Goal: Transaction & Acquisition: Purchase product/service

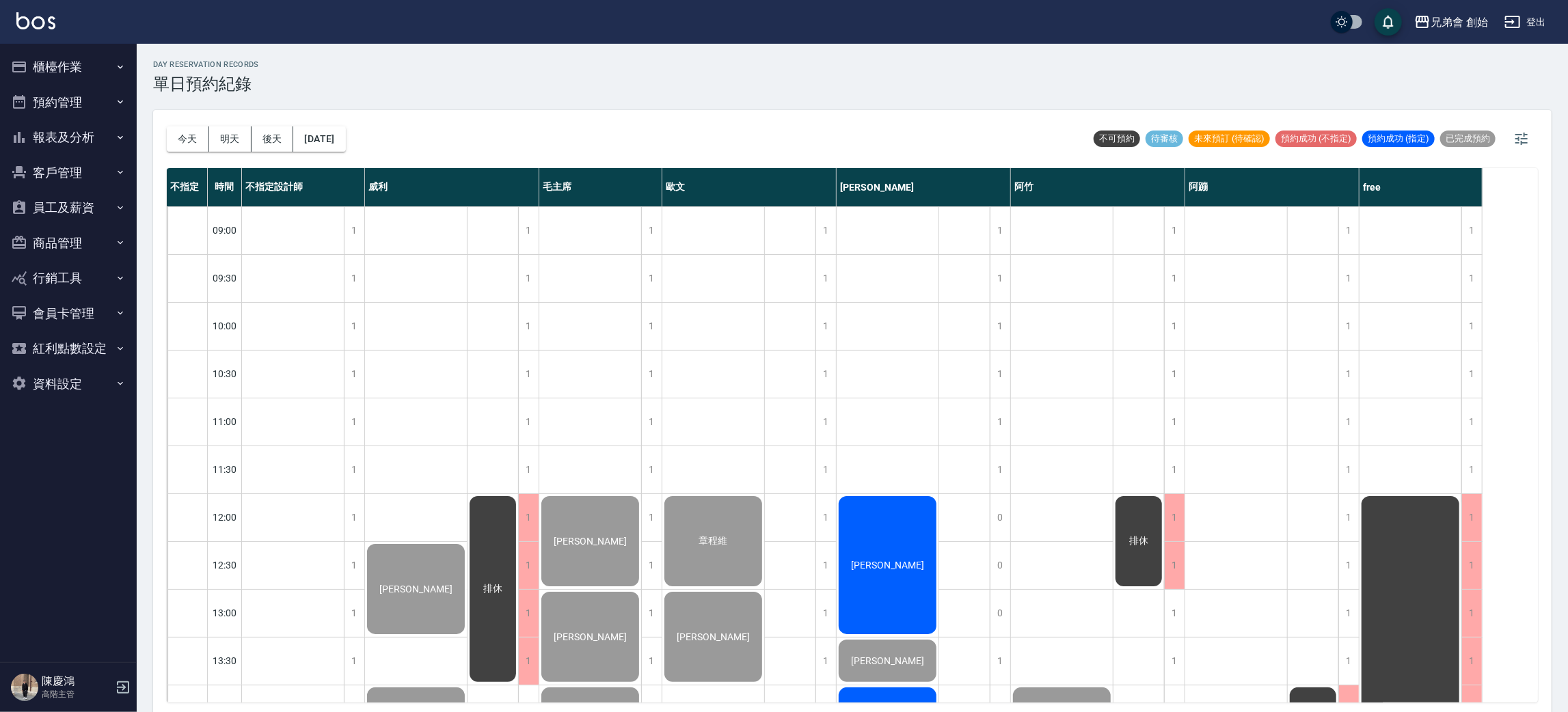
scroll to position [907, 0]
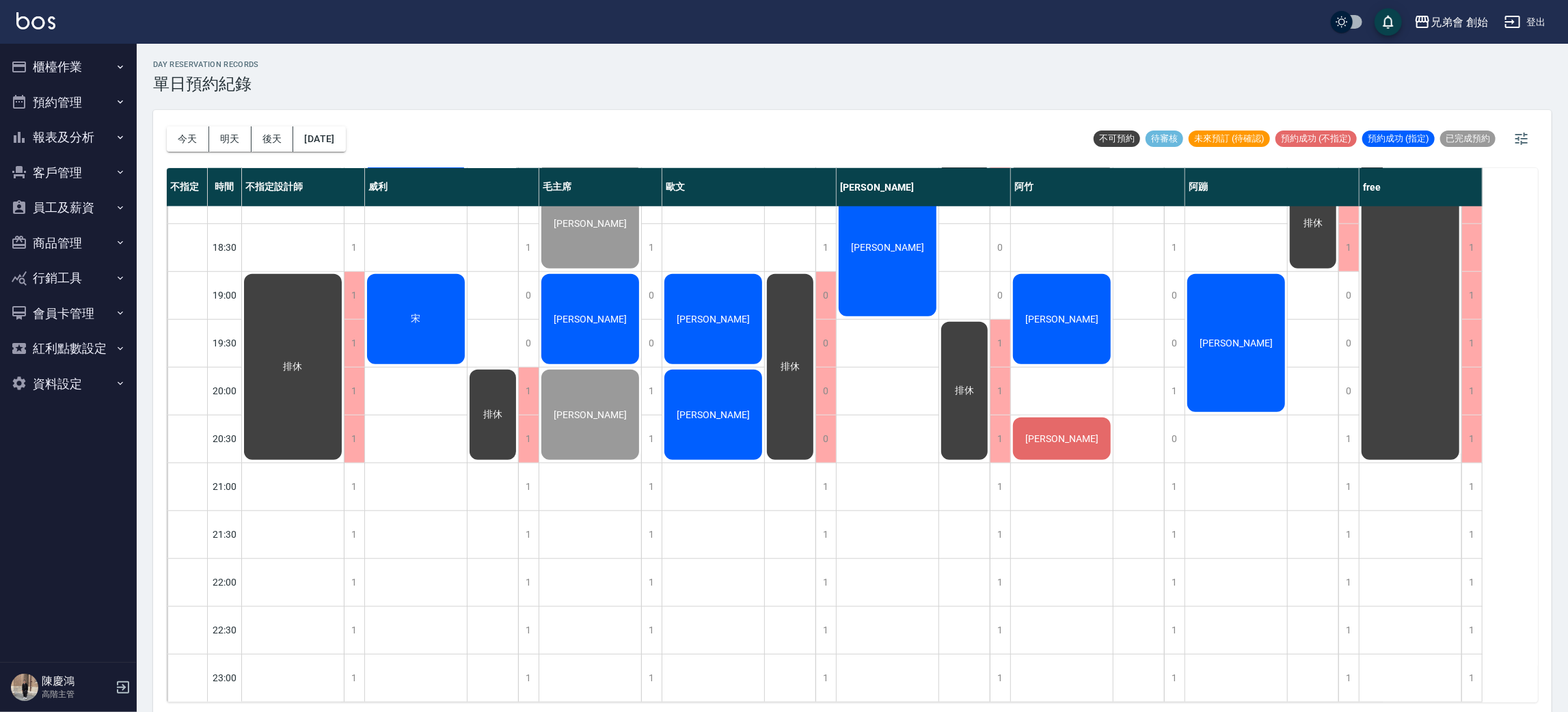
click at [77, 80] on button "櫃檯作業" at bounding box center [68, 67] width 126 height 36
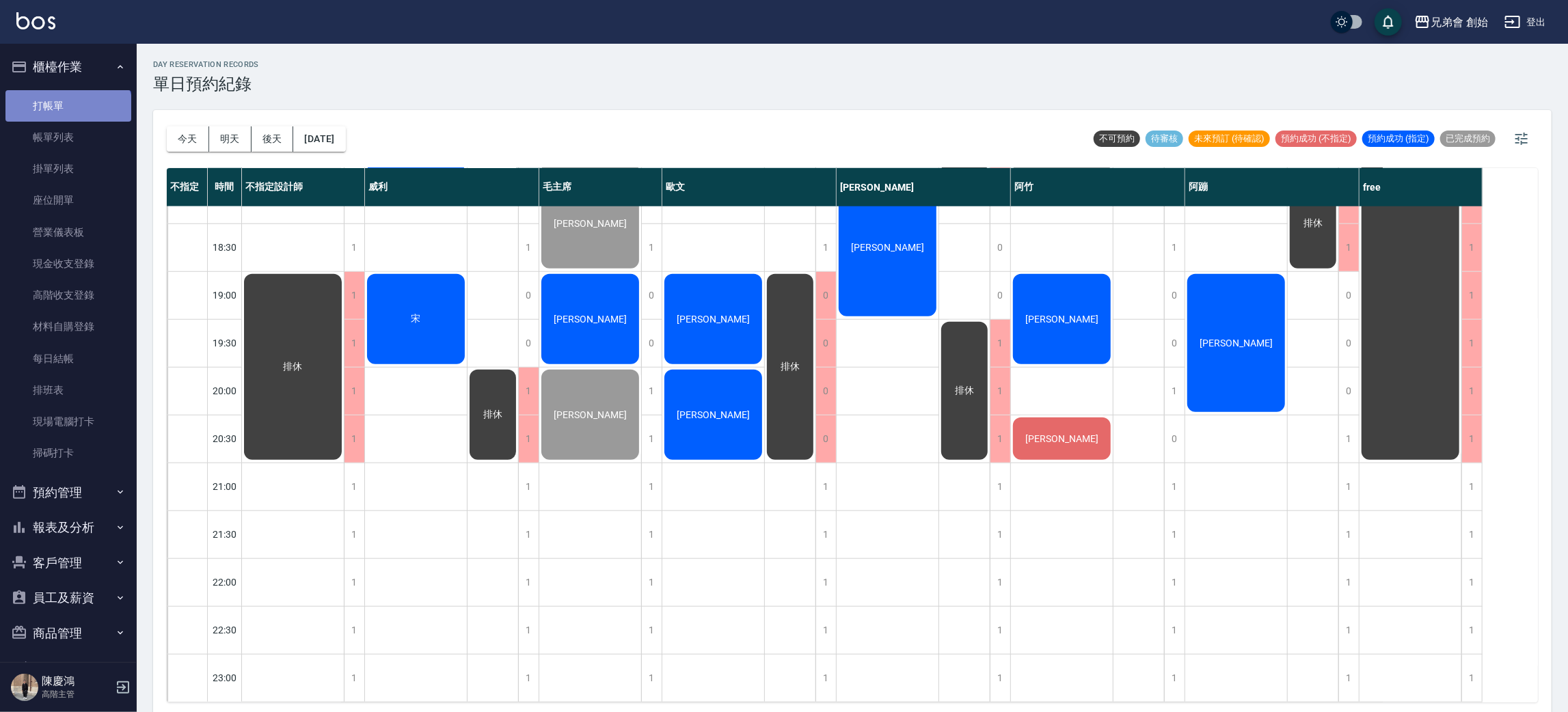
click at [67, 113] on link "打帳單" at bounding box center [68, 105] width 126 height 31
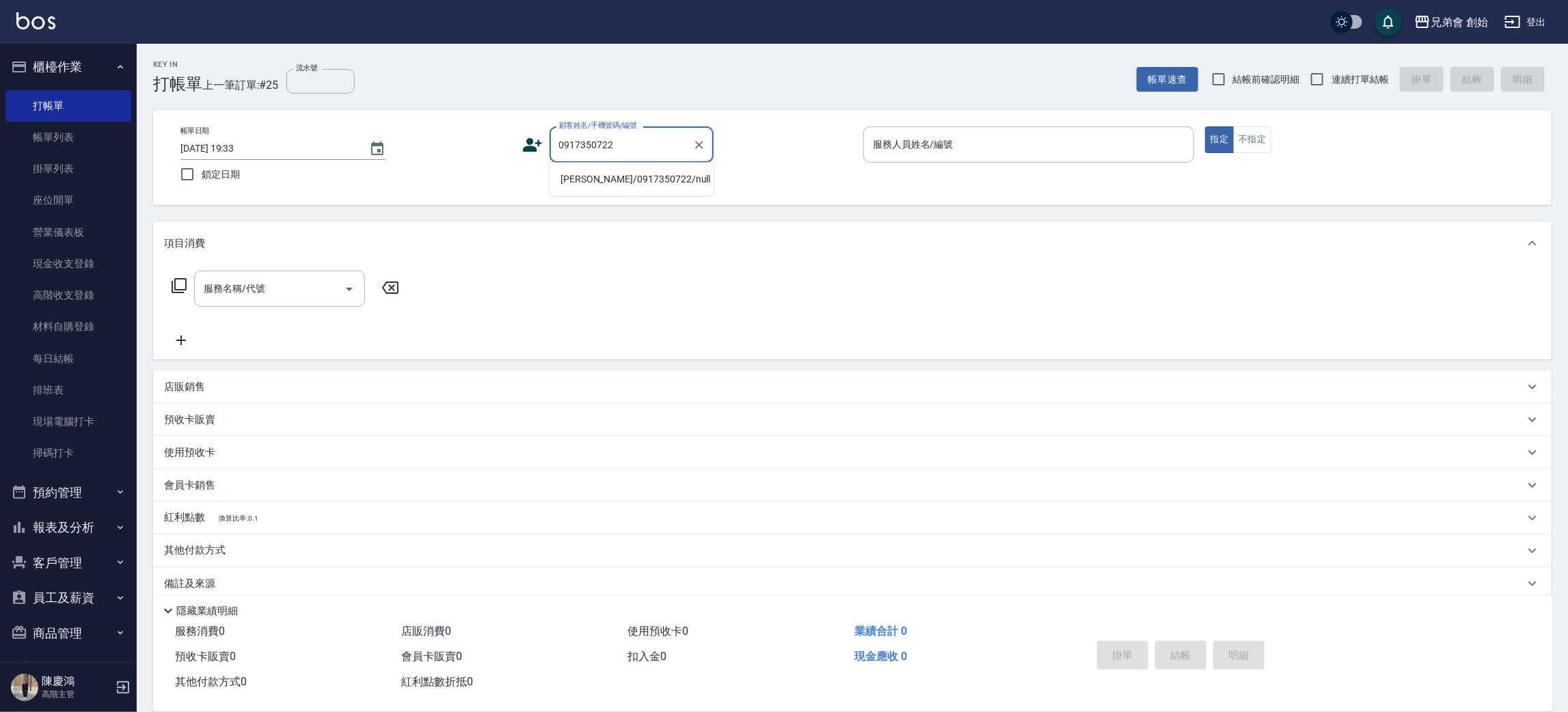
click at [625, 180] on li "姜伯儒/0917350722/null" at bounding box center [631, 179] width 164 height 23
type input "姜伯儒/0917350722/null"
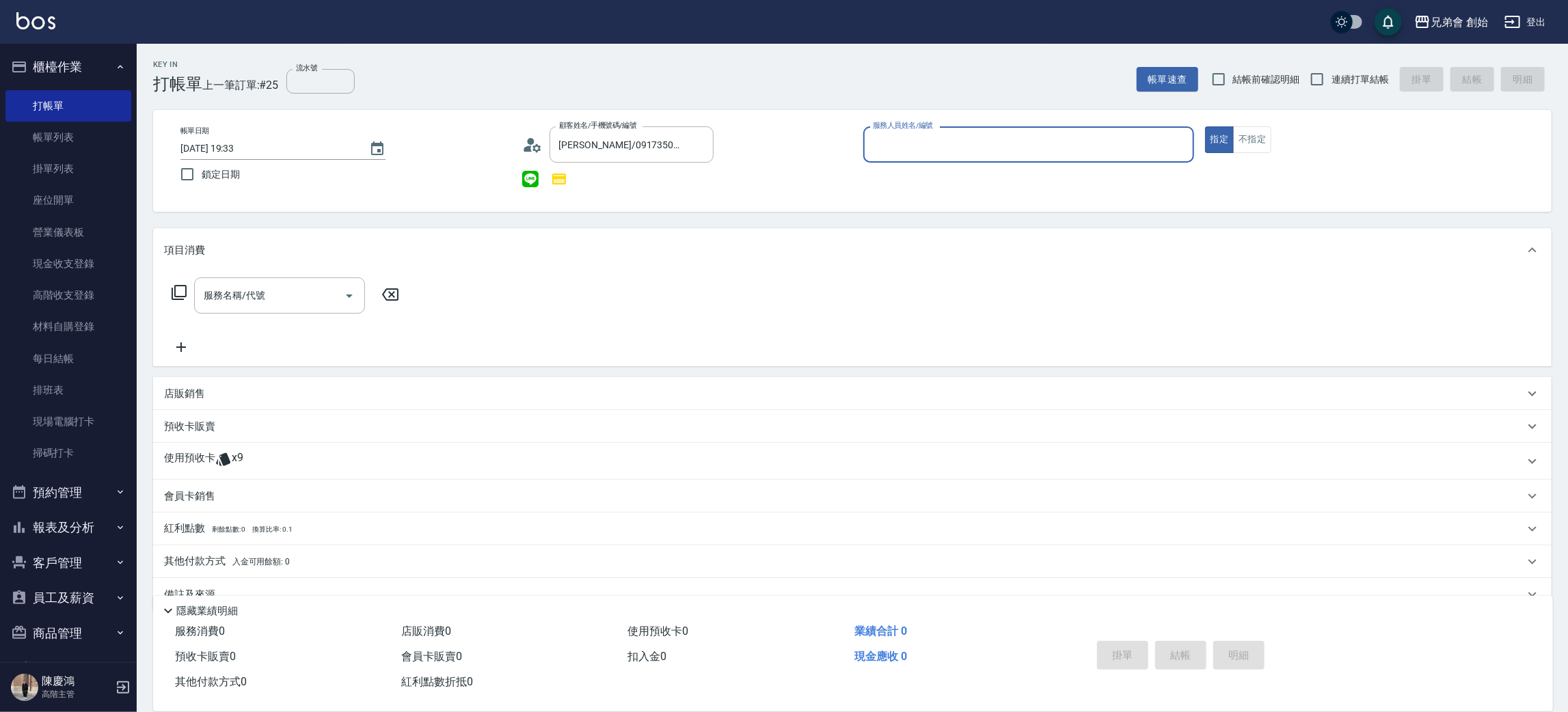
click at [897, 135] on input "服務人員姓名/編號" at bounding box center [1028, 145] width 318 height 24
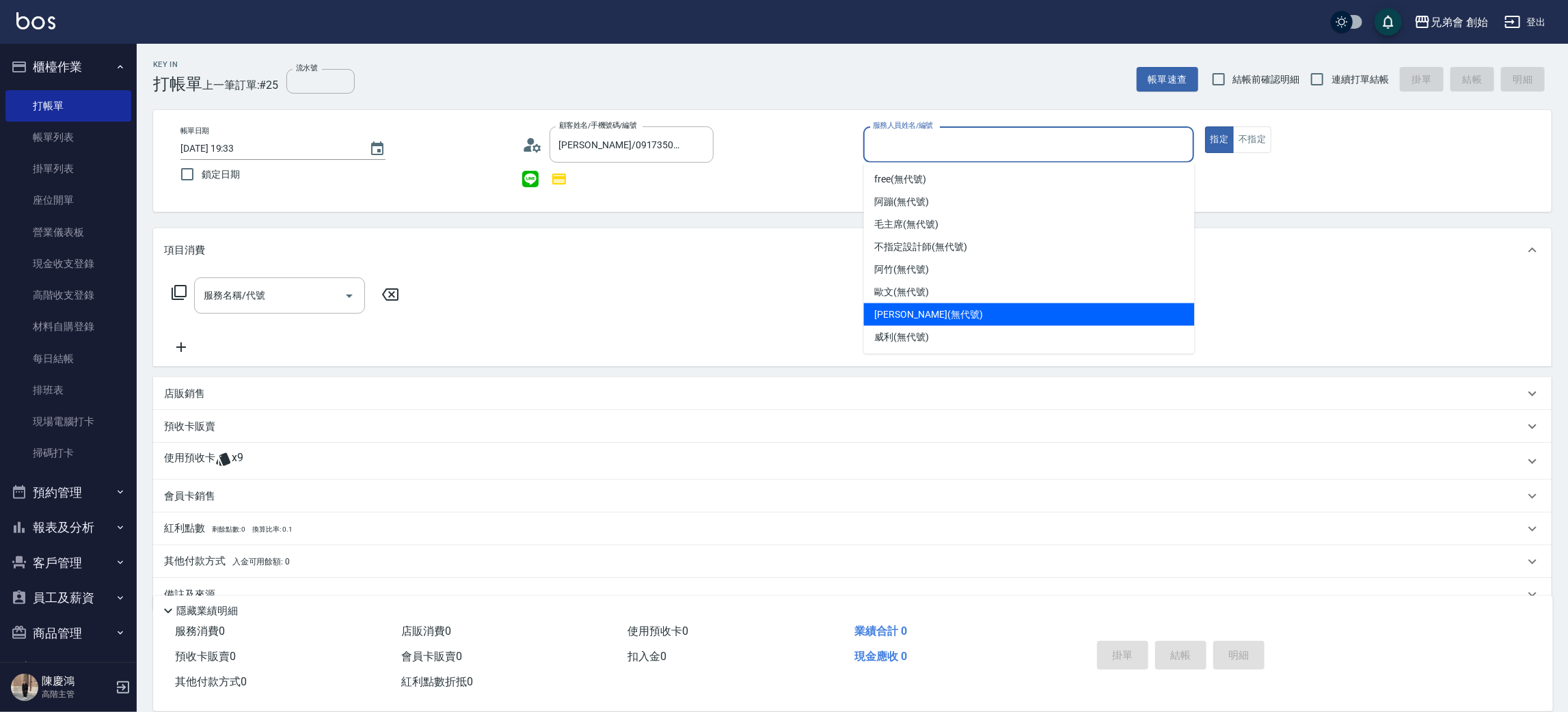
click at [910, 308] on span "潘潘 (無代號)" at bounding box center [929, 315] width 108 height 14
type input "潘潘(無代號)"
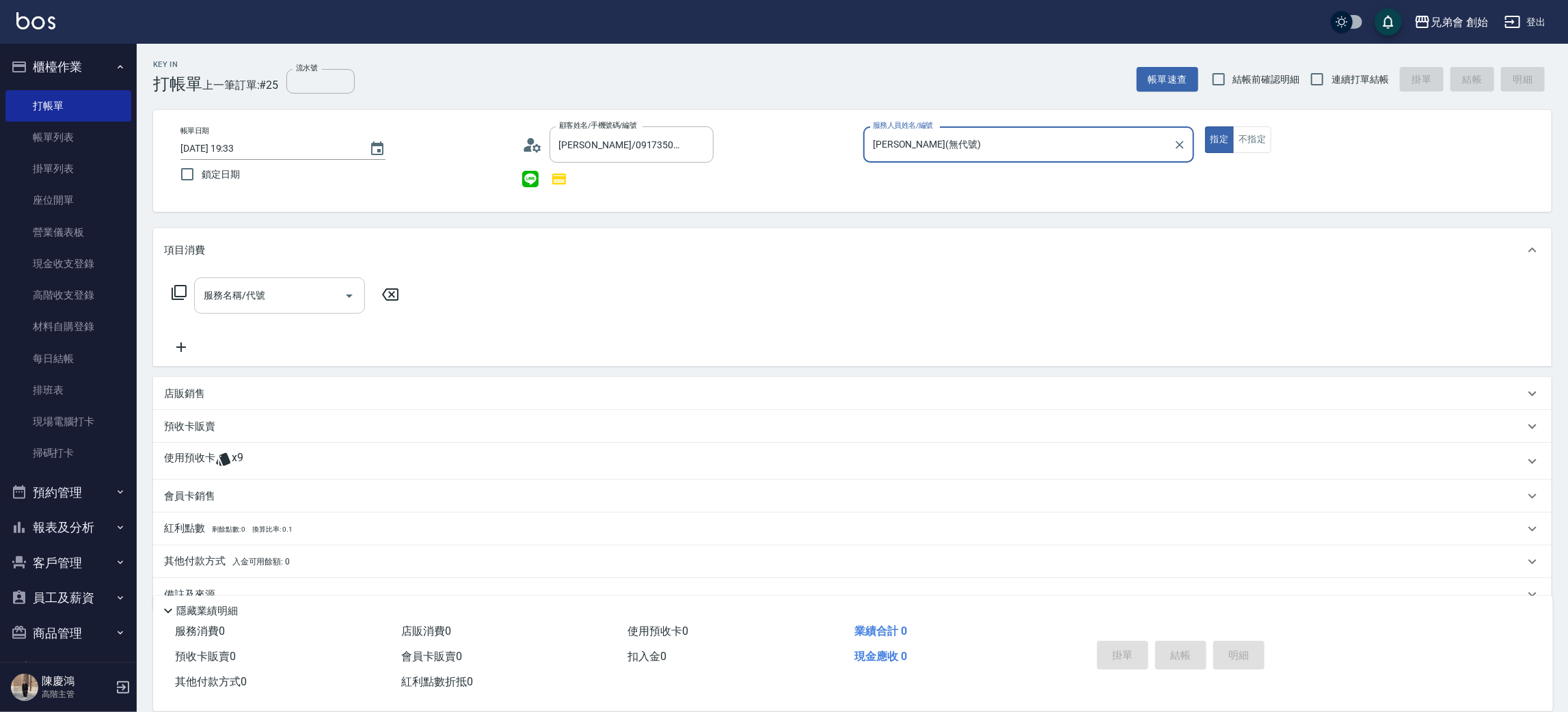
click at [315, 305] on input "服務名稱/代號" at bounding box center [269, 296] width 138 height 24
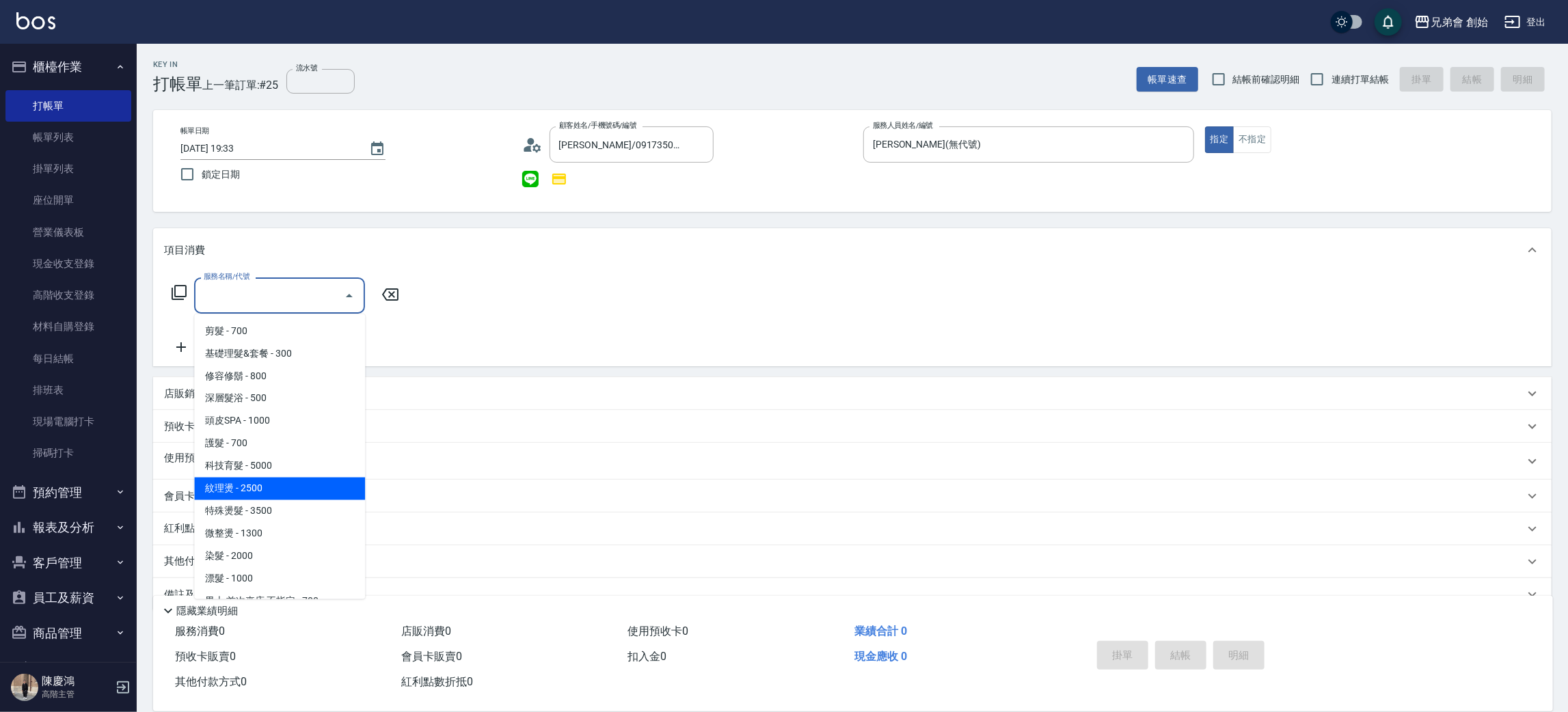
click at [291, 494] on span "紋理燙 - 2500" at bounding box center [279, 489] width 171 height 23
type input "紋理燙(D01)"
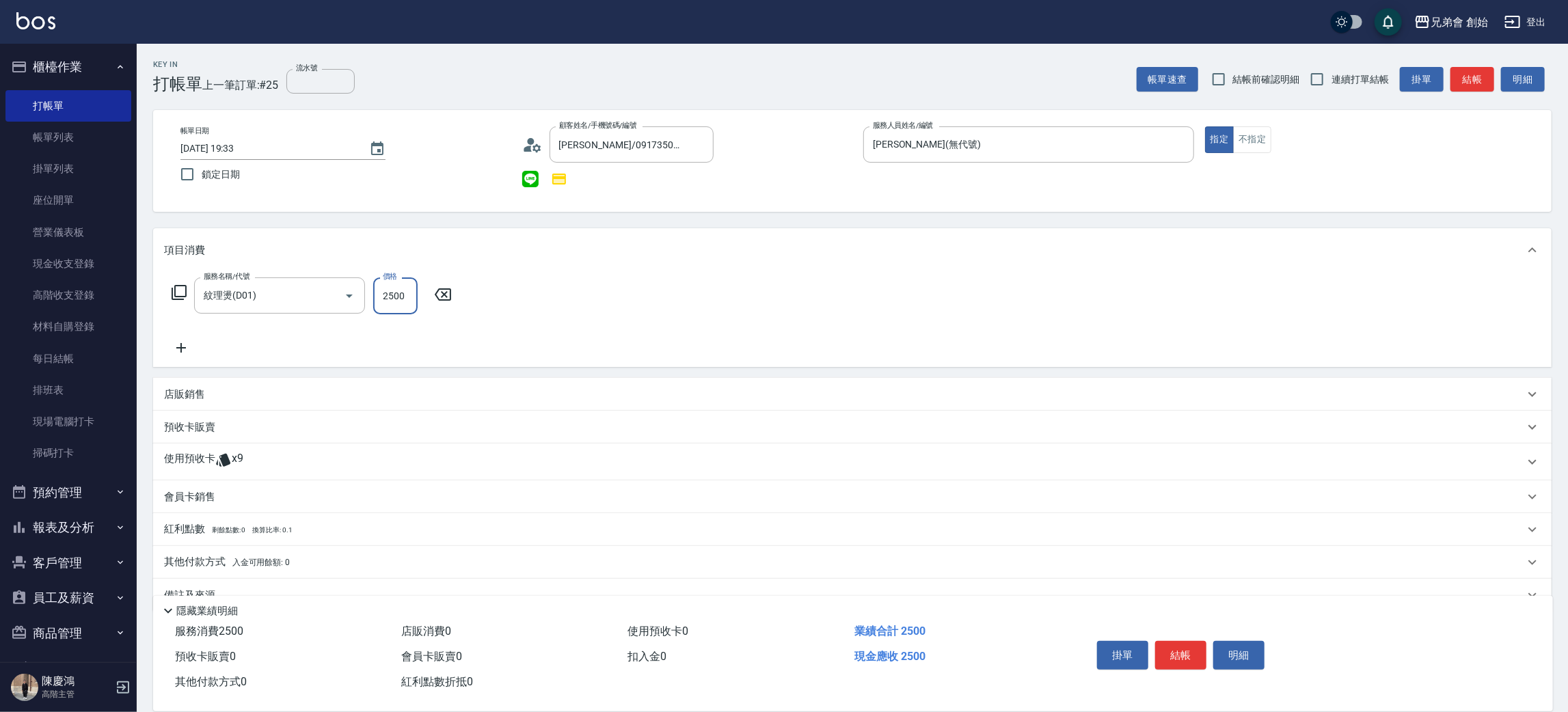
click at [404, 298] on input "2500" at bounding box center [395, 295] width 44 height 37
type input "2250"
click at [236, 454] on span "x9" at bounding box center [237, 462] width 12 height 20
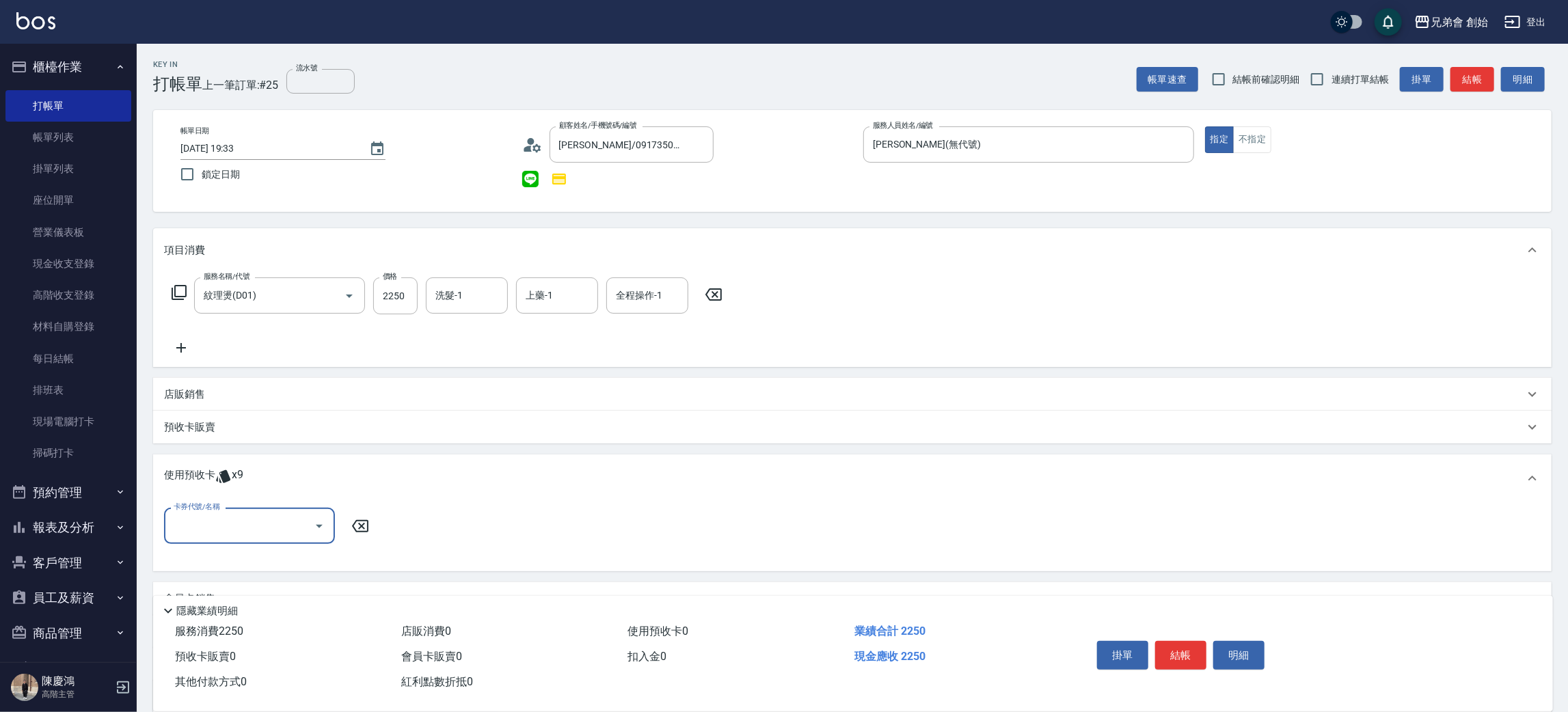
scroll to position [103, 0]
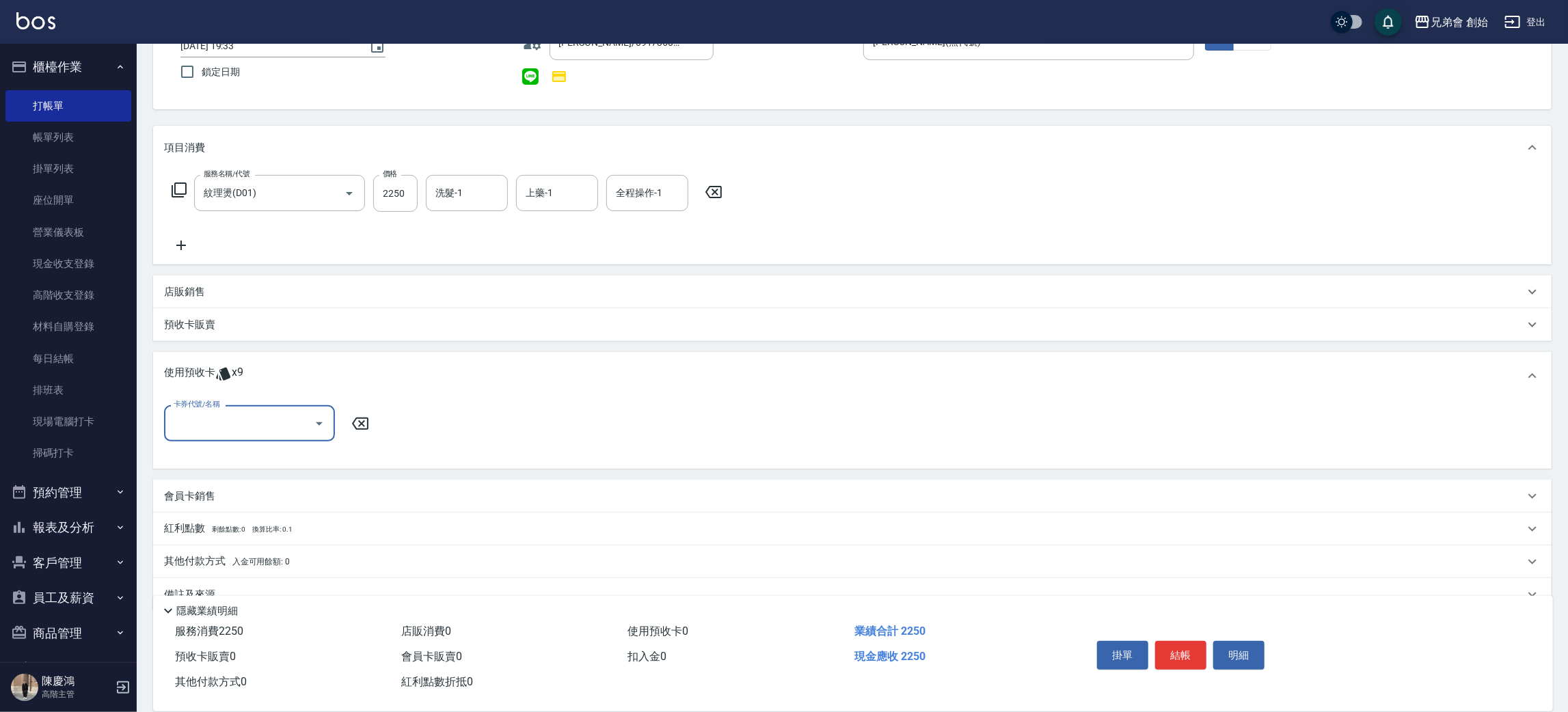
click at [211, 413] on input "卡券代號/名稱" at bounding box center [239, 424] width 138 height 24
click at [206, 458] on div "儲值7000 剩餘9張" at bounding box center [249, 459] width 171 height 23
type input "儲值7000"
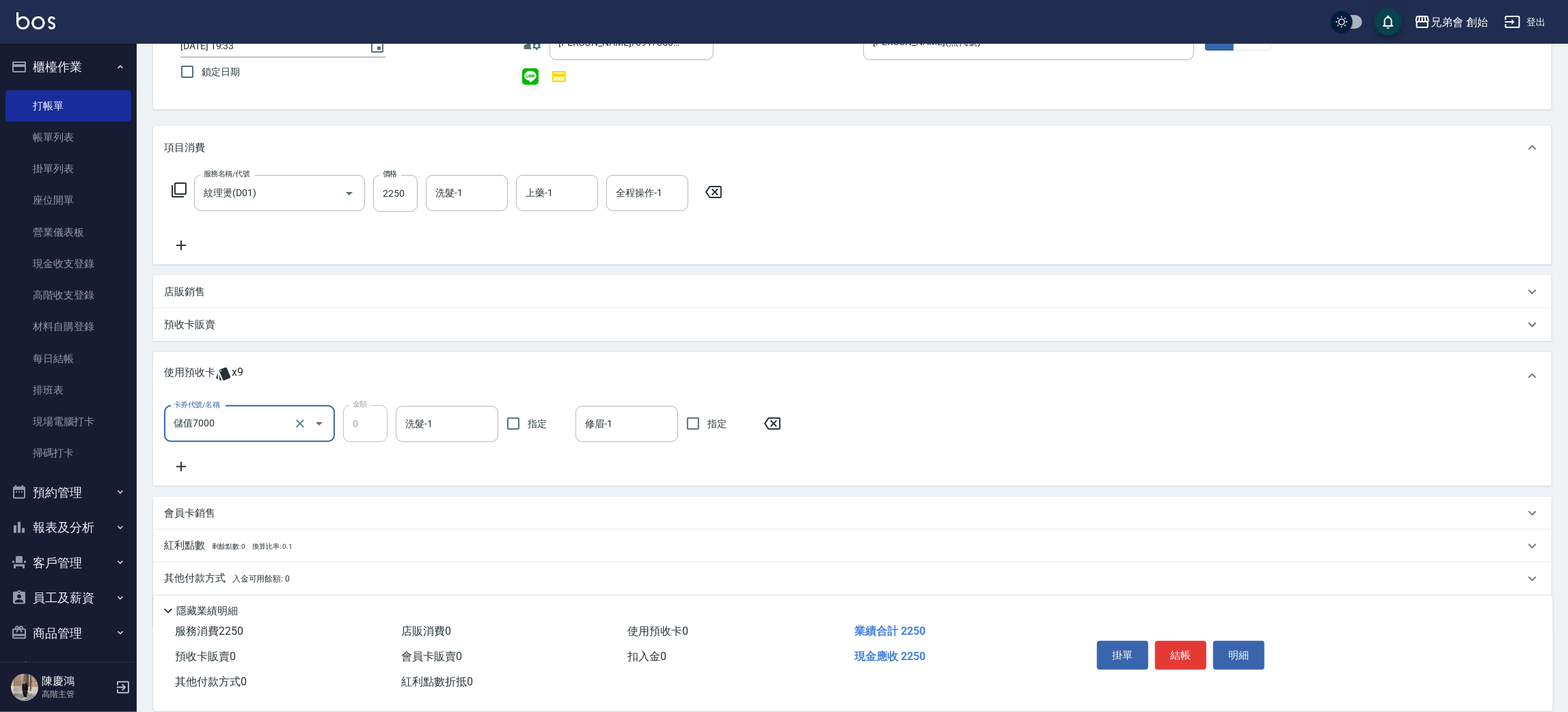
scroll to position [145, 0]
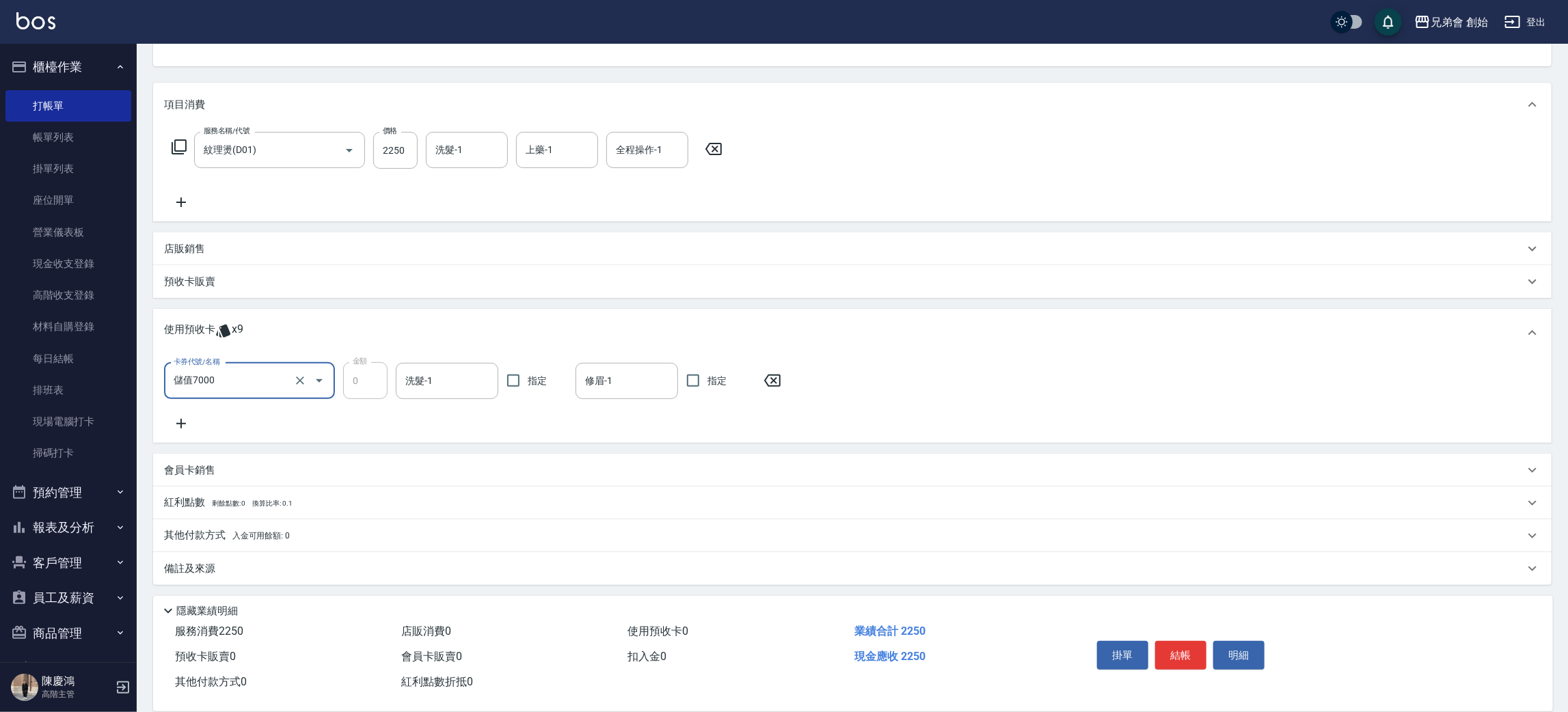
click at [233, 541] on p "其他付款方式 入金可用餘額: 0" at bounding box center [227, 536] width 126 height 15
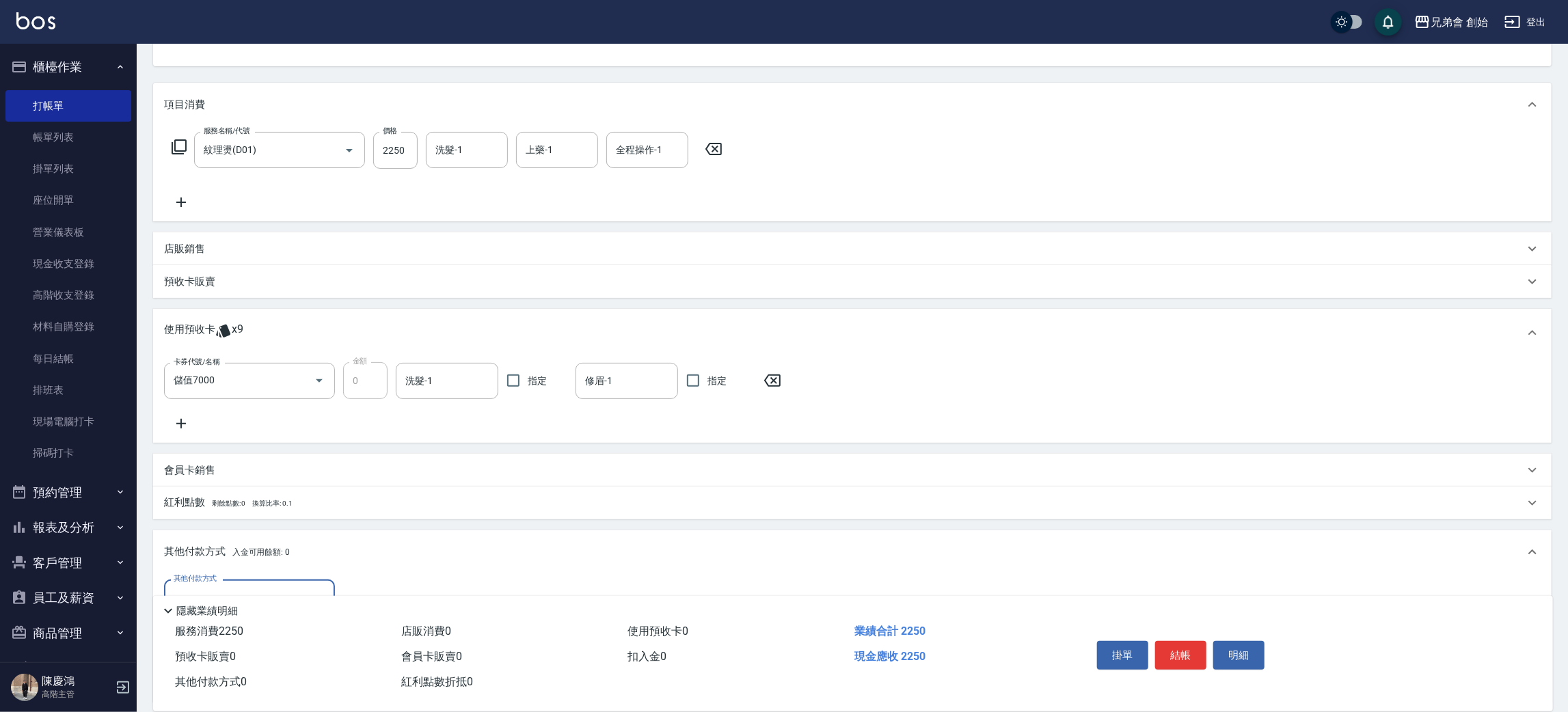
scroll to position [0, 0]
click at [233, 572] on div "其他付款方式 入金可用餘額: 0" at bounding box center [852, 552] width 1398 height 43
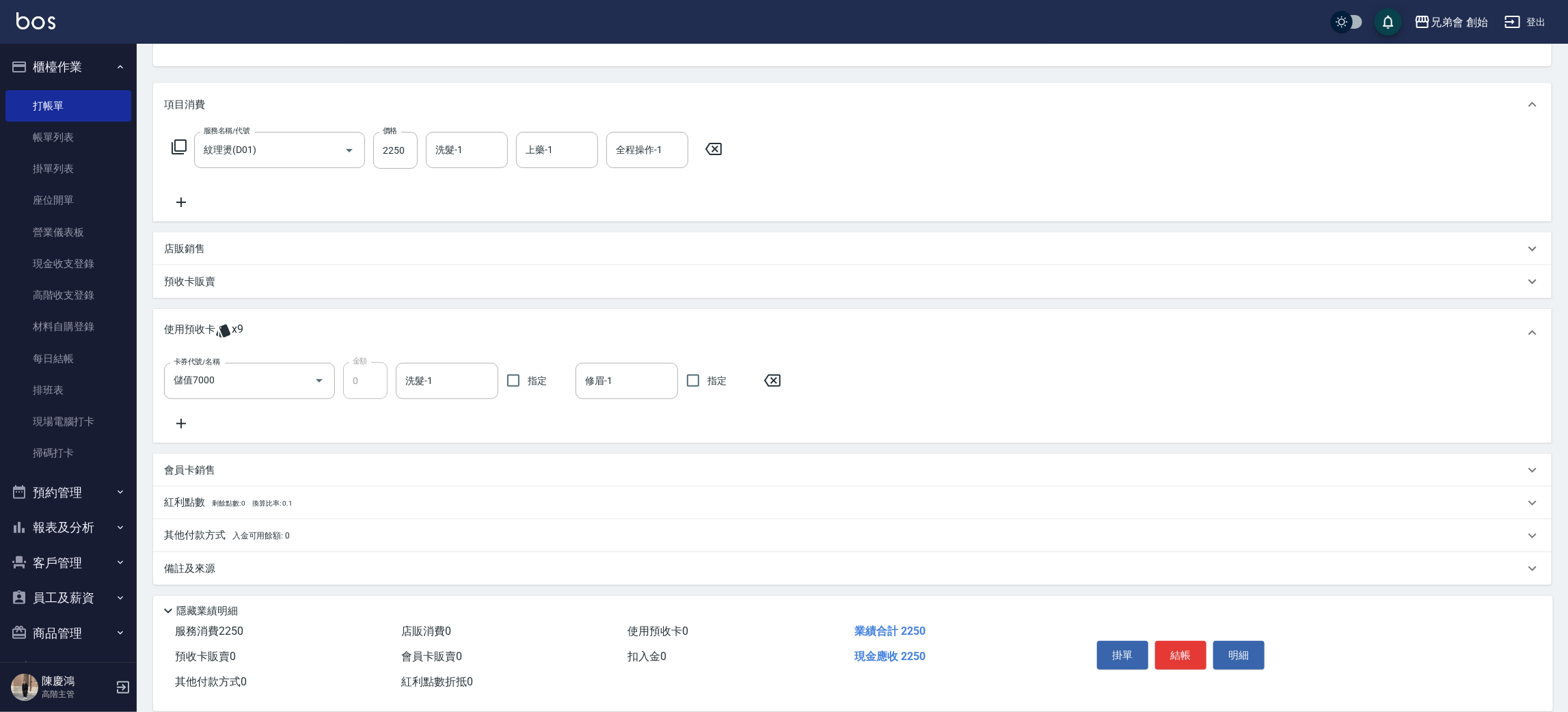
click at [237, 545] on div "其他付款方式 入金可用餘額: 0" at bounding box center [852, 536] width 1398 height 33
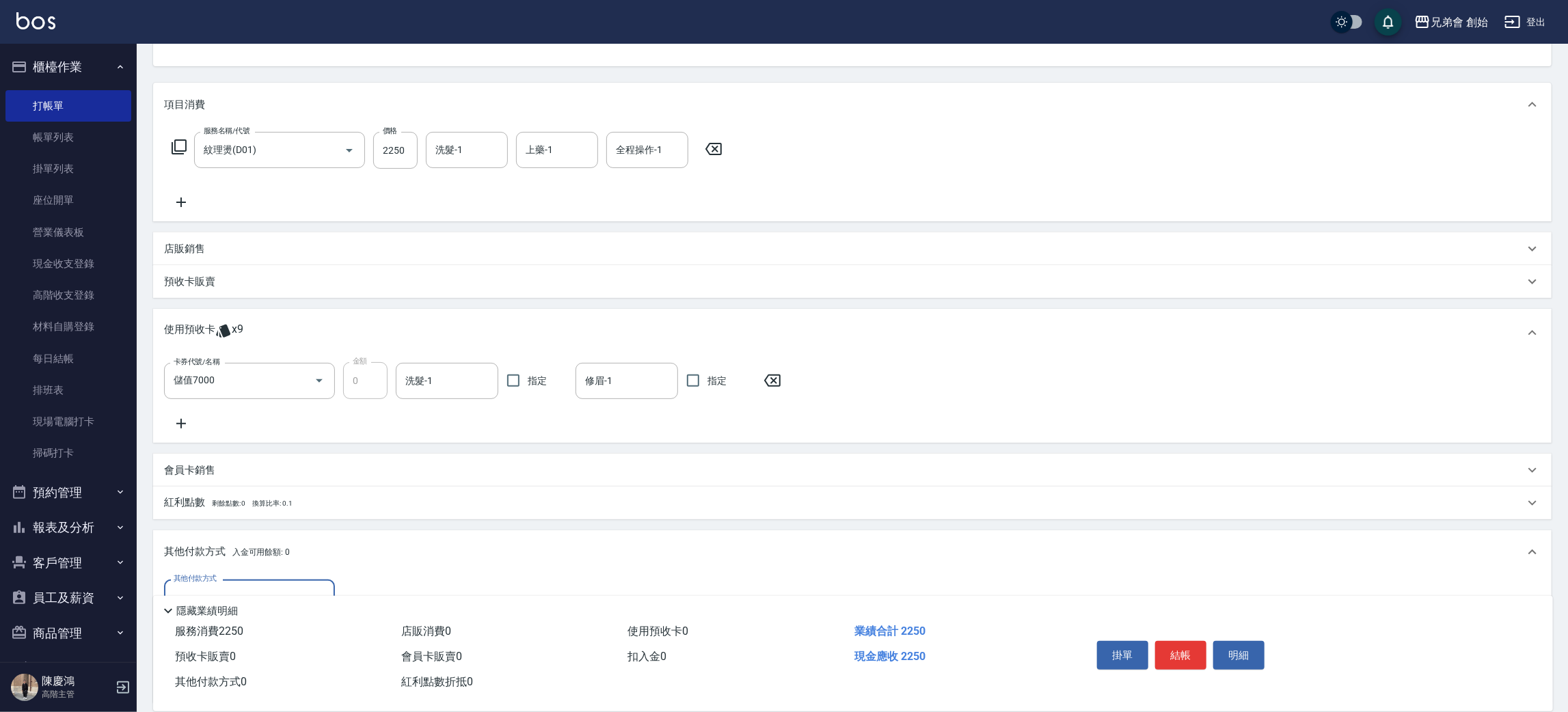
click at [200, 580] on label "其他付款方式" at bounding box center [195, 578] width 43 height 10
click at [200, 586] on input "其他付款方式" at bounding box center [249, 598] width 158 height 24
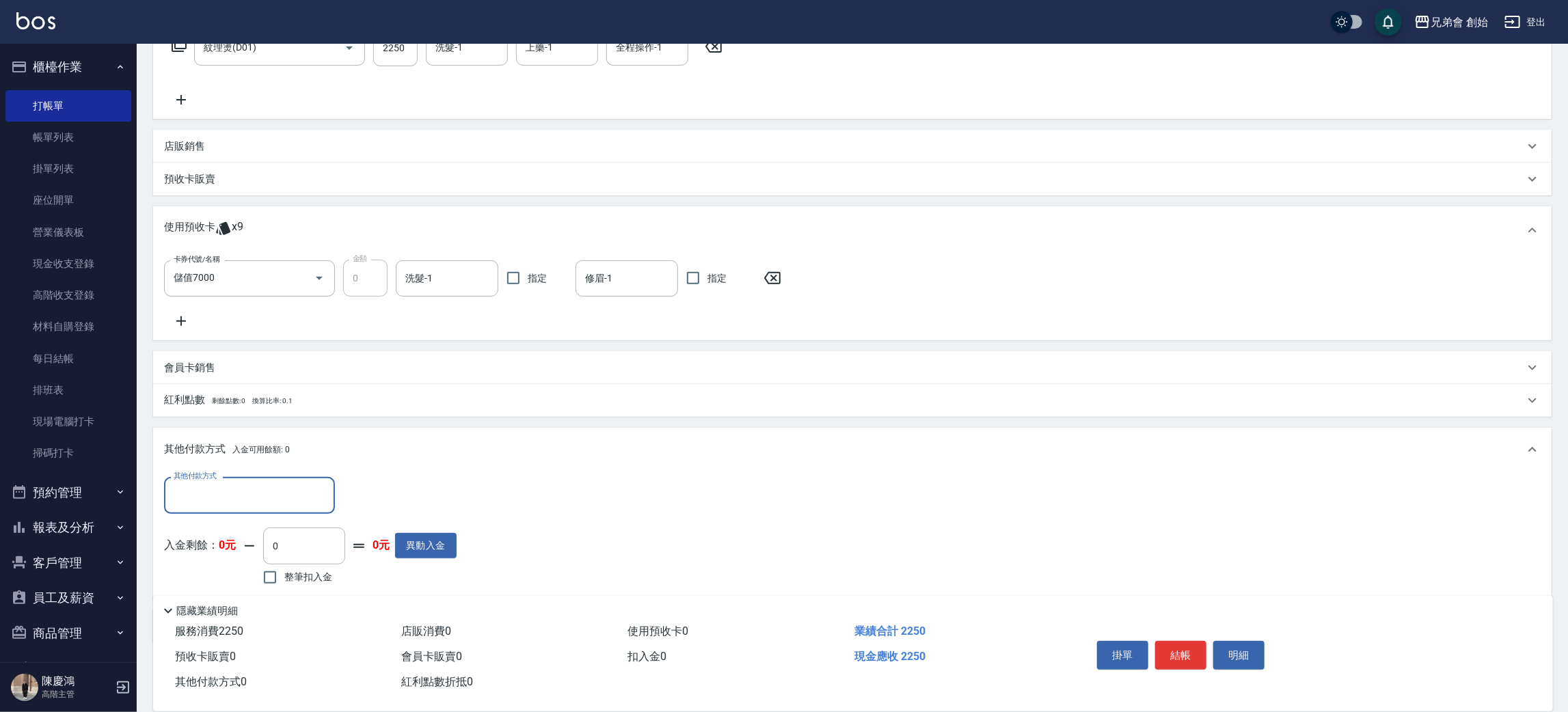
click at [236, 511] on div "其他付款方式" at bounding box center [249, 495] width 171 height 37
click at [212, 576] on span "信用卡" at bounding box center [249, 575] width 171 height 23
type input "信用卡"
click at [354, 488] on input "0" at bounding box center [394, 495] width 103 height 37
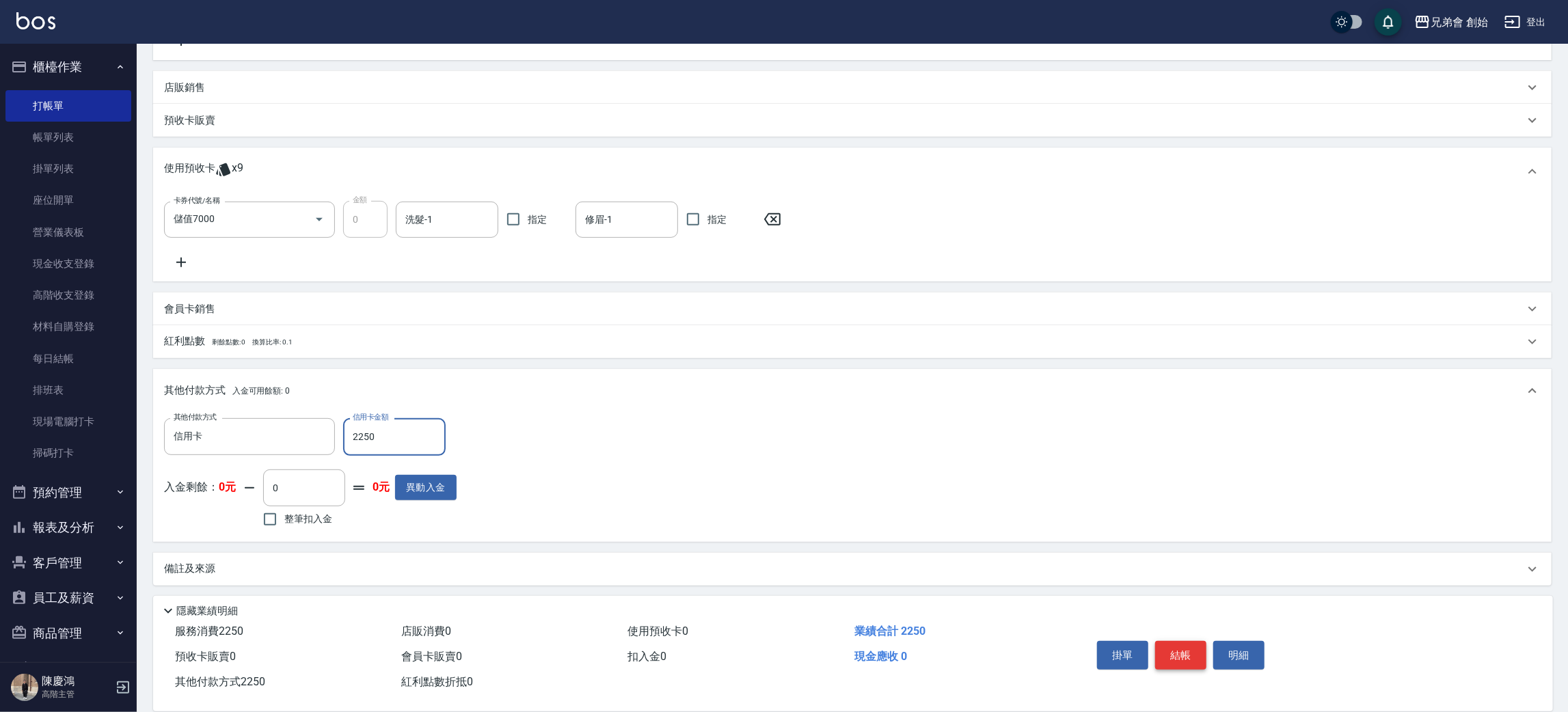
type input "2250"
click at [1195, 646] on button "結帳" at bounding box center [1180, 656] width 51 height 29
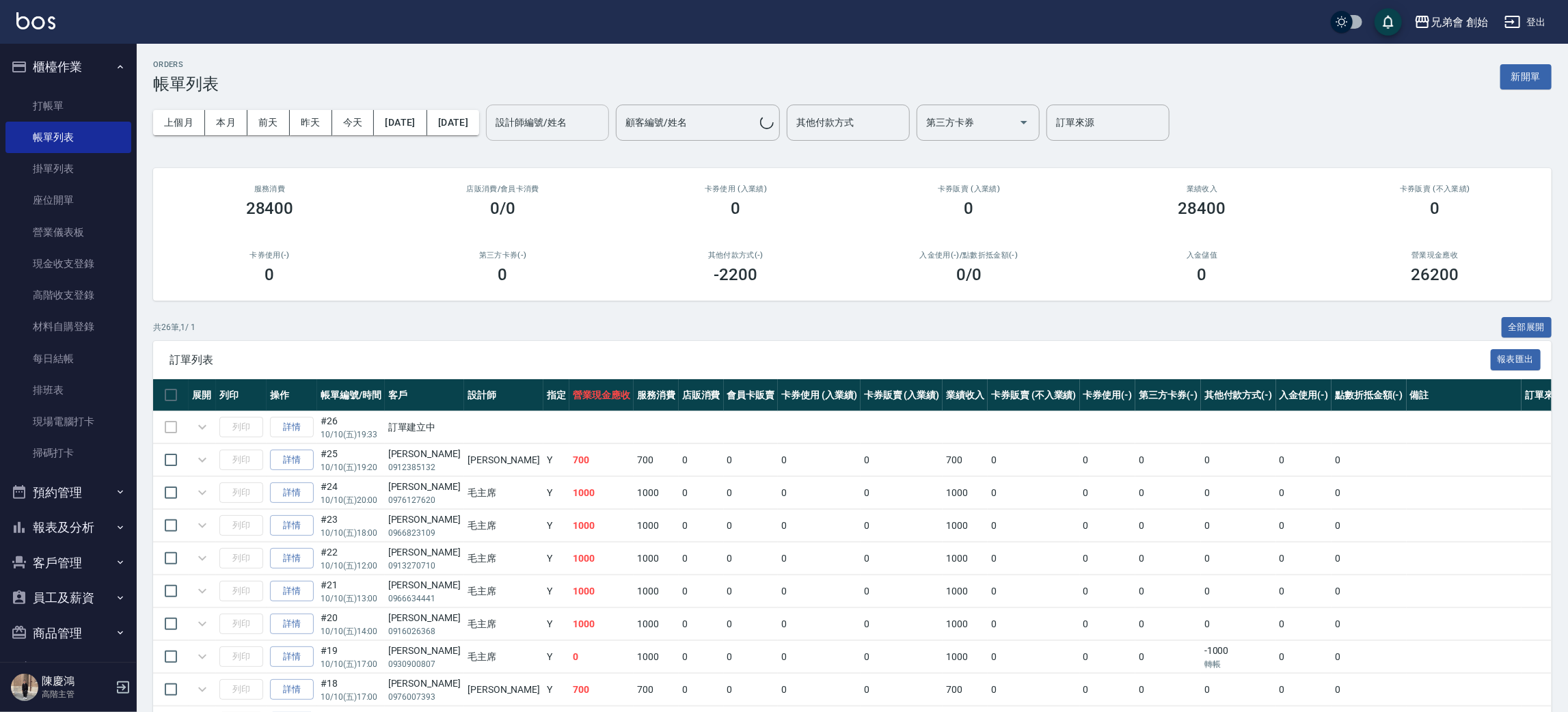
click at [580, 131] on input "設計師編號/姓名" at bounding box center [548, 122] width 111 height 24
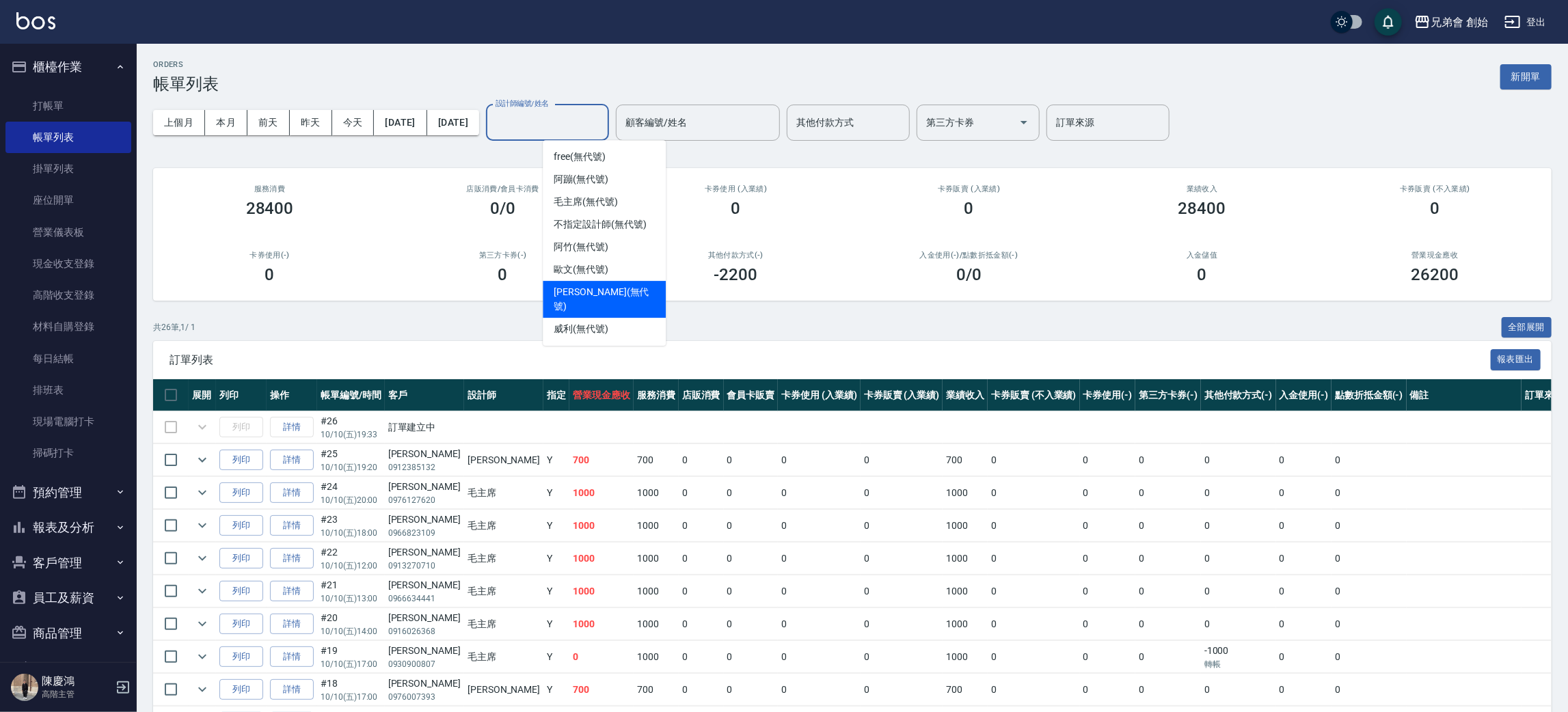
click at [563, 291] on span "潘潘 (無代號)" at bounding box center [604, 299] width 101 height 29
type input "潘潘(無代號)"
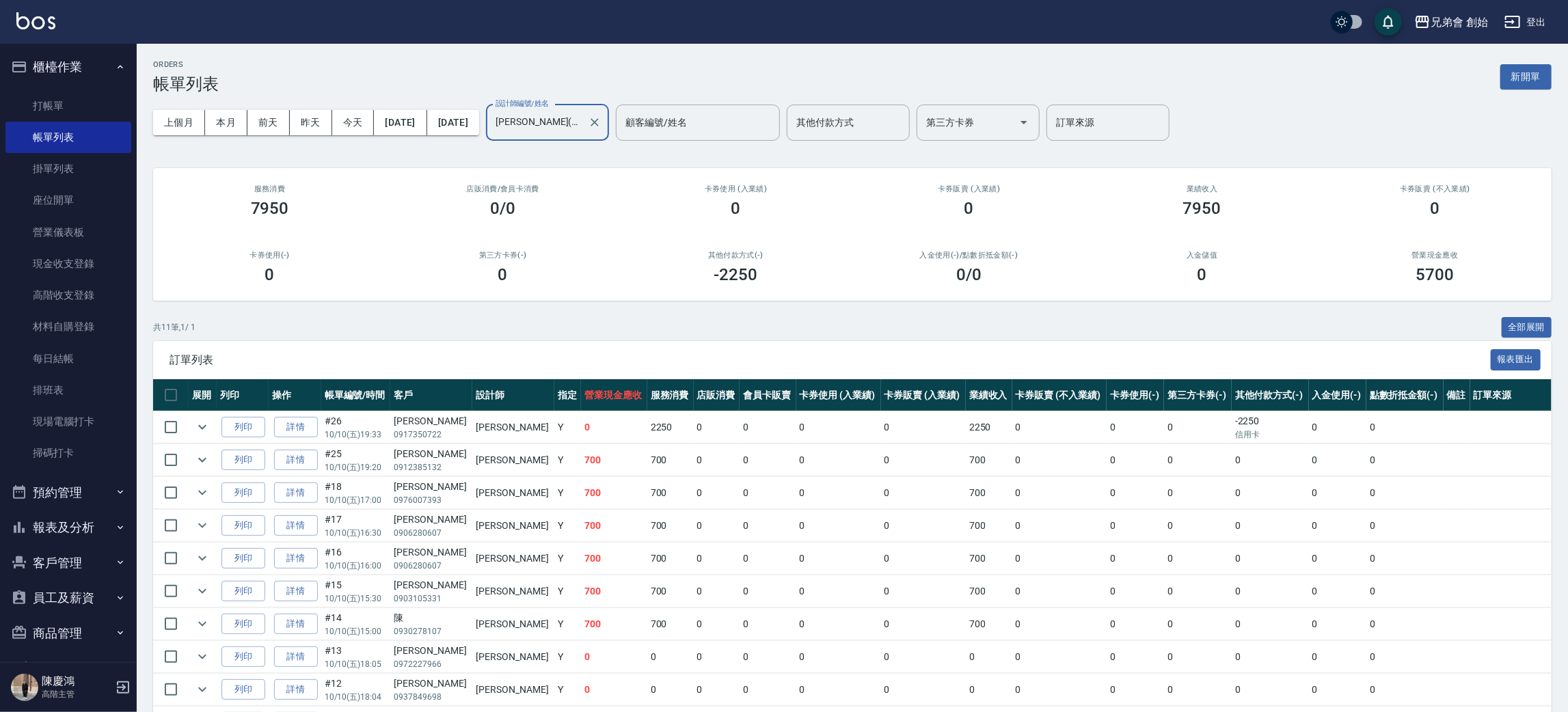
scroll to position [103, 0]
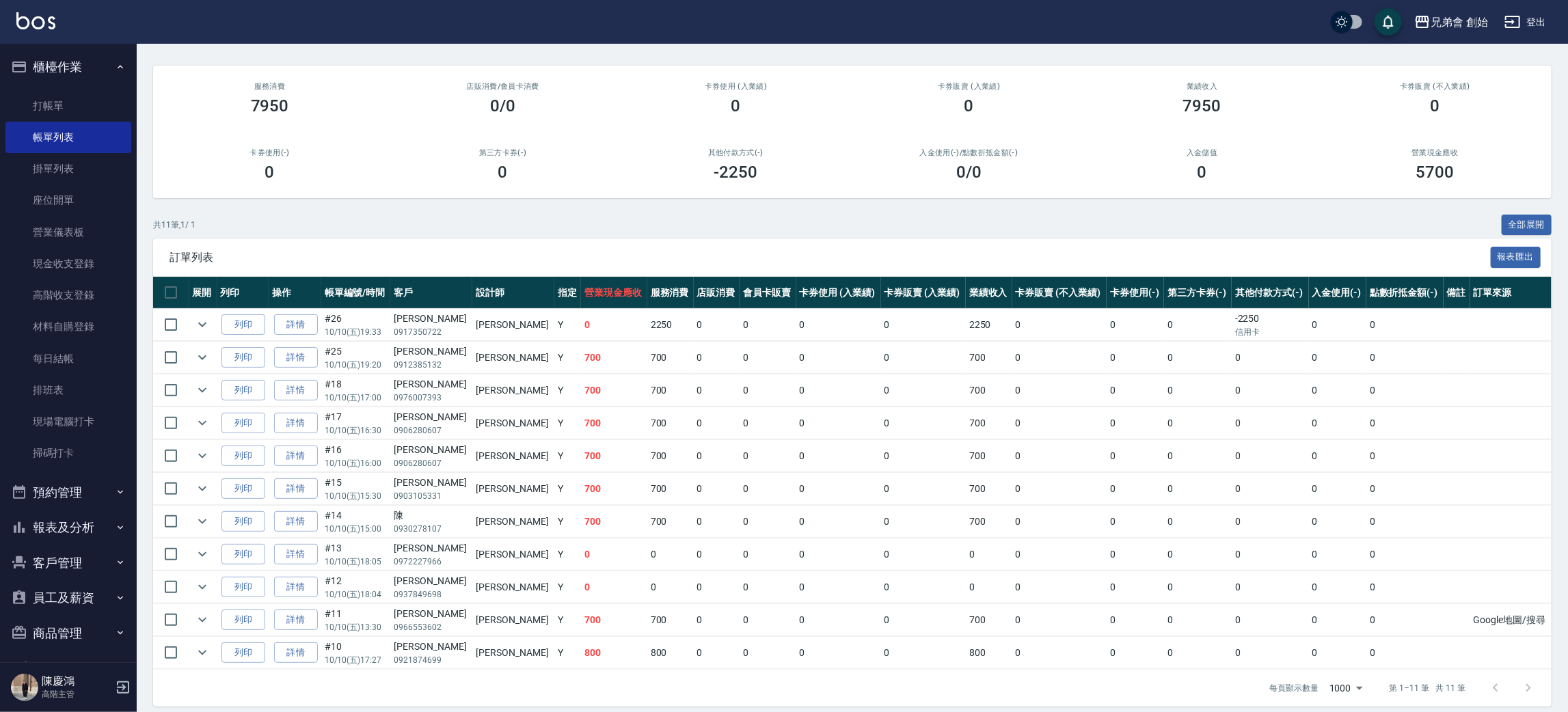
click at [409, 357] on div "[PERSON_NAME]" at bounding box center [431, 351] width 75 height 14
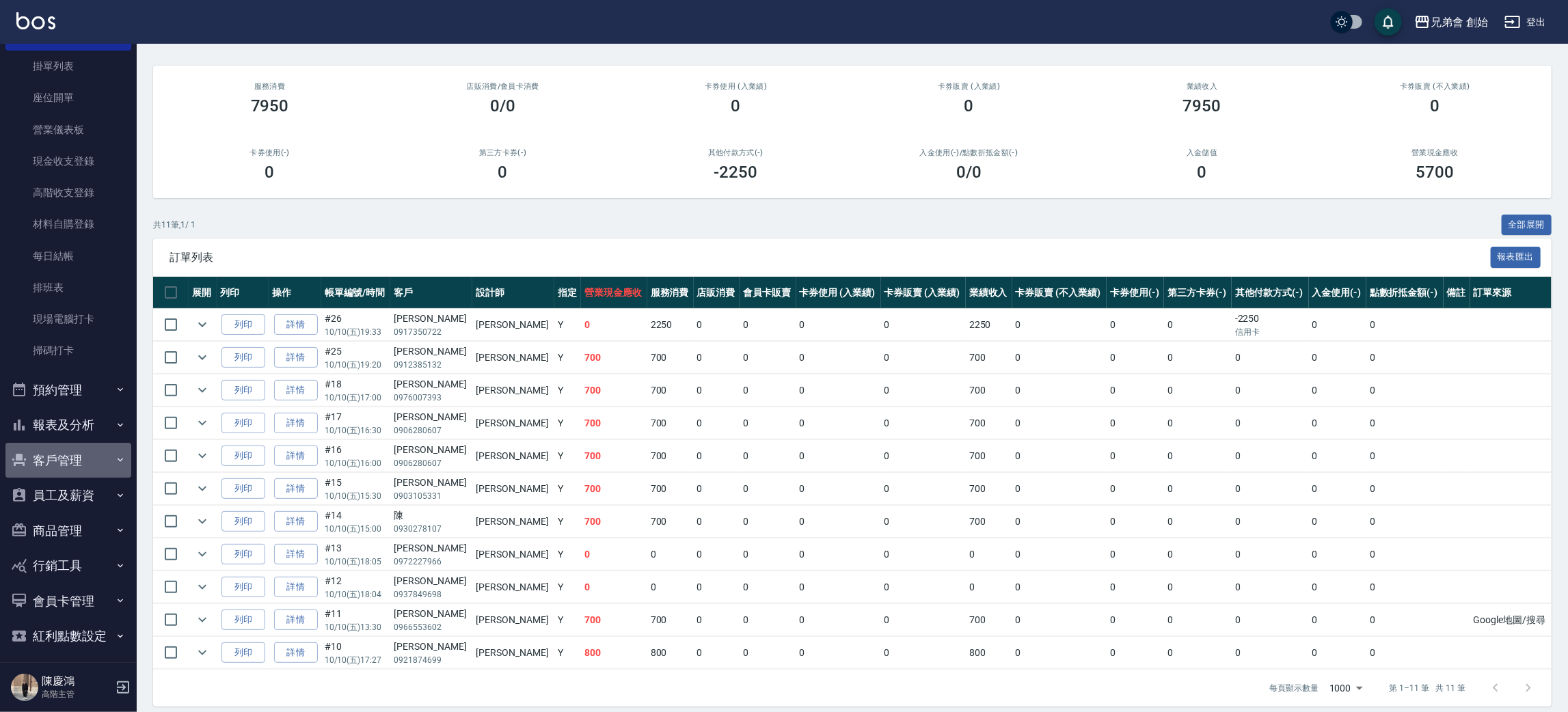
click at [98, 458] on button "客戶管理" at bounding box center [68, 461] width 126 height 36
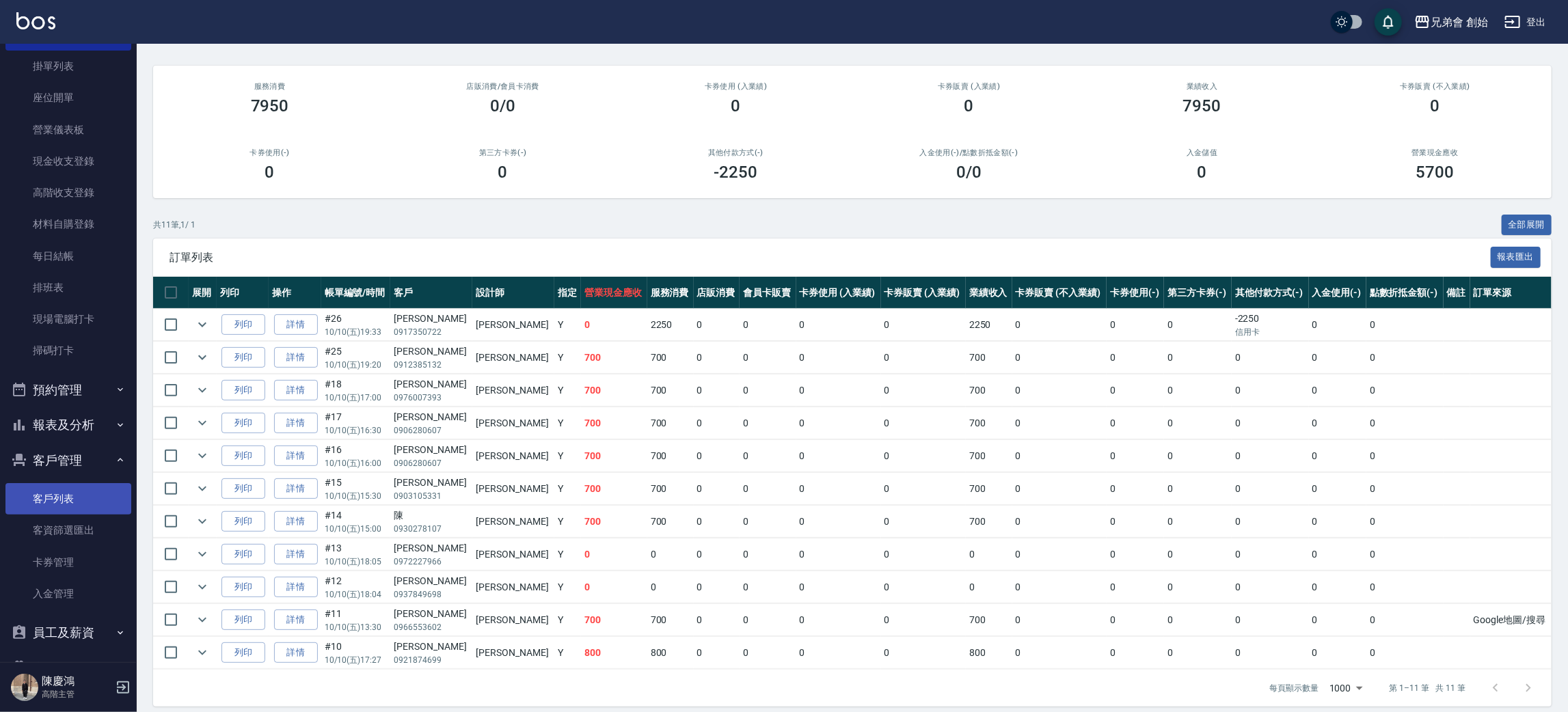
click at [87, 504] on link "客戶列表" at bounding box center [68, 498] width 126 height 31
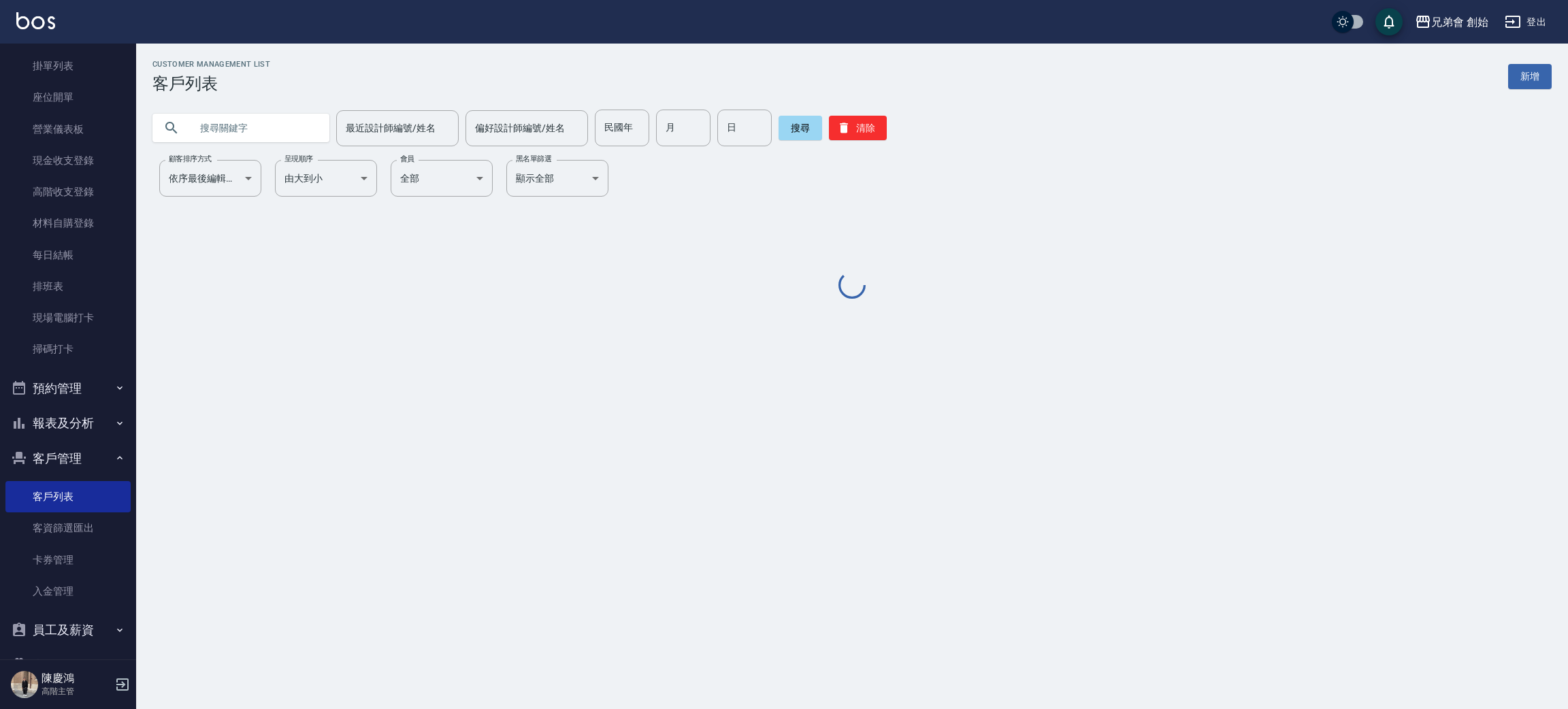
click at [246, 133] on input "text" at bounding box center [254, 127] width 128 height 36
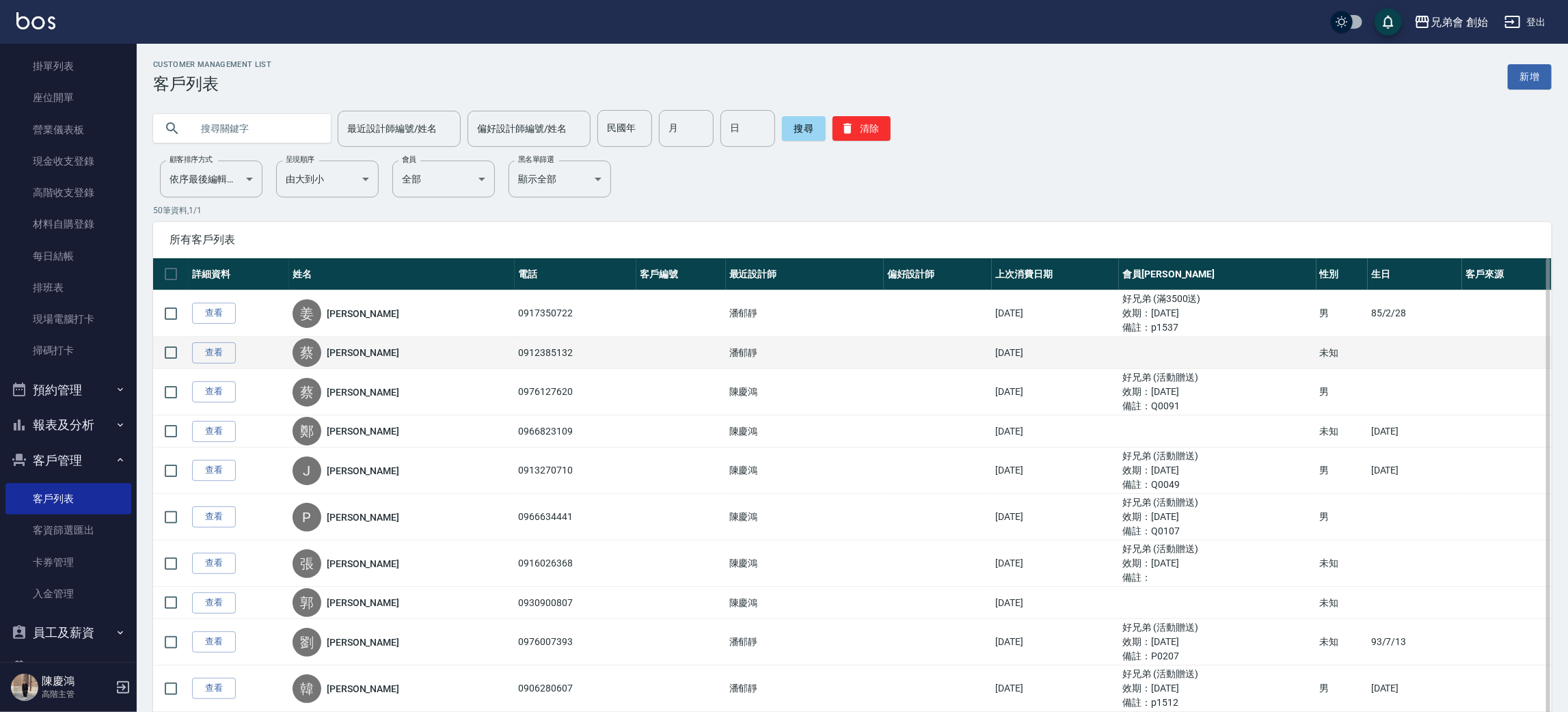
click at [429, 351] on div "蔡 蔡林弘義" at bounding box center [401, 353] width 219 height 29
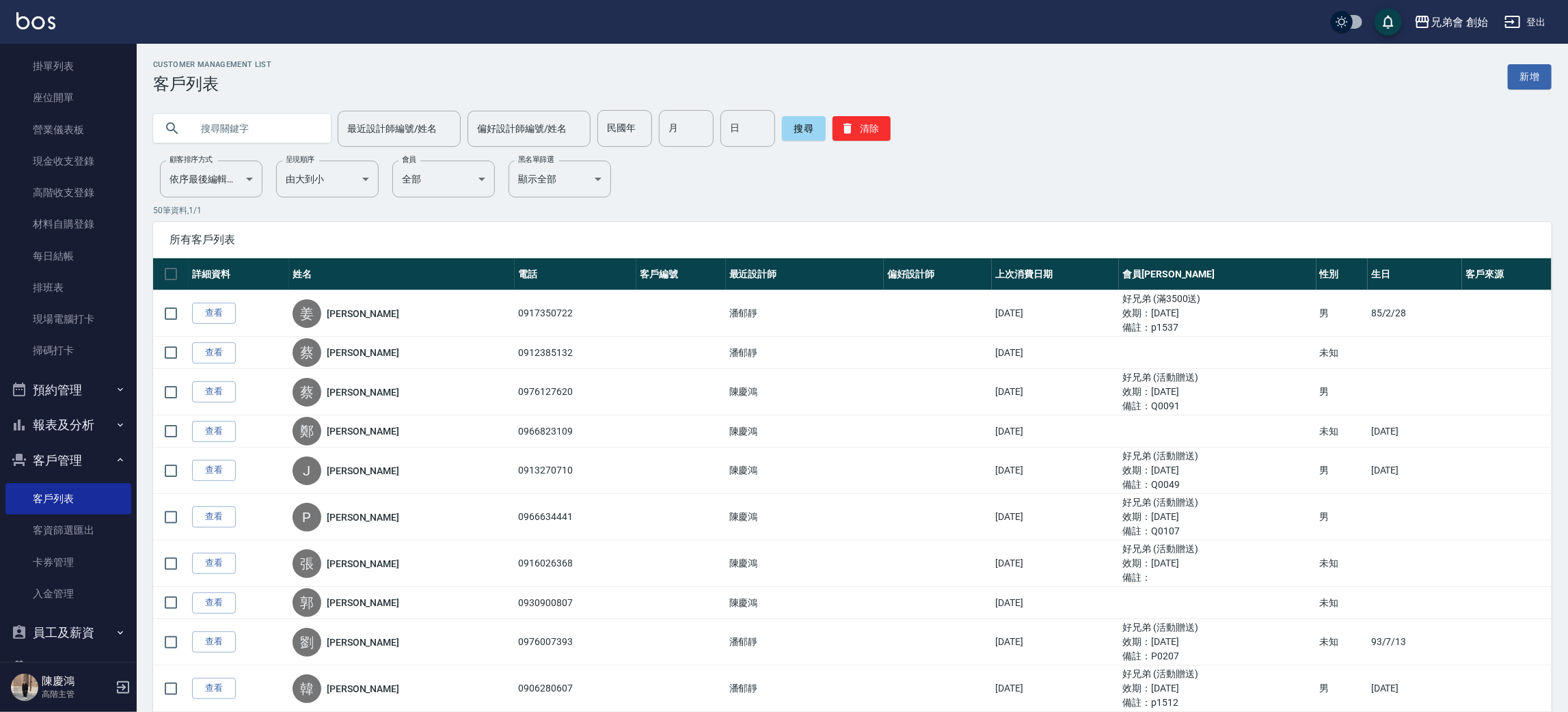
click at [215, 347] on link "查看" at bounding box center [213, 353] width 43 height 21
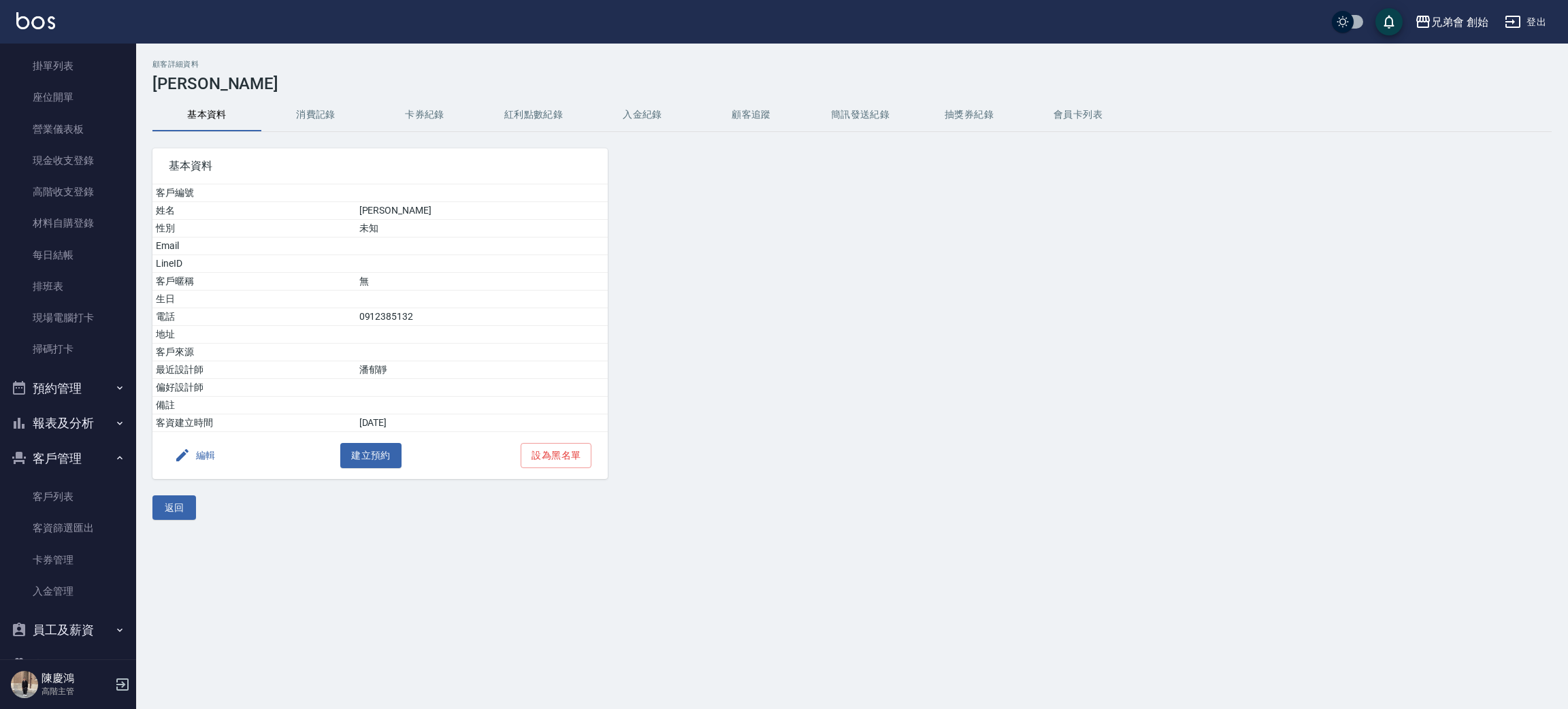
click at [323, 102] on button "消費記錄" at bounding box center [316, 115] width 109 height 33
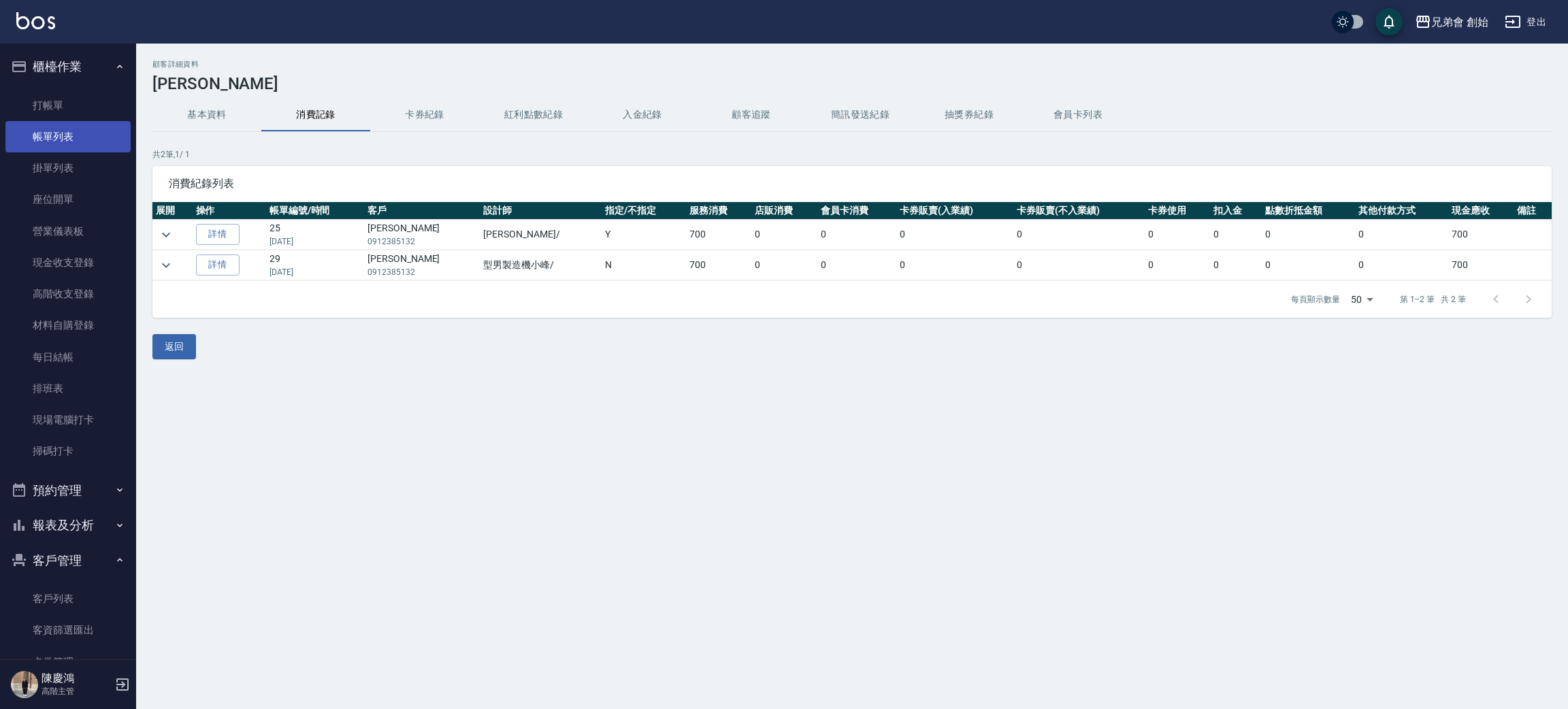
click at [63, 139] on link "帳單列表" at bounding box center [68, 136] width 125 height 31
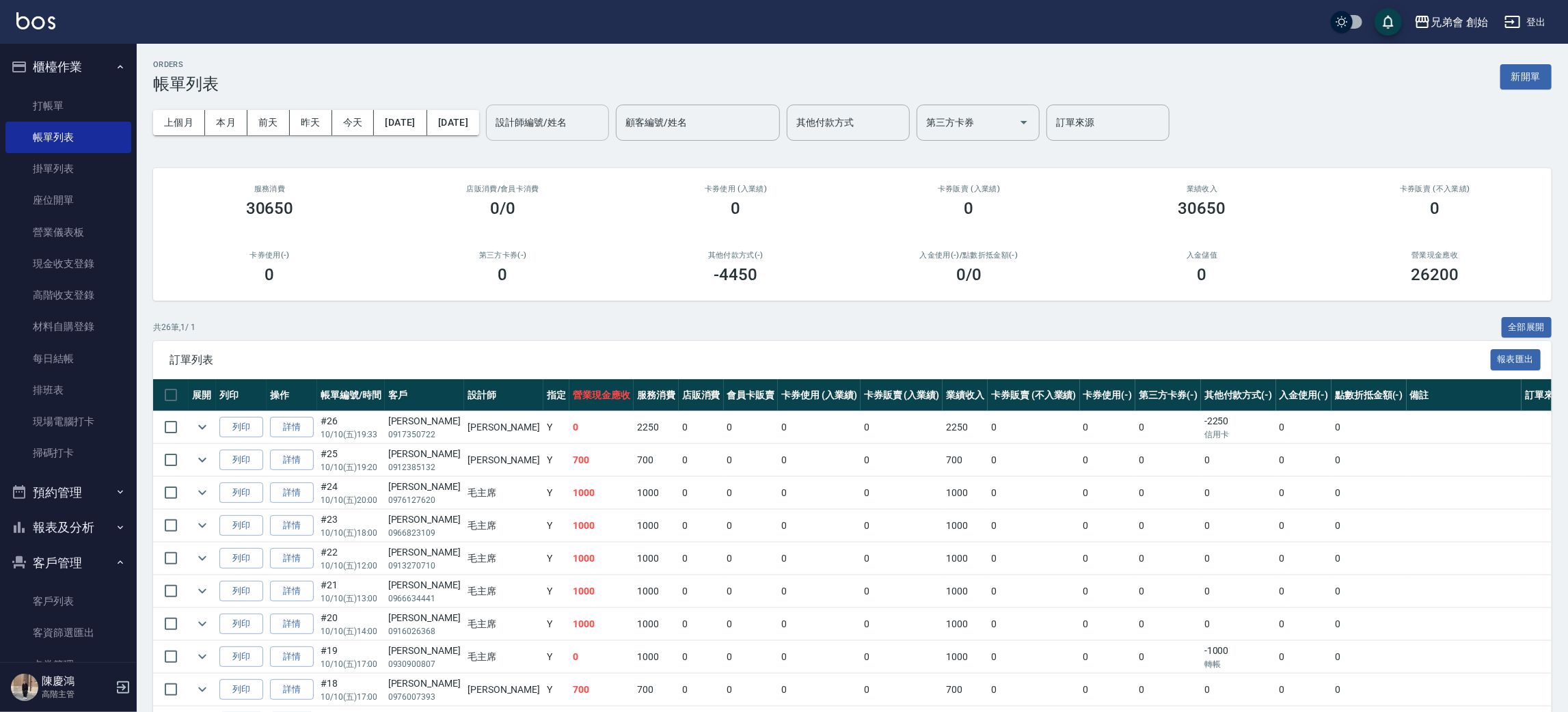
click at [597, 118] on input "設計師編號/姓名" at bounding box center [548, 122] width 111 height 24
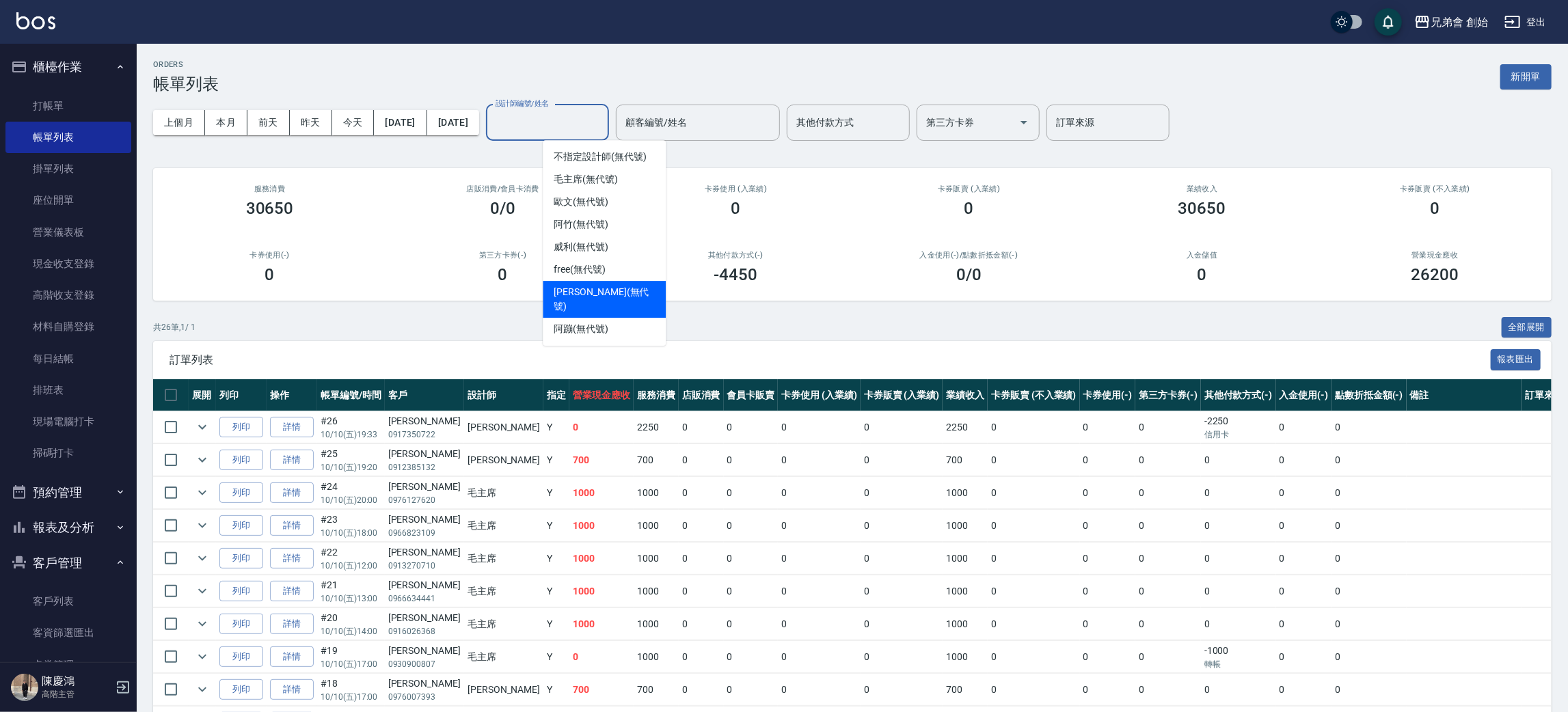
click at [572, 294] on span "潘潘 (無代號)" at bounding box center [604, 299] width 101 height 29
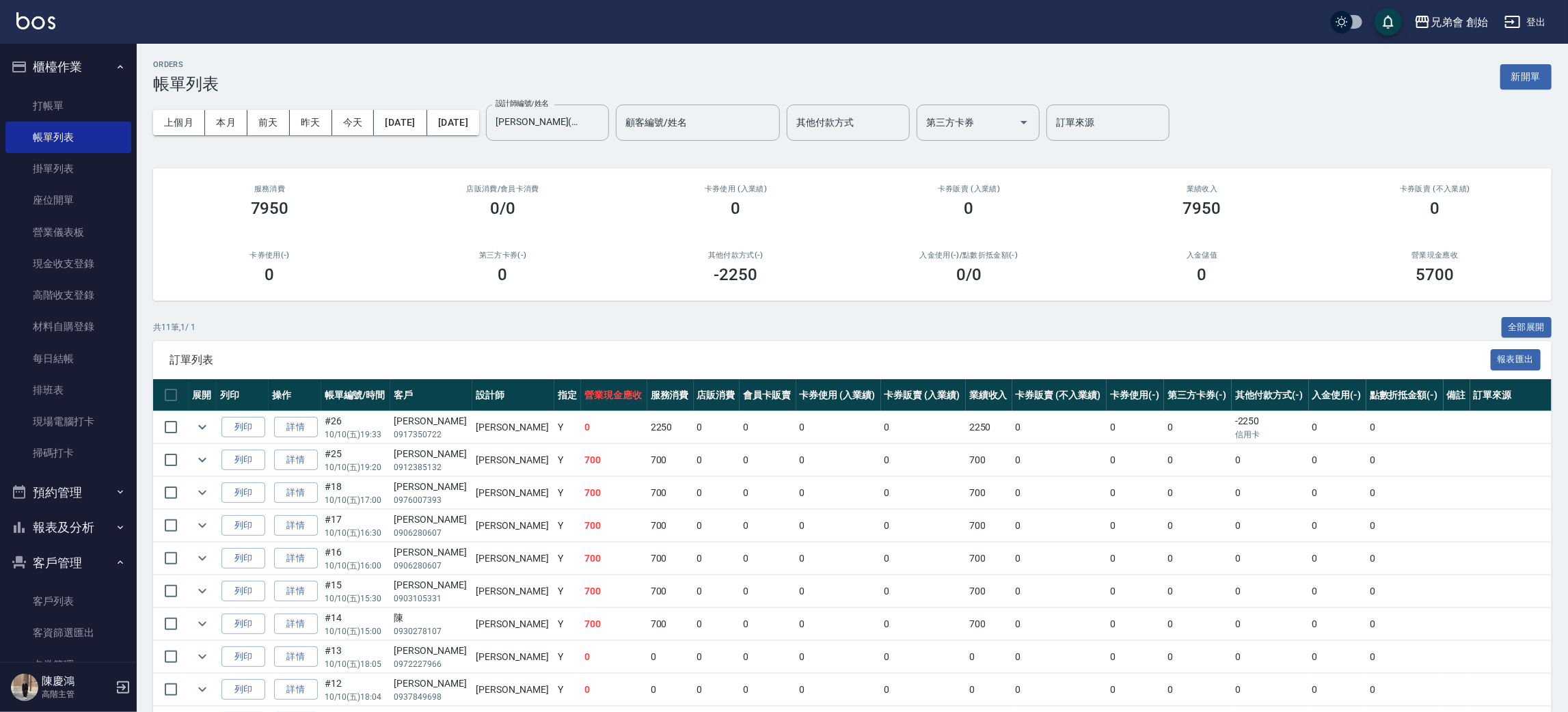
click at [249, 138] on div "上個月 本月 前天 昨天 今天 2025/10/10 2025/10/10 設計師編號/姓名 潘潘(無代號) 設計師編號/姓名 顧客編號/姓名 顧客編號/姓名…" at bounding box center [852, 122] width 1398 height 58
click at [235, 134] on button "本月" at bounding box center [226, 122] width 43 height 26
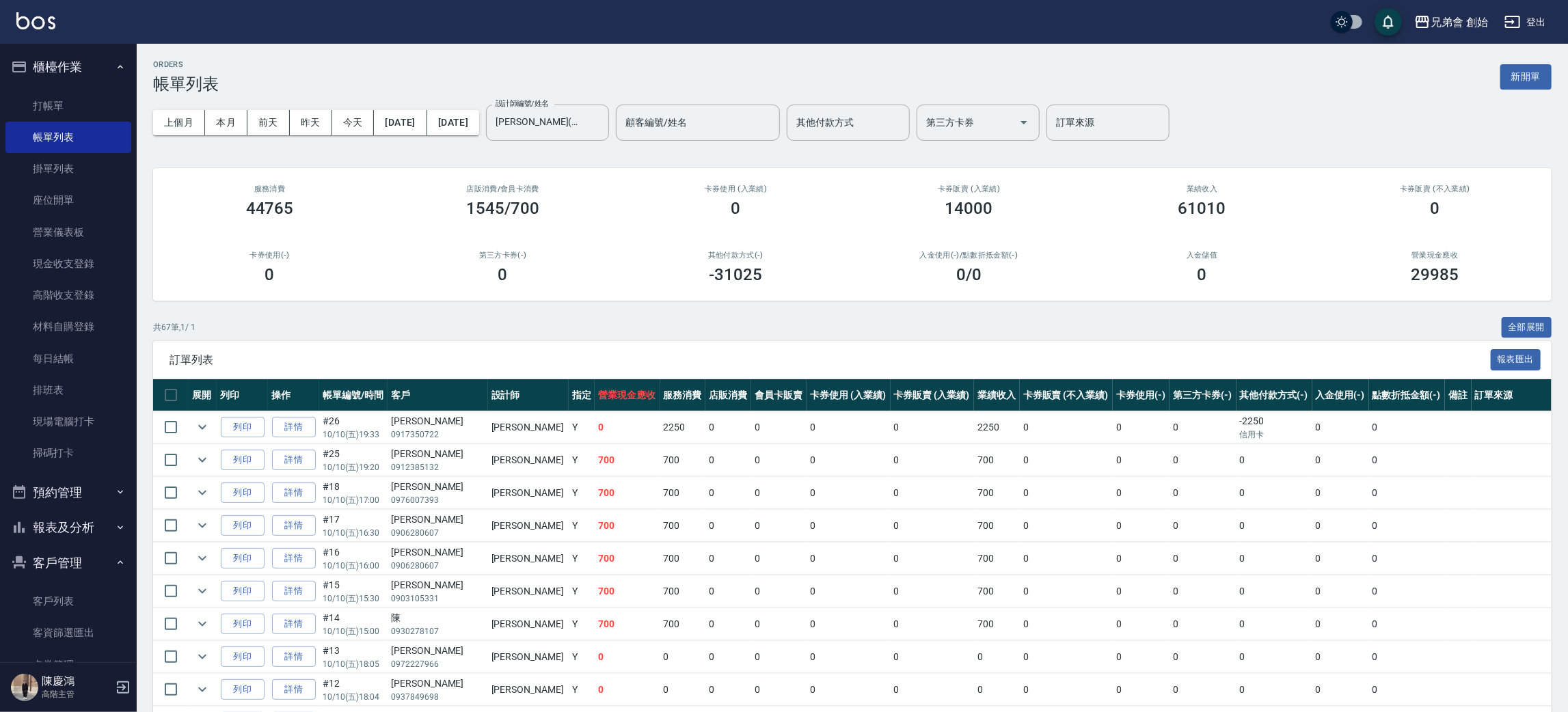
scroll to position [103, 0]
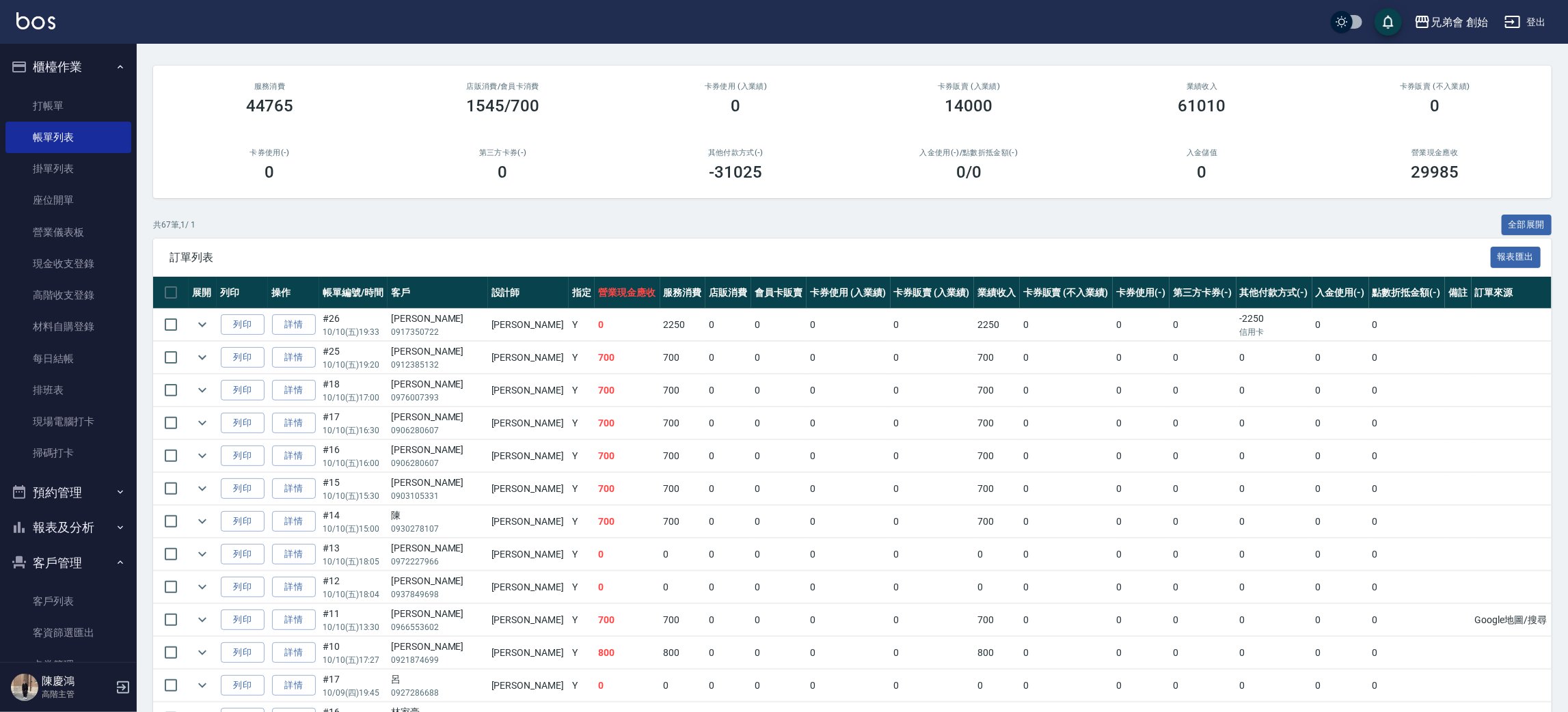
drag, startPoint x: 701, startPoint y: 211, endPoint x: 620, endPoint y: 256, distance: 92.7
click at [429, 234] on div "共 67 筆, 1 / 1 全部展開" at bounding box center [852, 225] width 1398 height 21
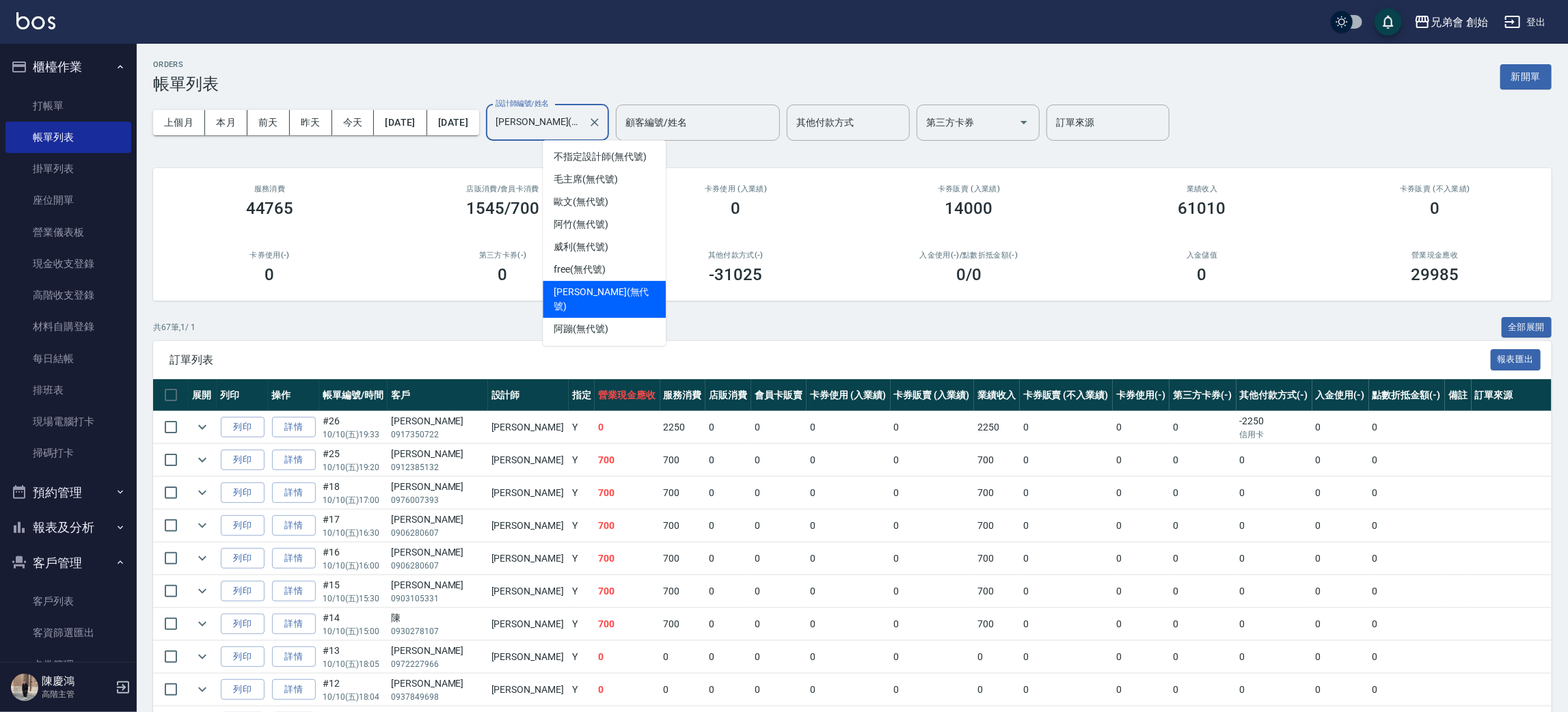
click at [582, 113] on input "潘潘(無代號)" at bounding box center [537, 122] width 90 height 24
click at [620, 241] on div "威利 (無代號)" at bounding box center [604, 247] width 123 height 23
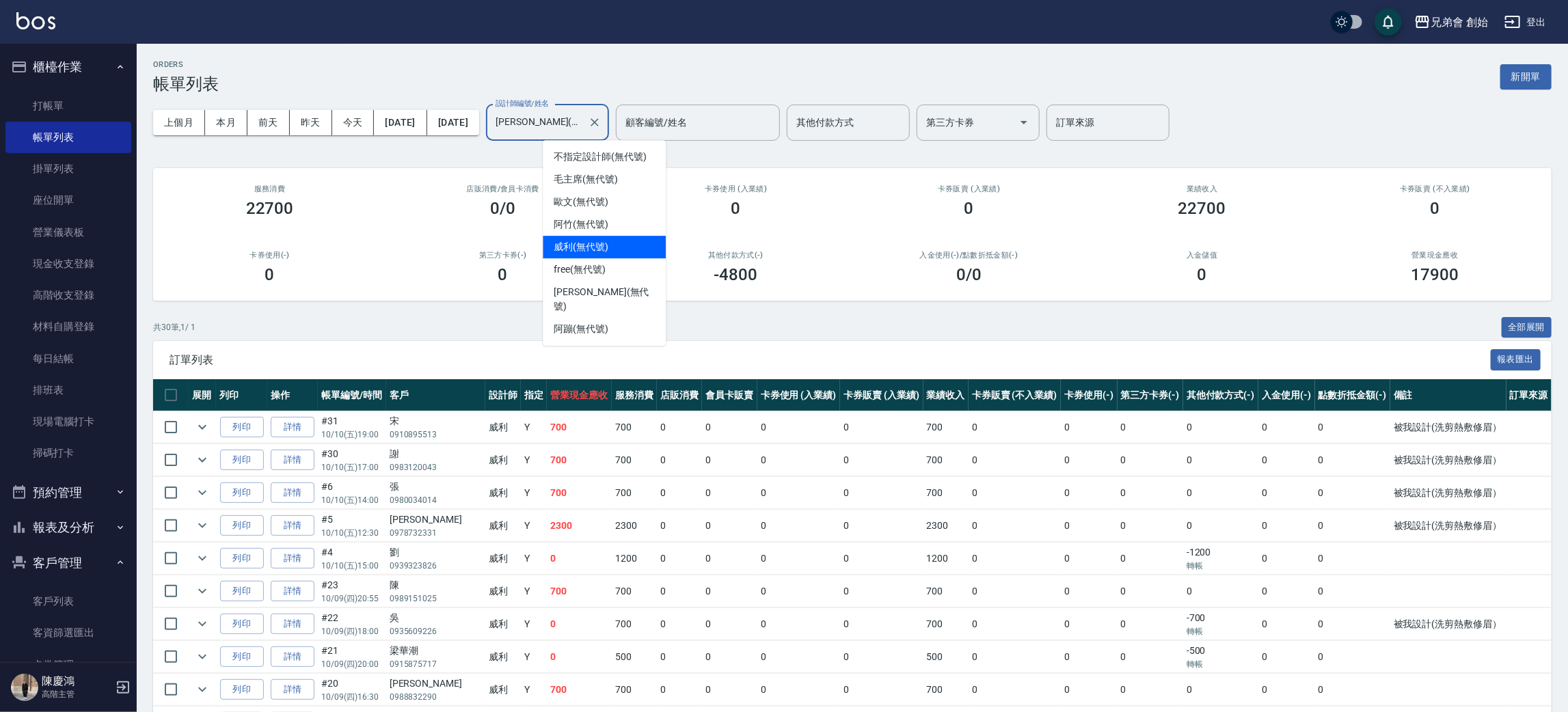
click at [582, 121] on input "威利(無代號)" at bounding box center [537, 122] width 90 height 24
click at [627, 223] on div "阿竹 (無代號)" at bounding box center [604, 225] width 123 height 23
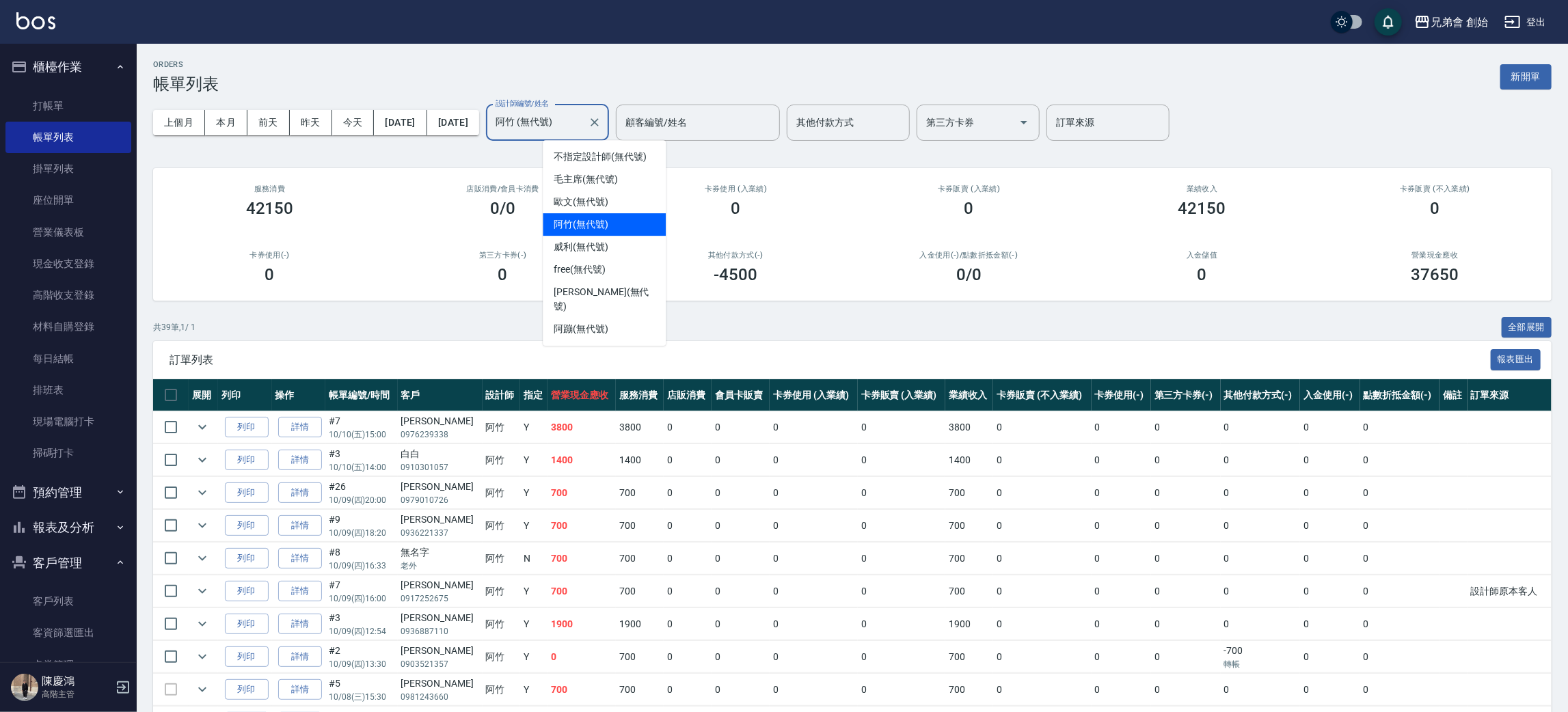
click at [582, 122] on input "阿竹 (無代號)" at bounding box center [537, 122] width 90 height 24
click at [622, 203] on div "歐文 (無代號)" at bounding box center [604, 202] width 123 height 23
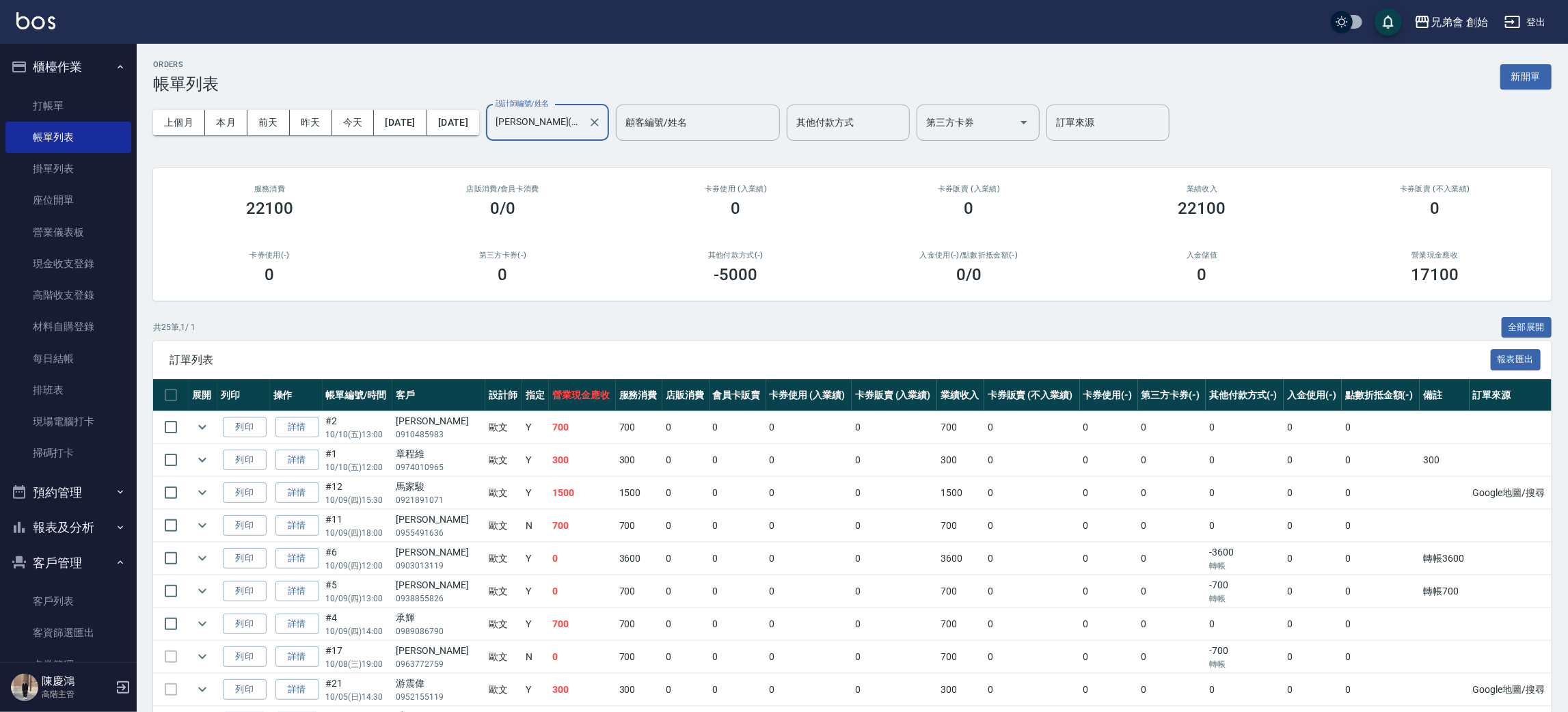
click at [582, 120] on input "歐文(無代號)" at bounding box center [537, 122] width 90 height 24
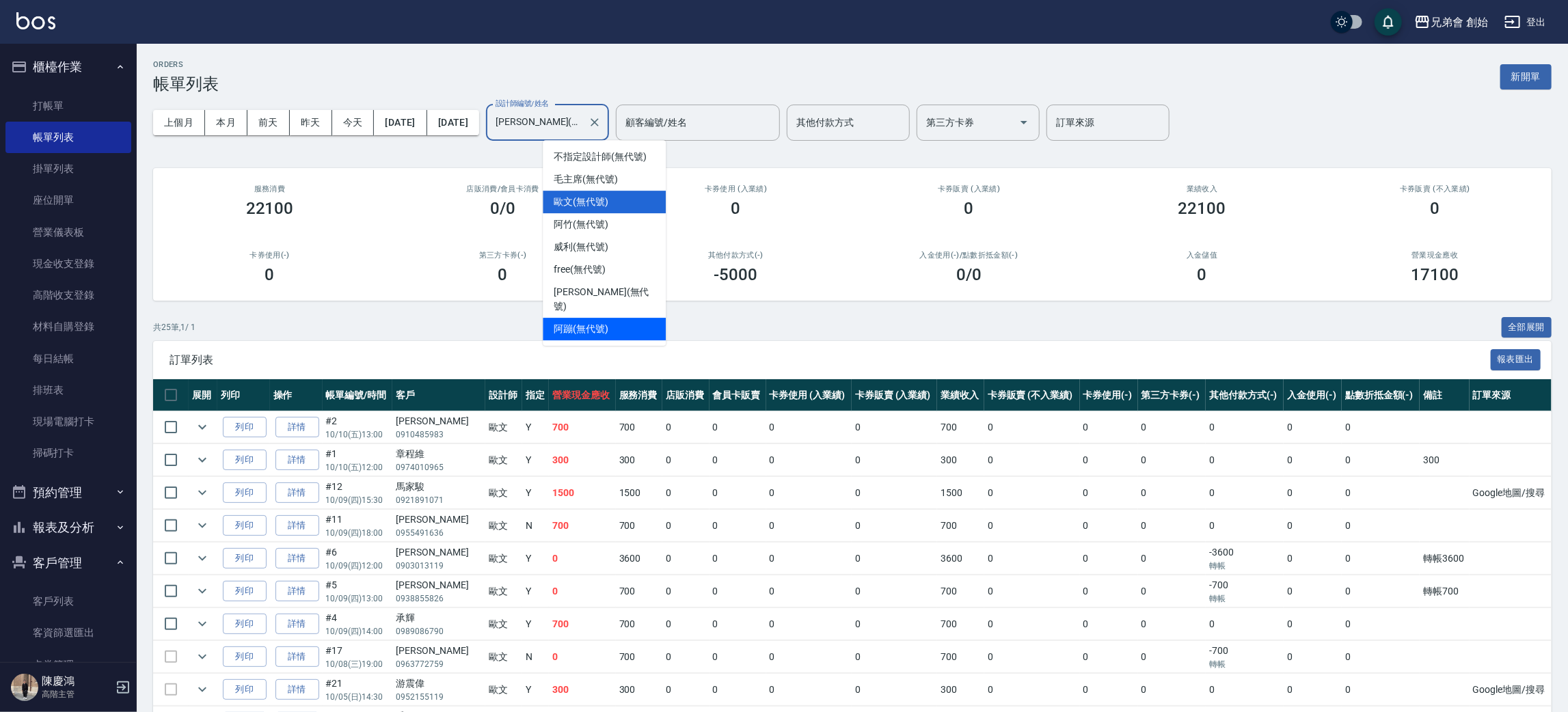
click at [622, 318] on div "阿蹦 (無代號)" at bounding box center [604, 329] width 123 height 23
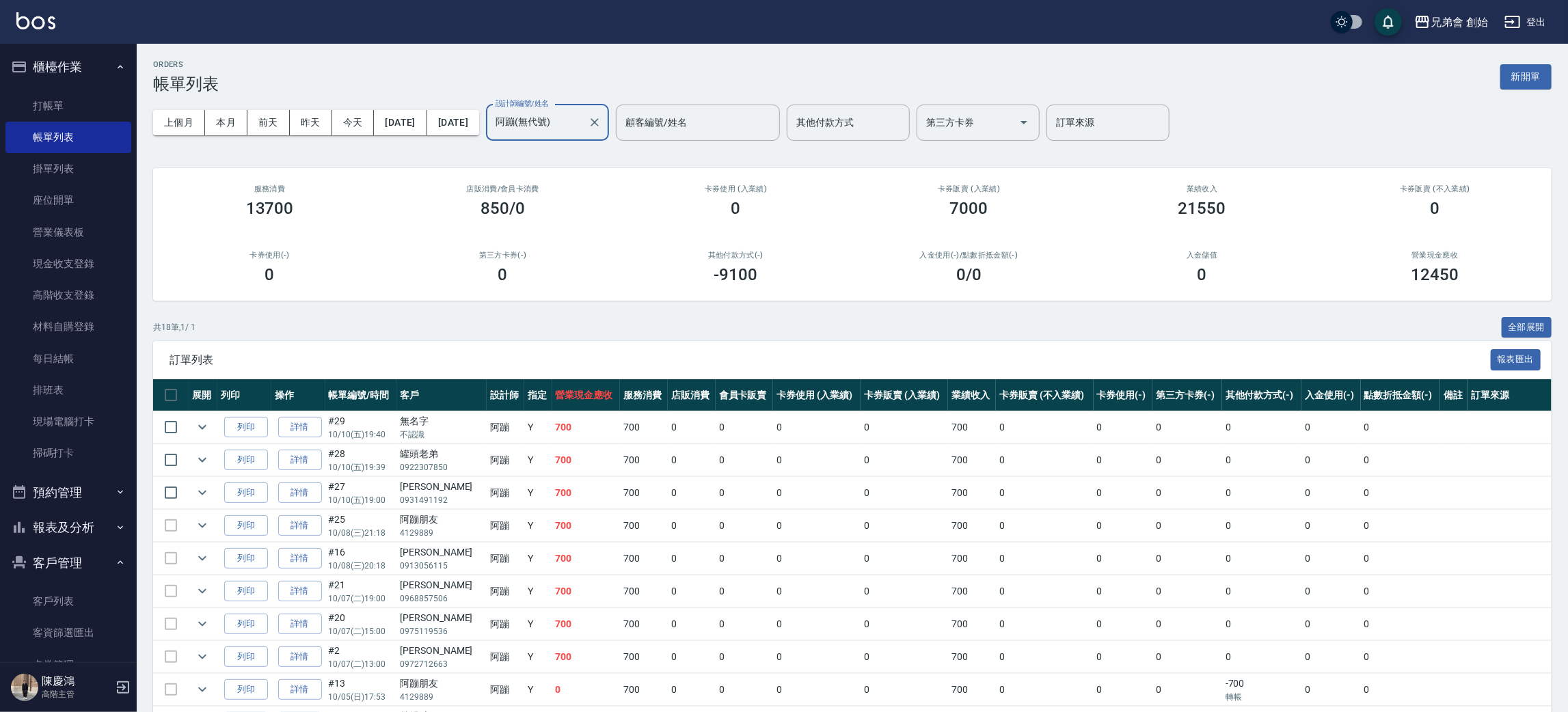
click at [582, 122] on input "阿蹦(無代號)" at bounding box center [537, 122] width 90 height 24
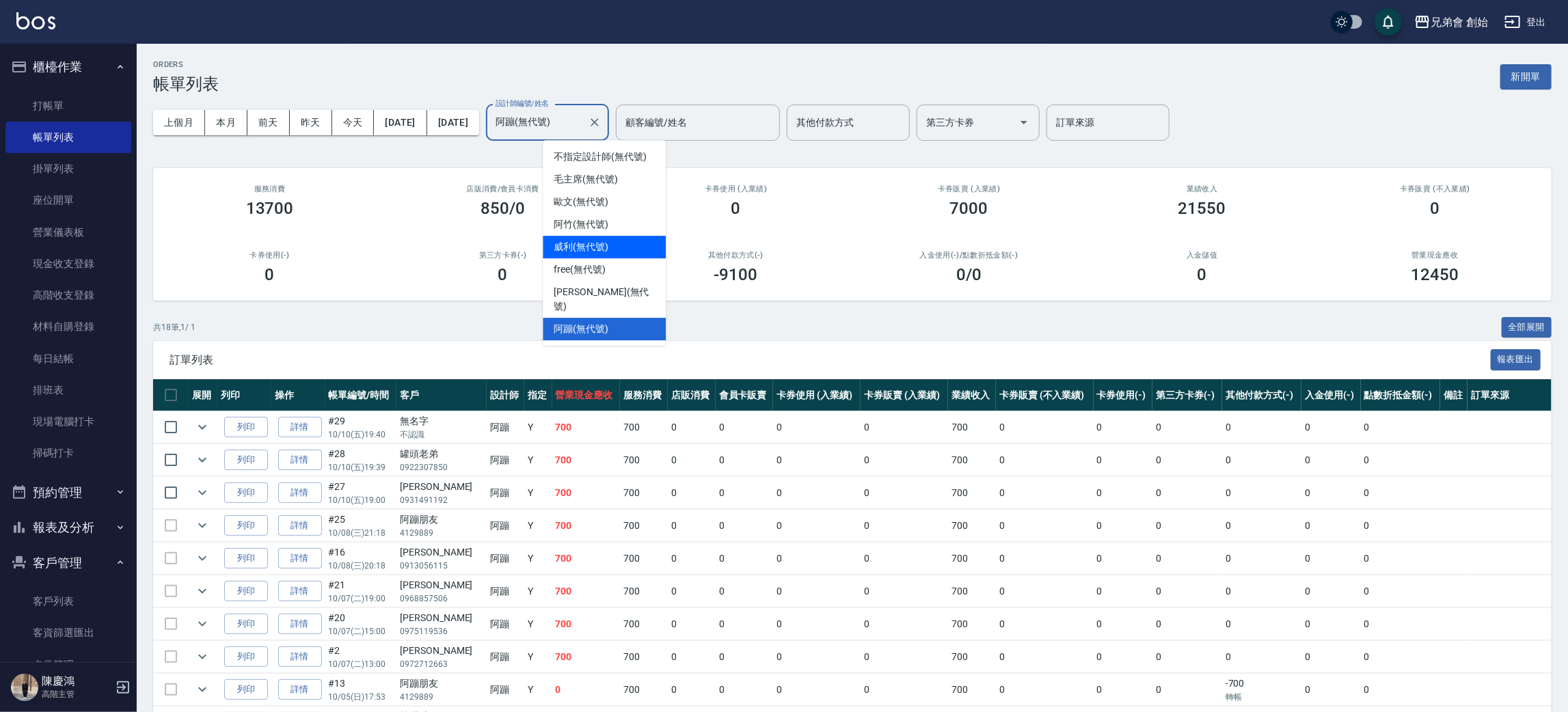
click at [604, 248] on span "威利 (無代號)" at bounding box center [581, 247] width 54 height 14
type input "威利(無代號)"
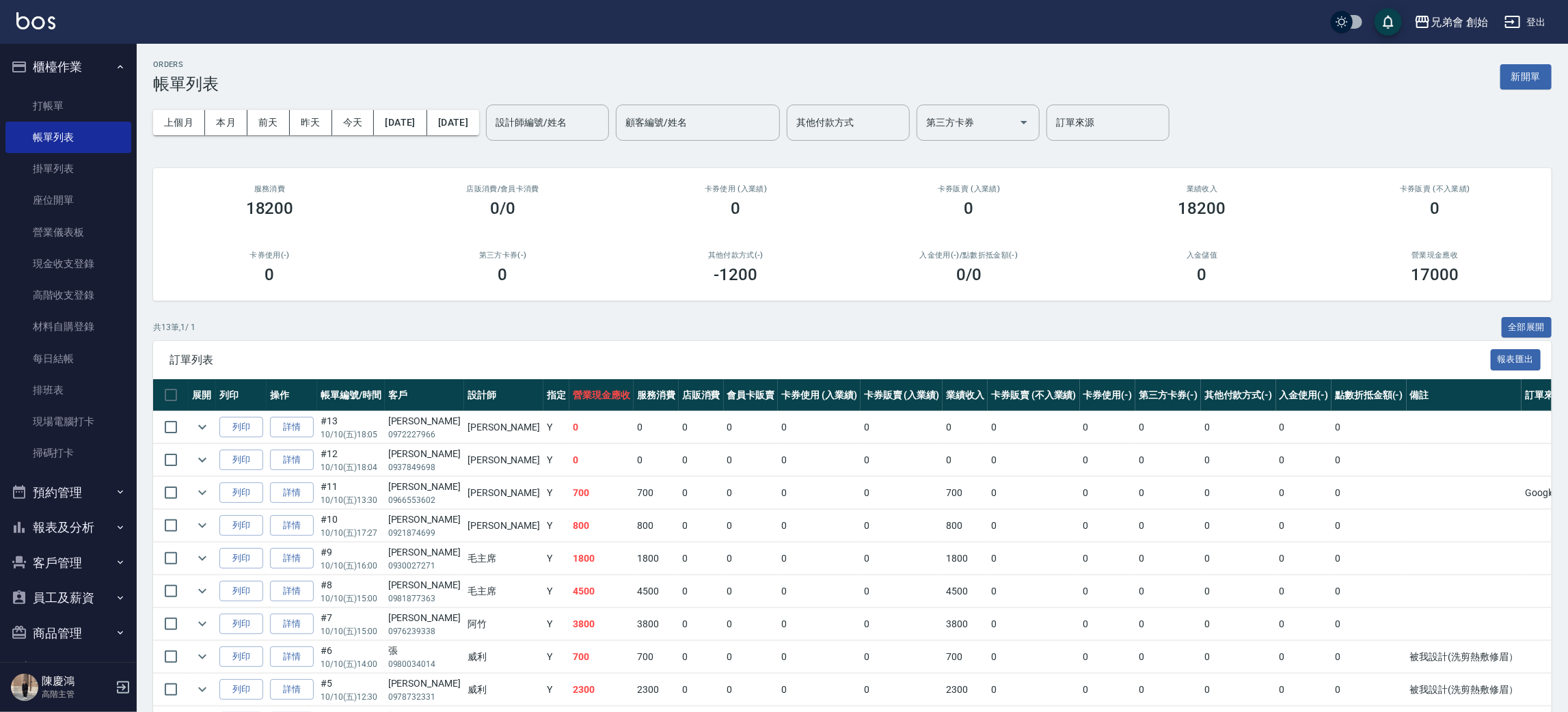
drag, startPoint x: 62, startPoint y: 92, endPoint x: 125, endPoint y: 96, distance: 63.1
click at [62, 92] on link "打帳單" at bounding box center [68, 105] width 126 height 31
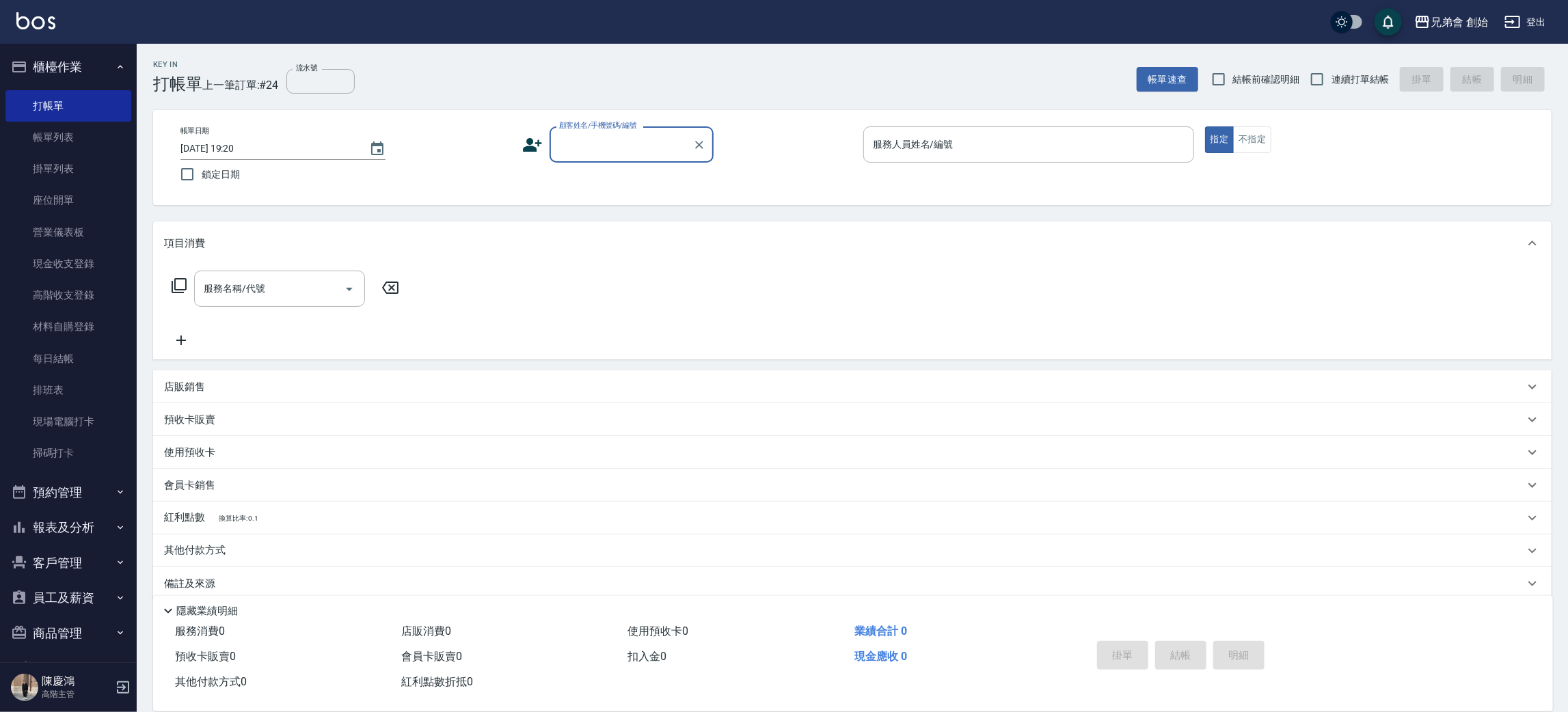
click at [600, 124] on label "顧客姓名/手機號碼/編號" at bounding box center [598, 125] width 78 height 10
click at [600, 133] on input "顧客姓名/手機號碼/編號" at bounding box center [621, 145] width 131 height 24
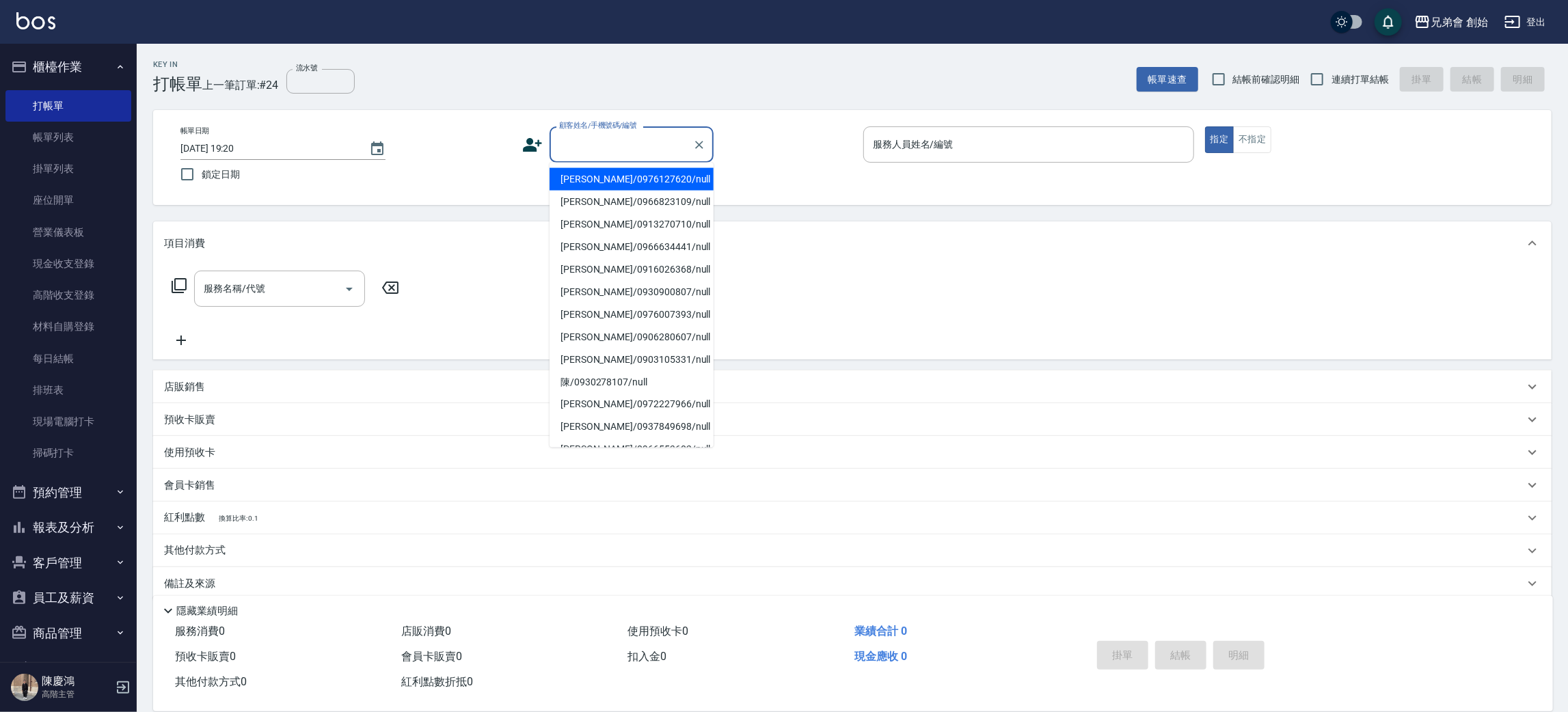
click at [605, 154] on input "顧客姓名/手機號碼/編號" at bounding box center [621, 145] width 131 height 24
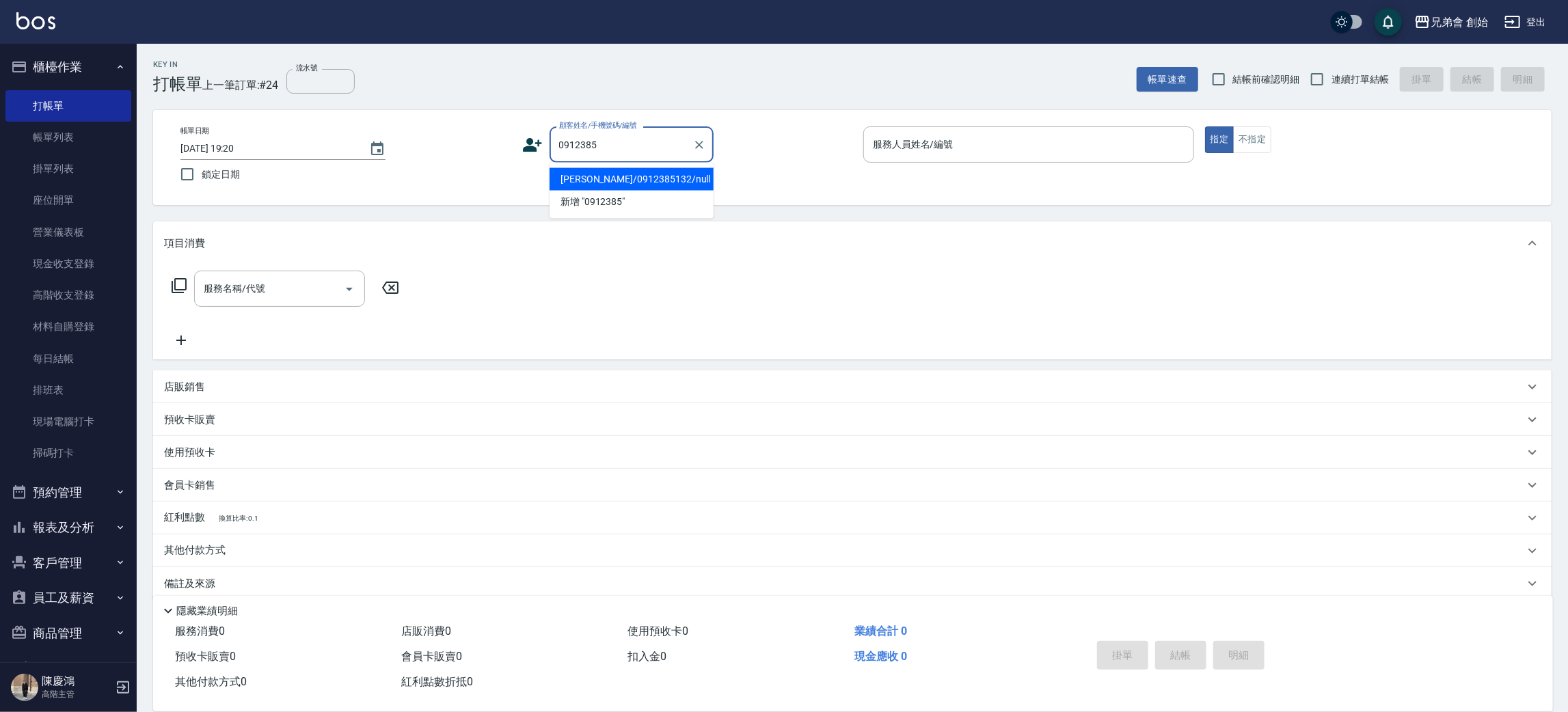
click at [639, 179] on li "蔡林弘義/0912385132/null" at bounding box center [631, 179] width 164 height 23
type input "蔡林弘義/0912385132/null"
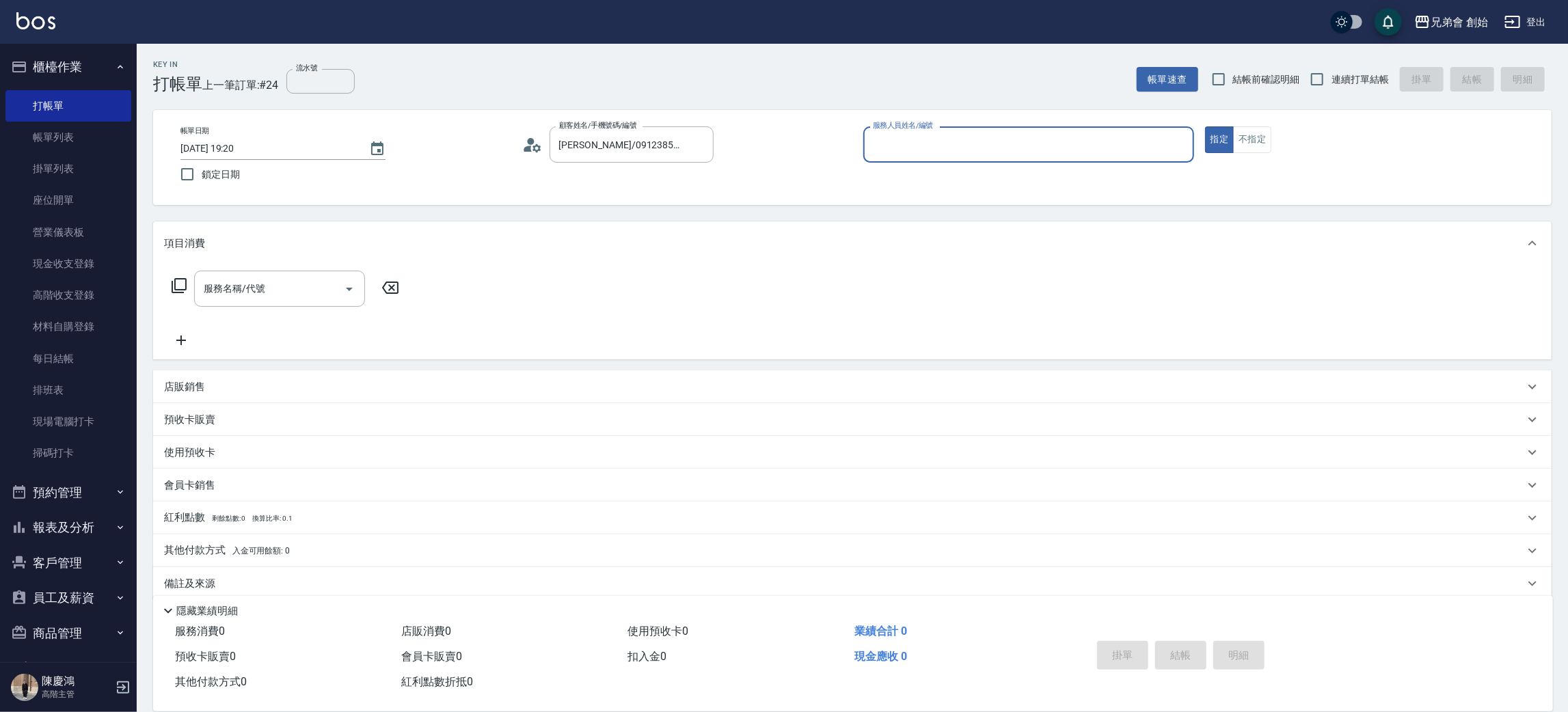
click at [908, 157] on div "服務人員姓名/編號" at bounding box center [1028, 145] width 331 height 37
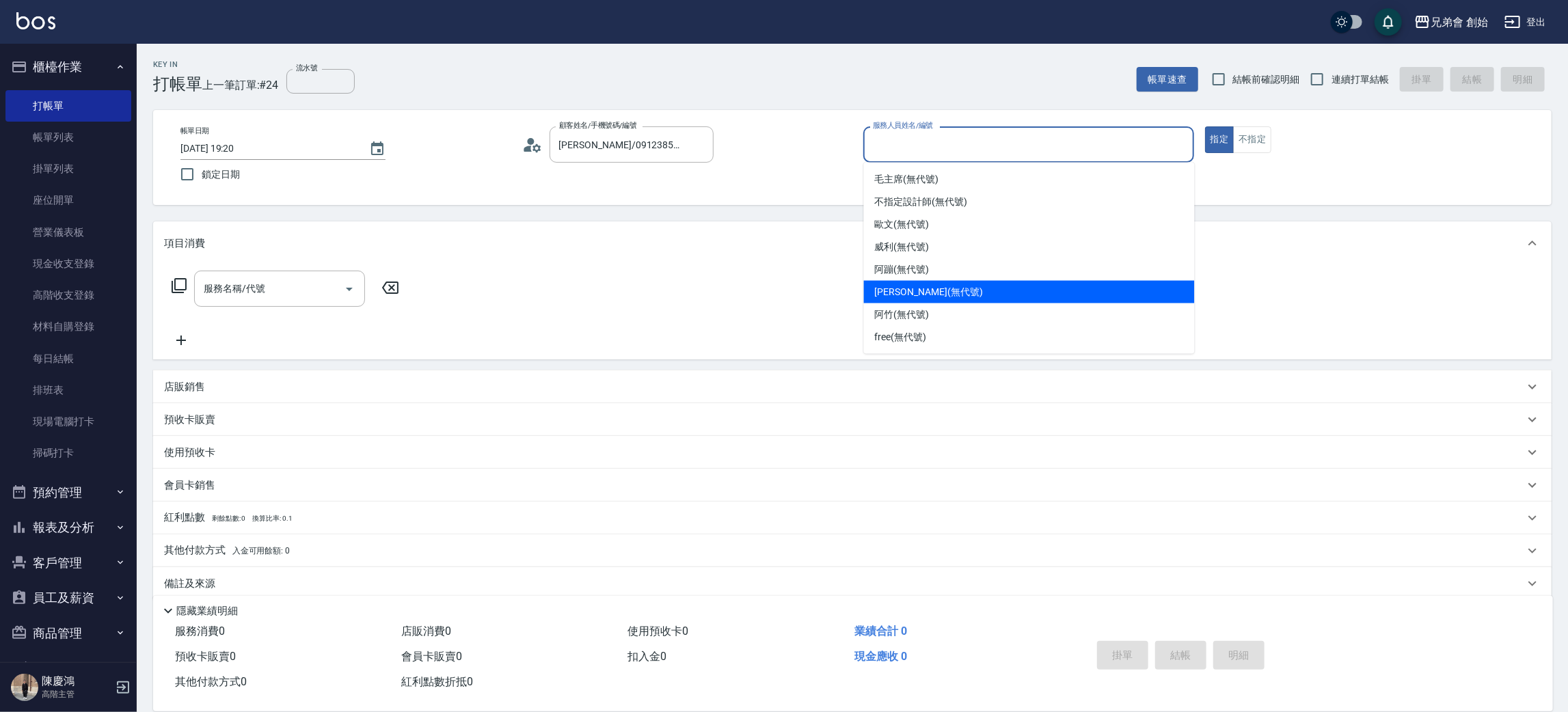
click at [921, 282] on div "潘潘 (無代號)" at bounding box center [1029, 292] width 331 height 23
type input "潘潘(無代號)"
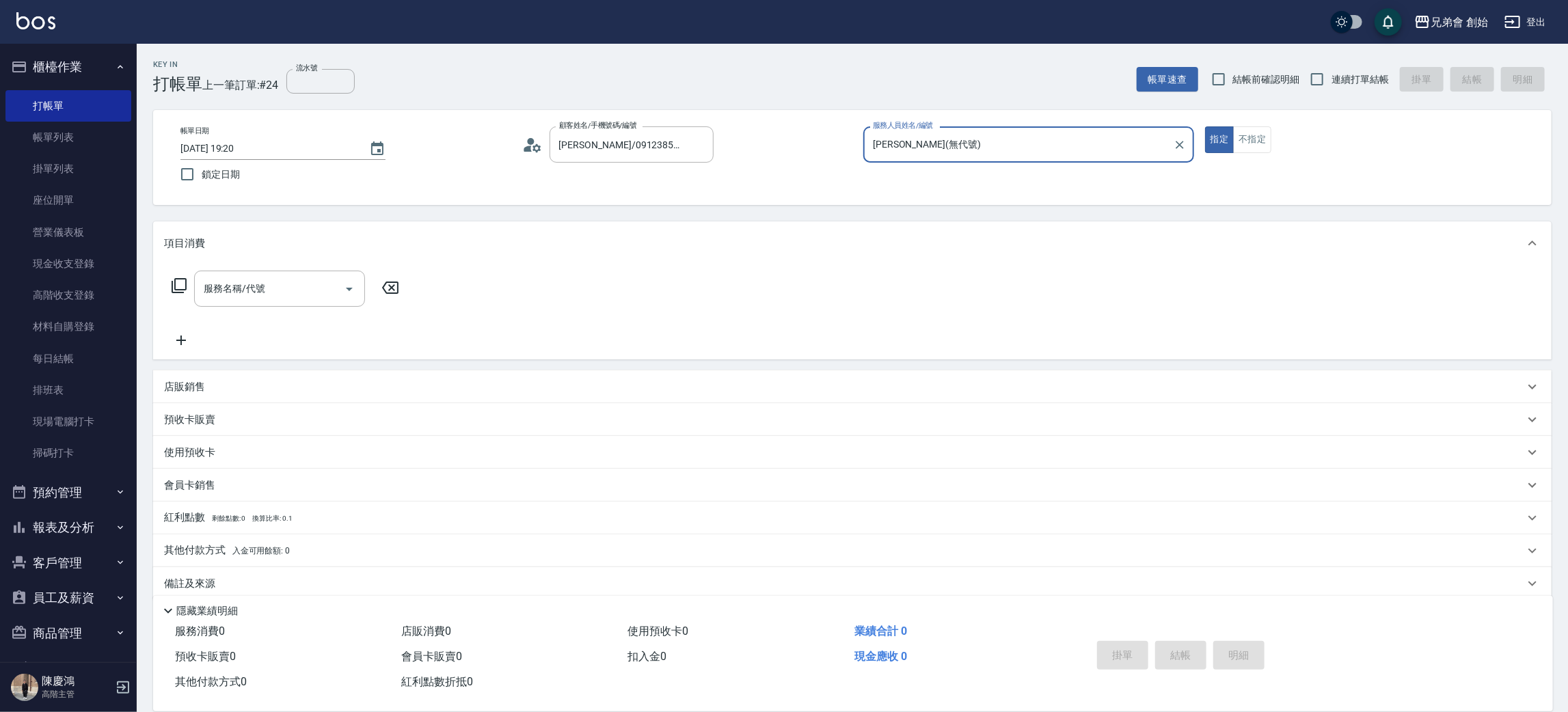
click at [237, 276] on div "服務名稱/代號 服務名稱/代號" at bounding box center [279, 288] width 171 height 37
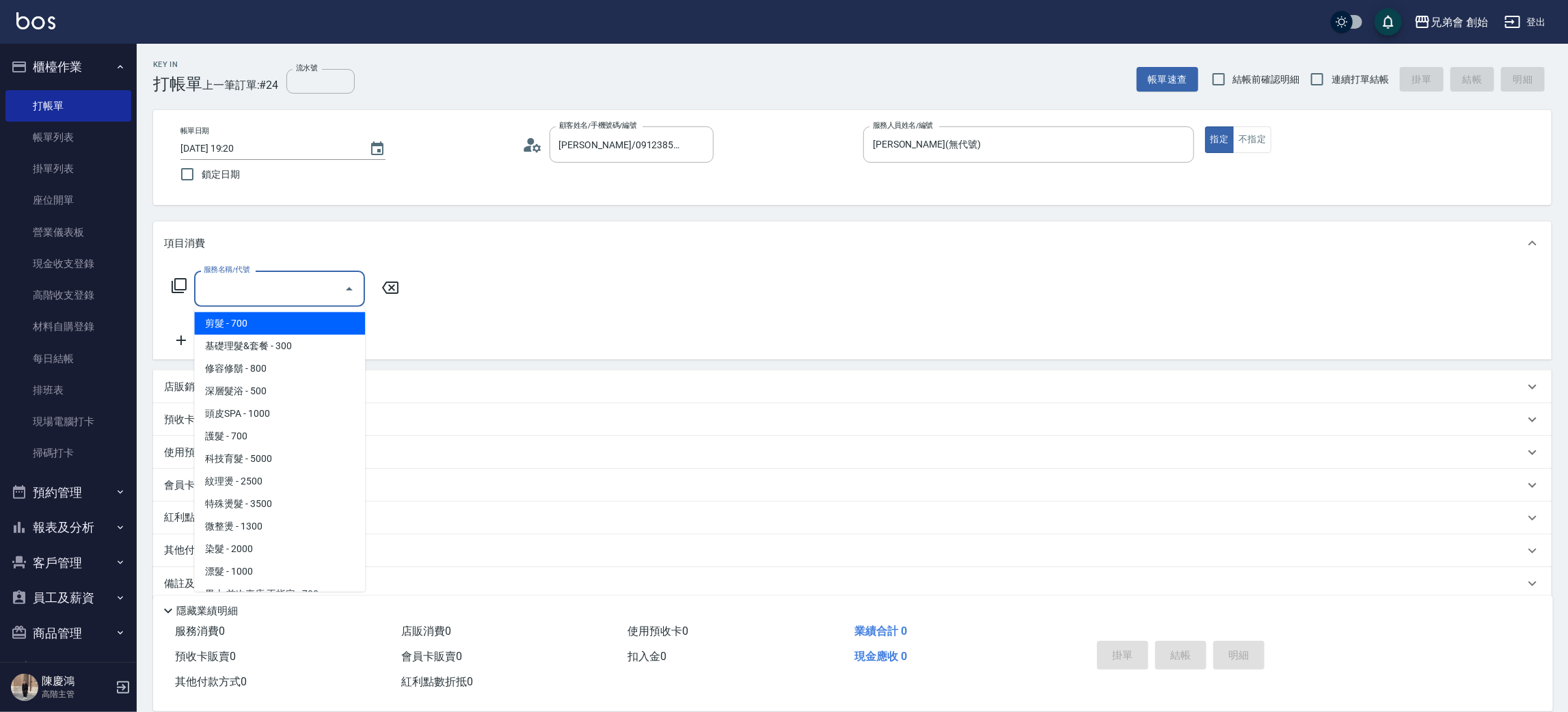
click at [259, 329] on span "剪髮 - 700" at bounding box center [279, 323] width 171 height 23
type input "剪髮(A01)"
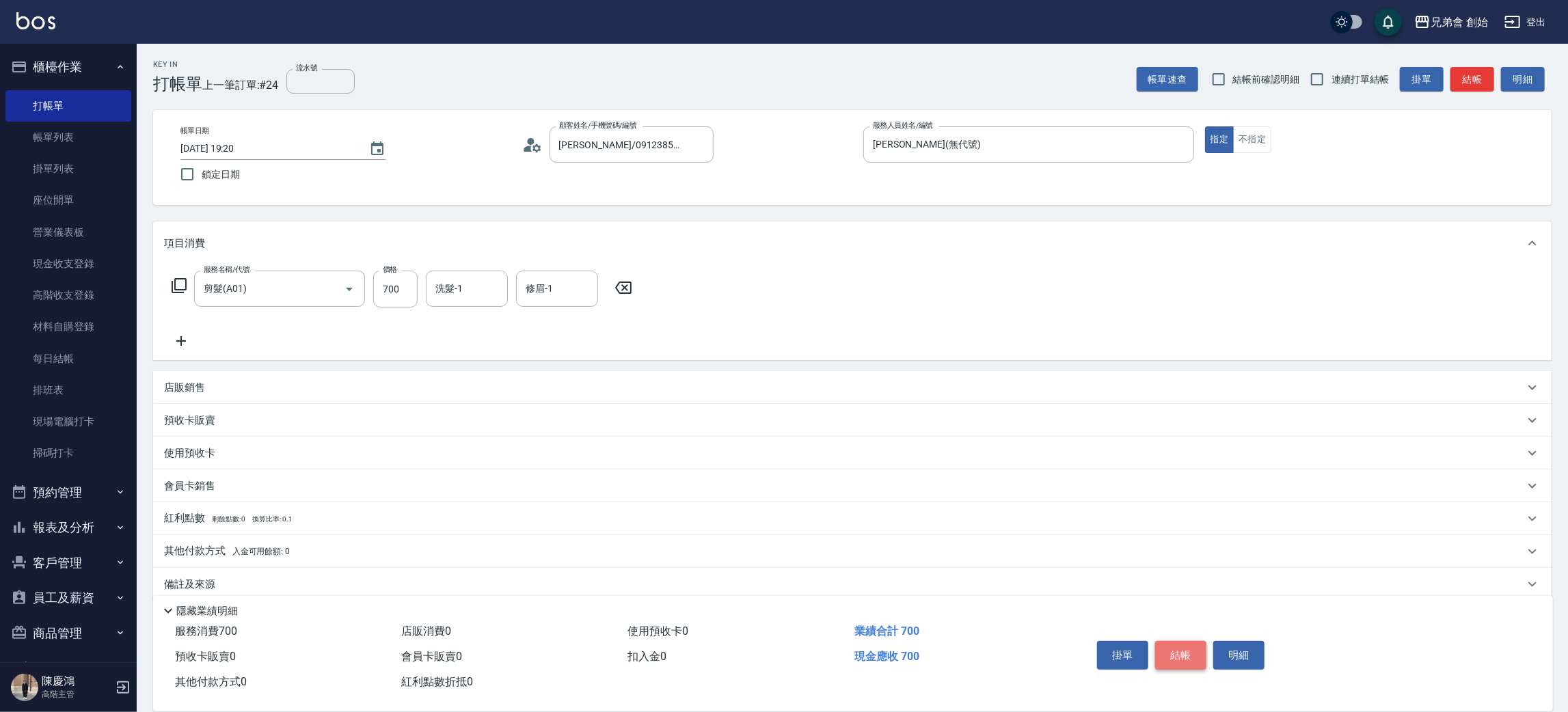
click at [1180, 646] on button "結帳" at bounding box center [1180, 656] width 51 height 29
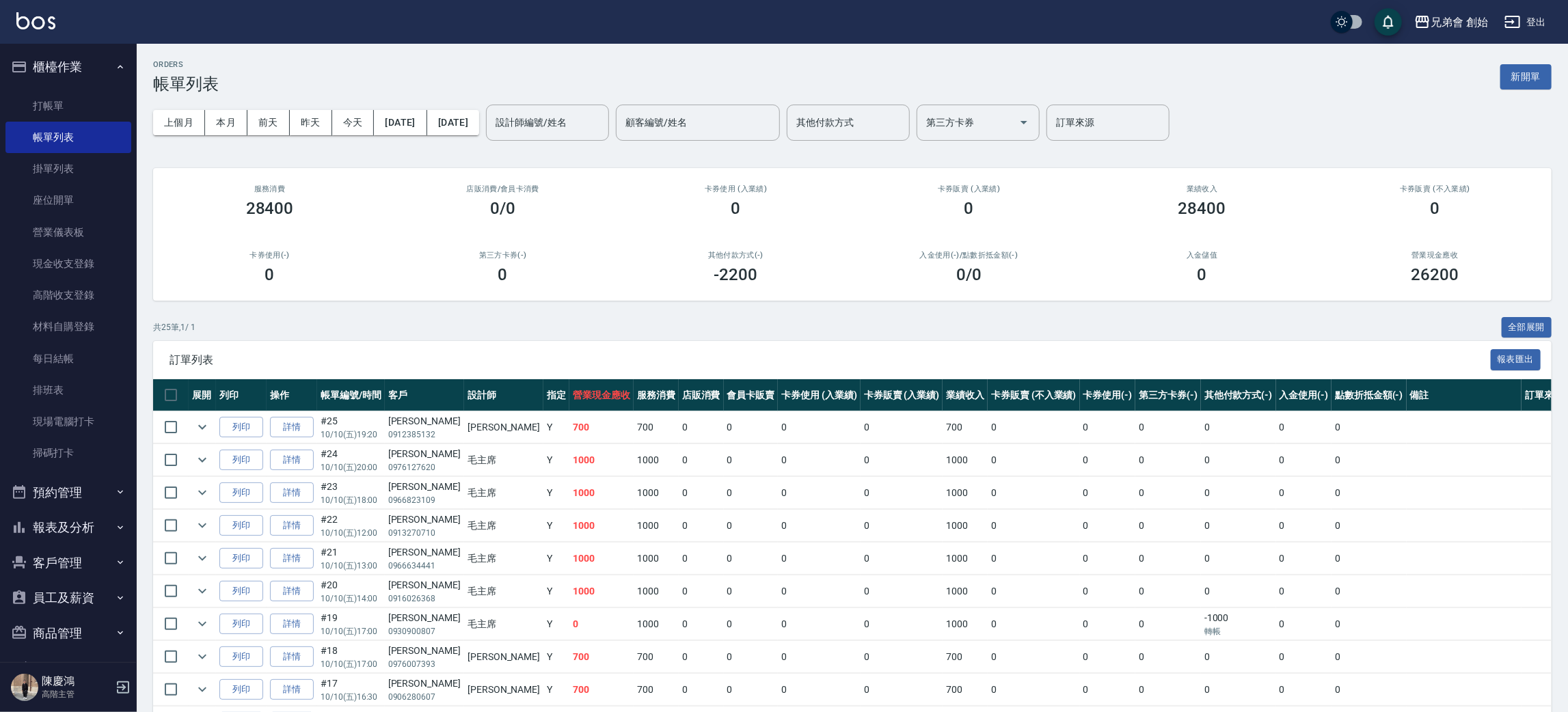
drag, startPoint x: 685, startPoint y: 451, endPoint x: 548, endPoint y: 314, distance: 193.7
click at [724, 444] on td "0" at bounding box center [751, 460] width 54 height 32
drag, startPoint x: 79, startPoint y: 489, endPoint x: 89, endPoint y: 508, distance: 21.5
click at [84, 492] on button "預約管理" at bounding box center [68, 493] width 126 height 36
click at [92, 555] on link "單日預約紀錄" at bounding box center [68, 562] width 126 height 31
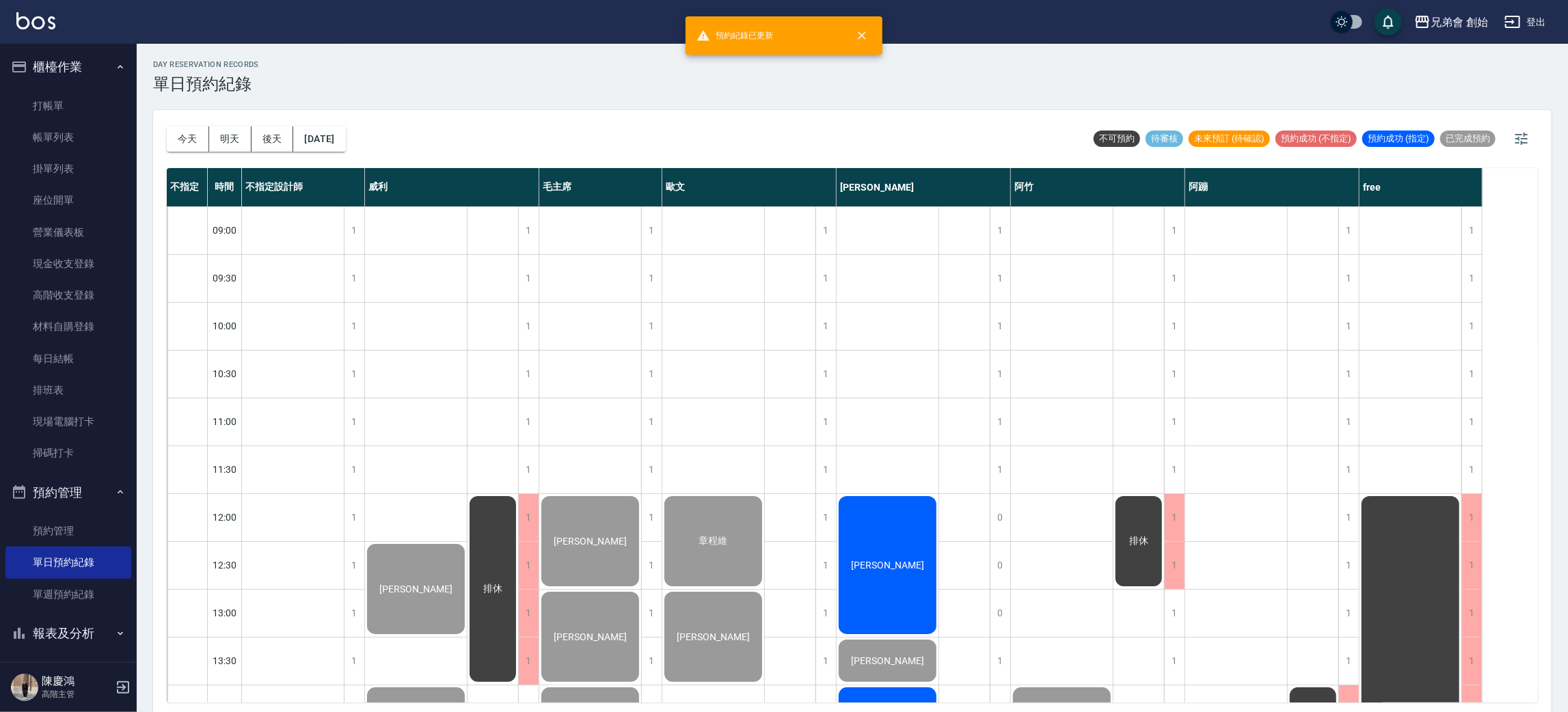
scroll to position [718, 0]
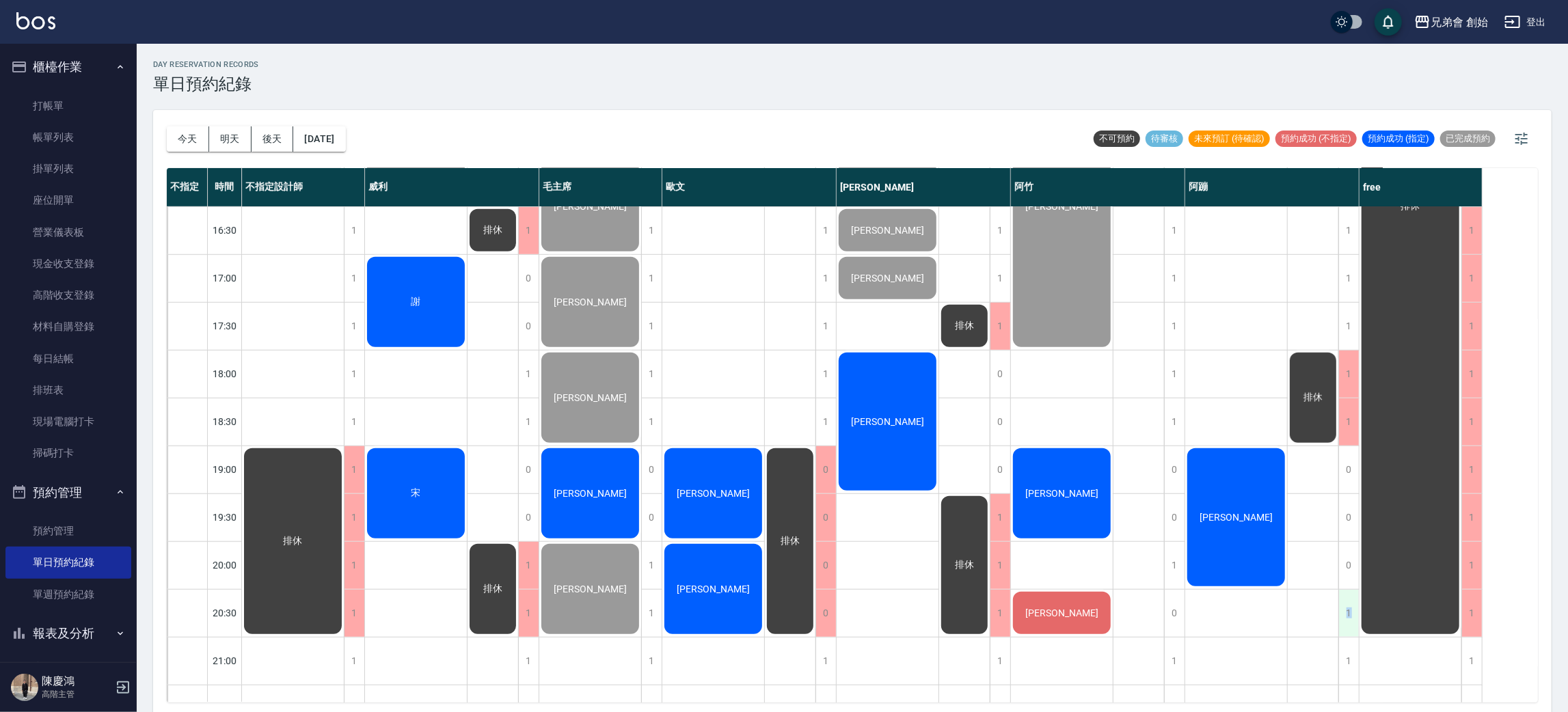
click at [1349, 613] on div "1" at bounding box center [1349, 613] width 20 height 47
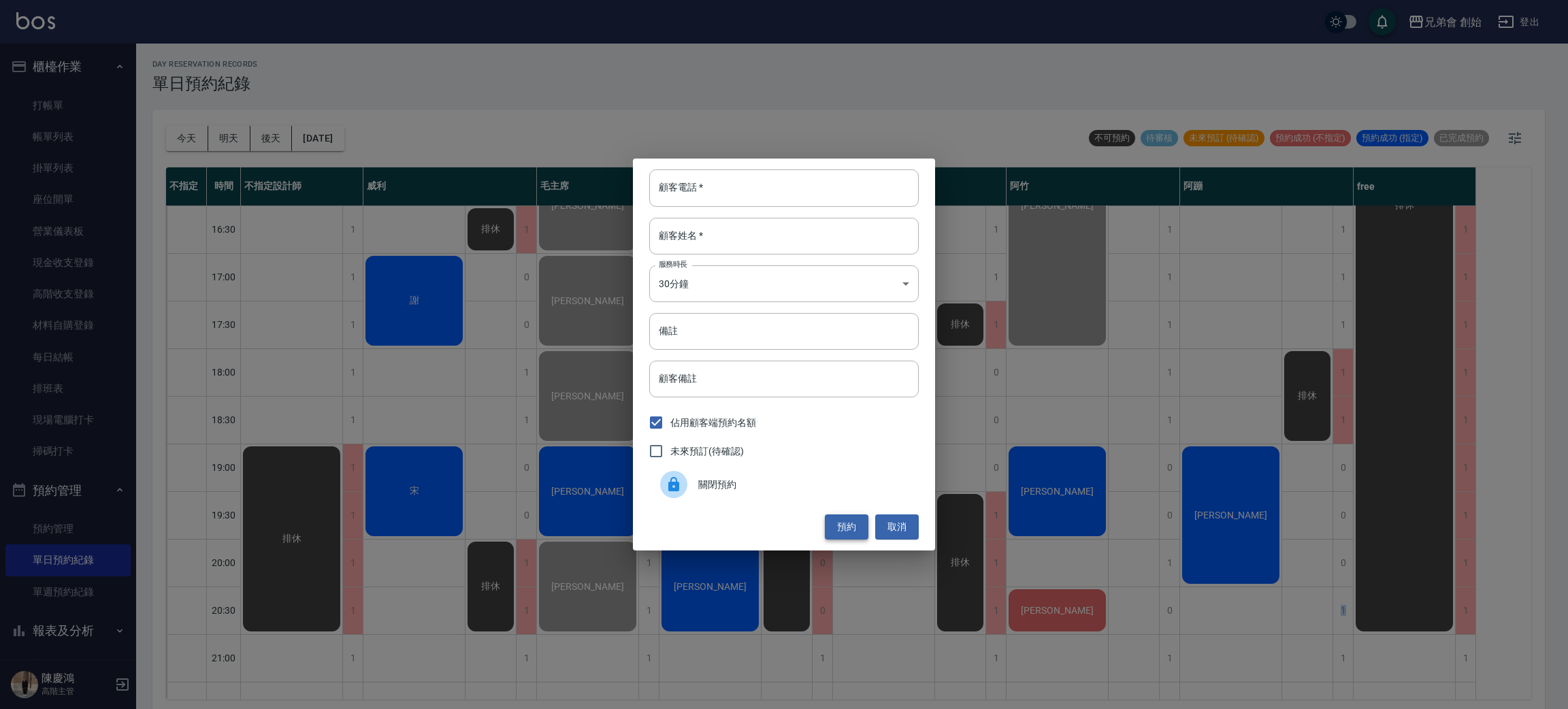
drag, startPoint x: 839, startPoint y: 532, endPoint x: 848, endPoint y: 522, distance: 13.5
click at [847, 524] on button "預約" at bounding box center [846, 528] width 43 height 25
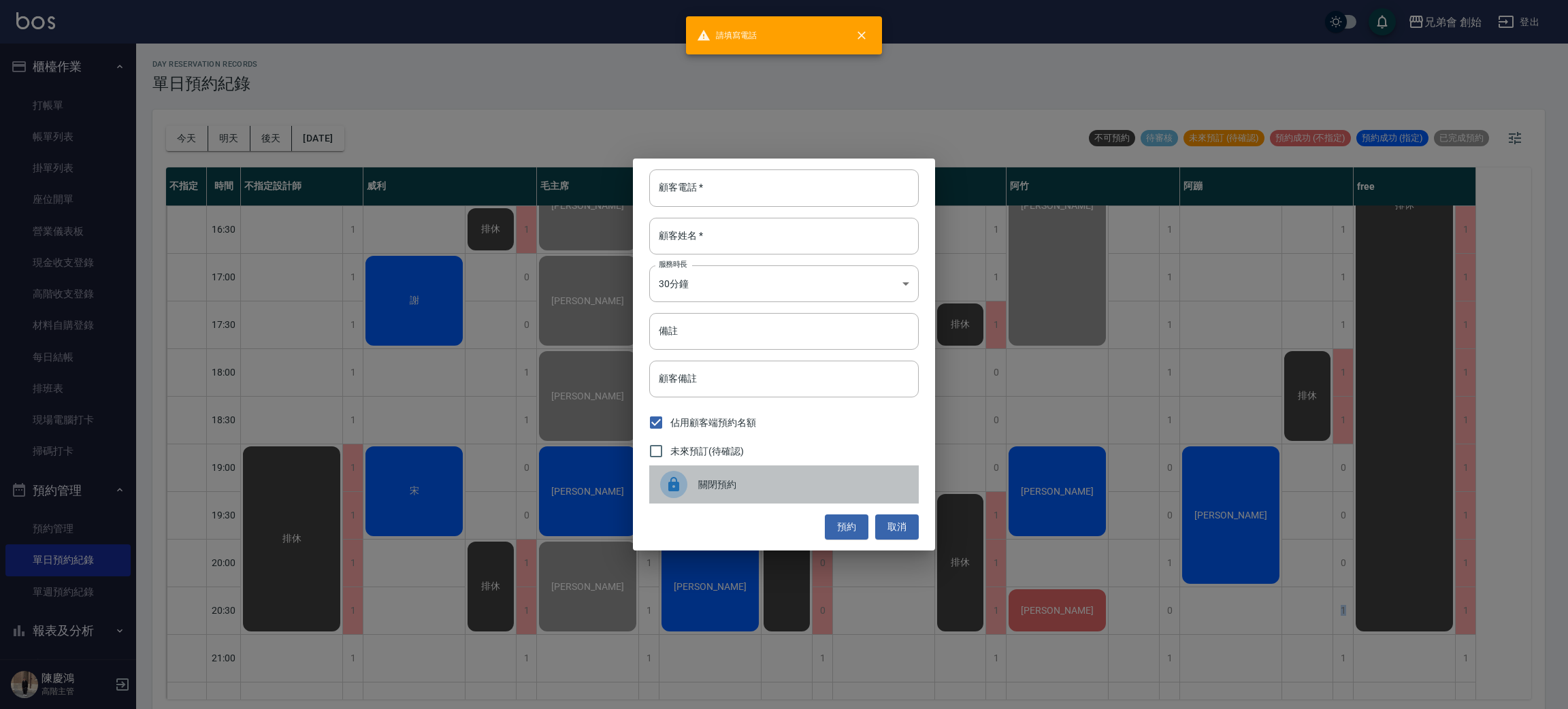
click at [876, 485] on span "關閉預約" at bounding box center [803, 485] width 210 height 14
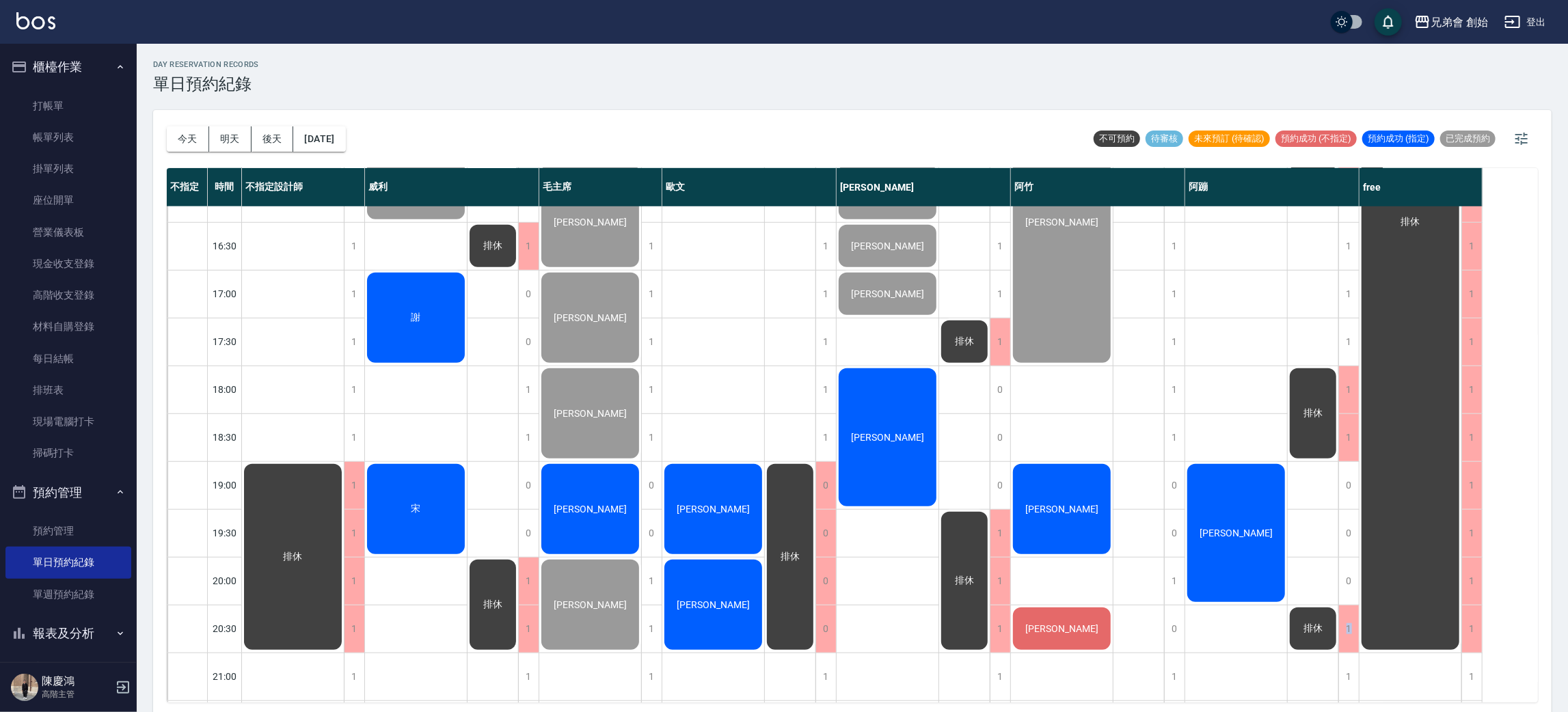
scroll to position [600, 0]
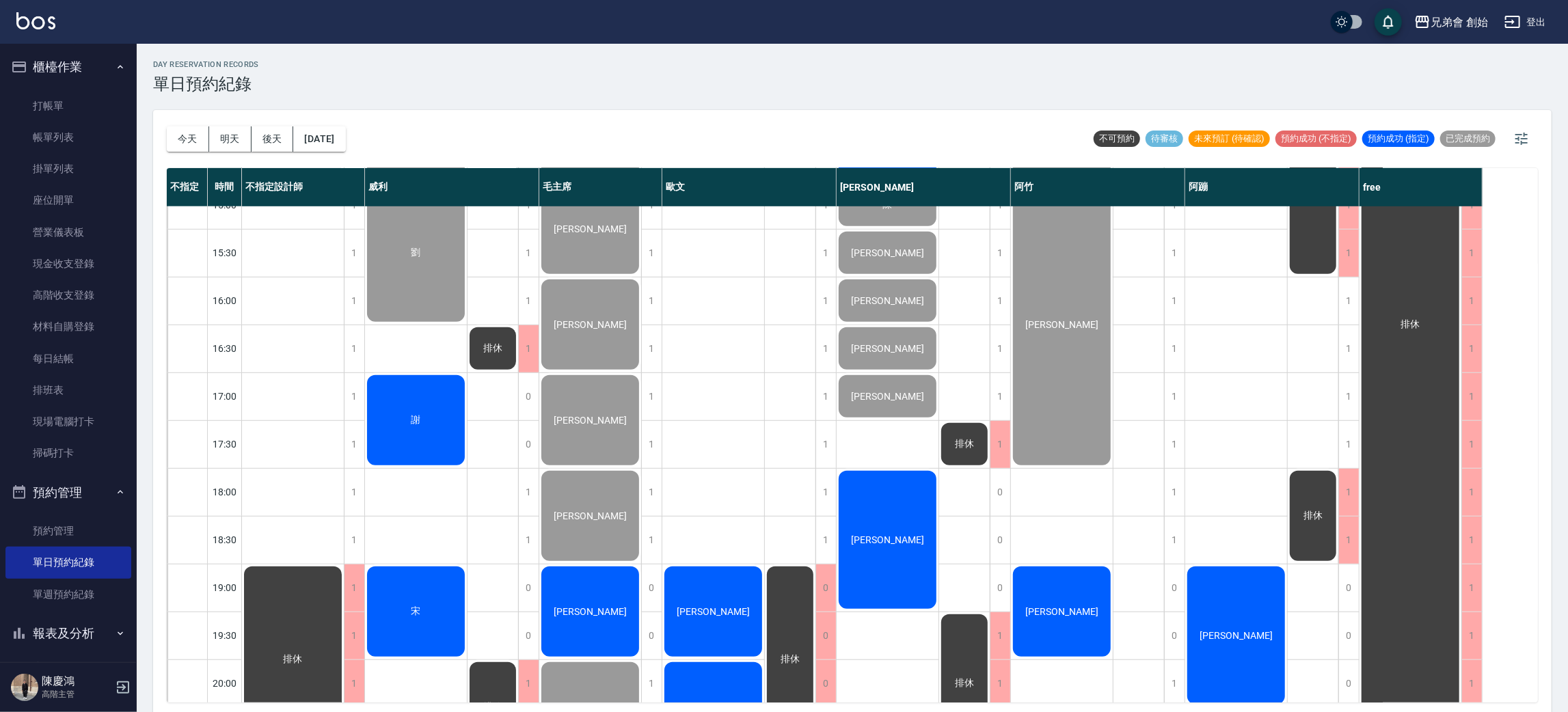
click at [893, 552] on div "[PERSON_NAME]" at bounding box center [888, 539] width 102 height 142
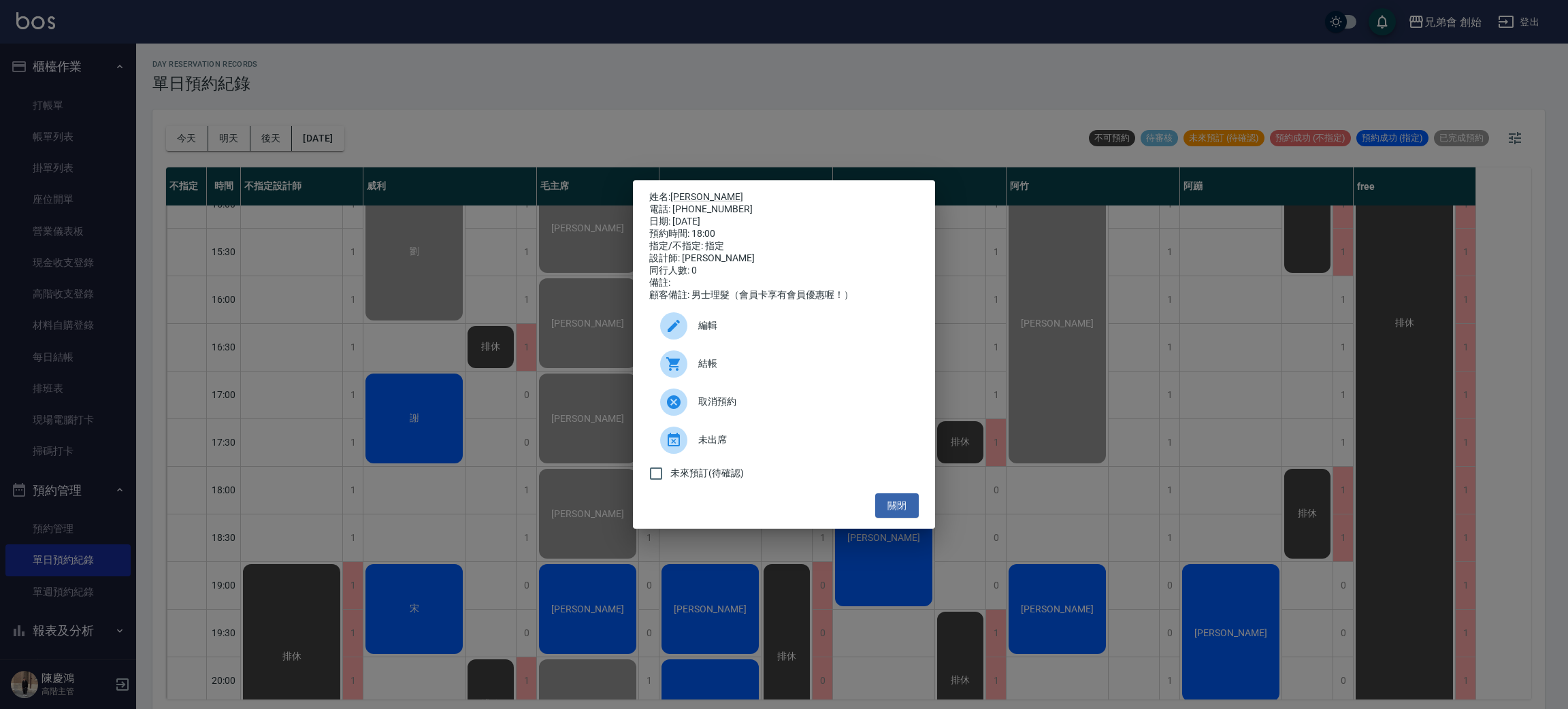
click at [721, 210] on div "電話: 0917350722" at bounding box center [784, 209] width 269 height 12
copy div "0917350722"
click at [198, 171] on div "姓名: 姜伯儒 電話: 0917350722 日期: 2025/10/10 預約時間: 18:00 指定/不指定: 指定 設計師: 潘潘 同行人數: 0 備註…" at bounding box center [784, 354] width 1568 height 709
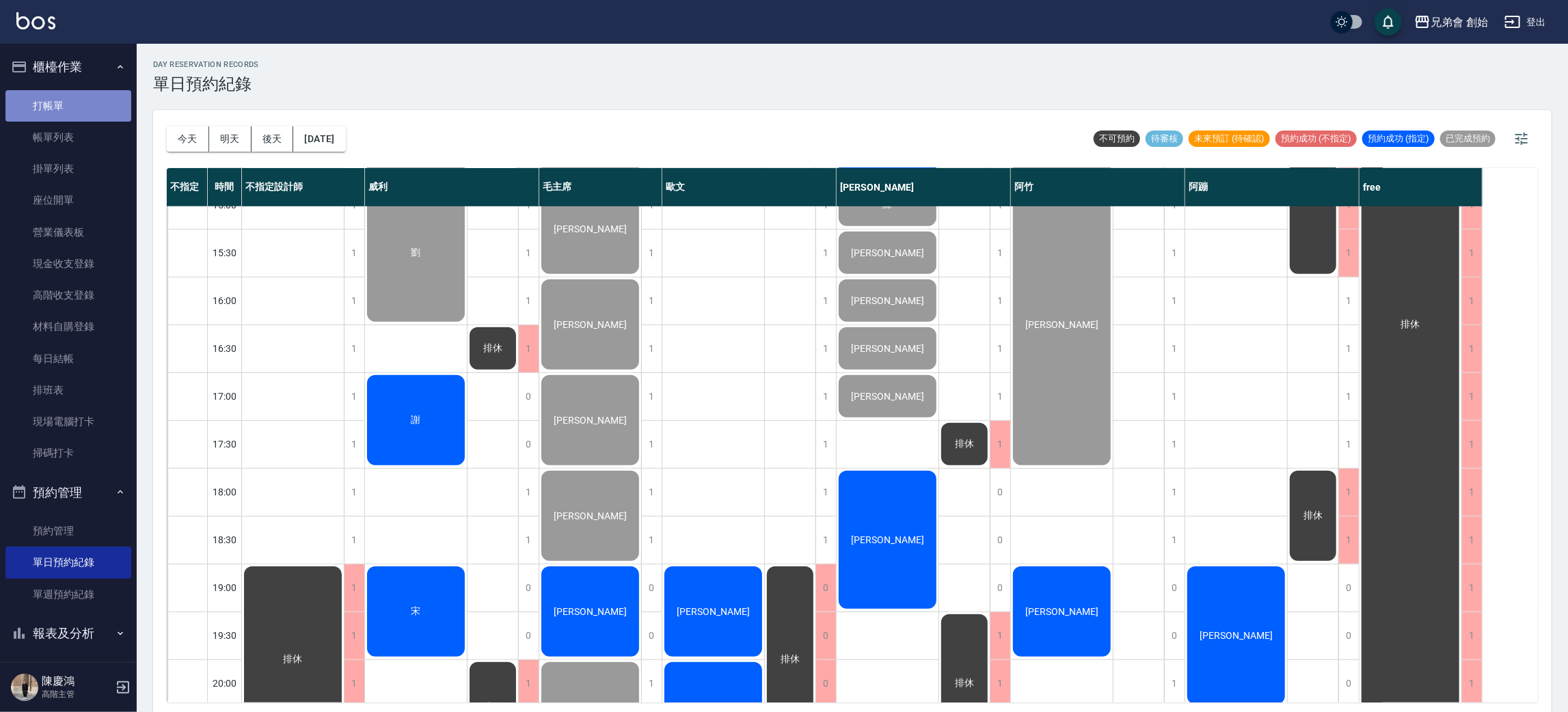
click at [82, 90] on link "打帳單" at bounding box center [68, 105] width 126 height 31
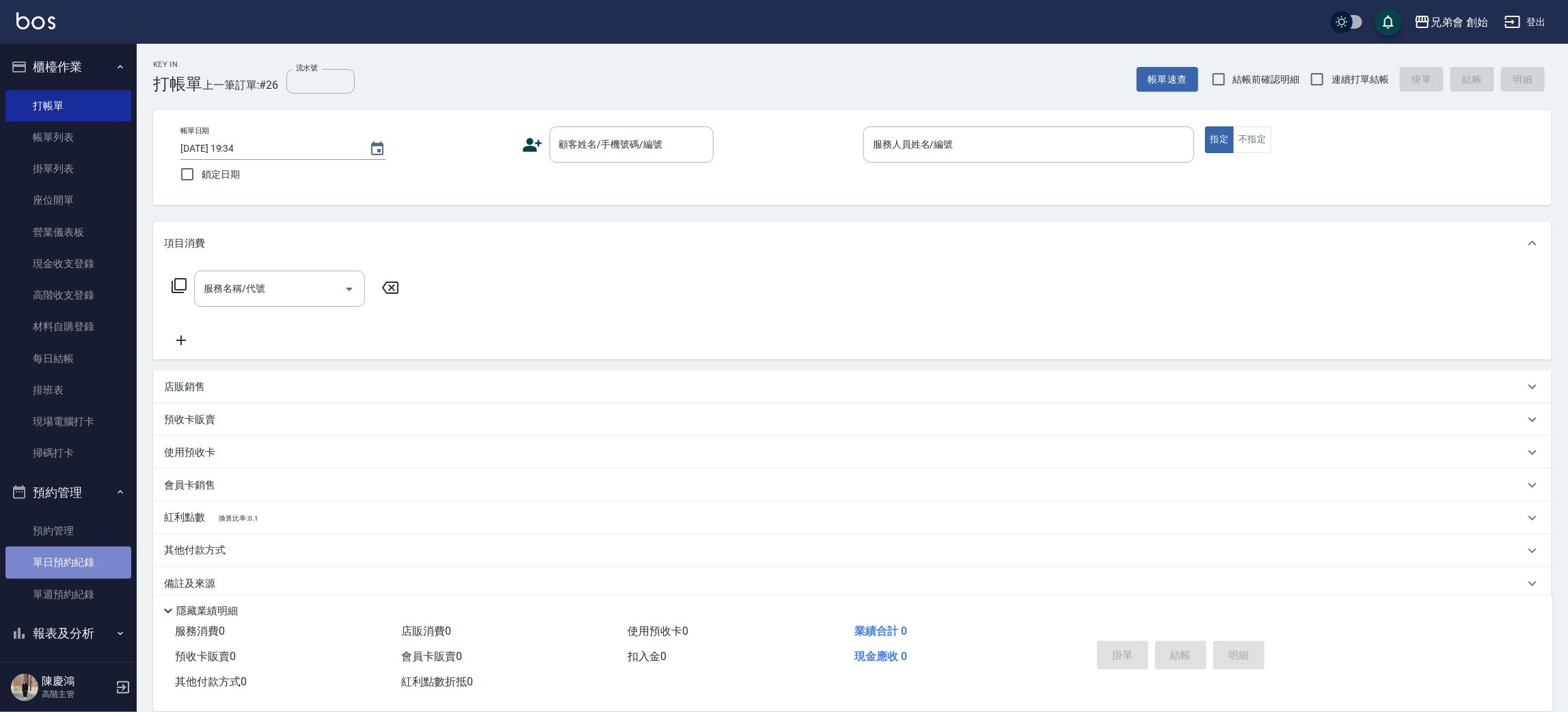
click at [88, 555] on link "單日預約紀錄" at bounding box center [68, 562] width 126 height 31
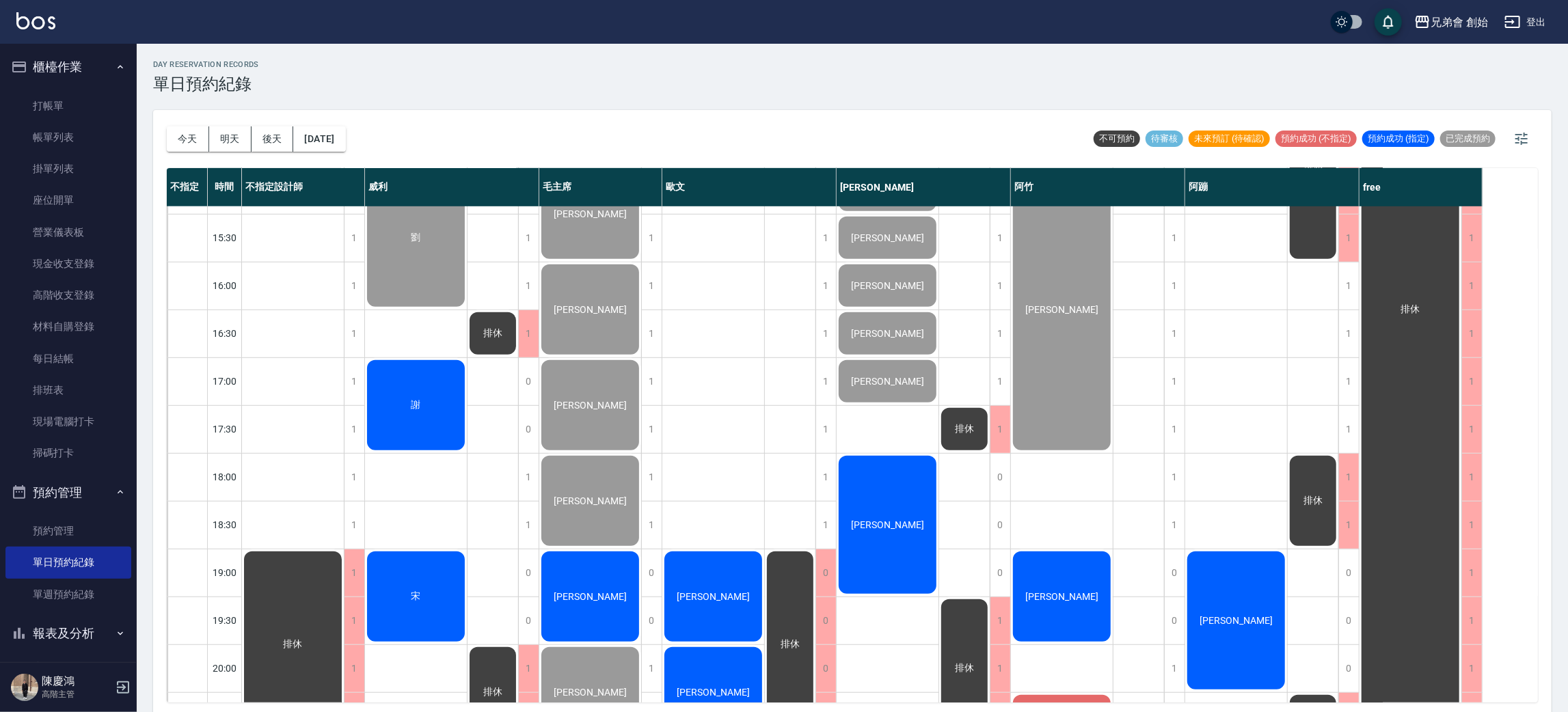
scroll to position [907, 0]
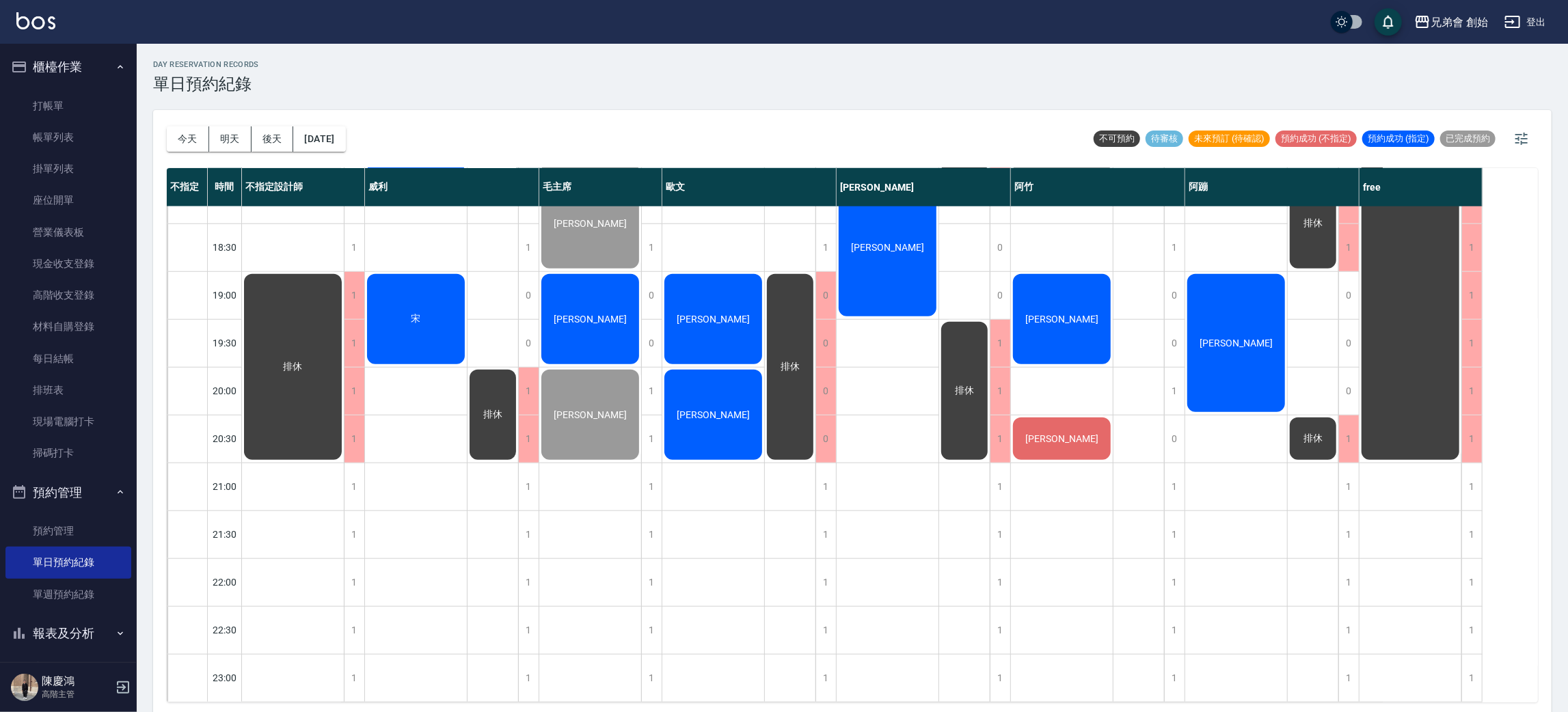
click at [1266, 346] on div "[PERSON_NAME]" at bounding box center [1236, 343] width 102 height 142
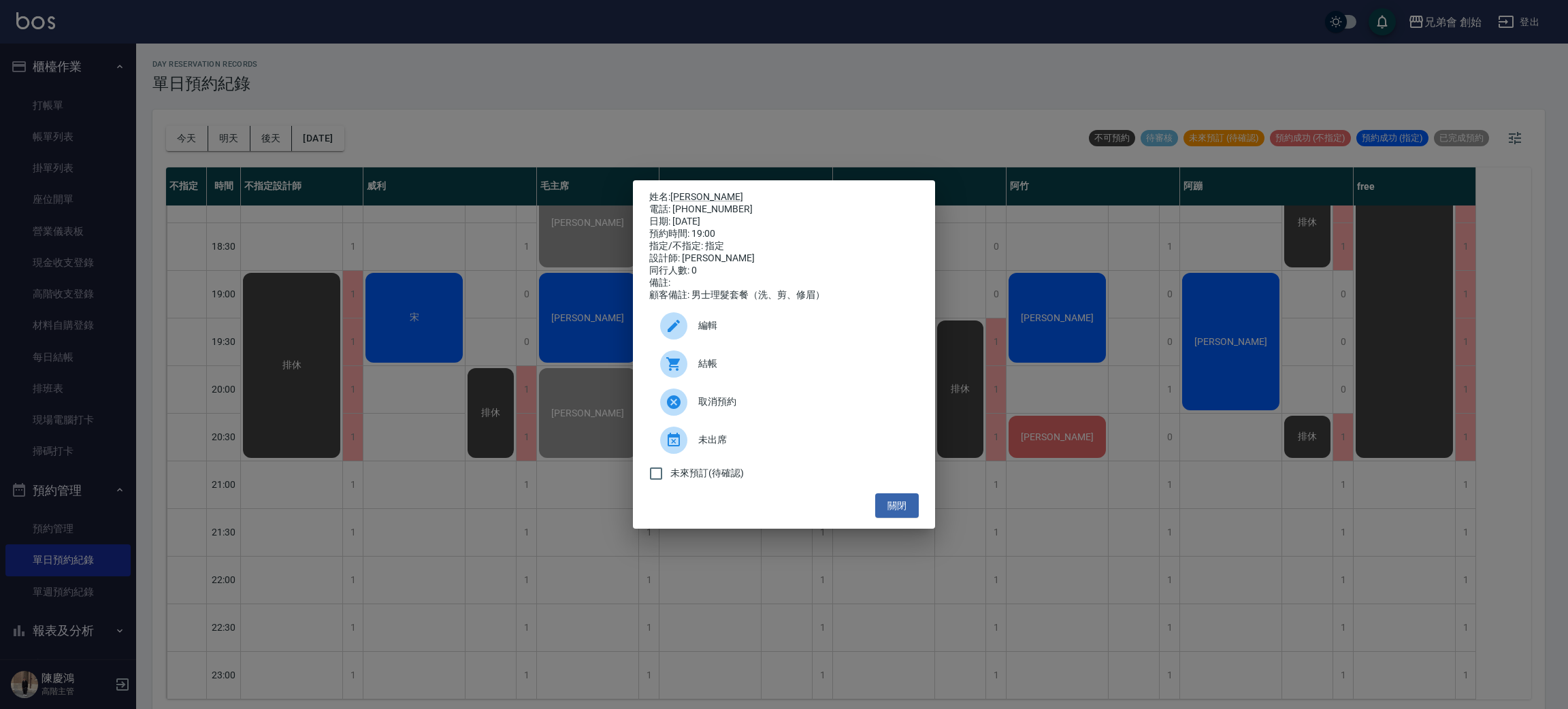
click at [856, 381] on div "結帳" at bounding box center [784, 363] width 269 height 38
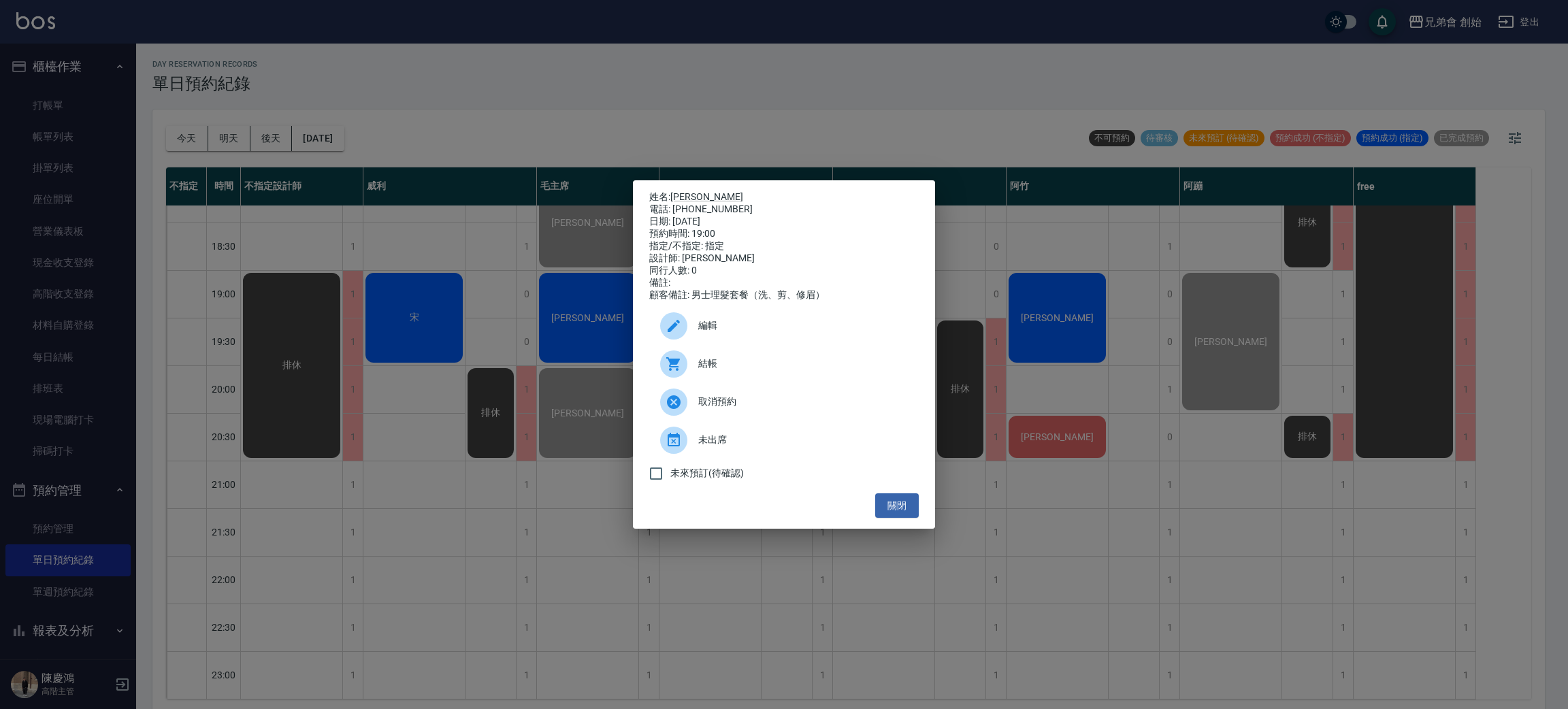
drag, startPoint x: 886, startPoint y: 511, endPoint x: 920, endPoint y: 529, distance: 38.5
click at [887, 510] on button "關閉" at bounding box center [896, 507] width 43 height 25
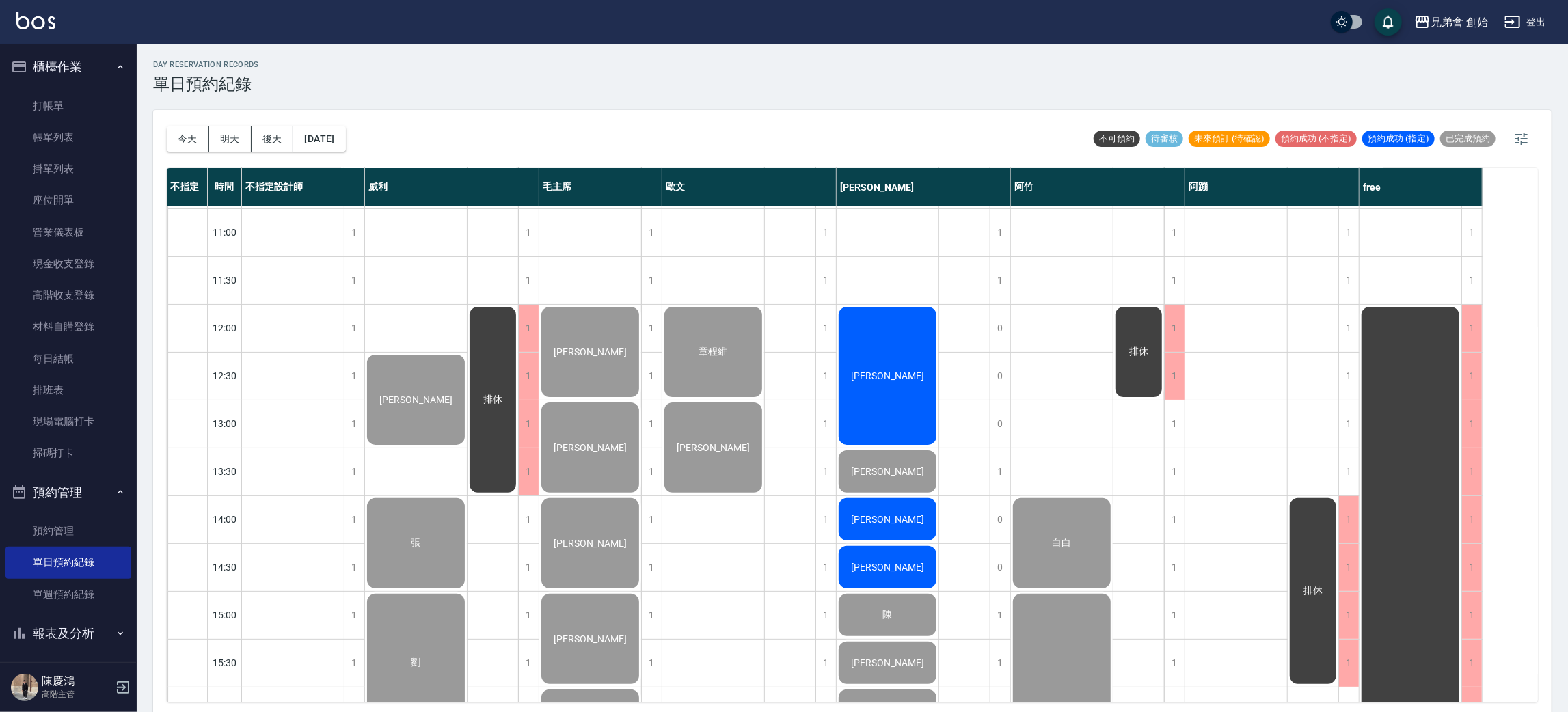
scroll to position [395, 0]
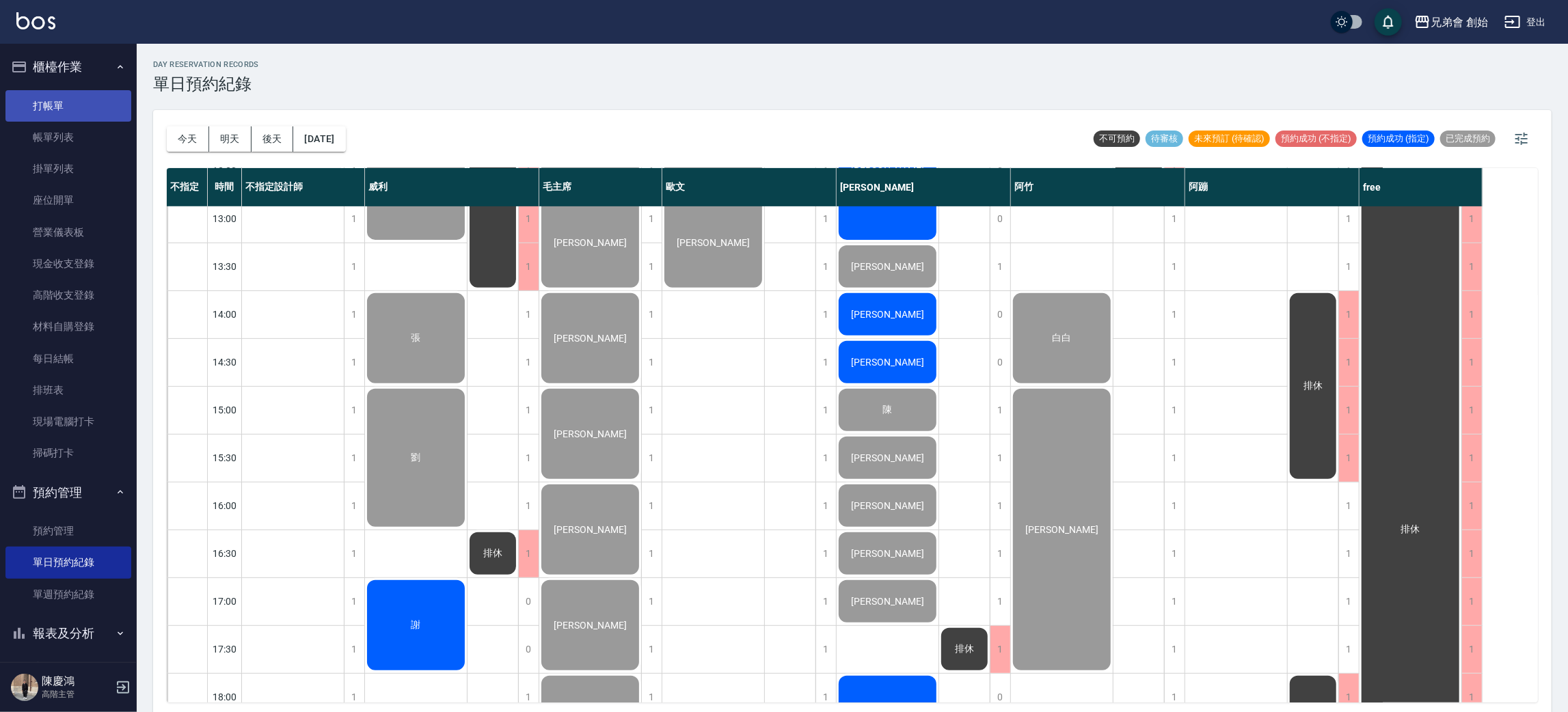
click at [77, 105] on link "打帳單" at bounding box center [68, 105] width 126 height 31
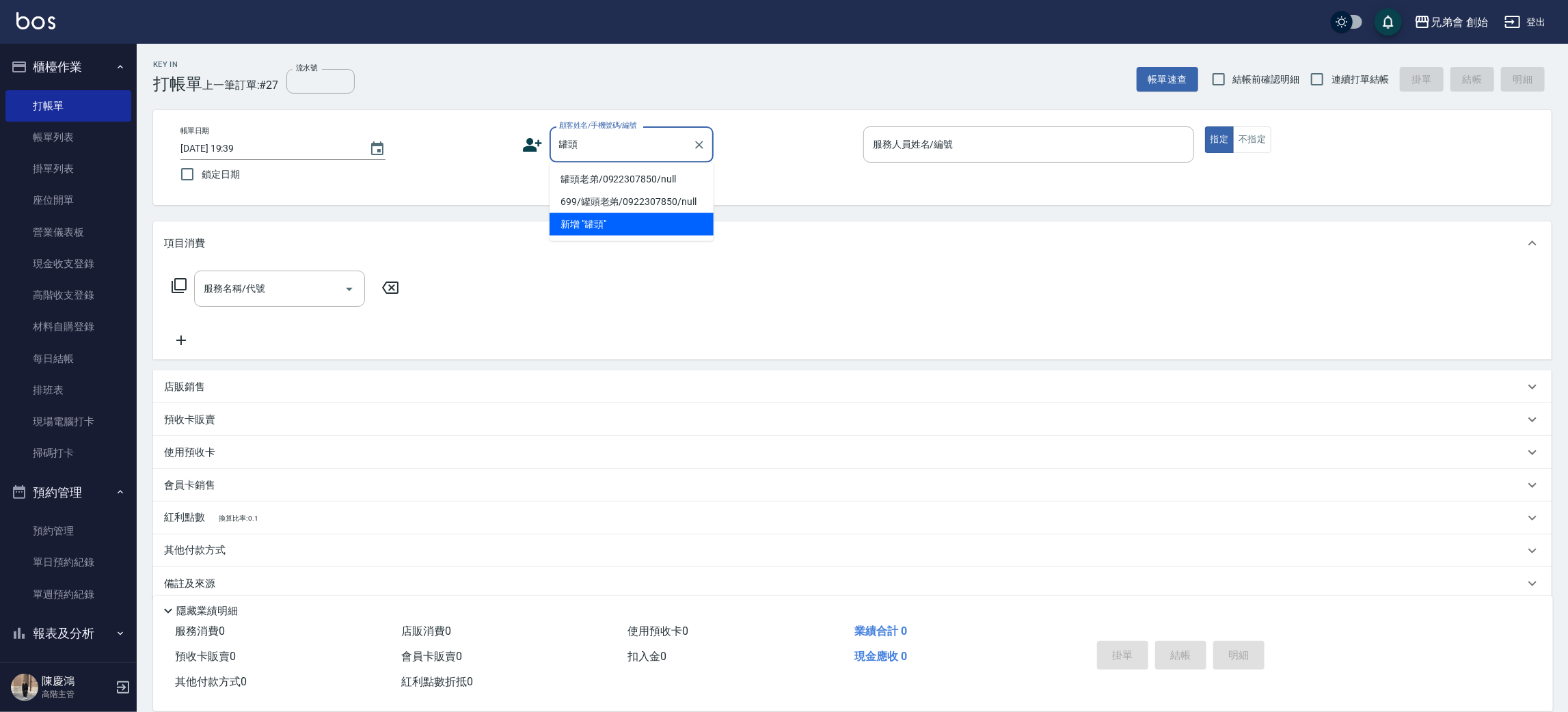
click at [647, 174] on li "罐頭老弟/0922307850/null" at bounding box center [631, 179] width 164 height 23
type input "罐頭老弟/0922307850/null"
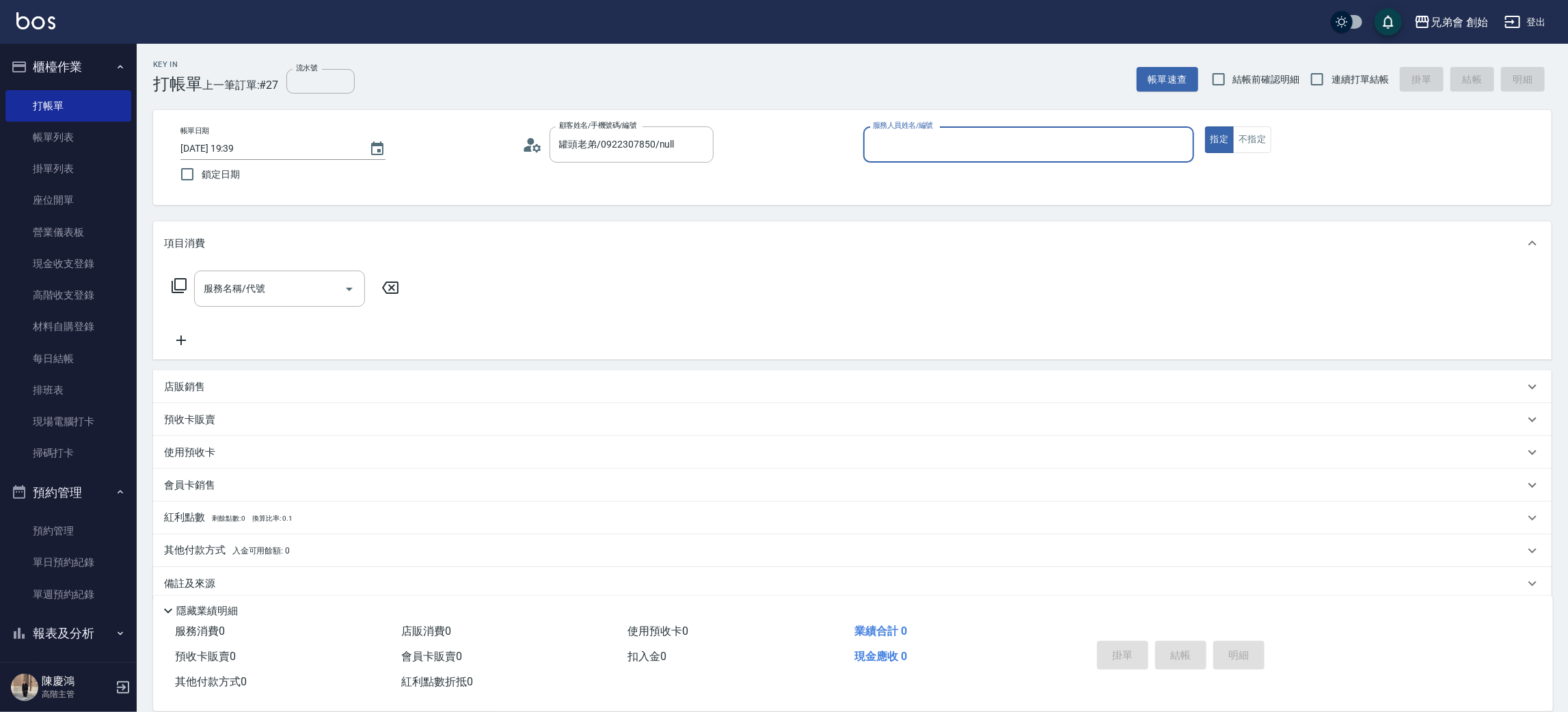
click at [1084, 142] on input "服務人員姓名/編號" at bounding box center [1028, 145] width 318 height 24
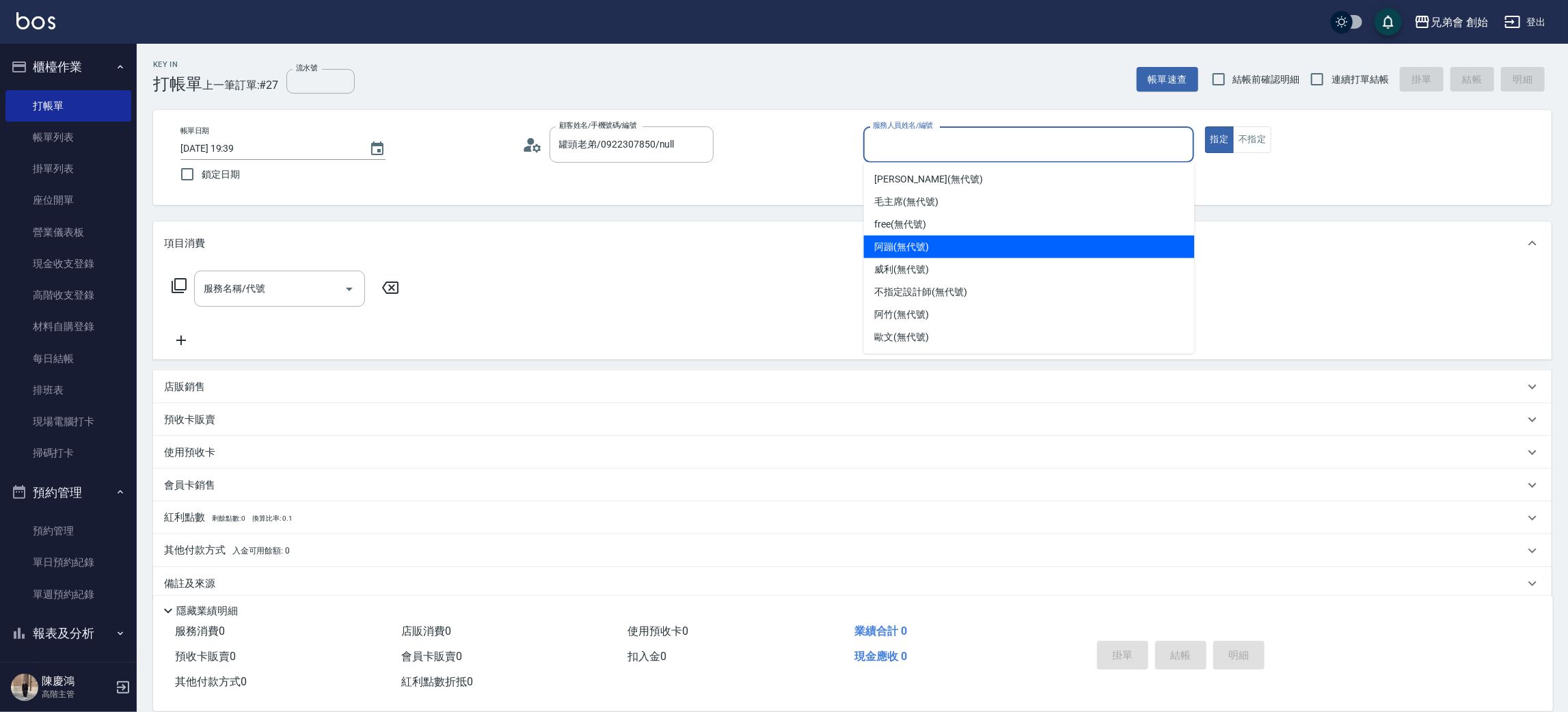
click at [1004, 249] on div "阿蹦 (無代號)" at bounding box center [1029, 247] width 331 height 23
type input "阿蹦(無代號)"
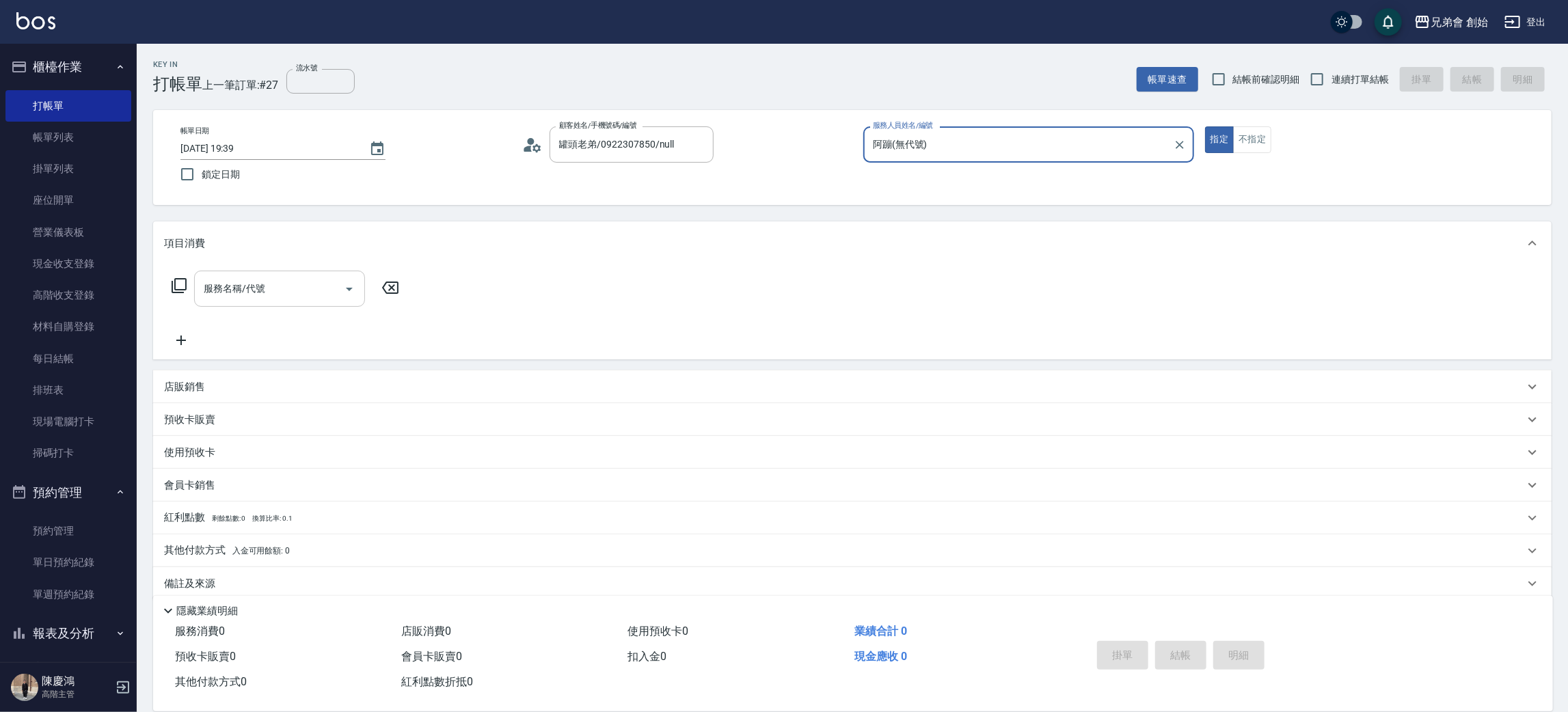
click at [332, 293] on input "服務名稱/代號" at bounding box center [269, 288] width 138 height 24
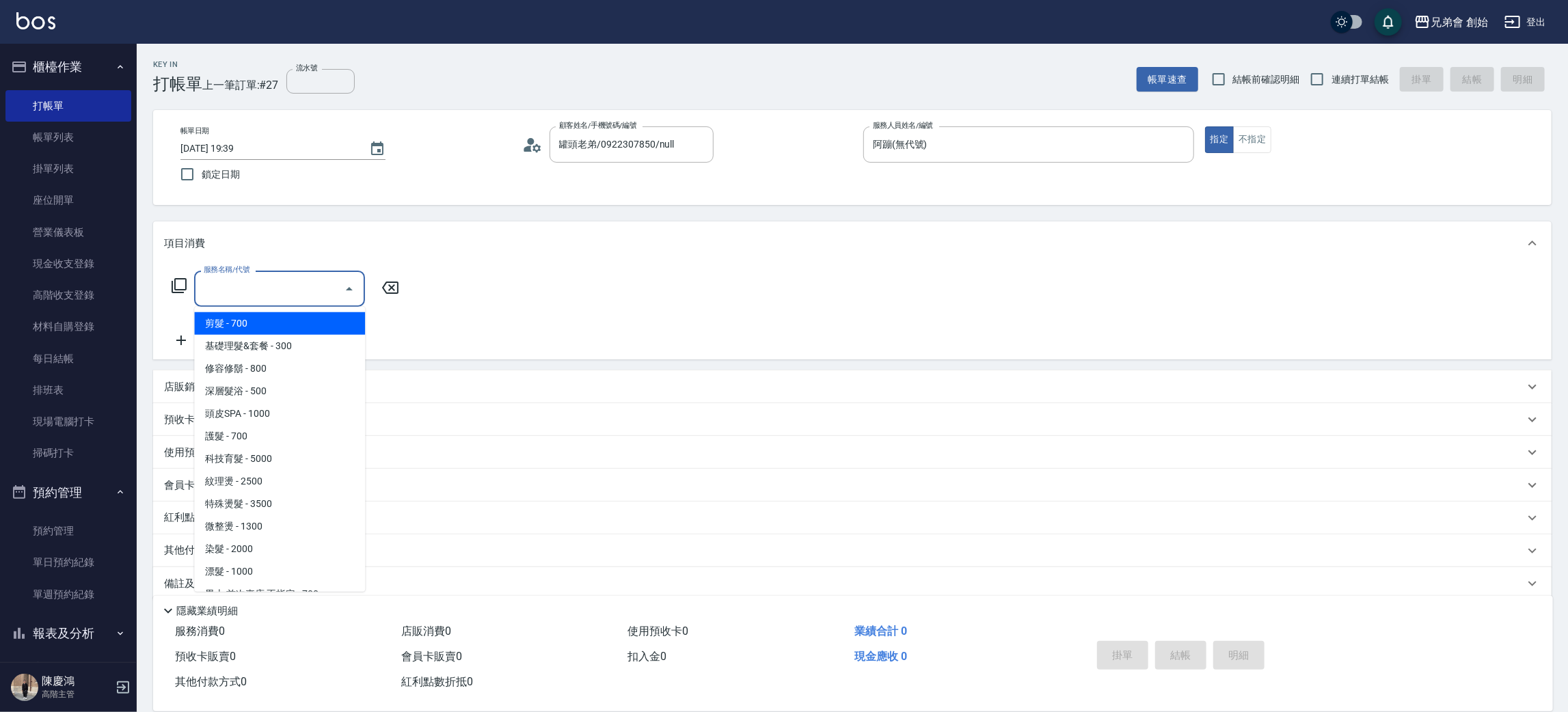
click at [352, 323] on span "剪髮 - 700" at bounding box center [279, 323] width 171 height 23
type input "剪髮(A01)"
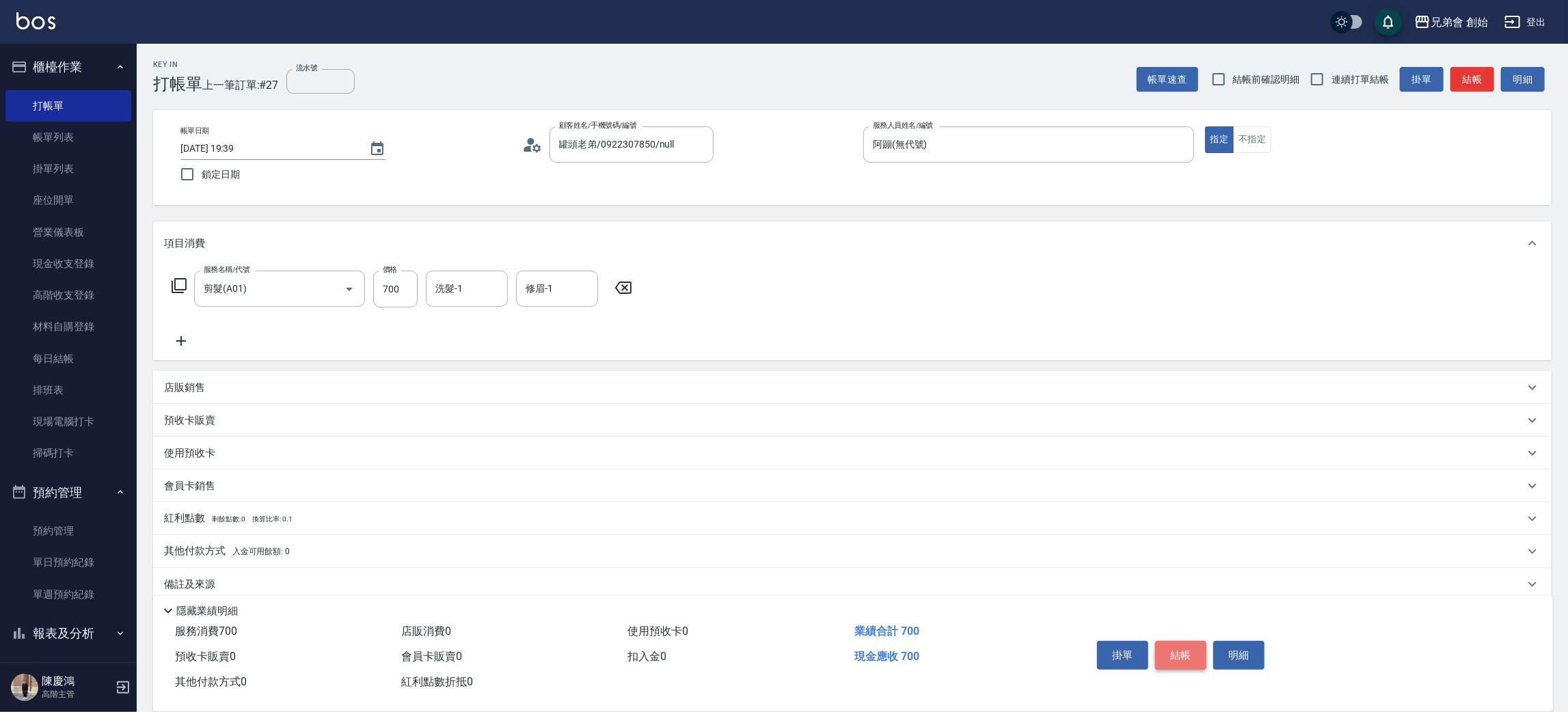
click at [1174, 651] on button "結帳" at bounding box center [1180, 656] width 51 height 29
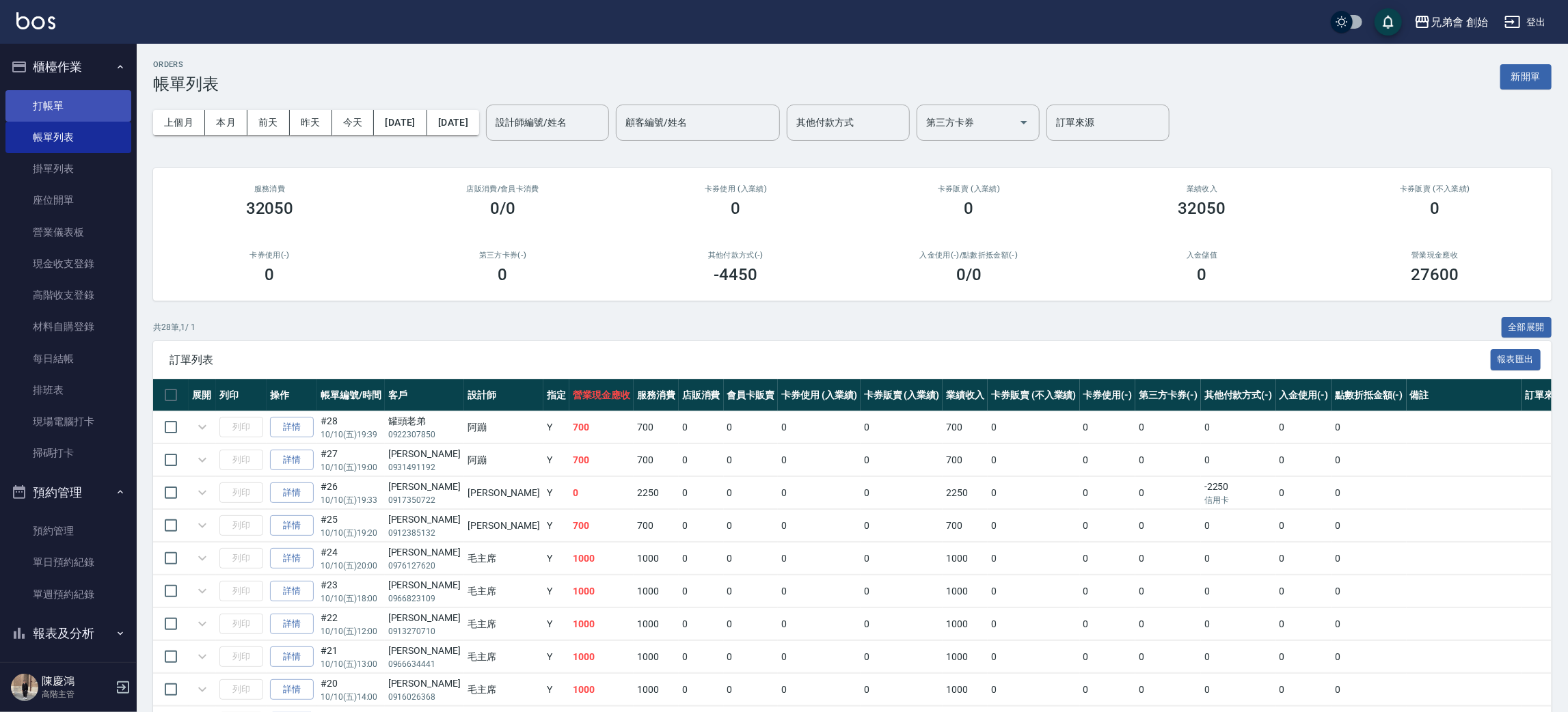
click at [67, 106] on link "打帳單" at bounding box center [68, 105] width 126 height 31
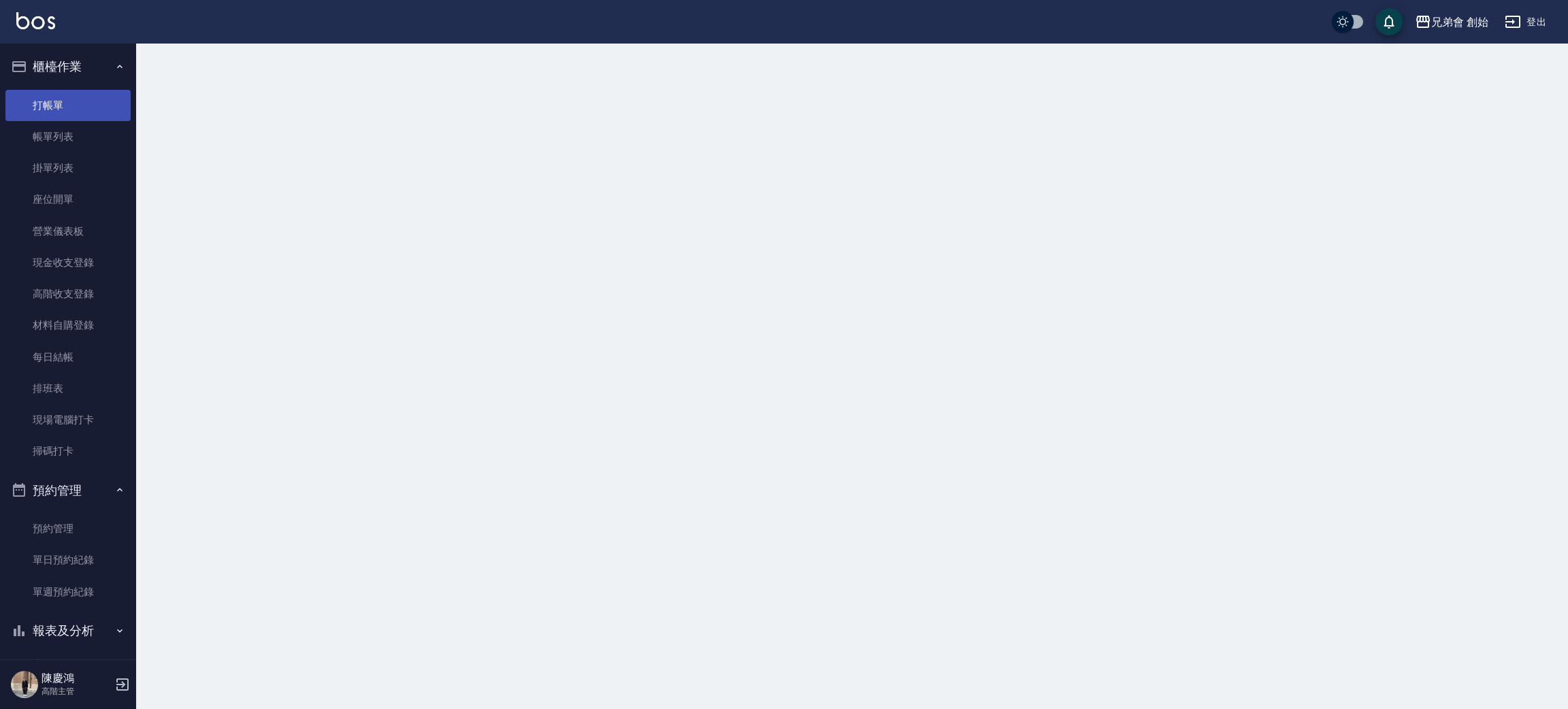
click at [68, 98] on link "打帳單" at bounding box center [68, 105] width 125 height 31
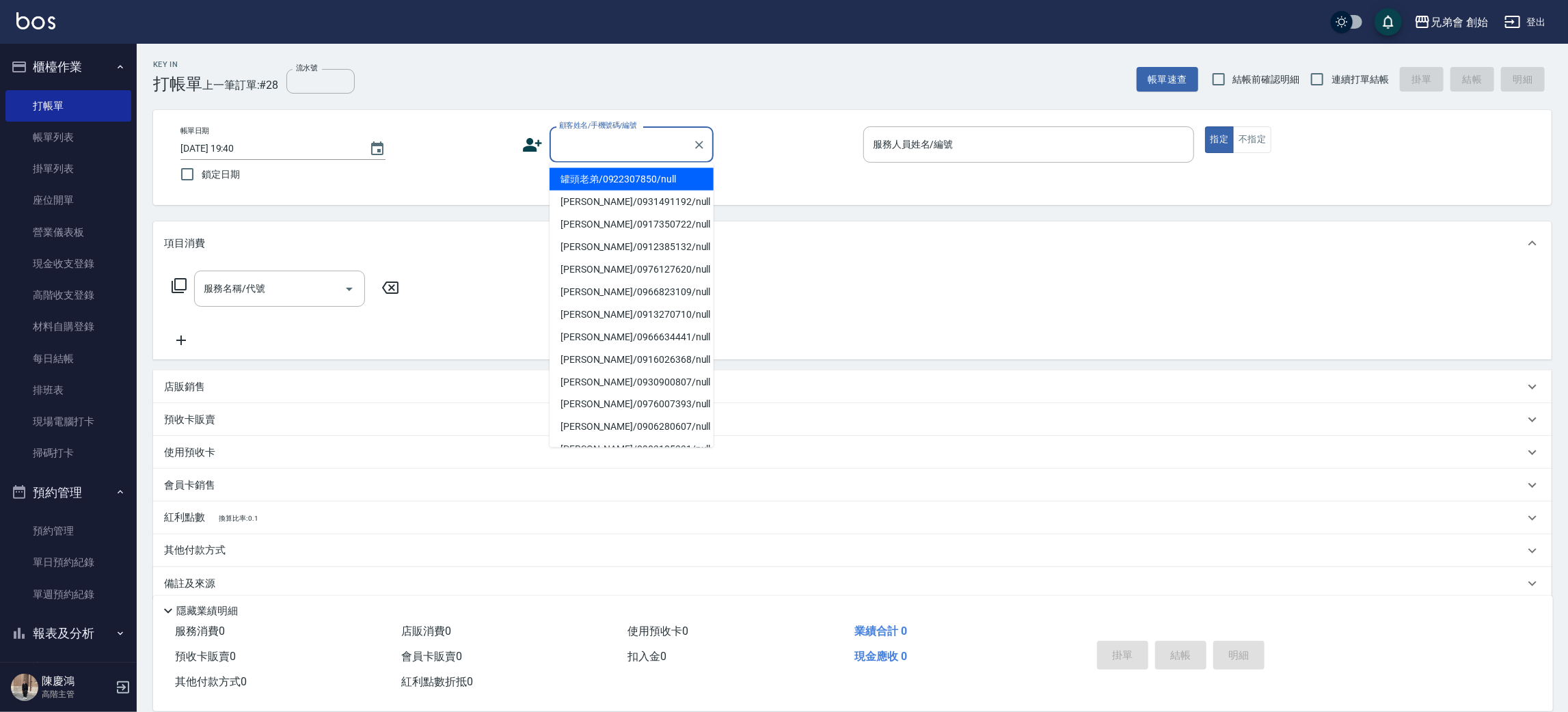
click at [632, 147] on input "顧客姓名/手機號碼/編號" at bounding box center [621, 145] width 131 height 24
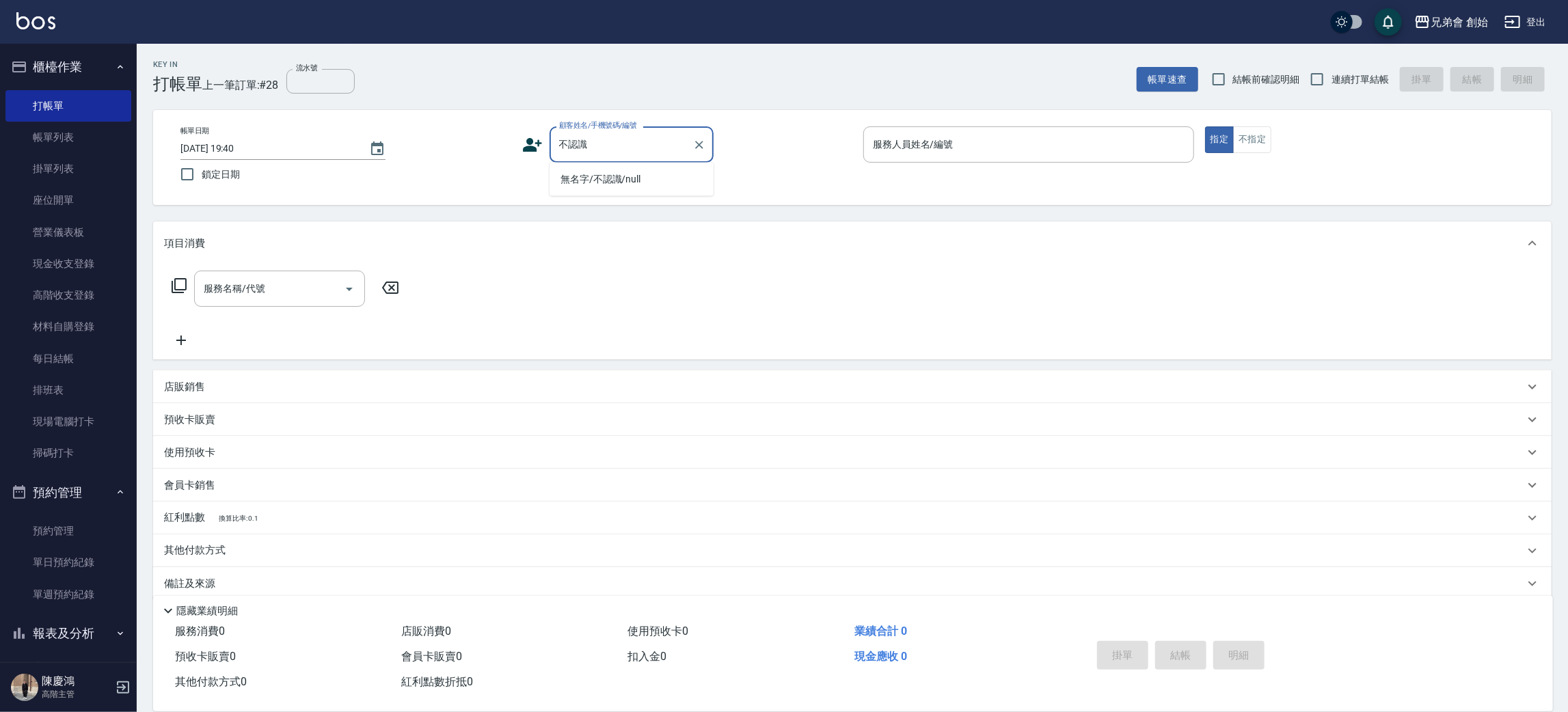
click at [611, 183] on li "無名字/不認識/null" at bounding box center [631, 179] width 164 height 23
type input "無名字/不認識/null"
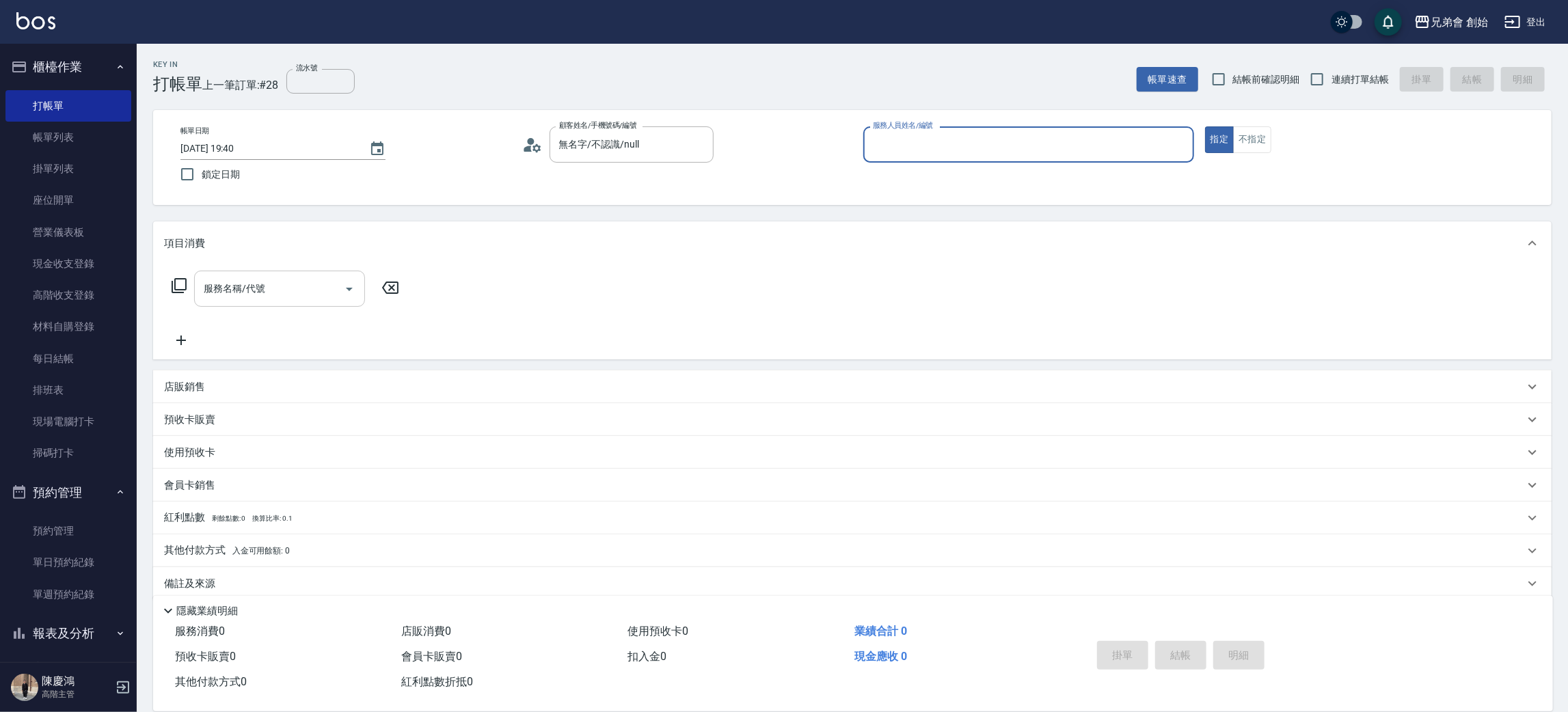
click at [287, 301] on input "服務名稱/代號" at bounding box center [269, 288] width 138 height 24
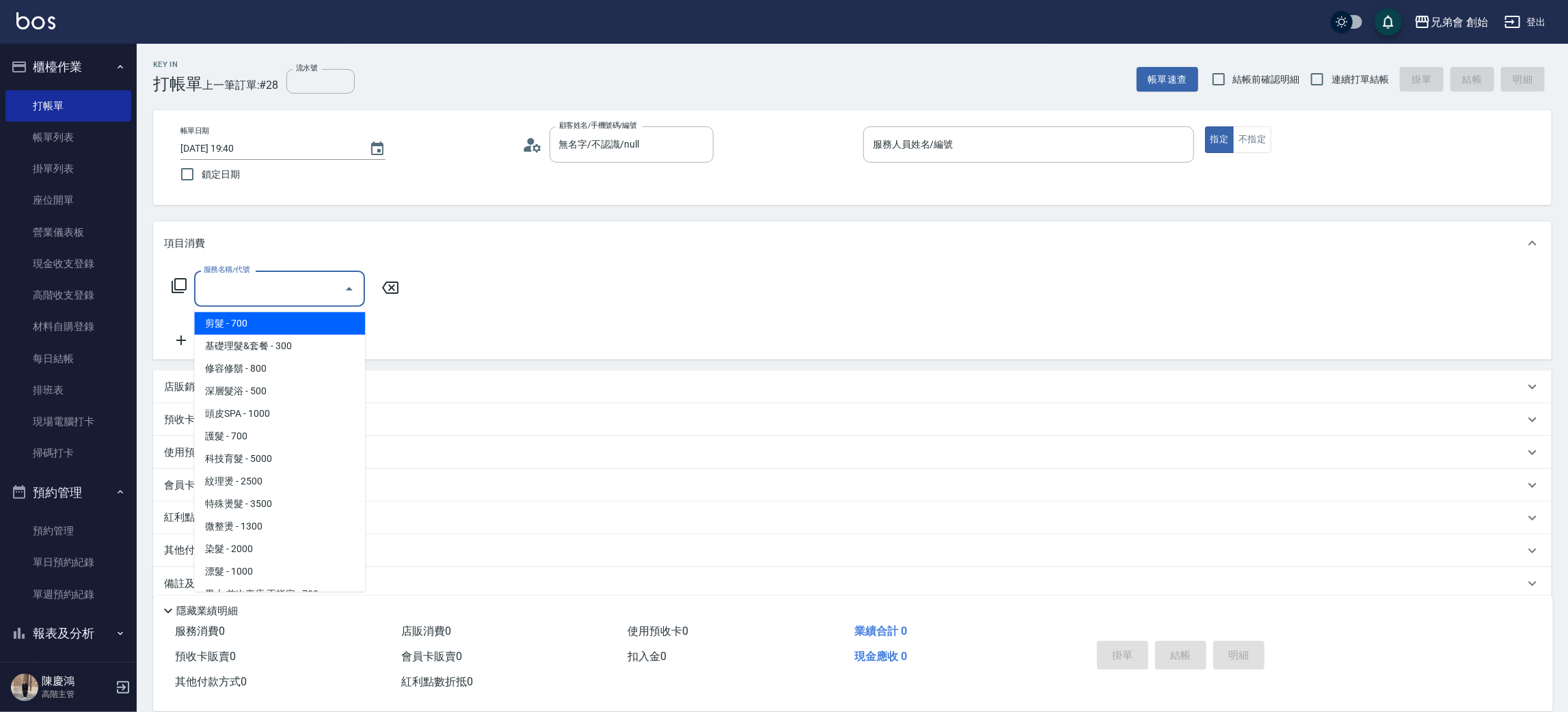
click at [284, 315] on span "剪髮 - 700" at bounding box center [279, 323] width 171 height 23
type input "剪髮(A01)"
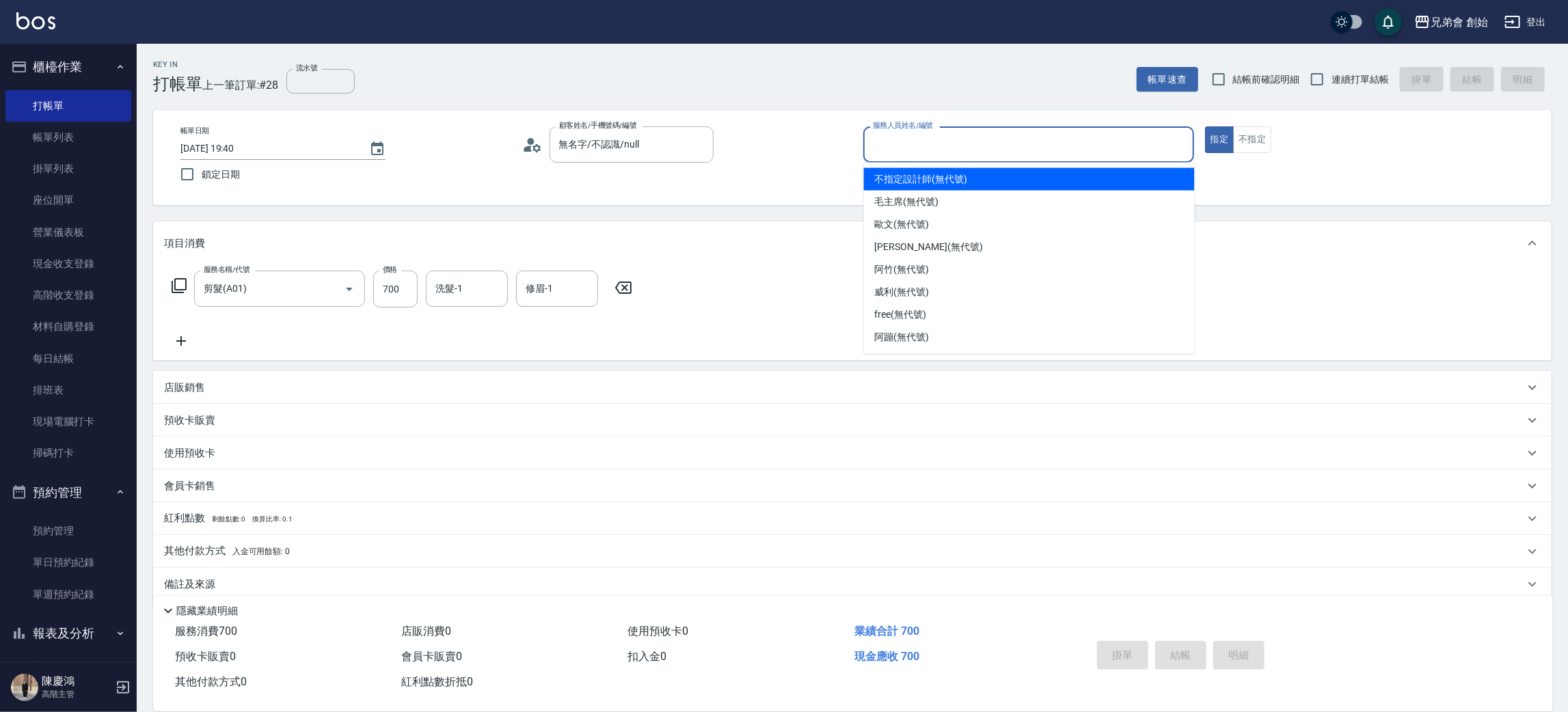
click at [946, 137] on div "服務人員姓名/編號 服務人員姓名/編號" at bounding box center [1028, 145] width 331 height 37
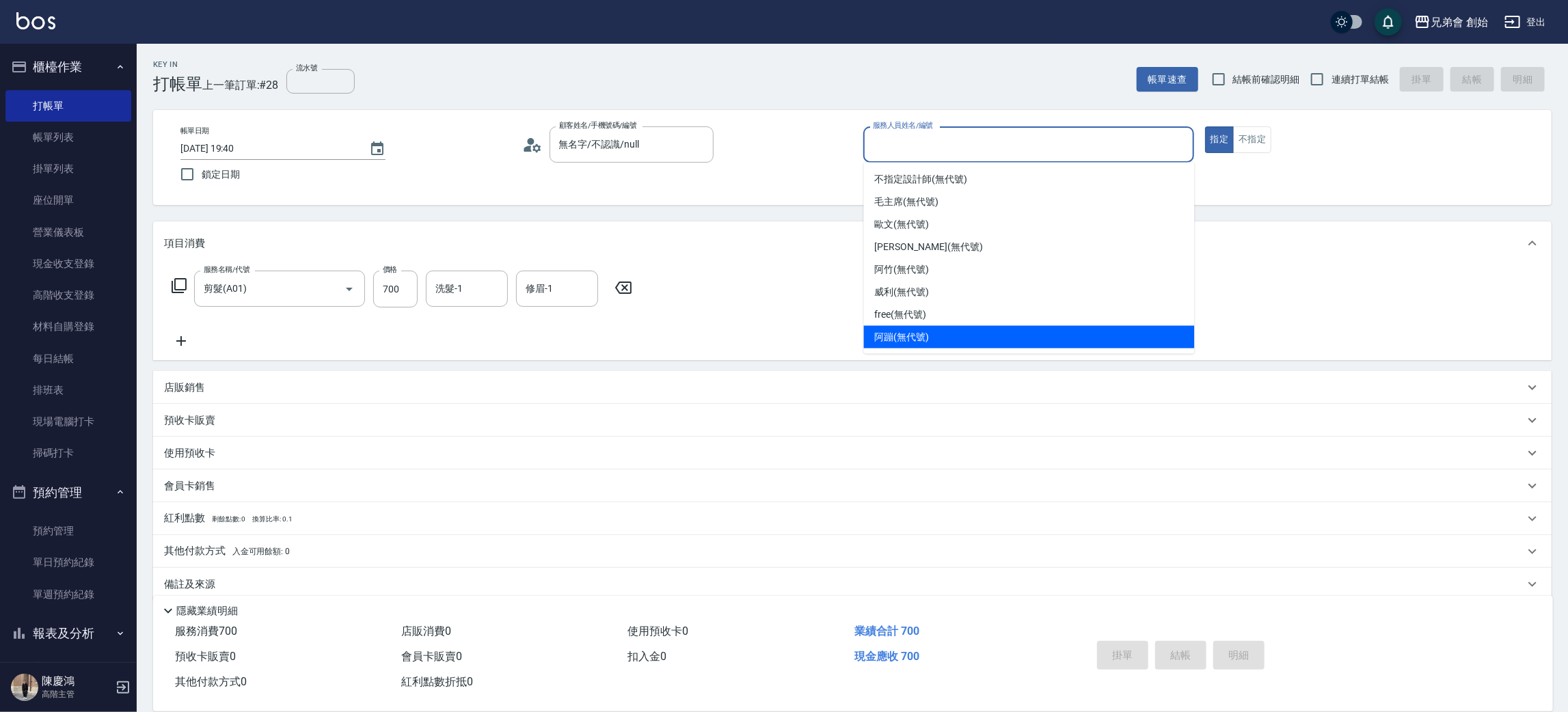
click at [1006, 327] on div "阿蹦 (無代號)" at bounding box center [1029, 337] width 331 height 23
type input "阿蹦(無代號)"
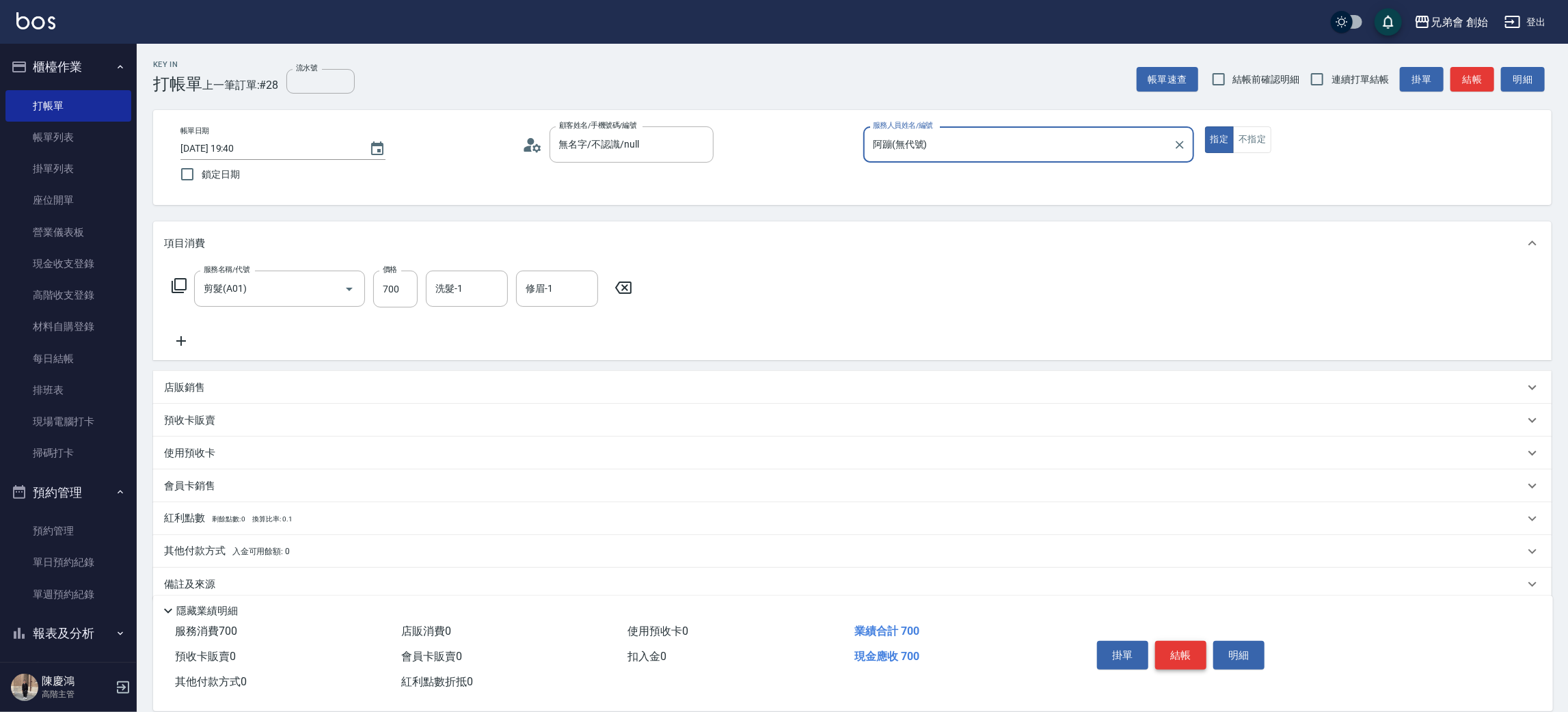
click at [1204, 666] on div "掛單 結帳 明細" at bounding box center [1180, 657] width 179 height 43
click at [1192, 653] on button "結帳" at bounding box center [1180, 656] width 51 height 29
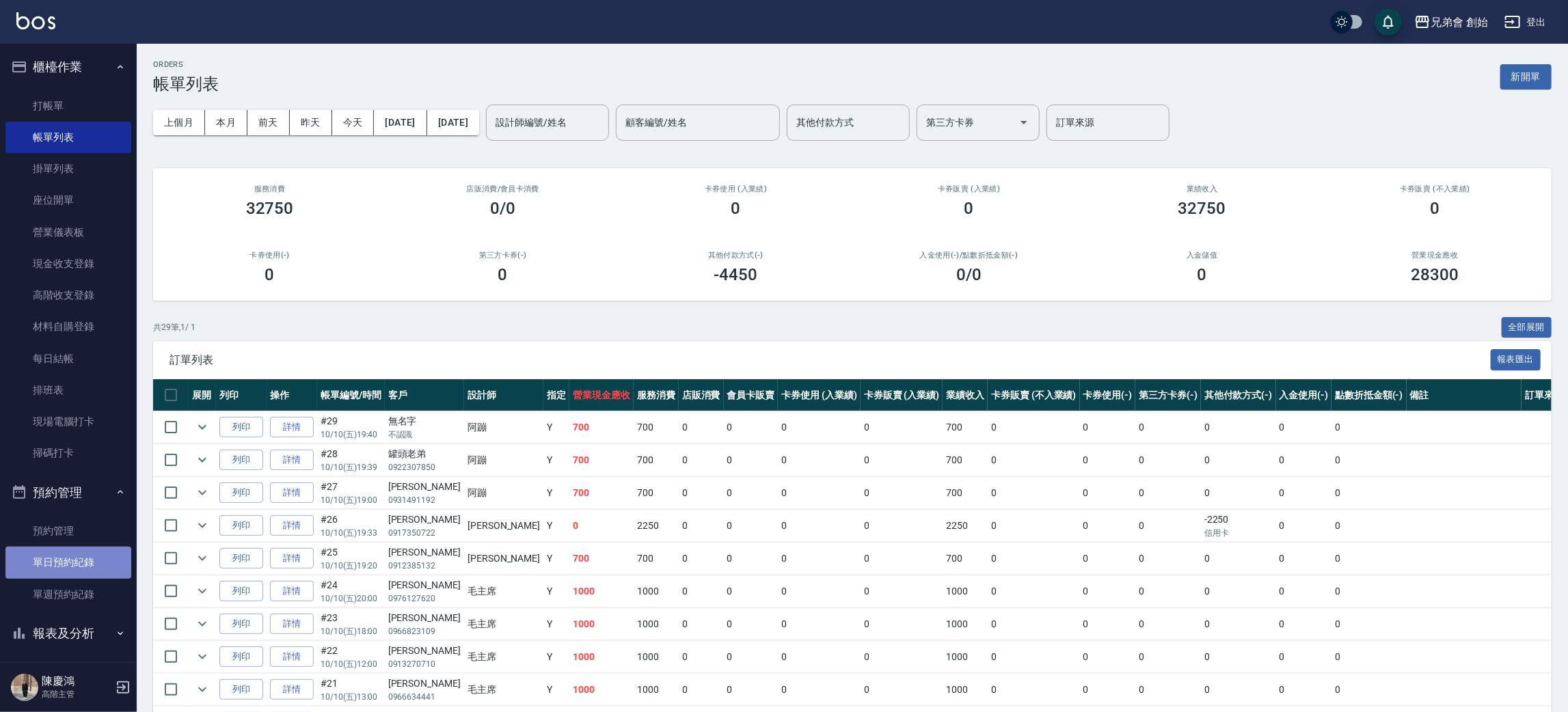
click at [85, 561] on link "單日預約紀錄" at bounding box center [68, 562] width 126 height 31
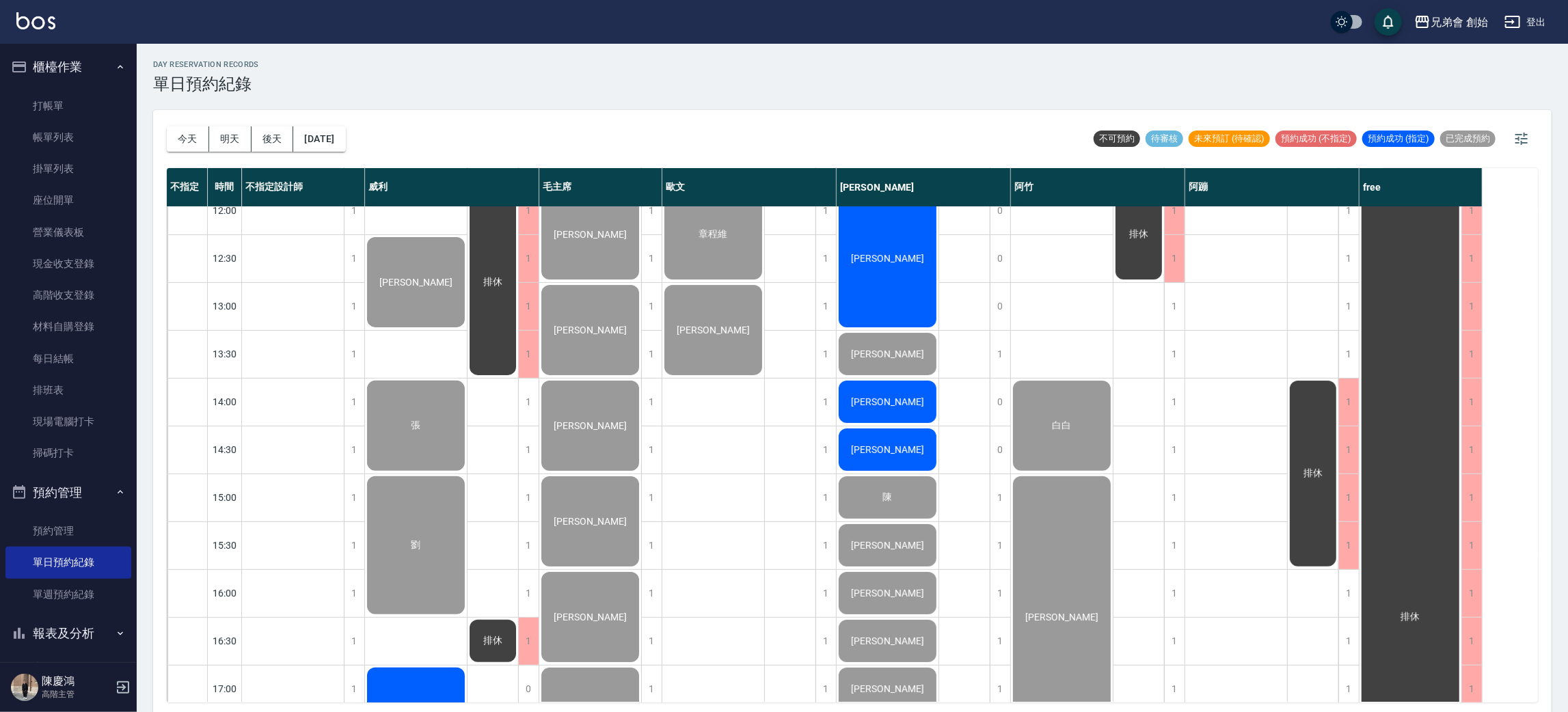
scroll to position [614, 0]
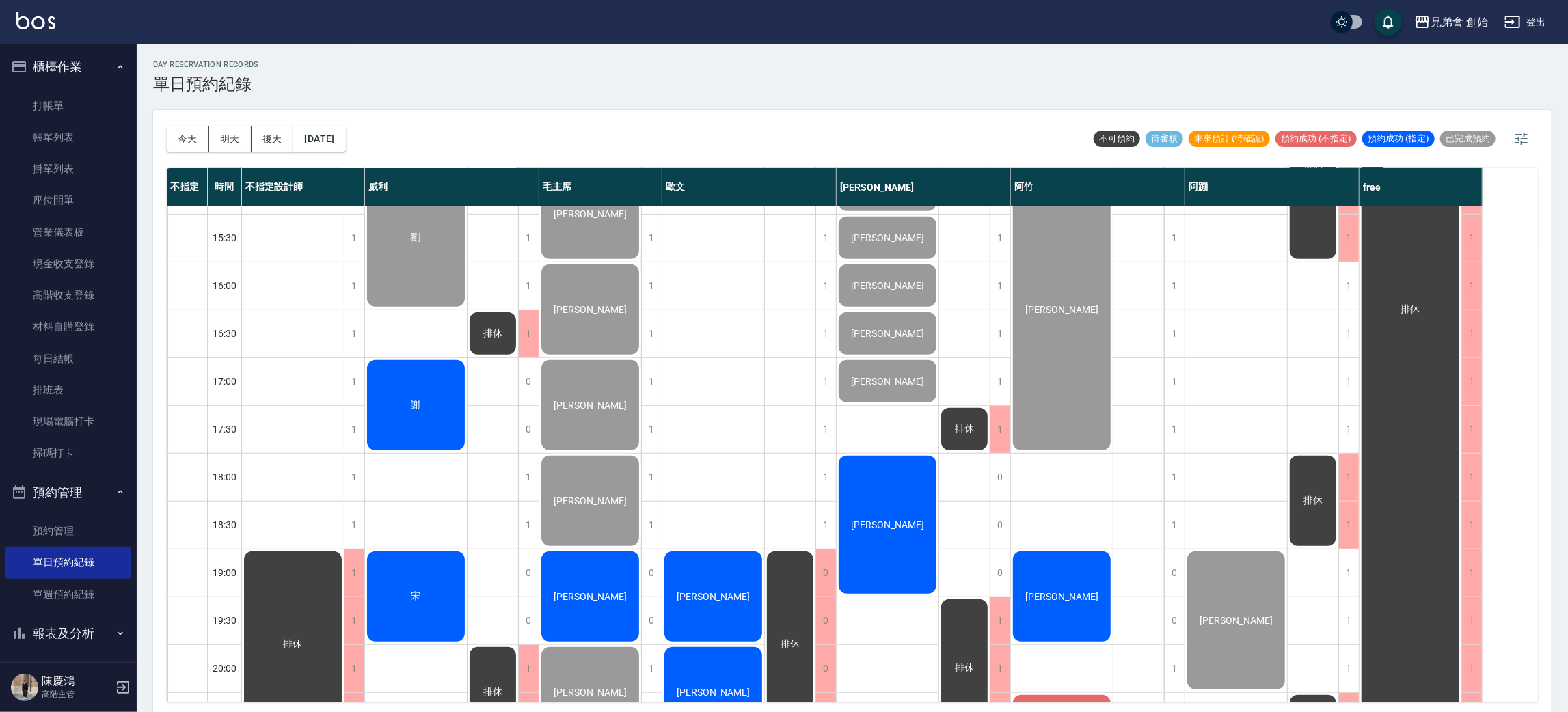
click at [419, 399] on span "謝" at bounding box center [417, 405] width 15 height 12
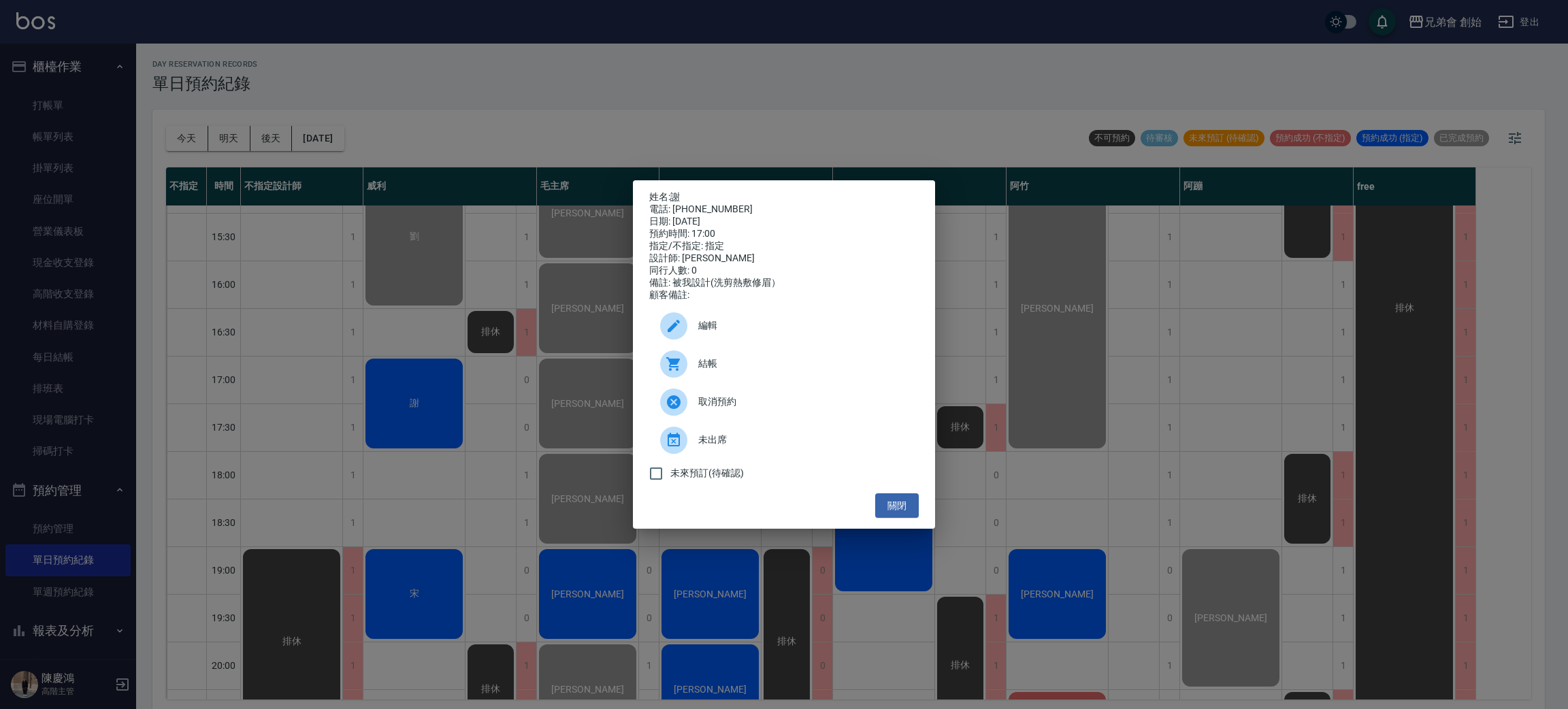
click at [712, 363] on div "結帳" at bounding box center [784, 363] width 269 height 38
click at [480, 477] on div "姓名: 謝 電話: 0983120043 日期: 2025/10/10 預約時間: 17:00 指定/不指定: 指定 設計師: 威利 同行人數: 0 備註: …" at bounding box center [784, 354] width 1568 height 709
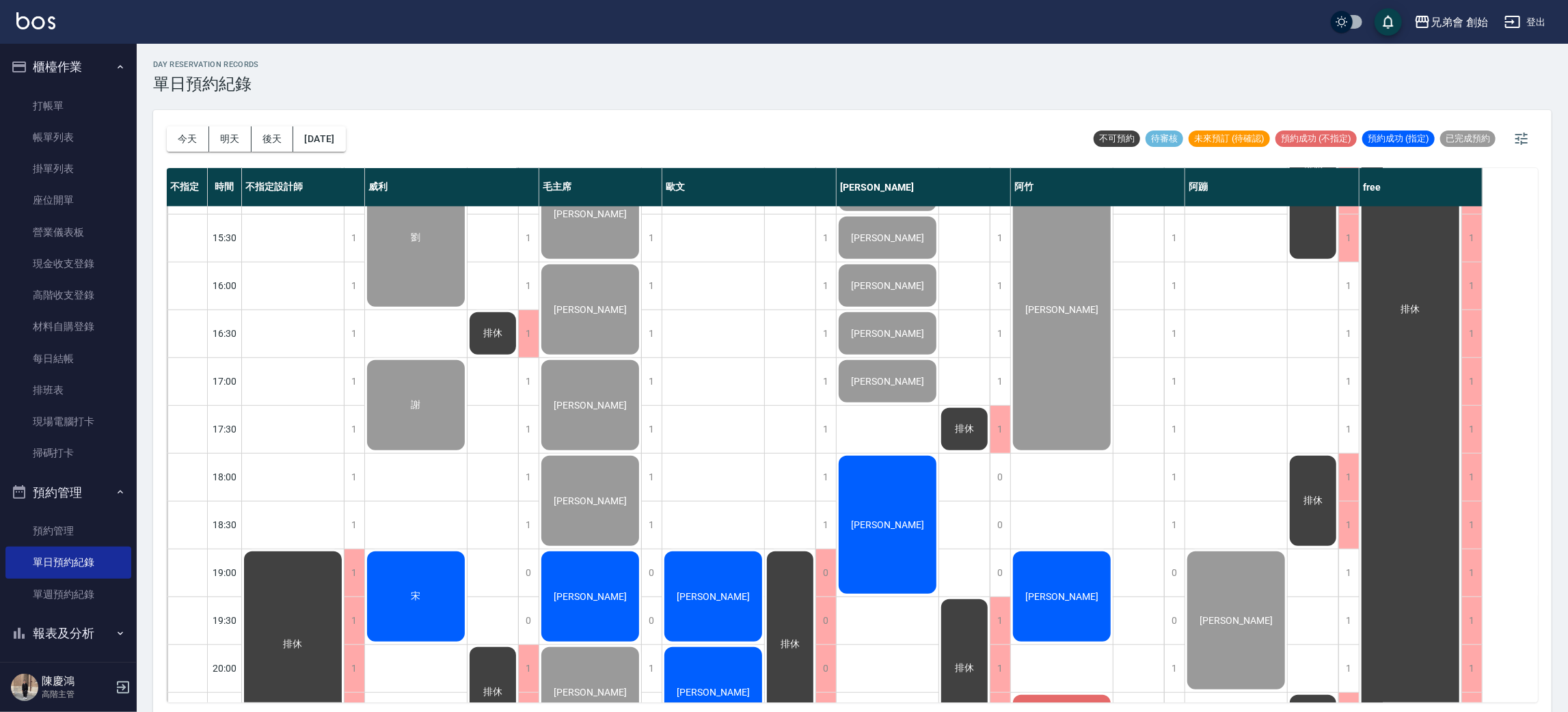
click at [429, 596] on div "宋" at bounding box center [416, 596] width 102 height 94
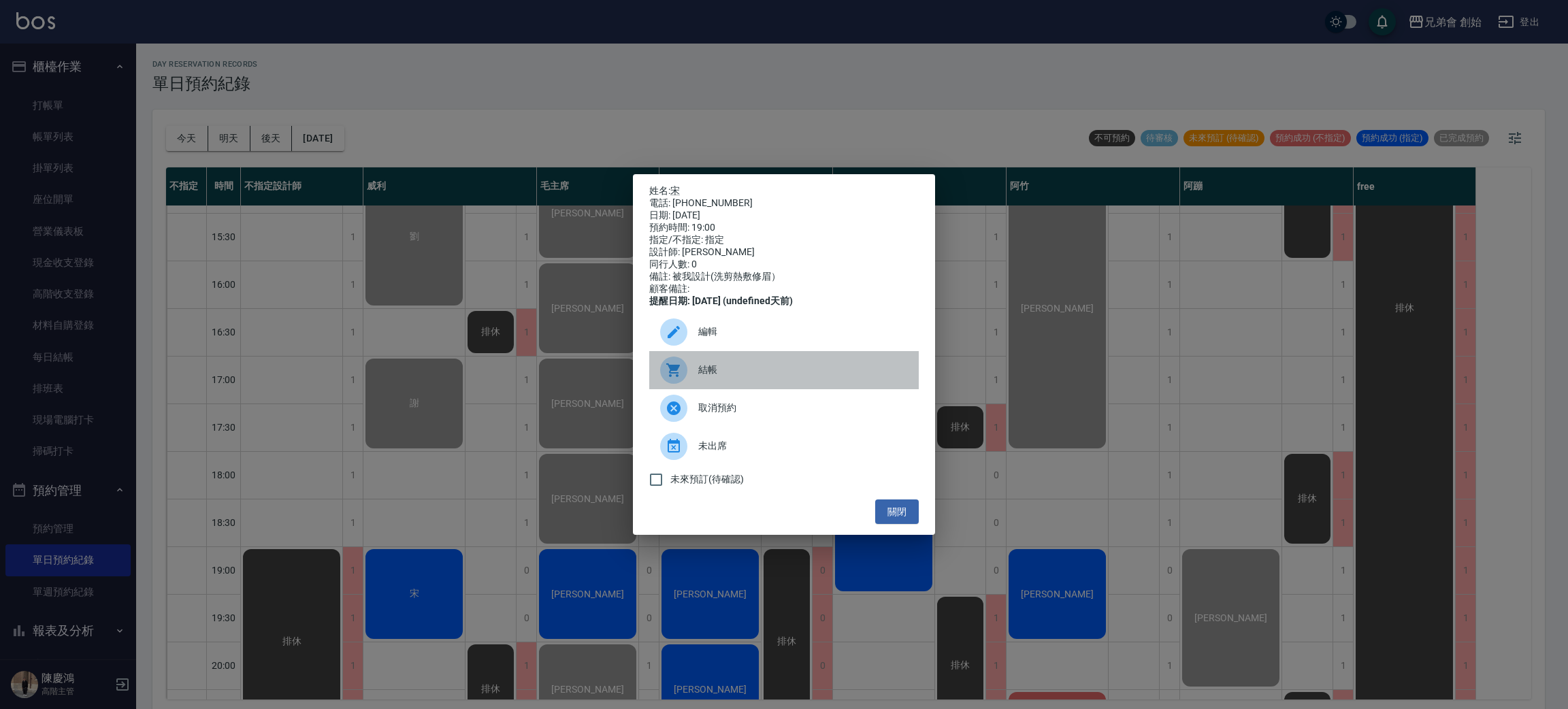
click at [803, 386] on div "結帳" at bounding box center [784, 370] width 269 height 38
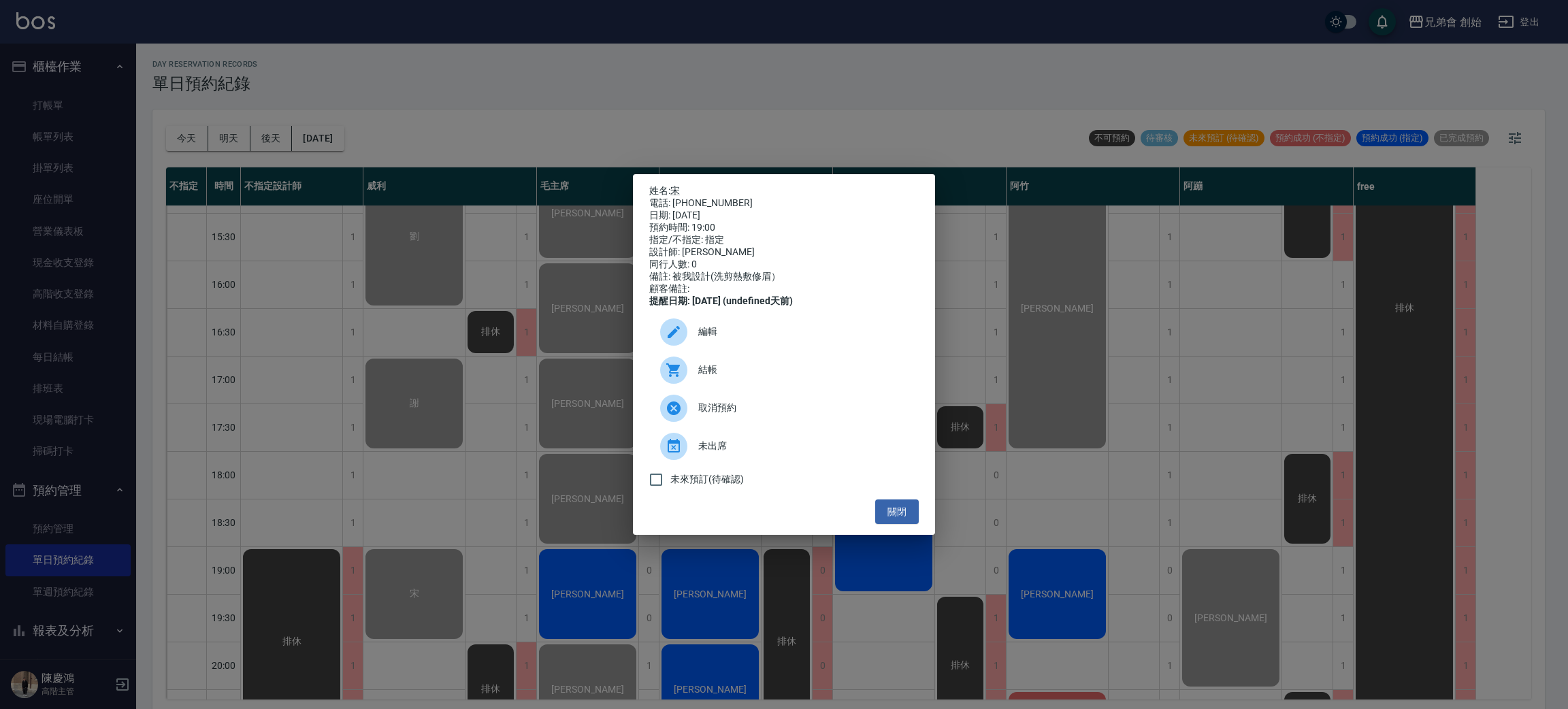
click at [304, 109] on div "姓名: 宋 電話: 0910895513 日期: 2025/10/10 預約時間: 19:00 指定/不指定: 指定 設計師: 威利 同行人數: 0 備註: …" at bounding box center [784, 354] width 1568 height 709
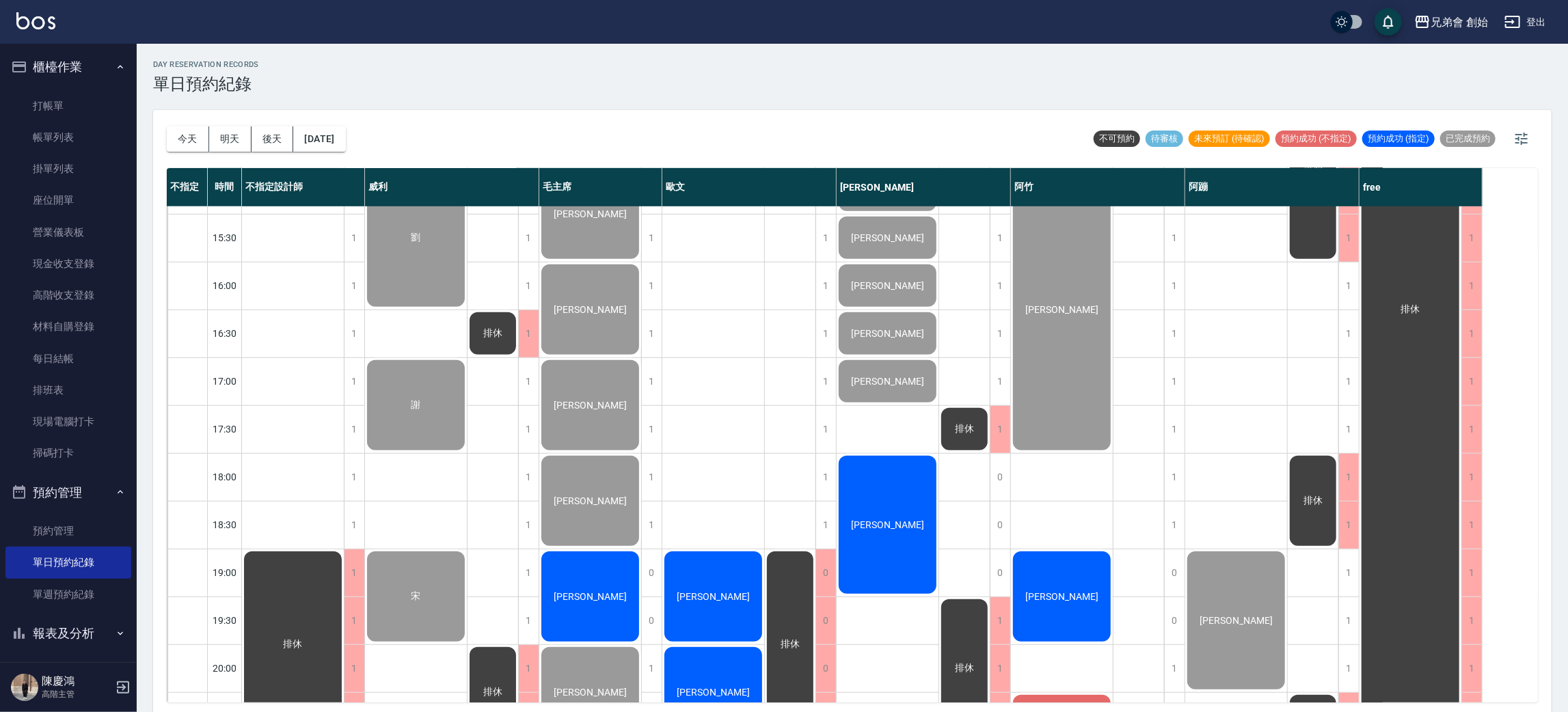
scroll to position [907, 0]
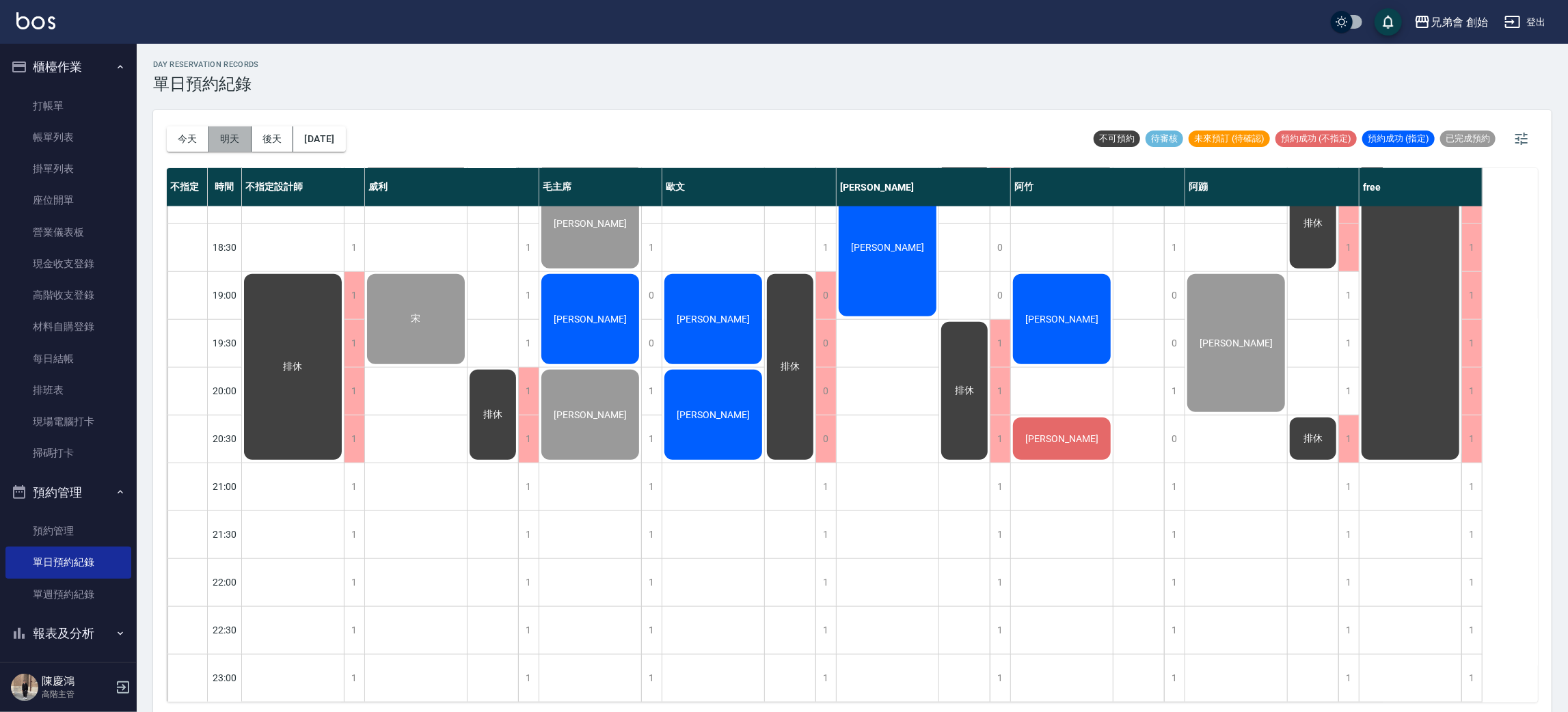
click at [220, 130] on button "明天" at bounding box center [230, 140] width 43 height 26
click at [633, 120] on div at bounding box center [784, 356] width 1568 height 712
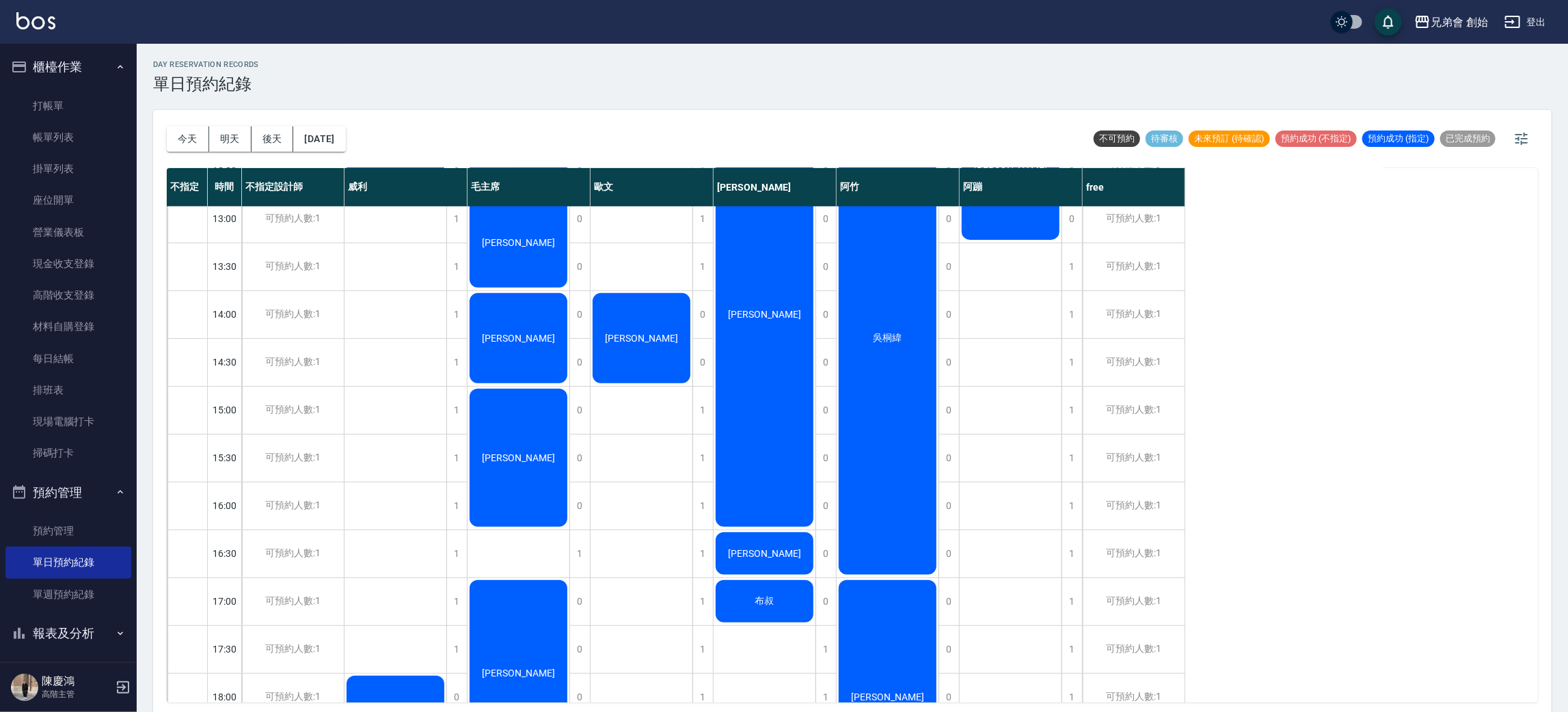
scroll to position [87, 0]
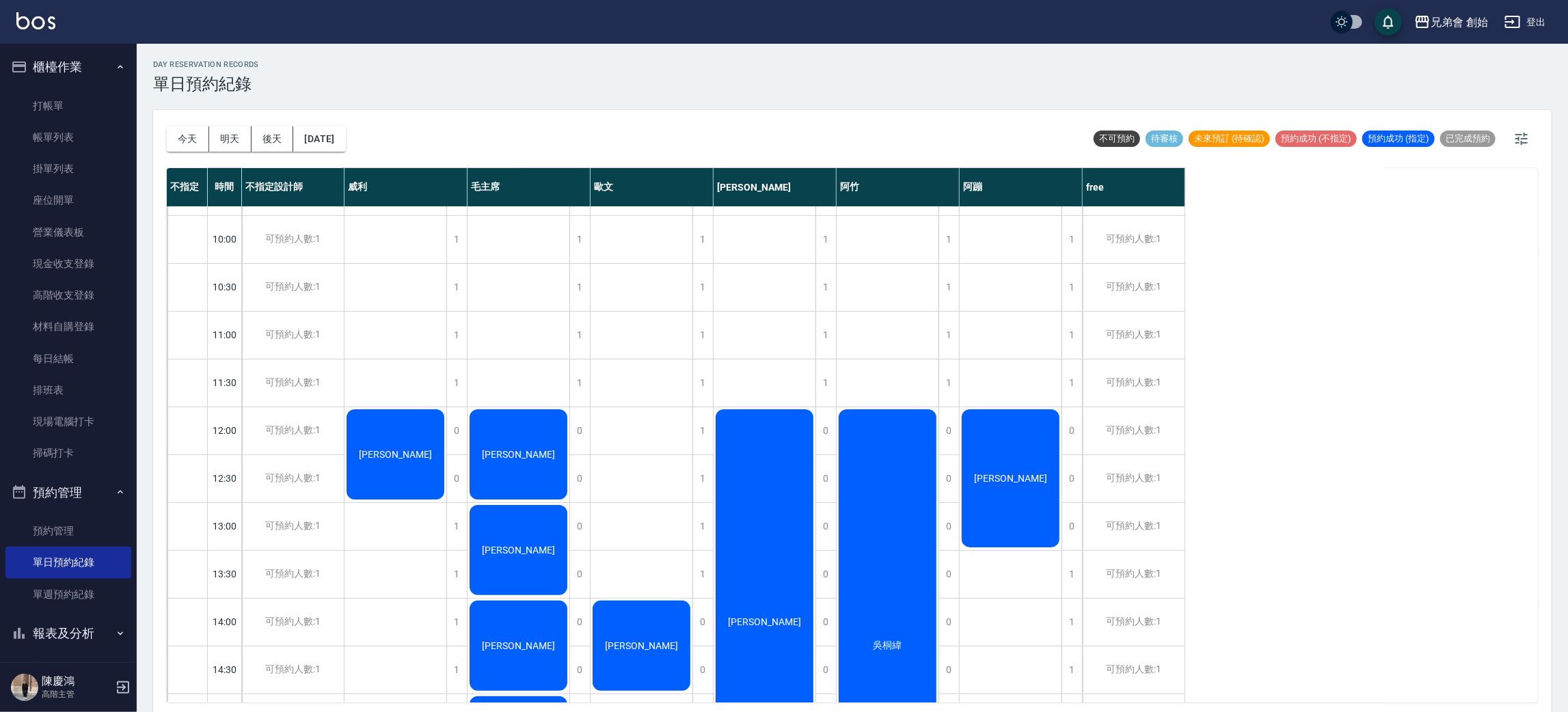
click at [911, 467] on div "吳桐緯" at bounding box center [888, 646] width 102 height 477
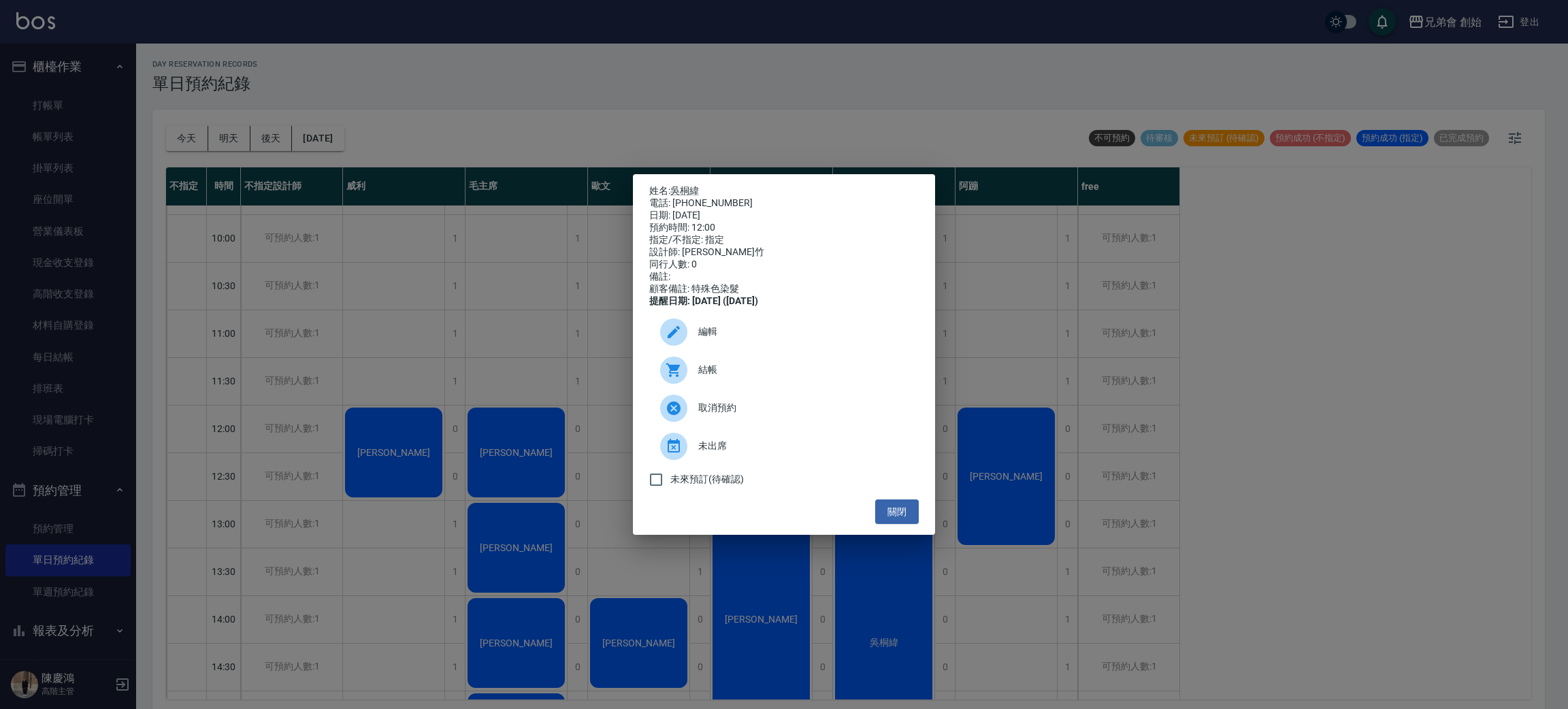
click at [752, 122] on div "姓名: 吳桐緯 電話: 0983515389 日期: 2025/10/11 預約時間: 12:00 指定/不指定: 指定 設計師: 阿竹 同行人數: 0 備註…" at bounding box center [784, 354] width 1568 height 709
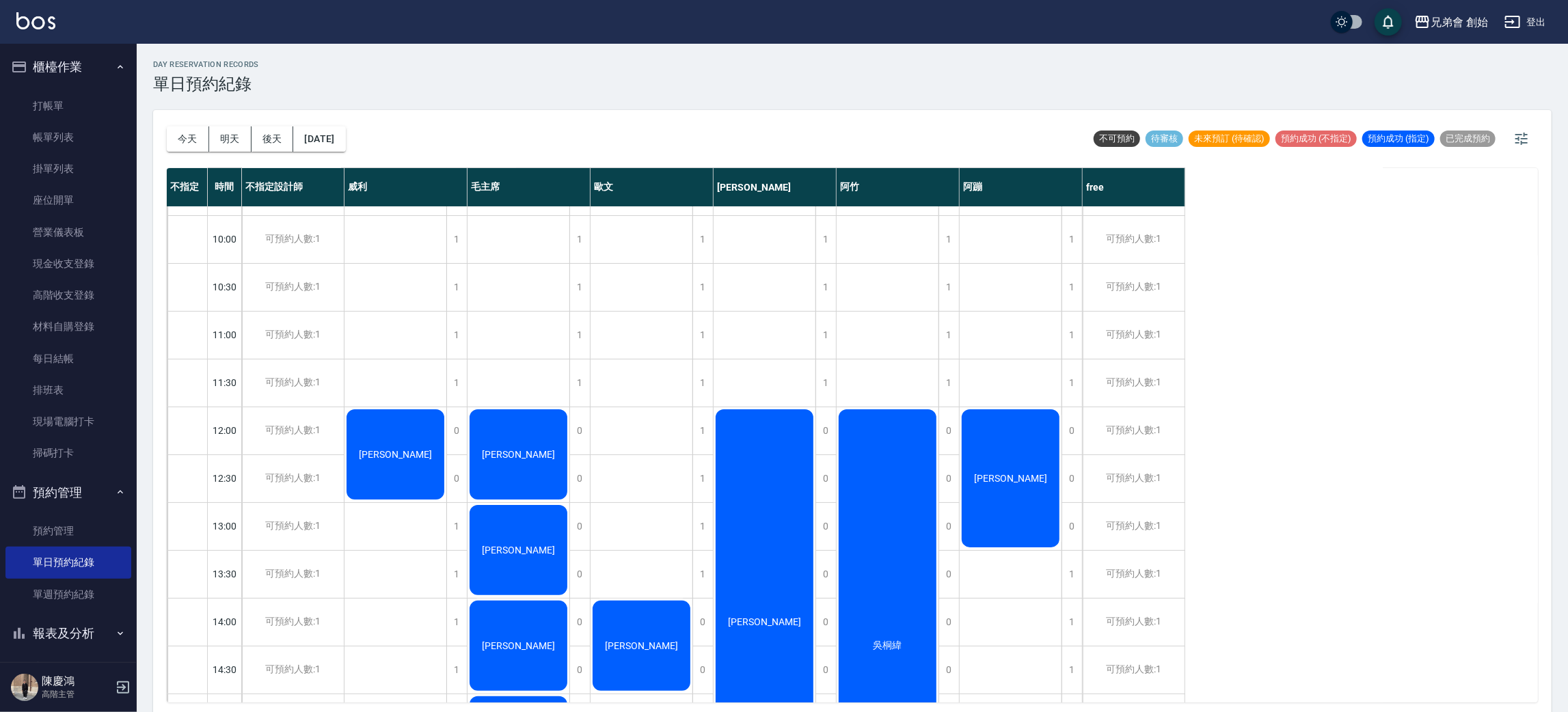
scroll to position [395, 0]
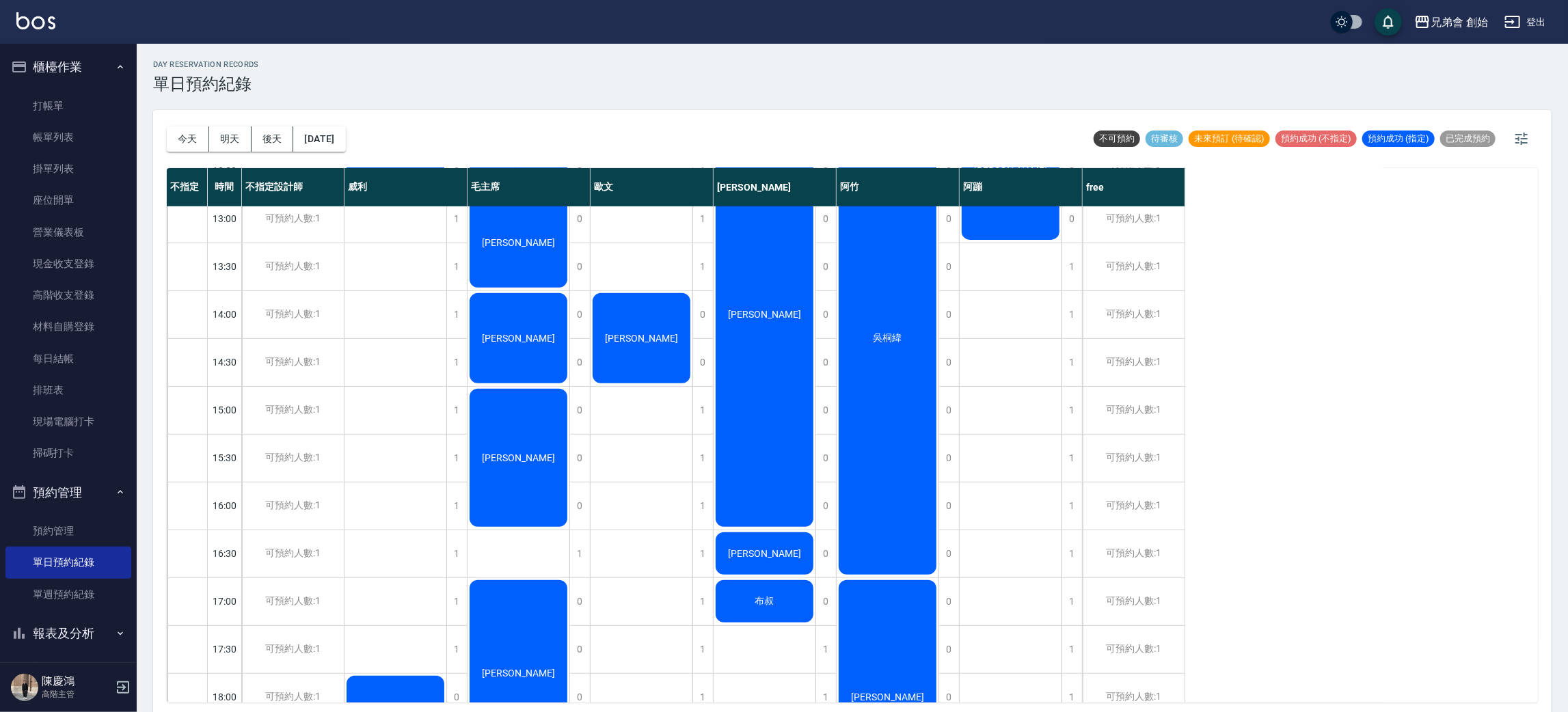
click at [646, 499] on div "蔡辰杰" at bounding box center [641, 505] width 103 height 1387
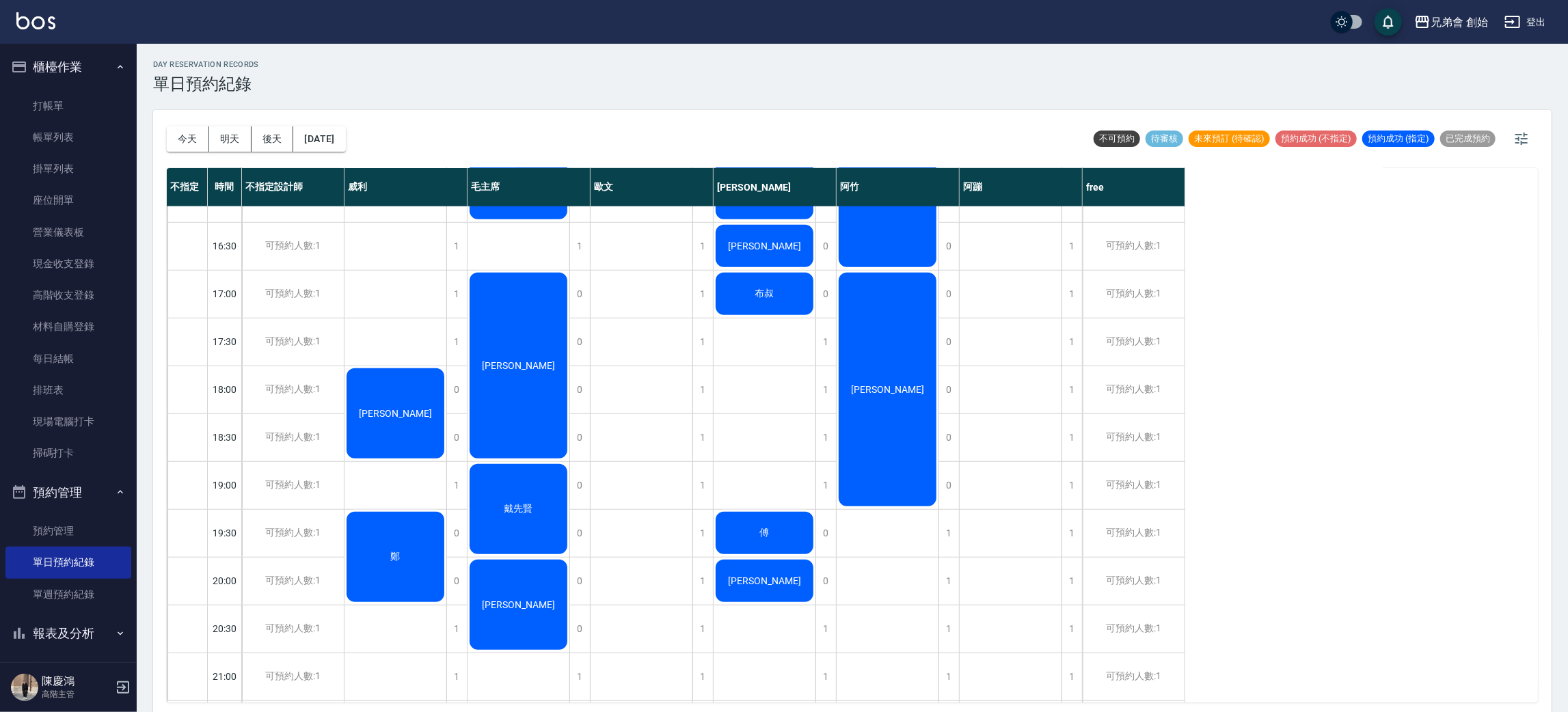
click at [875, 413] on div "賴亭均" at bounding box center [888, 390] width 102 height 238
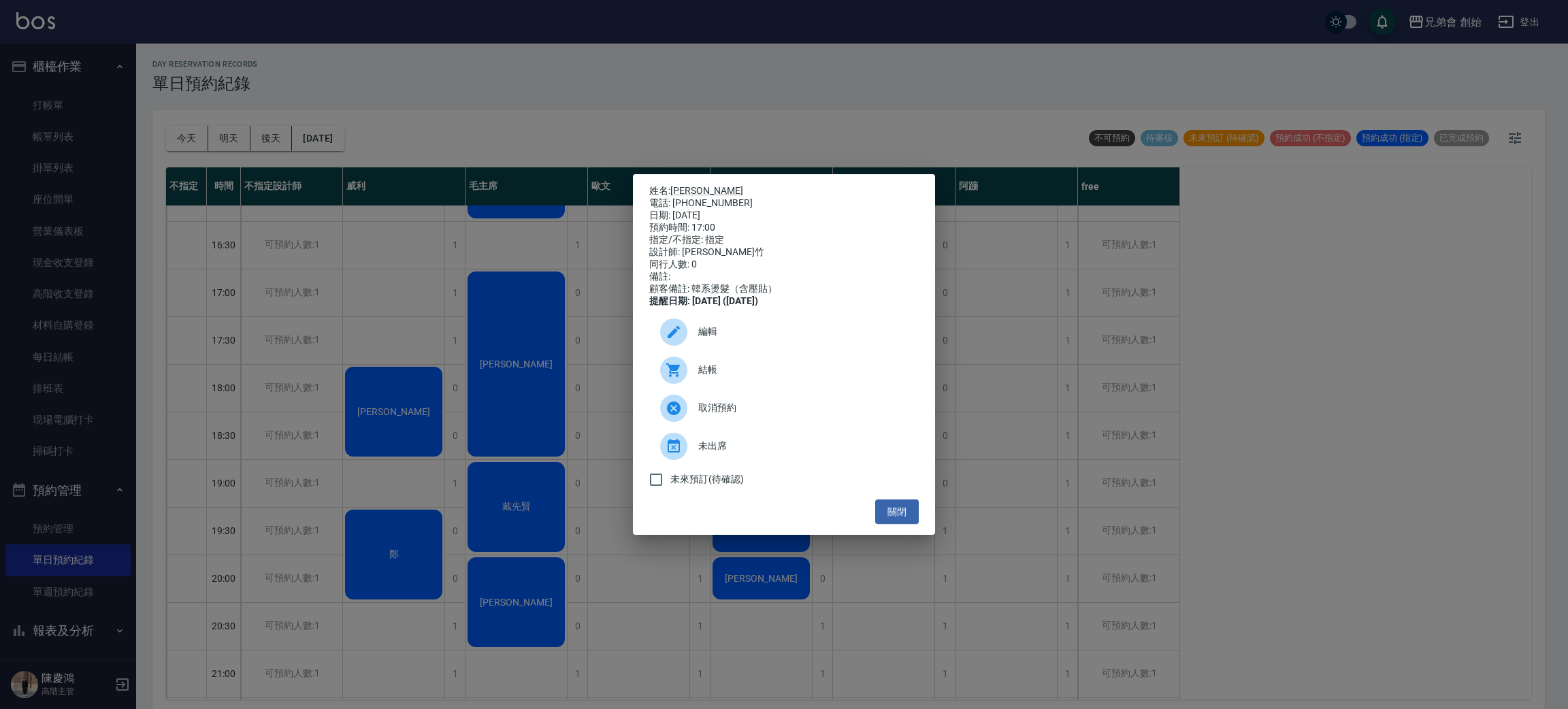
click at [981, 356] on div "姓名: 賴亭均 電話: 0978036291 日期: 2025/10/11 預約時間: 17:00 指定/不指定: 指定 設計師: 阿竹 同行人數: 0 備註…" at bounding box center [784, 354] width 1568 height 709
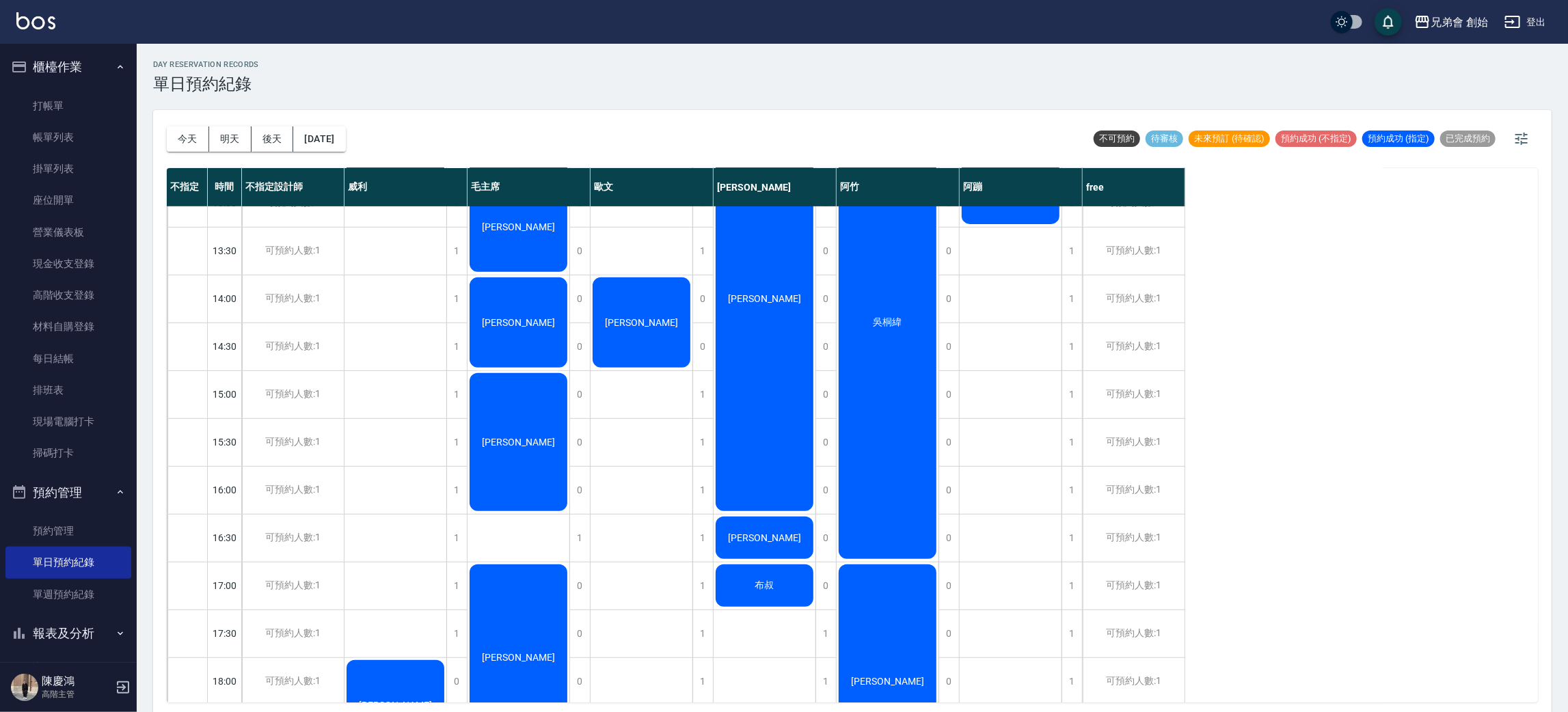
scroll to position [820, 0]
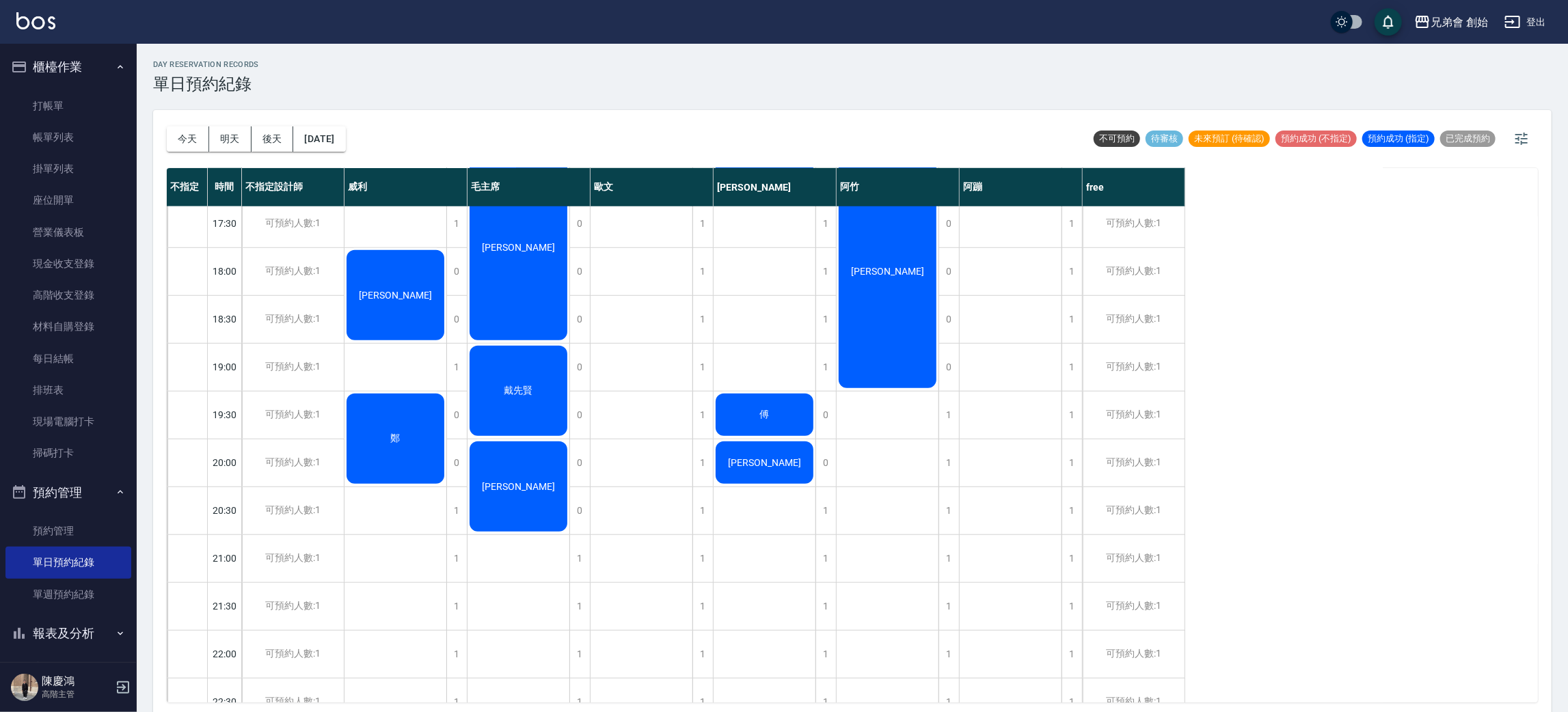
click at [413, 358] on div "陳威翰 吳旭峰 鄭" at bounding box center [395, 79] width 103 height 1387
click at [456, 363] on div "1" at bounding box center [457, 367] width 20 height 47
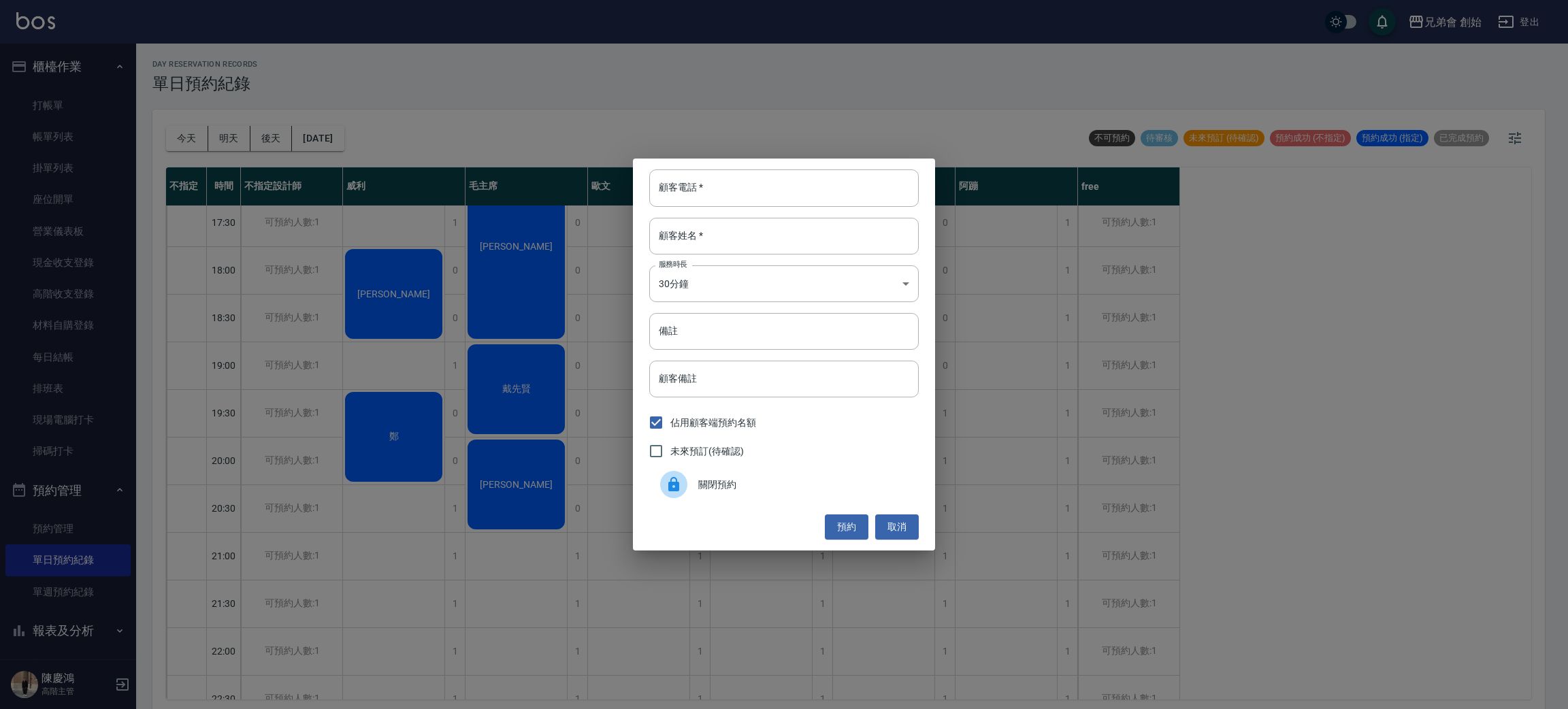
click at [407, 373] on div "顧客電話   * 顧客電話   * 顧客姓名   * 顧客姓名   * 服務時長 30分鐘 1 服務時長 備註 備註 顧客備註 顧客備註 佔用顧客端預約名額 …" at bounding box center [784, 354] width 1568 height 709
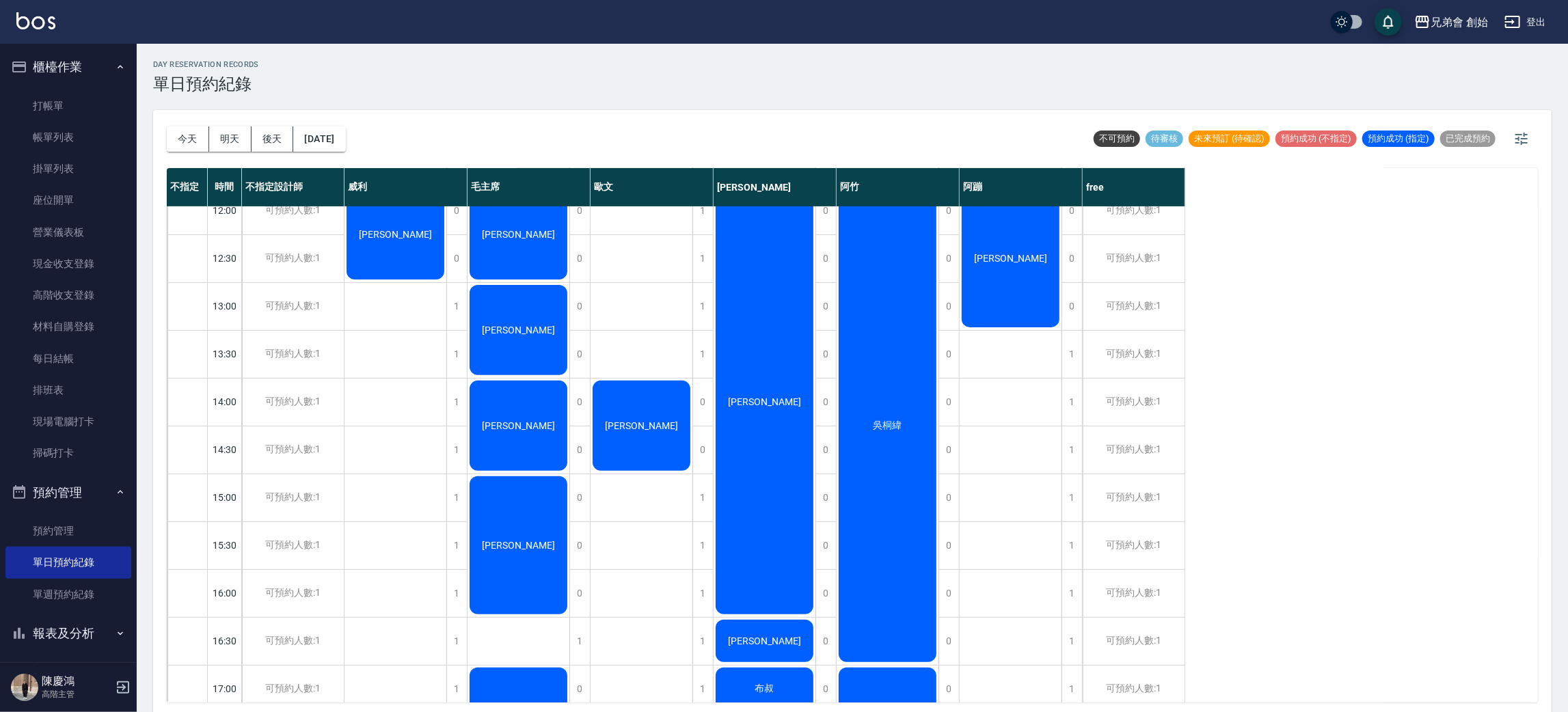
scroll to position [0, 0]
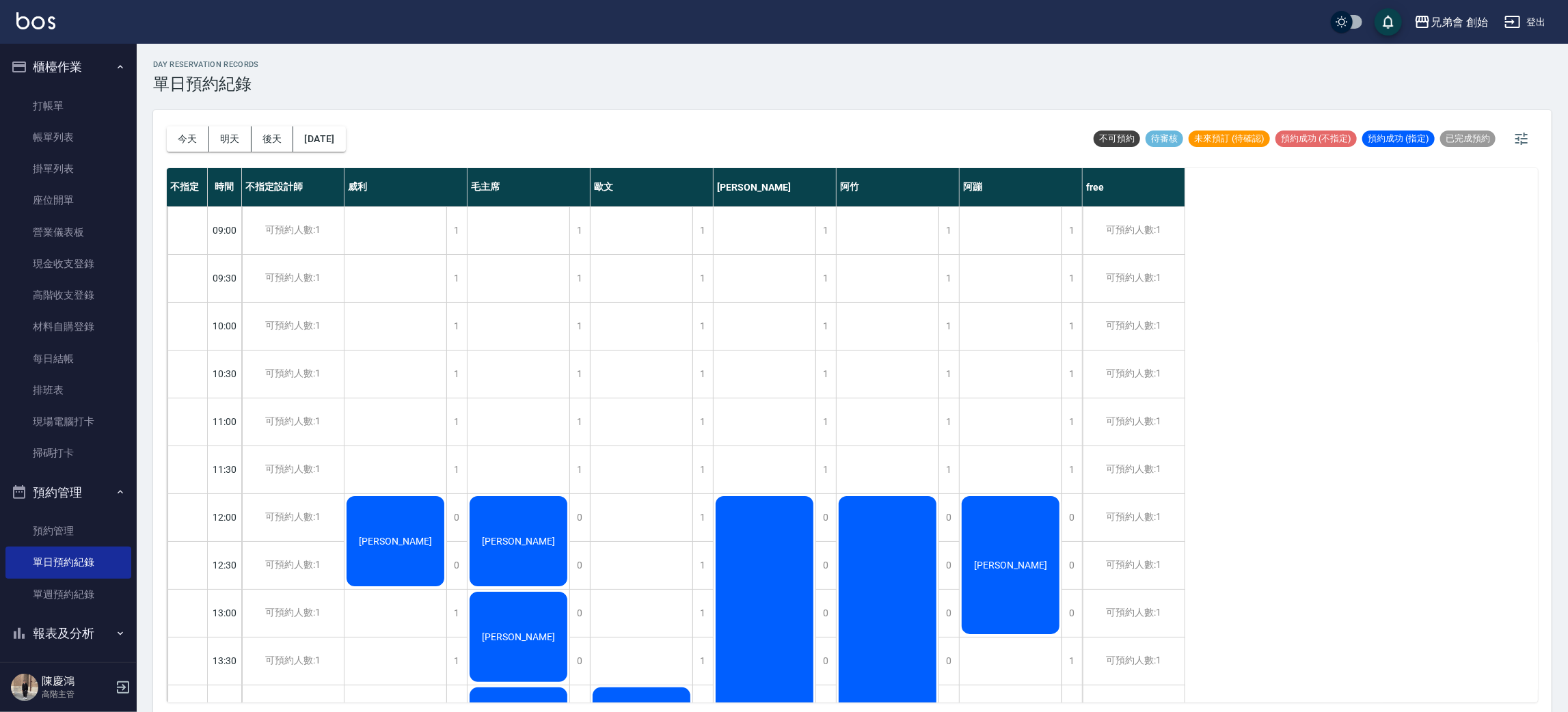
drag, startPoint x: 197, startPoint y: 143, endPoint x: 239, endPoint y: 141, distance: 42.0
click at [196, 142] on button "今天" at bounding box center [188, 140] width 43 height 26
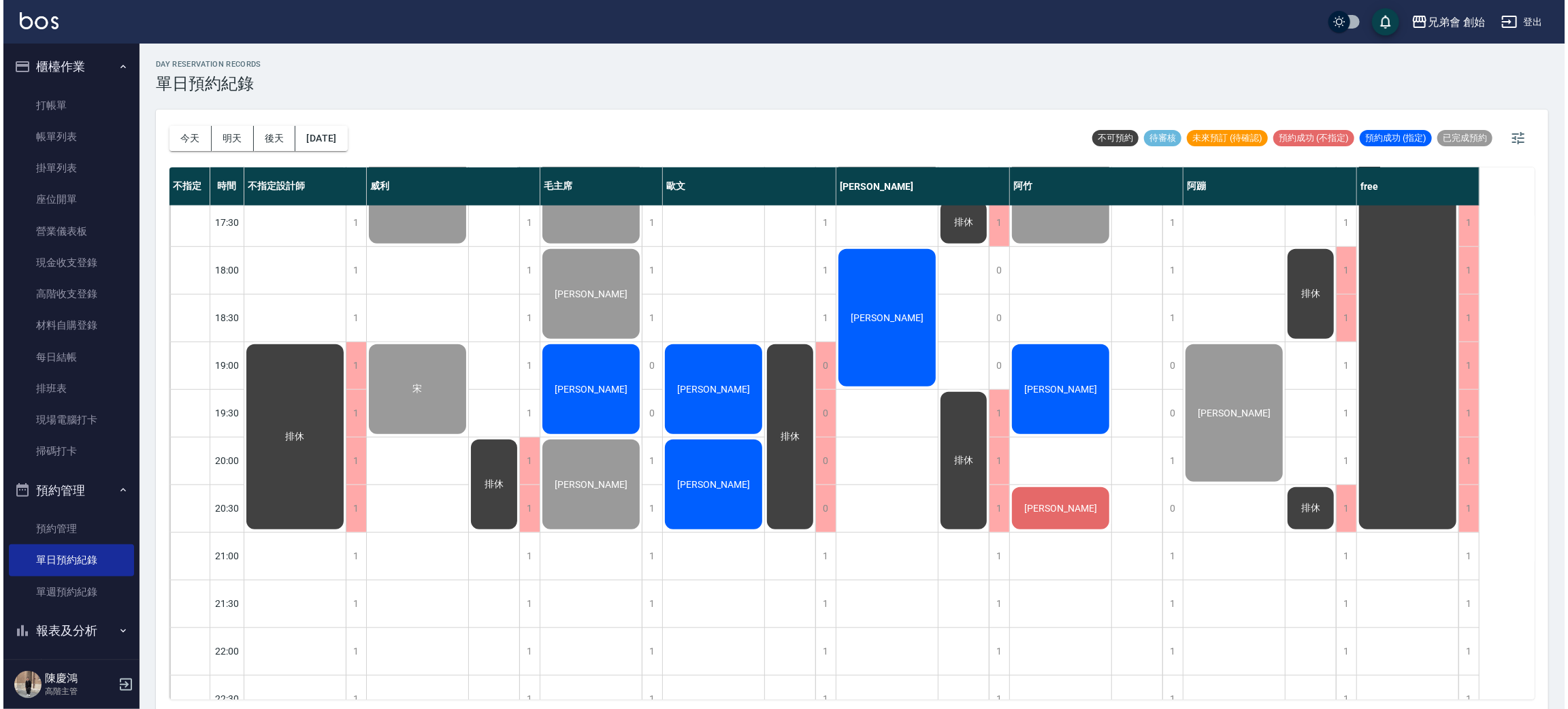
scroll to position [903, 0]
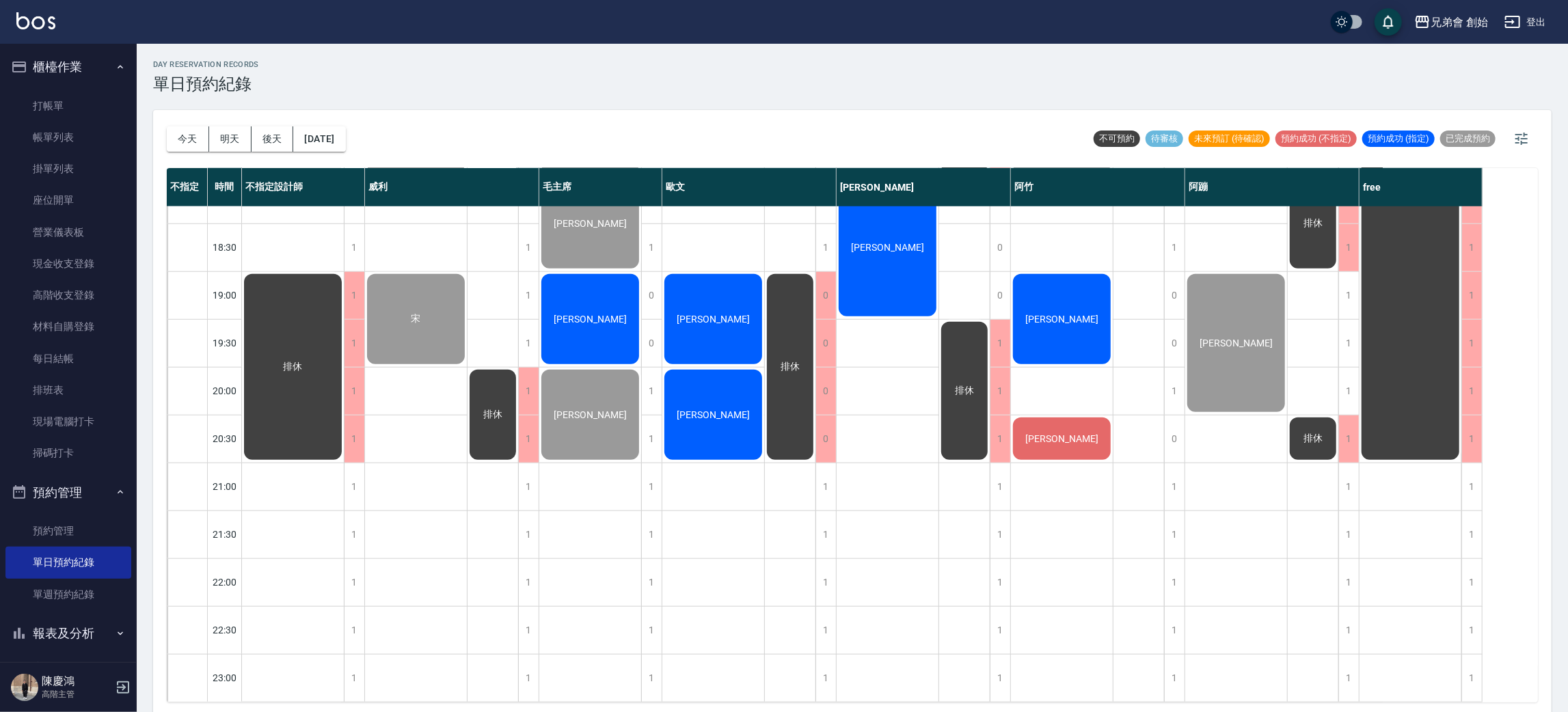
click at [708, 204] on div "歐文" at bounding box center [749, 187] width 174 height 38
click at [1076, 313] on div "[PERSON_NAME]" at bounding box center [1062, 319] width 102 height 94
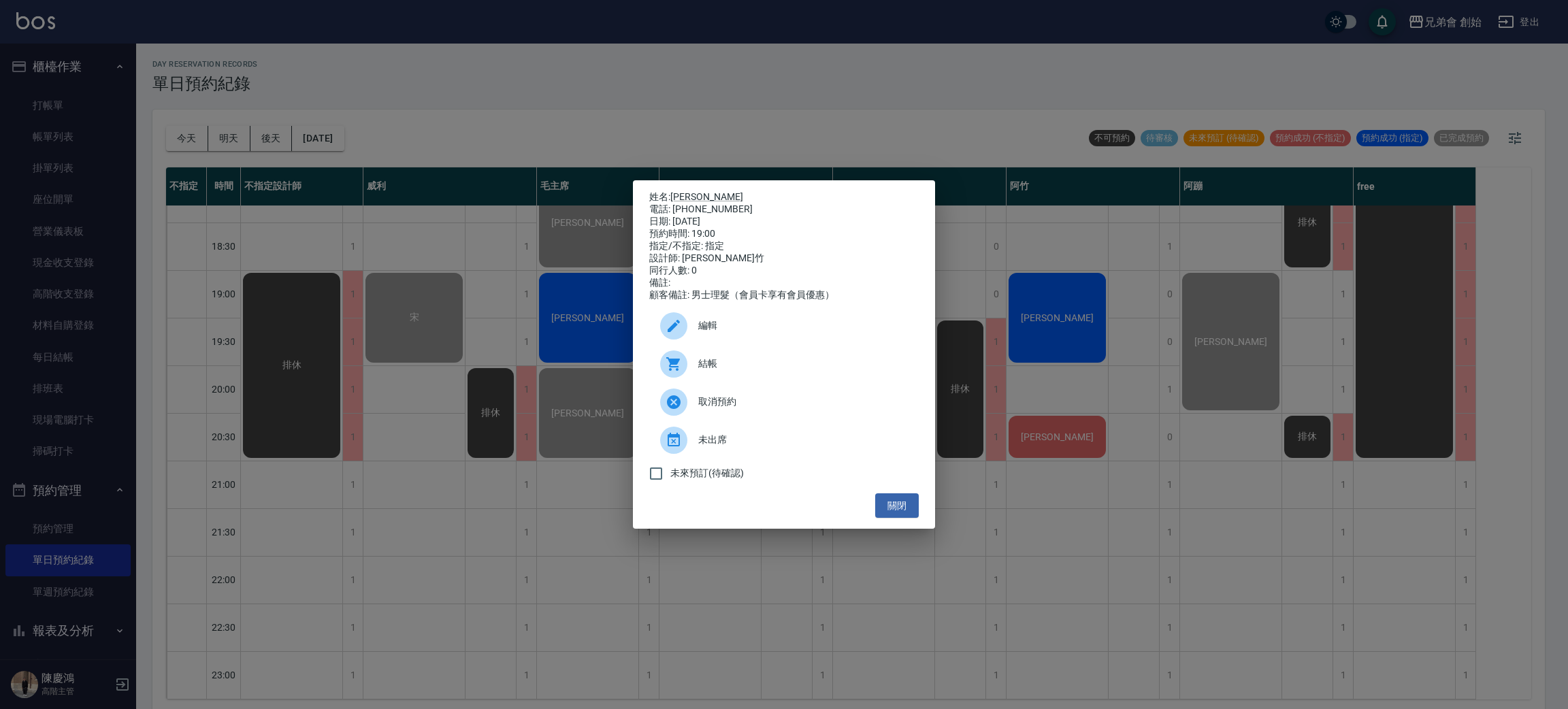
click at [790, 367] on span "結帳" at bounding box center [803, 363] width 210 height 14
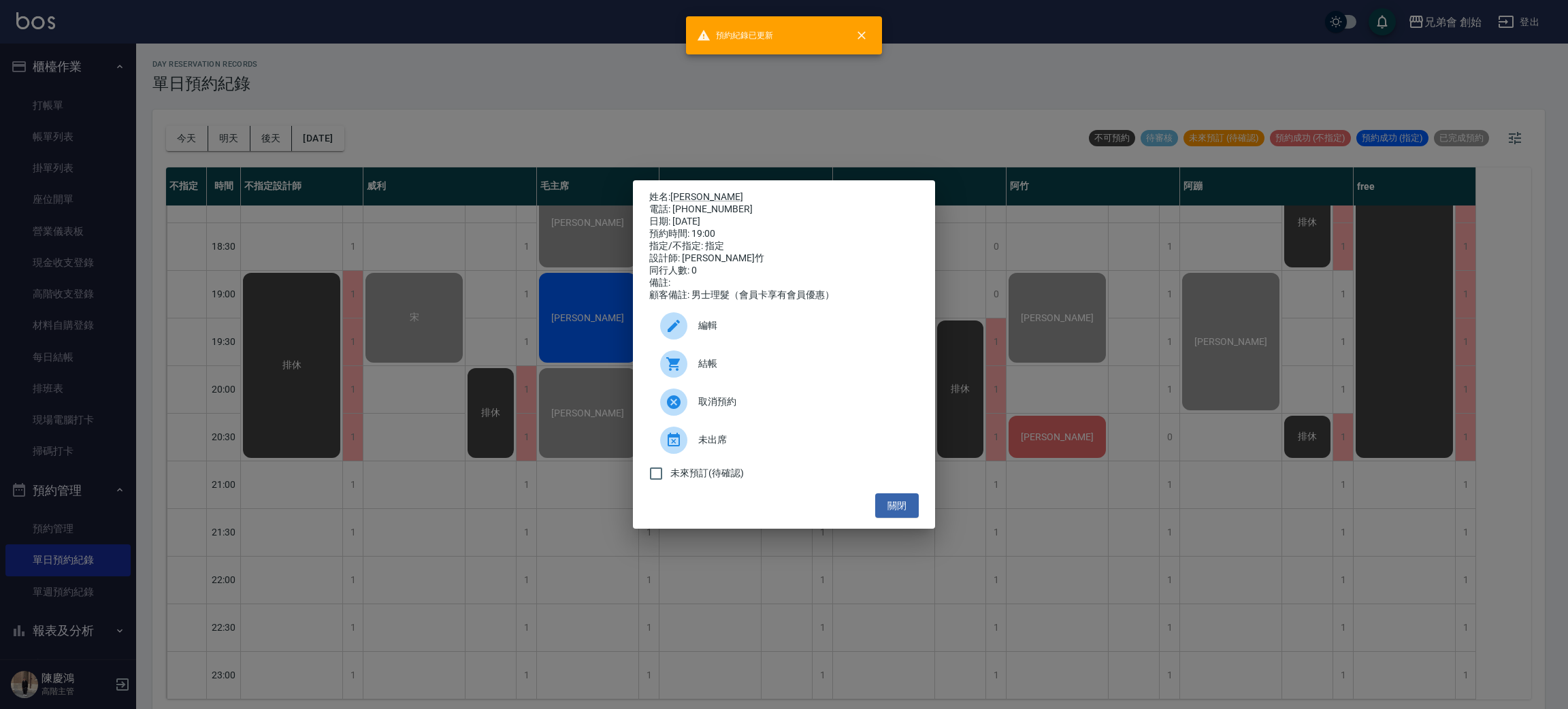
drag, startPoint x: 1028, startPoint y: 375, endPoint x: 1038, endPoint y: 375, distance: 10.0
click at [1030, 375] on div "姓名: 周仲麟 電話: 0910300500 日期: 2025/10/10 預約時間: 19:00 指定/不指定: 指定 設計師: 阿竹 同行人數: 0 備註…" at bounding box center [784, 354] width 1568 height 709
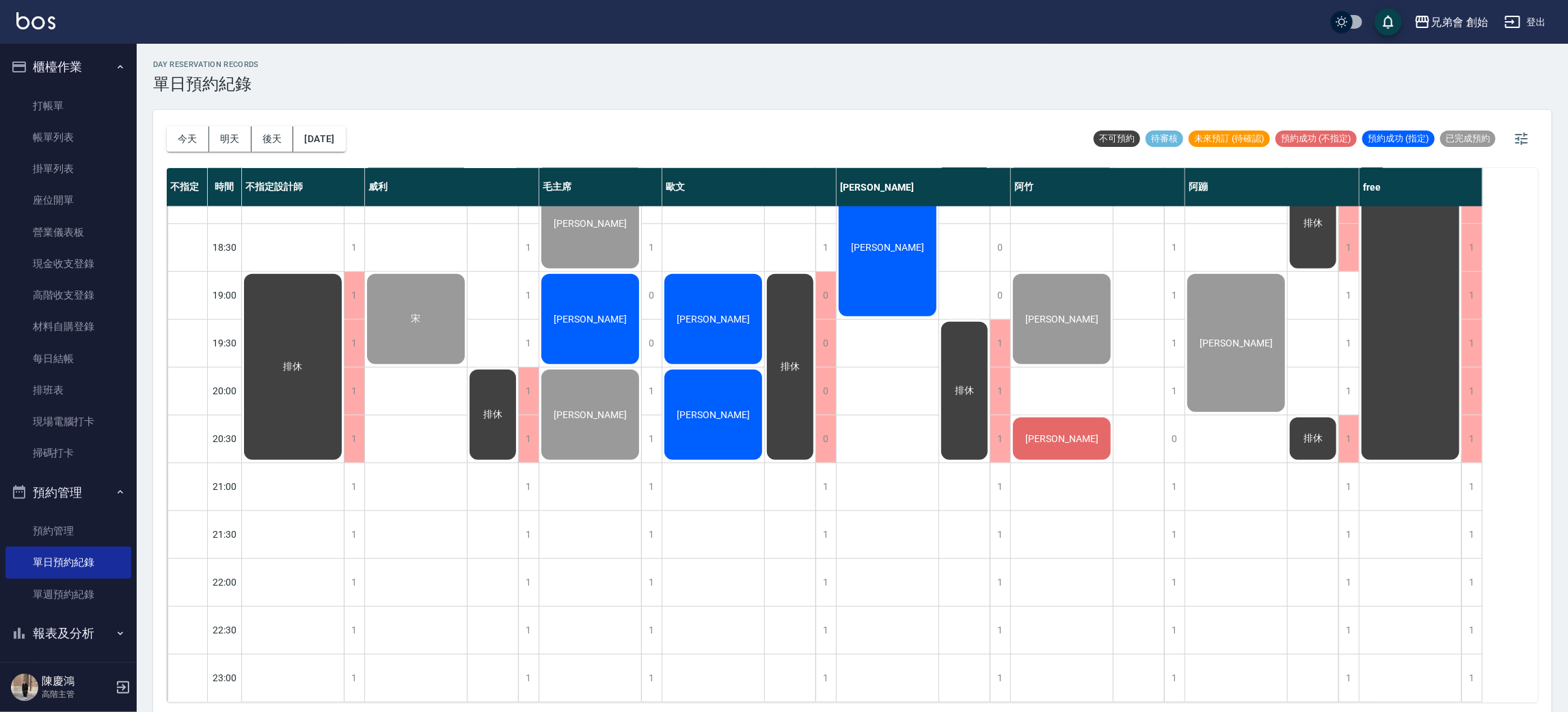
click at [1071, 416] on div "[PERSON_NAME]" at bounding box center [1062, 439] width 102 height 47
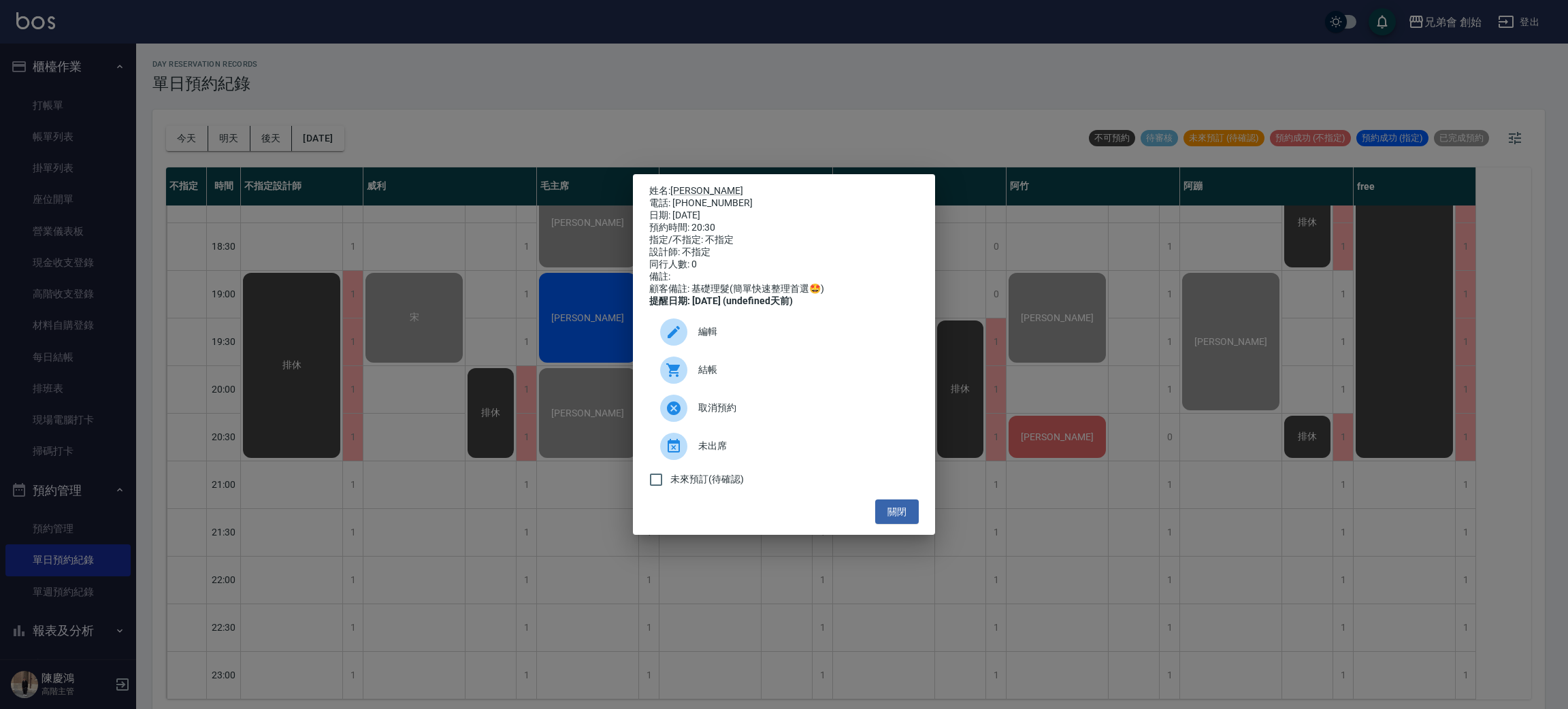
click at [729, 369] on div "結帳" at bounding box center [784, 370] width 269 height 38
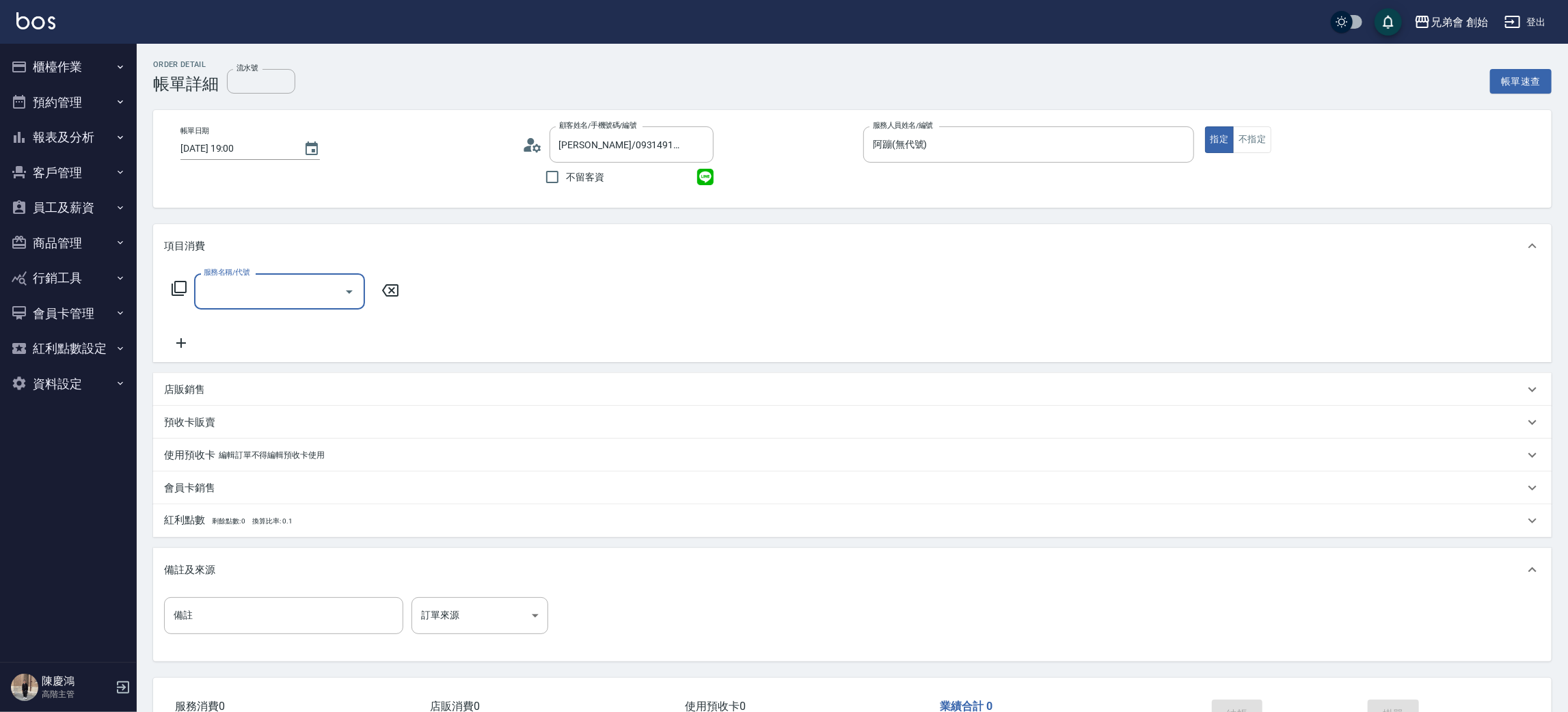
drag, startPoint x: 241, startPoint y: 269, endPoint x: 252, endPoint y: 277, distance: 13.6
click at [243, 270] on label "服務名稱/代號" at bounding box center [226, 272] width 46 height 10
click at [243, 280] on input "服務名稱/代號" at bounding box center [269, 292] width 138 height 24
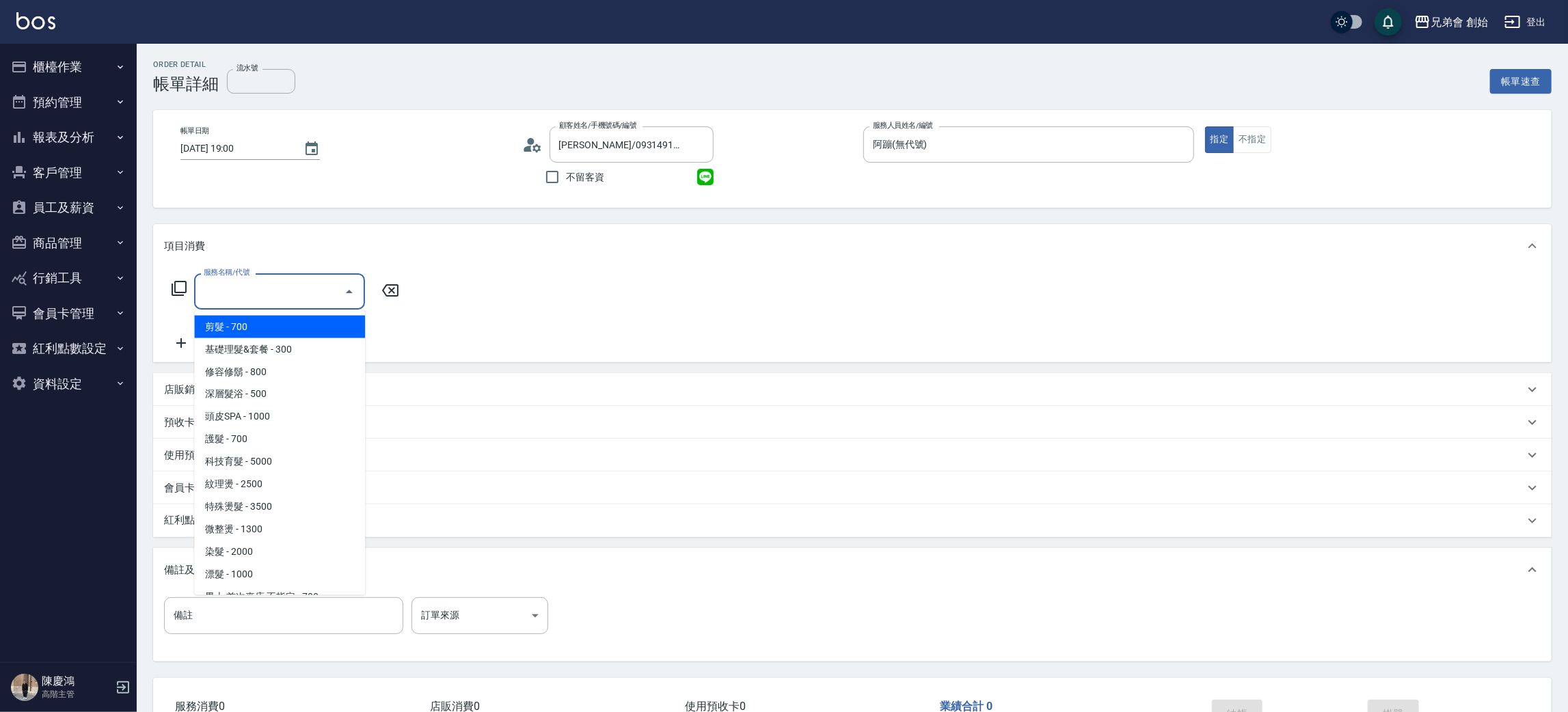
click at [259, 287] on input "服務名稱/代號" at bounding box center [269, 292] width 138 height 24
click at [276, 326] on span "剪髮 - 700" at bounding box center [279, 327] width 171 height 23
type input "剪髮(A01)"
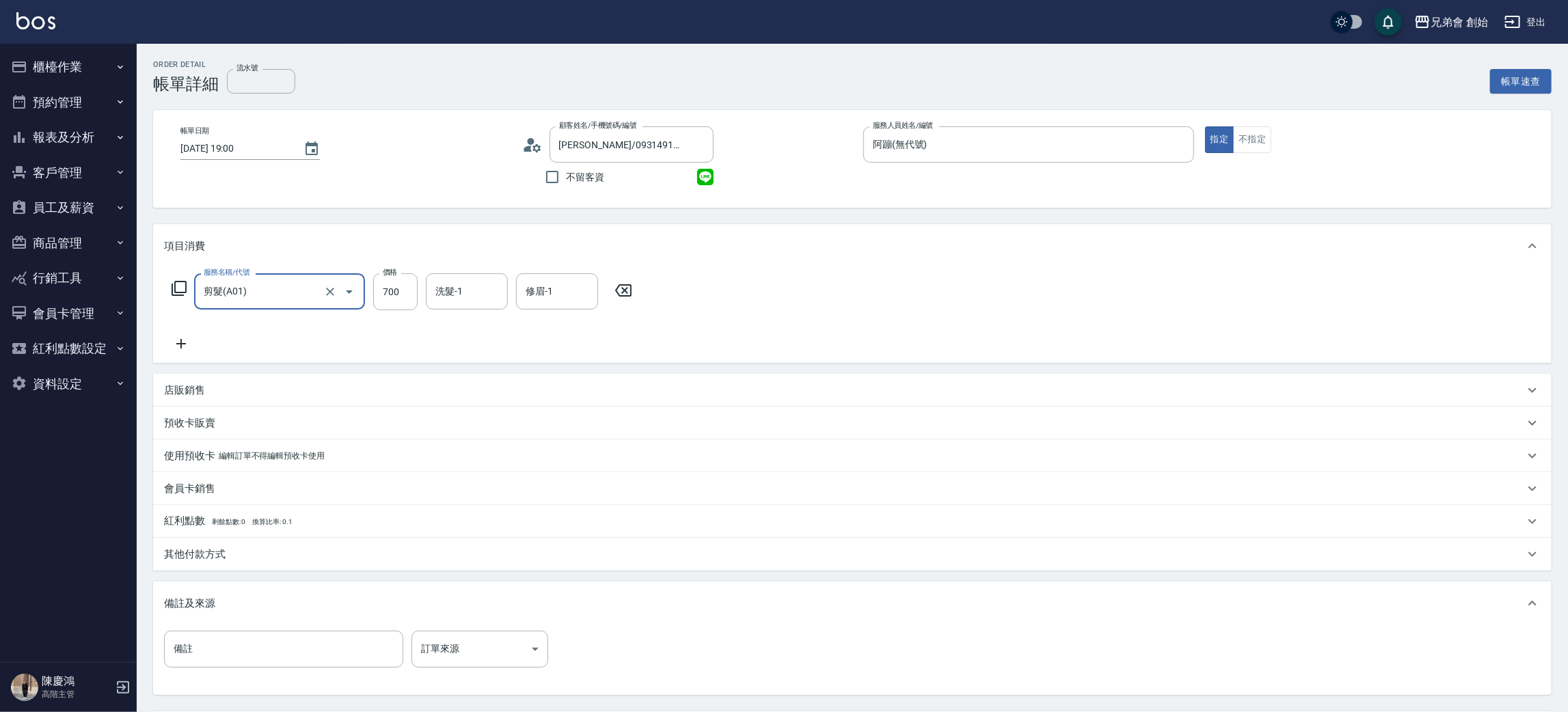
scroll to position [128, 0]
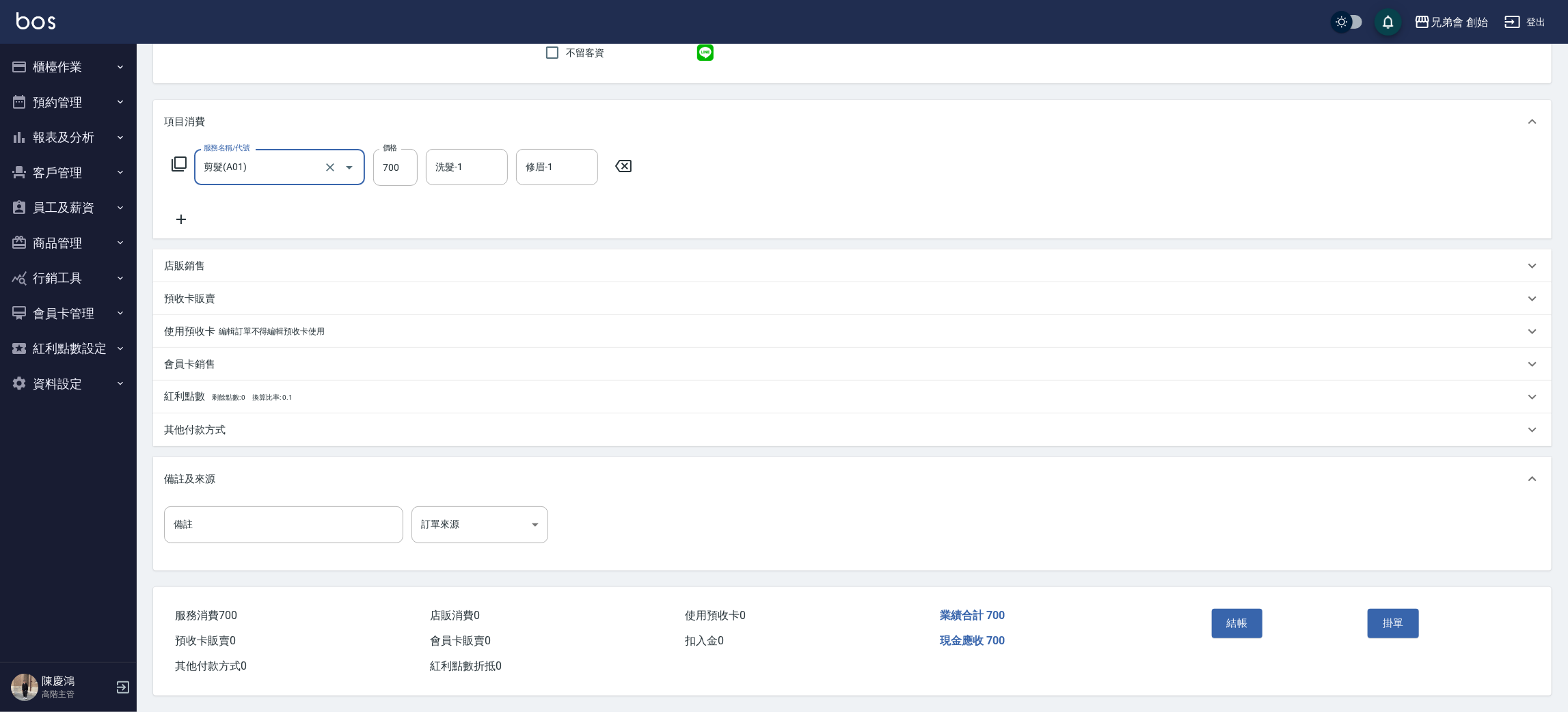
click at [1234, 626] on button "結帳" at bounding box center [1237, 624] width 51 height 29
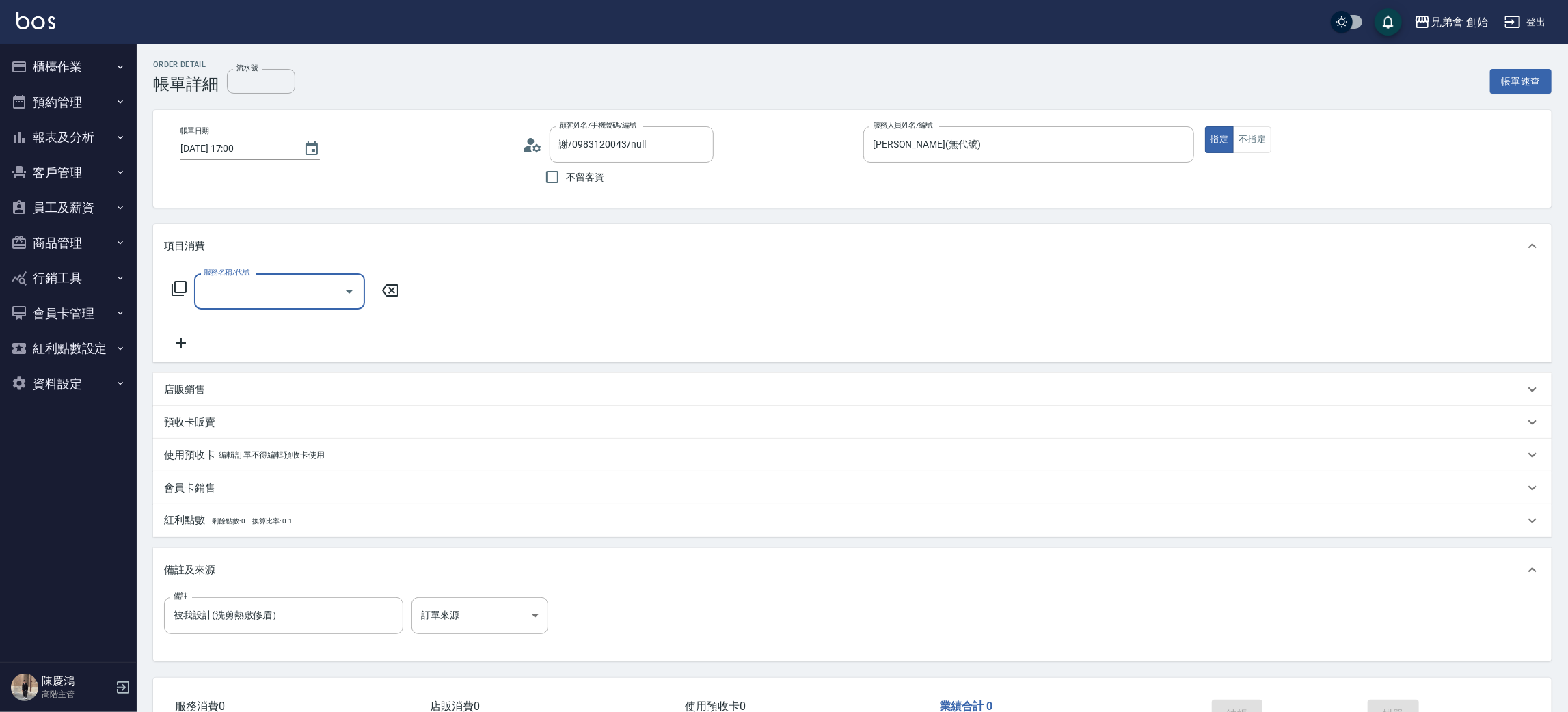
click at [224, 291] on input "服務名稱/代號" at bounding box center [269, 292] width 138 height 24
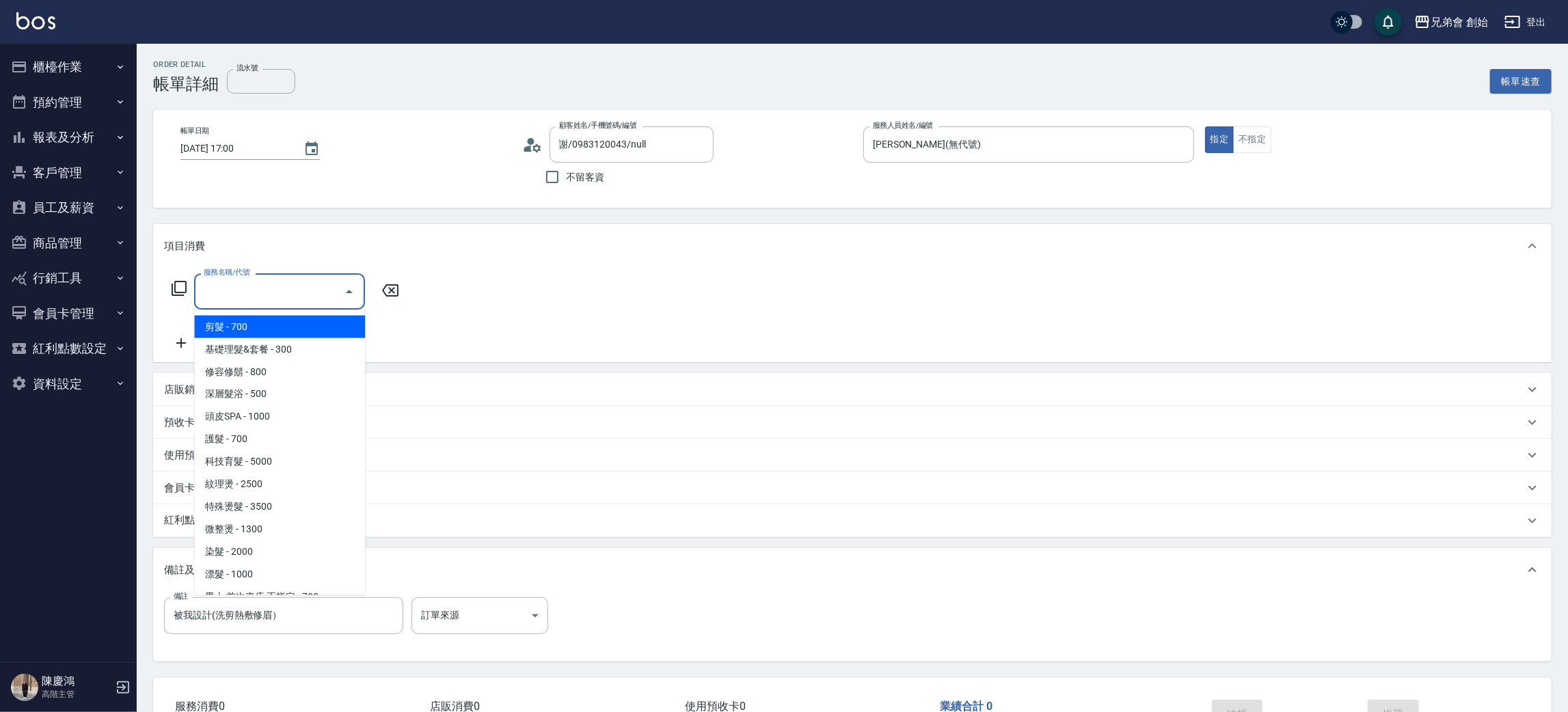
click at [259, 323] on span "剪髮 - 700" at bounding box center [279, 327] width 171 height 23
type input "剪髮(A01)"
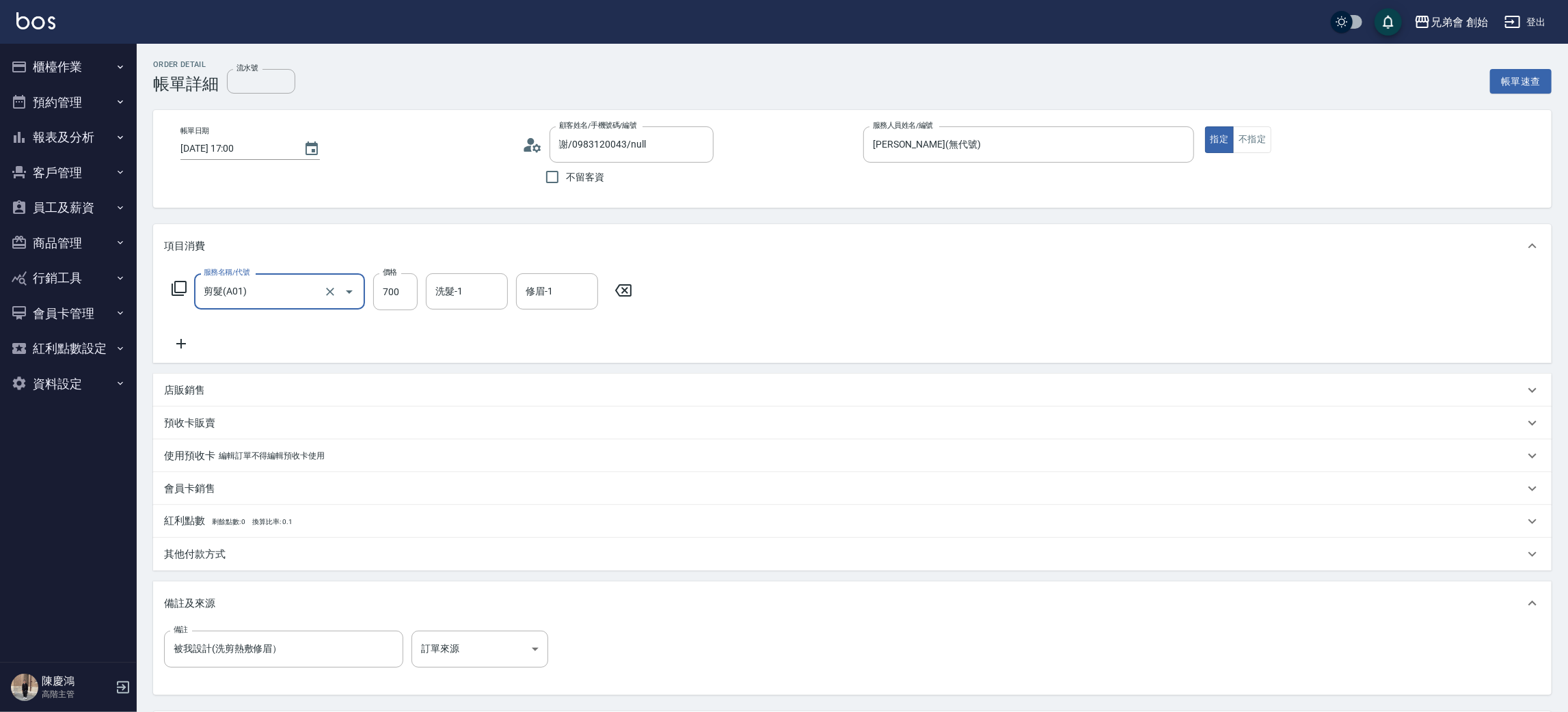
scroll to position [128, 0]
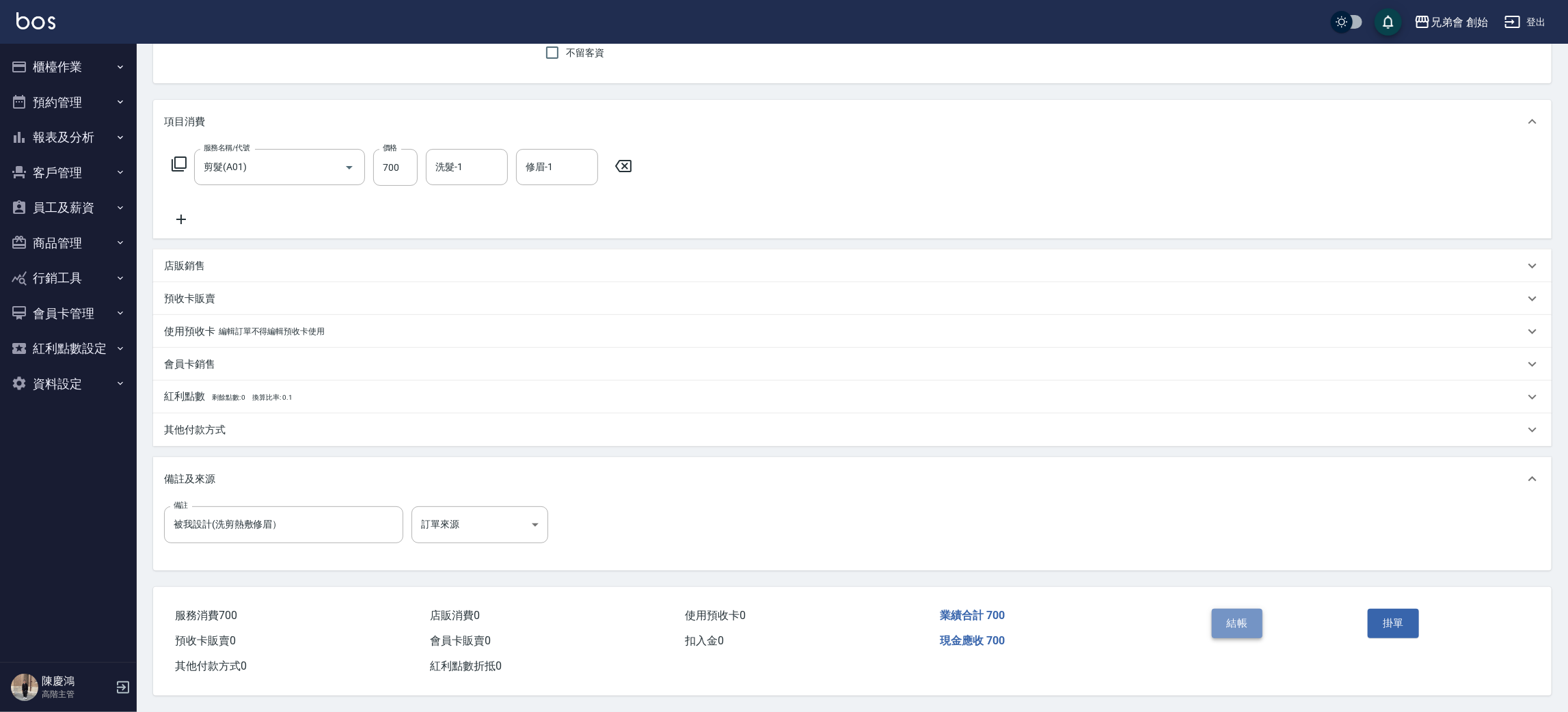
click at [1241, 609] on button "結帳" at bounding box center [1237, 624] width 51 height 29
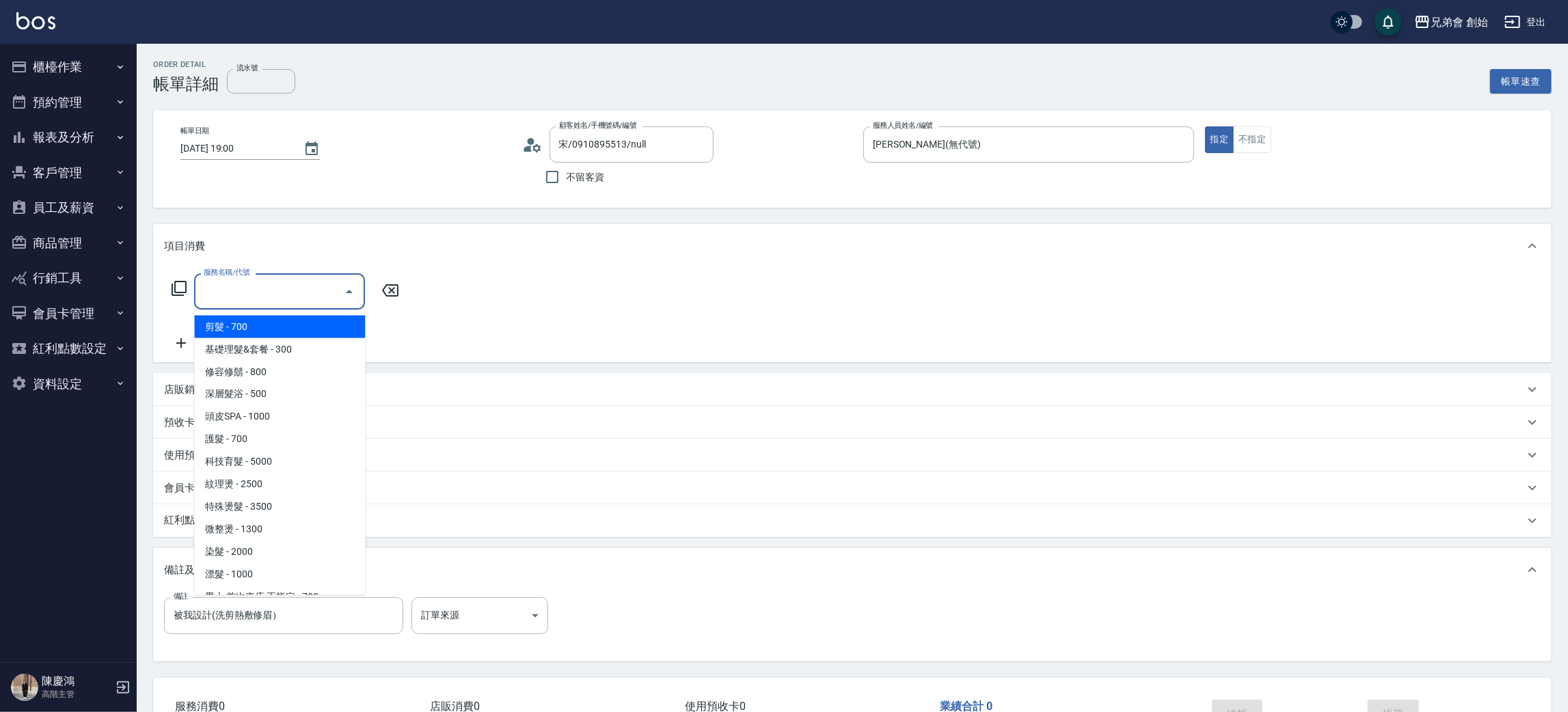
click at [284, 322] on span "剪髮 - 700" at bounding box center [279, 327] width 171 height 23
type input "剪髮(A01)"
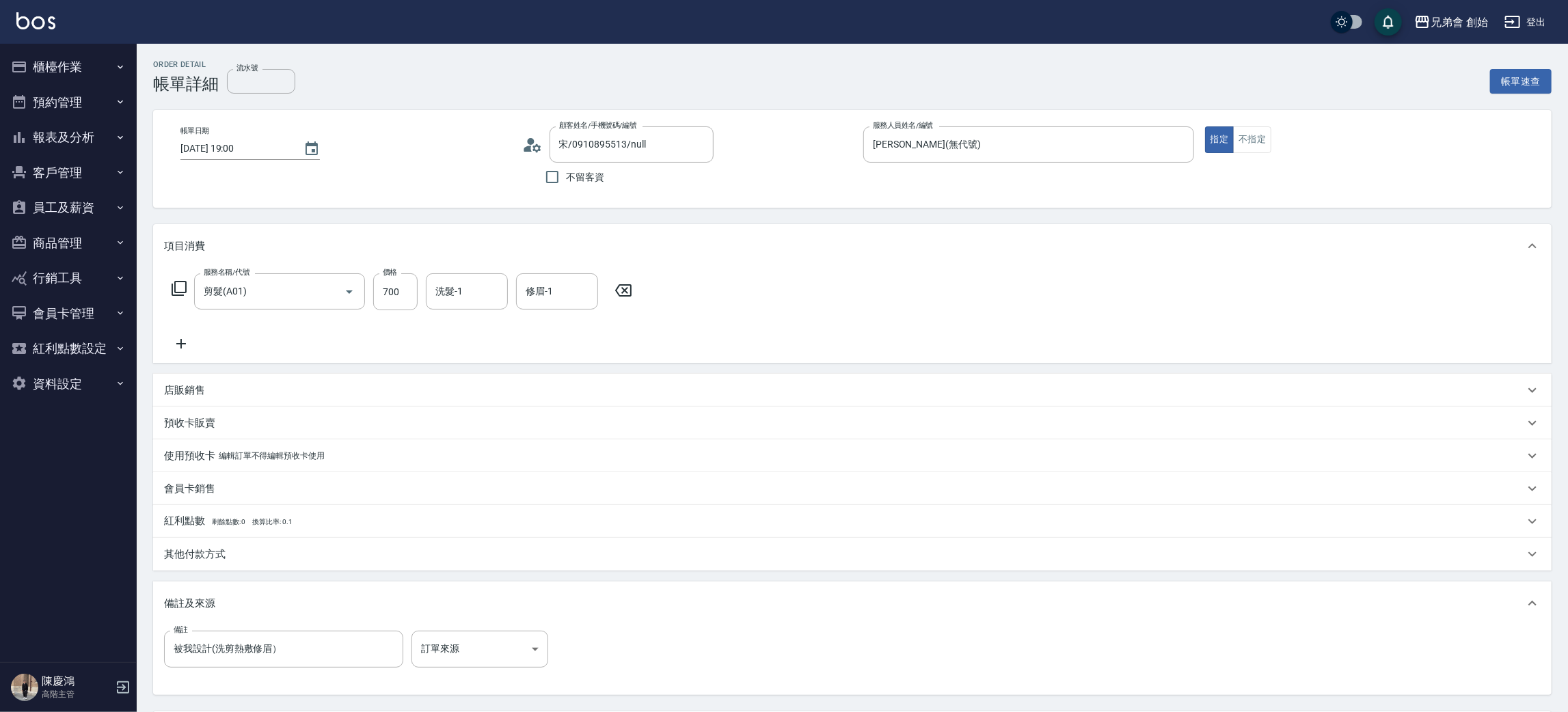
click at [1095, 297] on div "服務名稱/代號 剪髮(A01) 服務名稱/代號 價格 700 價格 洗髮-1 洗髮-1 修眉-1 修眉-1" at bounding box center [852, 316] width 1398 height 95
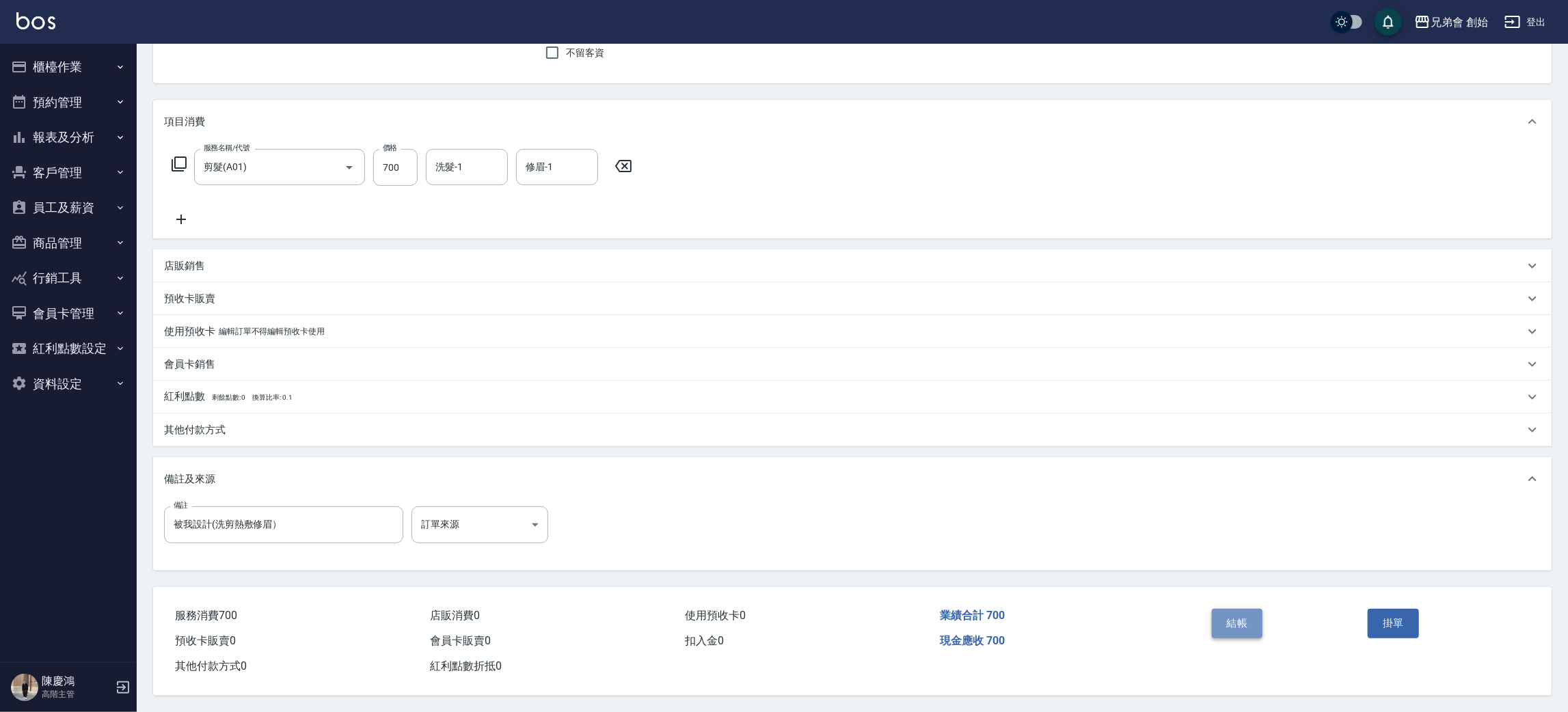
click at [1236, 615] on button "結帳" at bounding box center [1237, 624] width 51 height 29
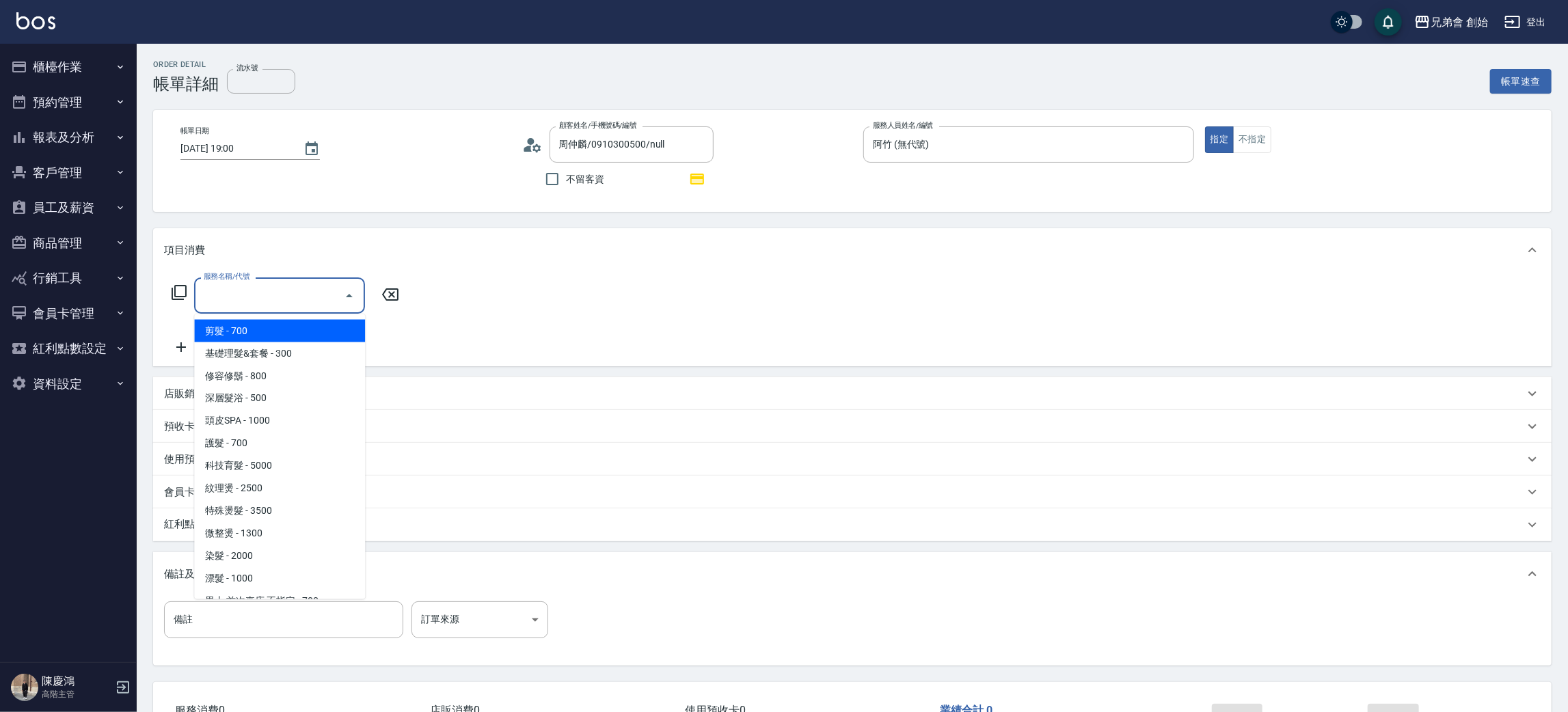
click at [281, 318] on ul "剪髮 - 700 基礎理髮&套餐 - 300 修容修鬍 - 800 深層髮浴 - 500 頭皮SPA - 1000 護髮 - 700 科技育髮 - 5000 …" at bounding box center [279, 457] width 171 height 285
click at [300, 336] on span "剪髮 - 700" at bounding box center [279, 331] width 171 height 23
type input "剪髮(A01)"
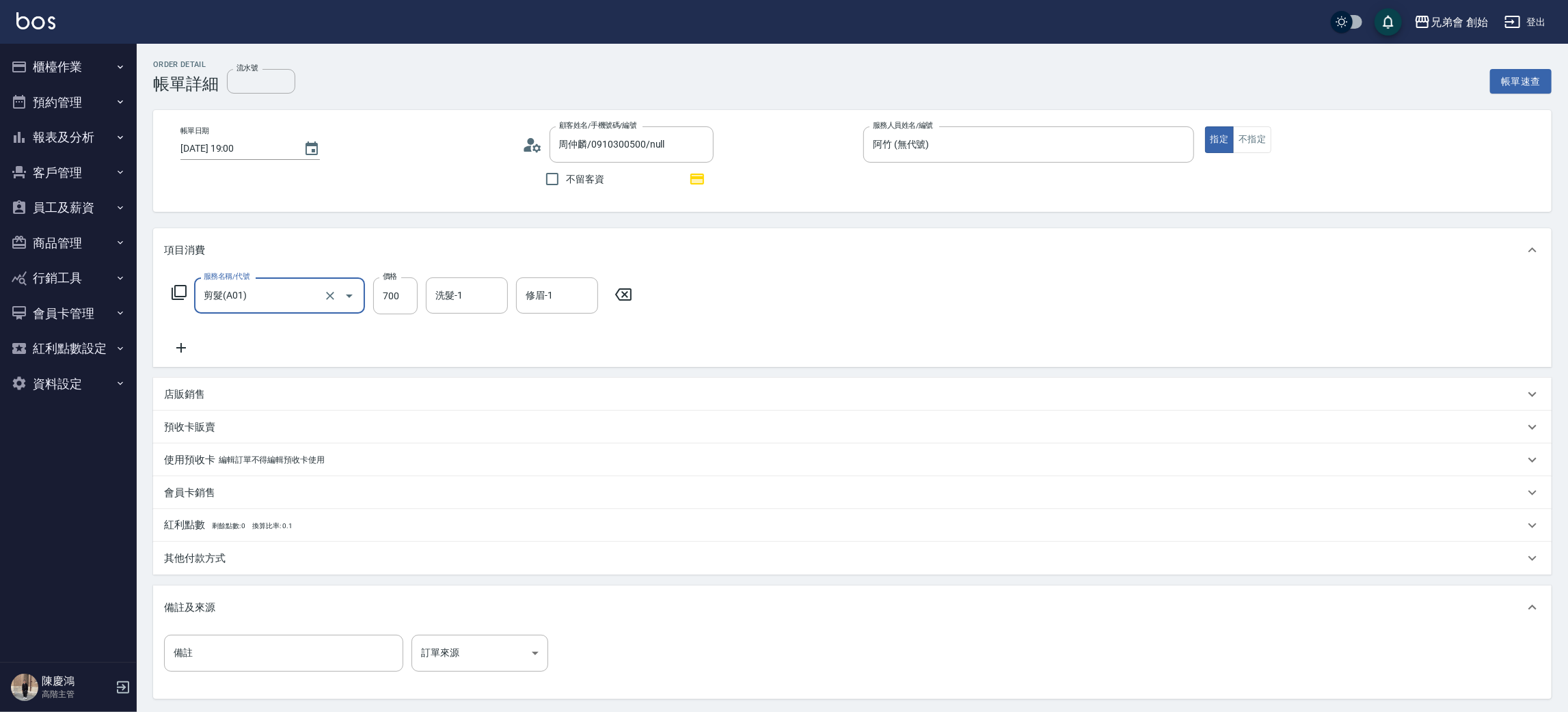
scroll to position [132, 0]
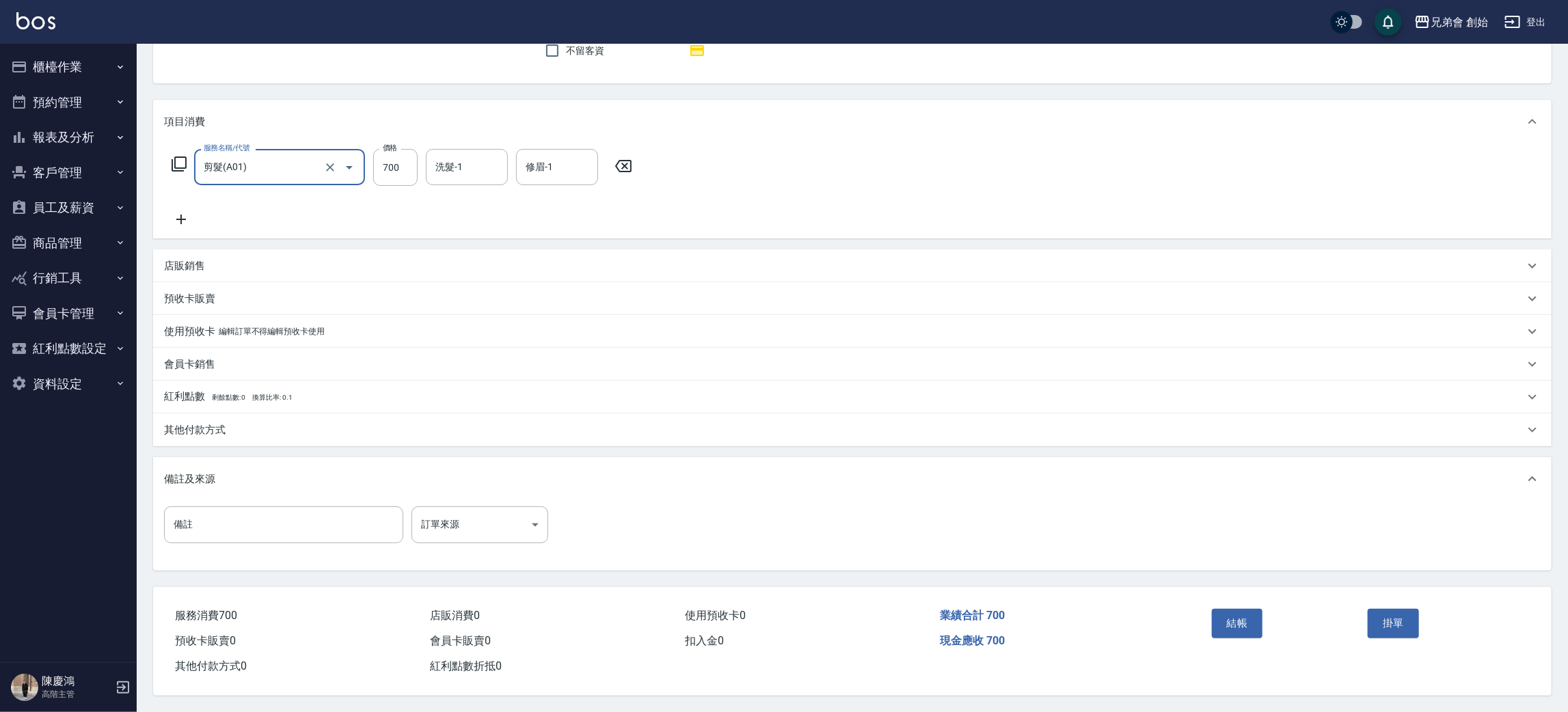
click at [1241, 624] on button "結帳" at bounding box center [1237, 624] width 51 height 29
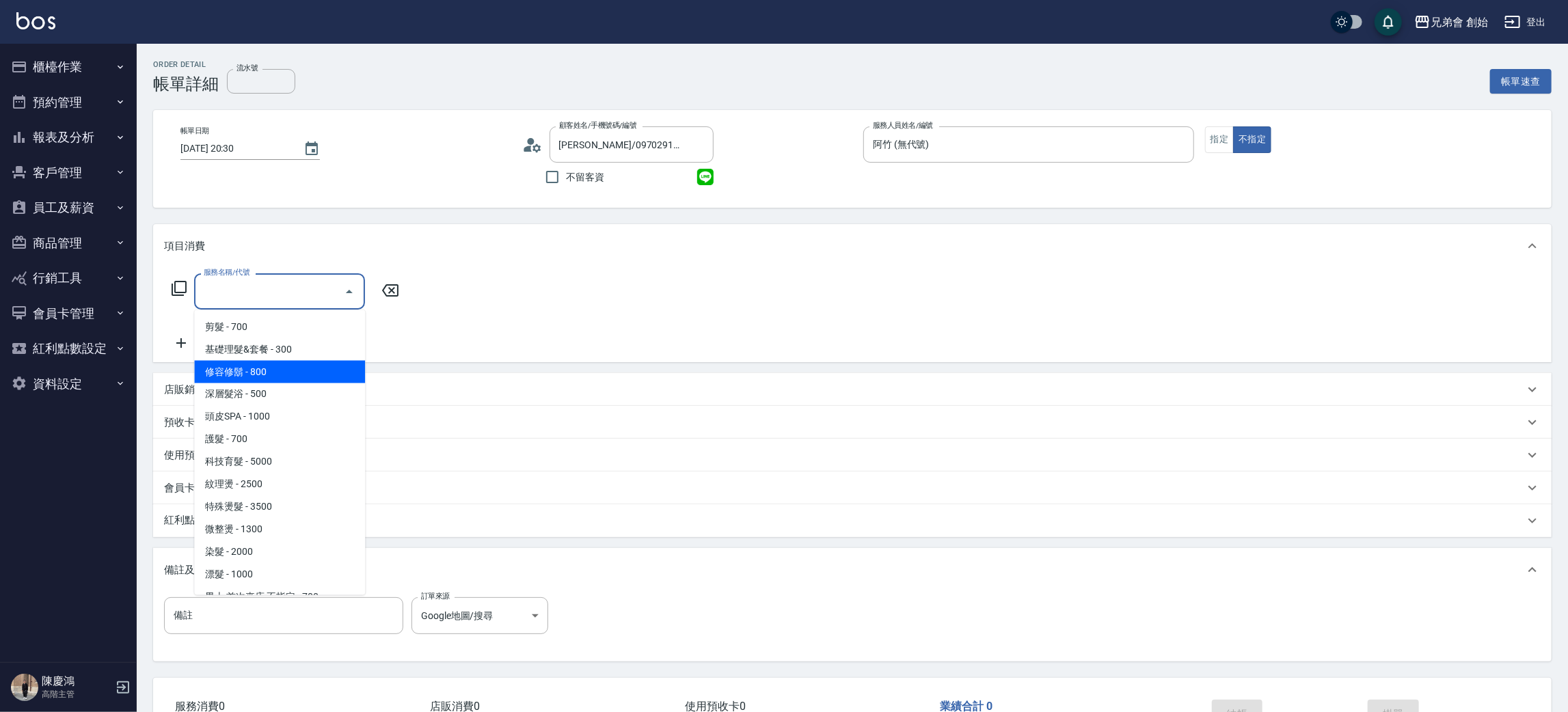
click at [304, 346] on span "基礎理髮&套餐 - 300" at bounding box center [279, 350] width 171 height 23
type input "基礎理髮&套餐(A02)"
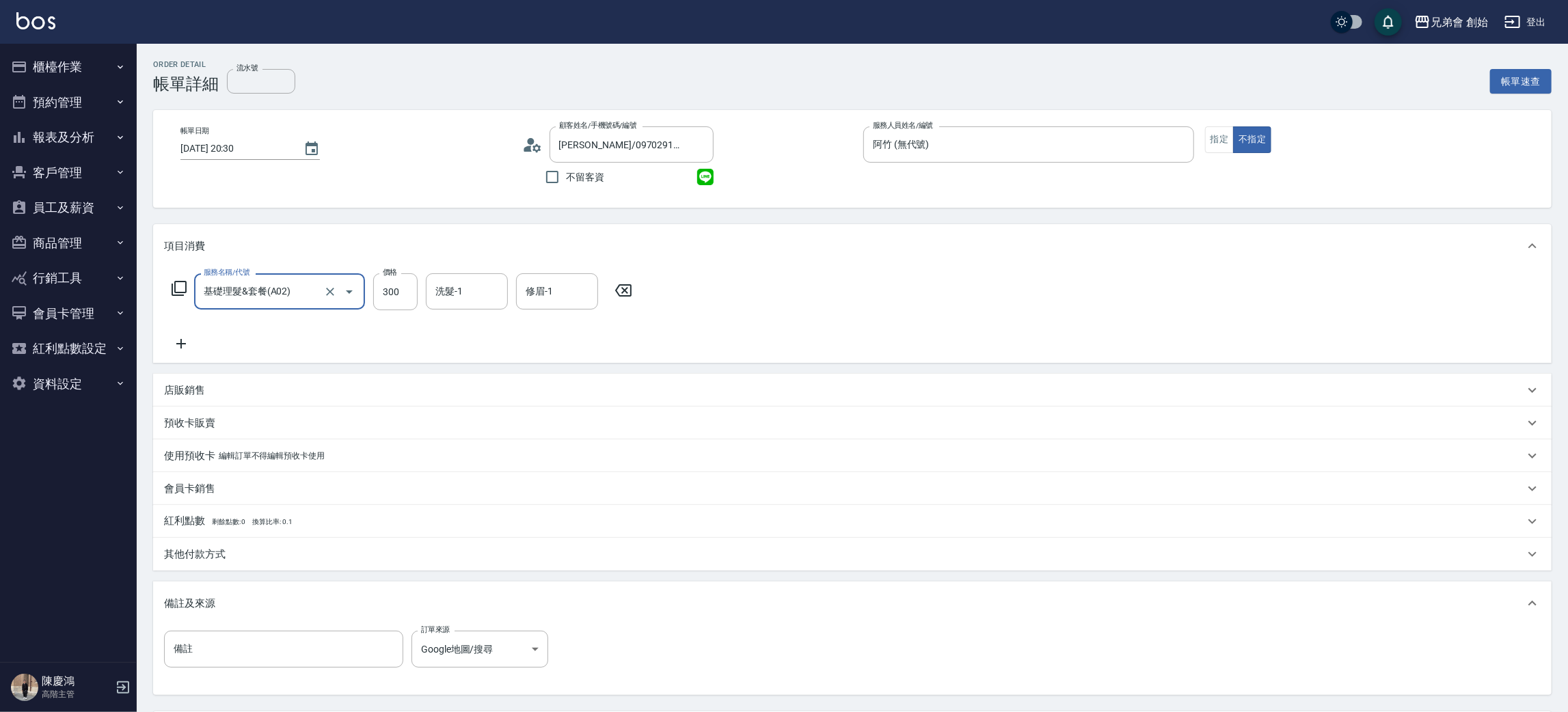
click at [215, 565] on div "其他付款方式" at bounding box center [852, 554] width 1398 height 33
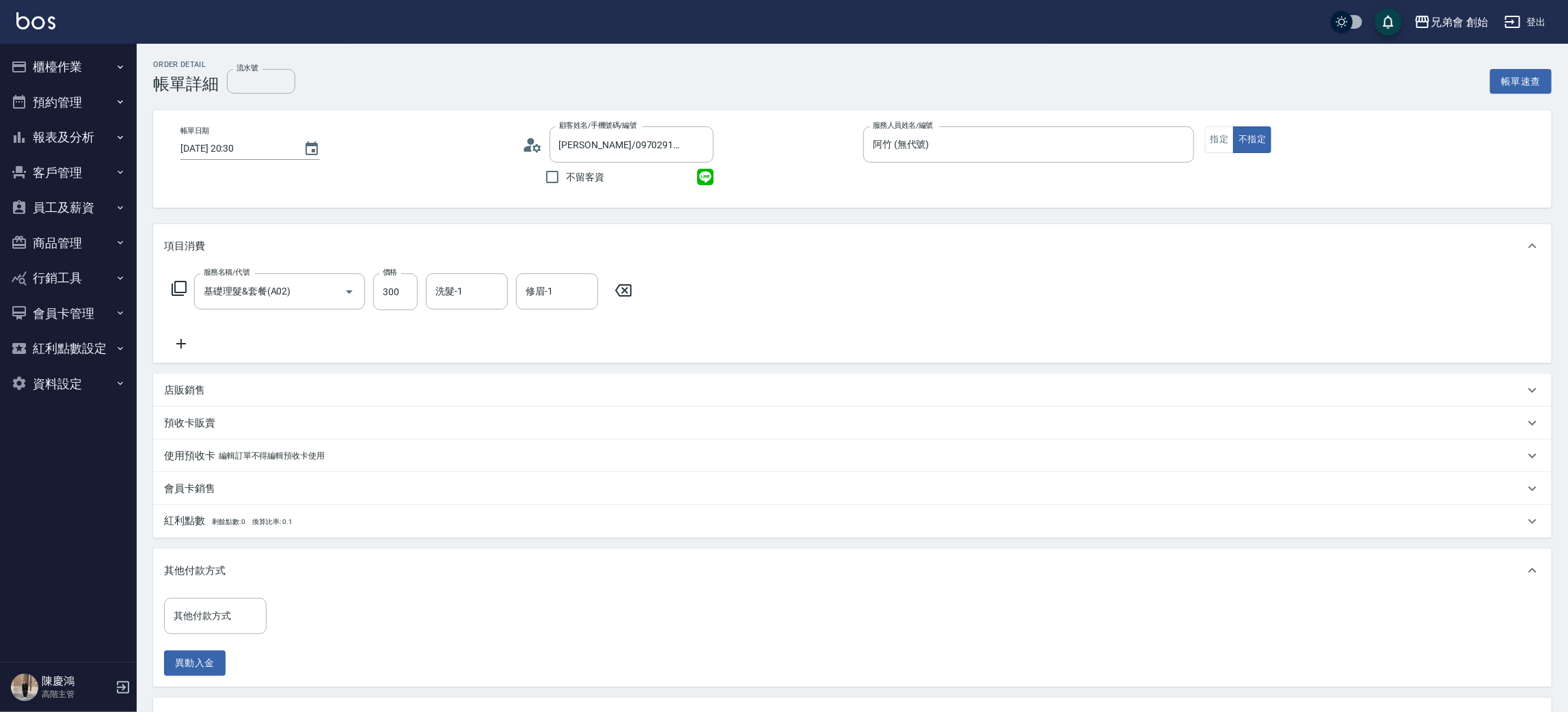
scroll to position [205, 0]
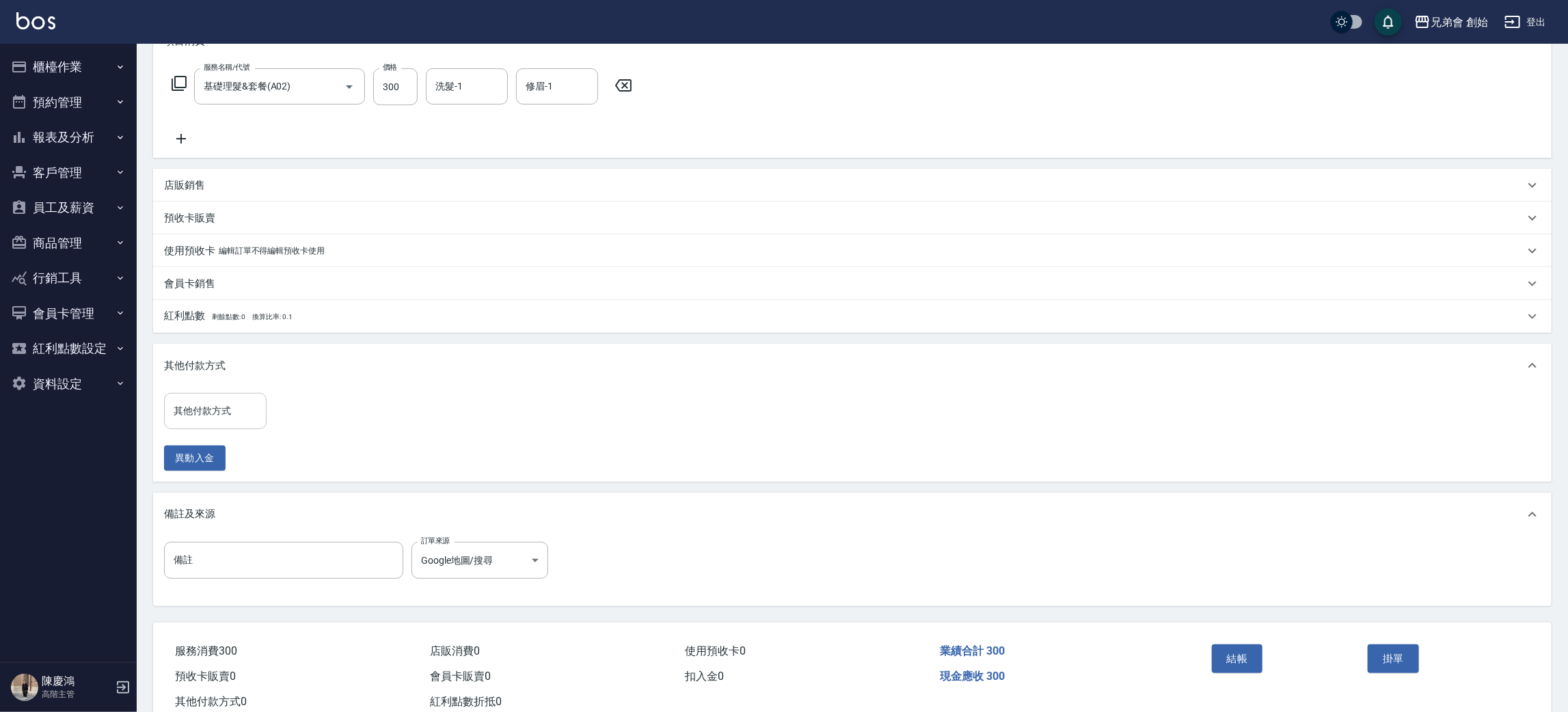
click at [207, 422] on input "其他付款方式" at bounding box center [215, 411] width 90 height 24
click at [236, 470] on span "轉帳" at bounding box center [215, 469] width 103 height 23
type input "轉帳"
click at [331, 420] on input "0" at bounding box center [326, 411] width 103 height 37
type input "300"
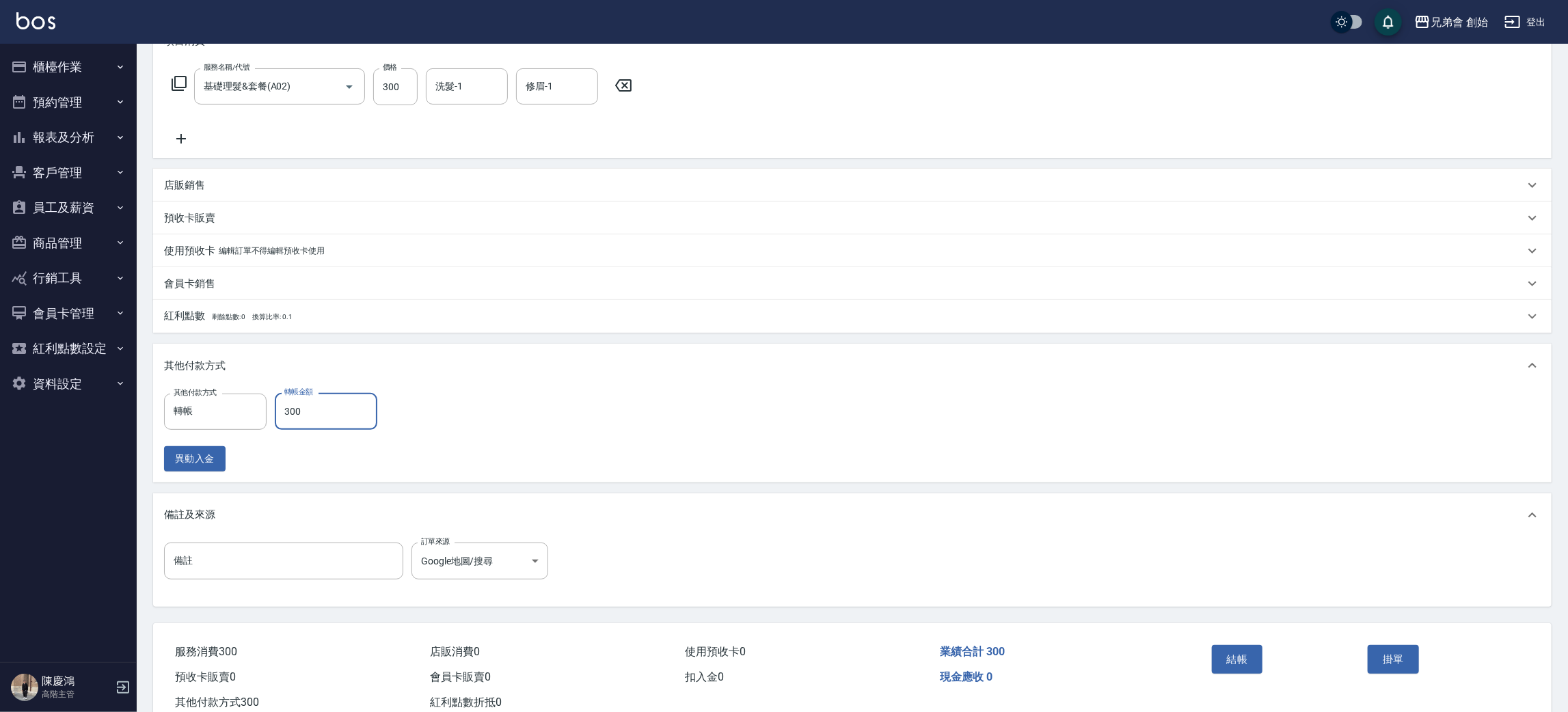
click at [1257, 658] on button "結帳" at bounding box center [1237, 660] width 51 height 29
